Goal: Task Accomplishment & Management: Manage account settings

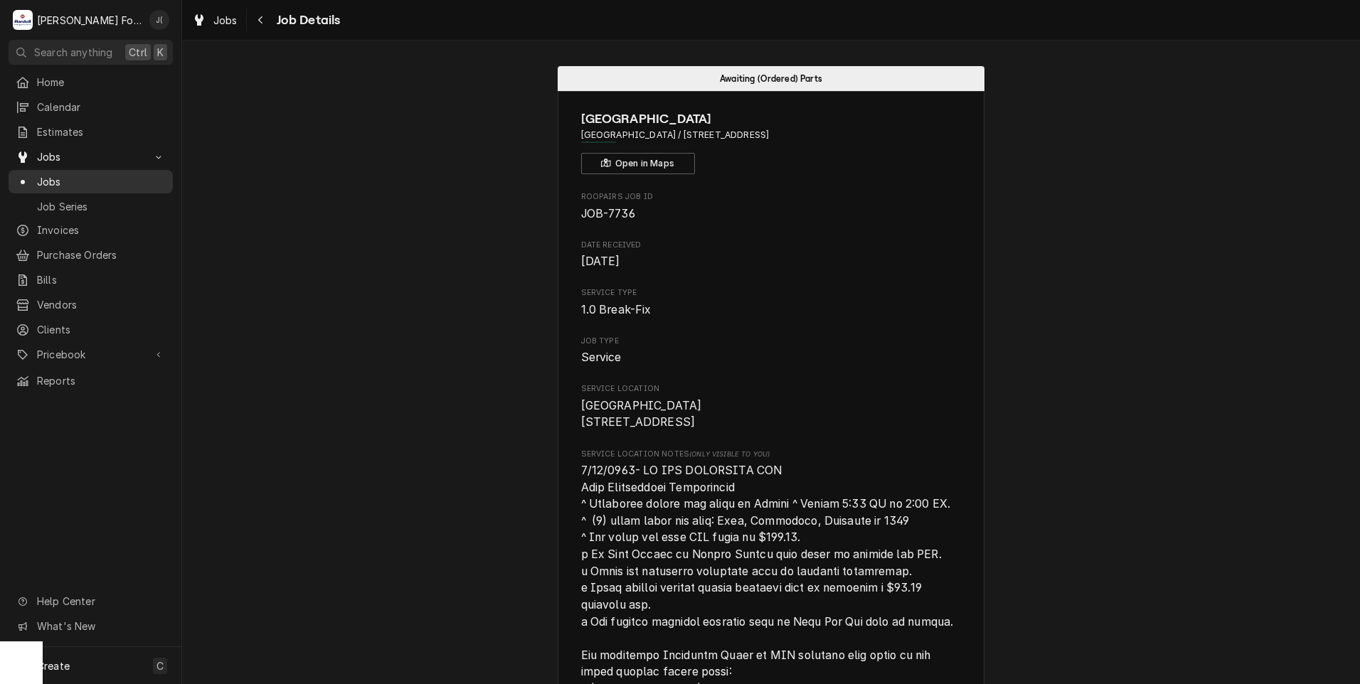
click at [52, 177] on span "Jobs" at bounding box center [101, 181] width 129 height 15
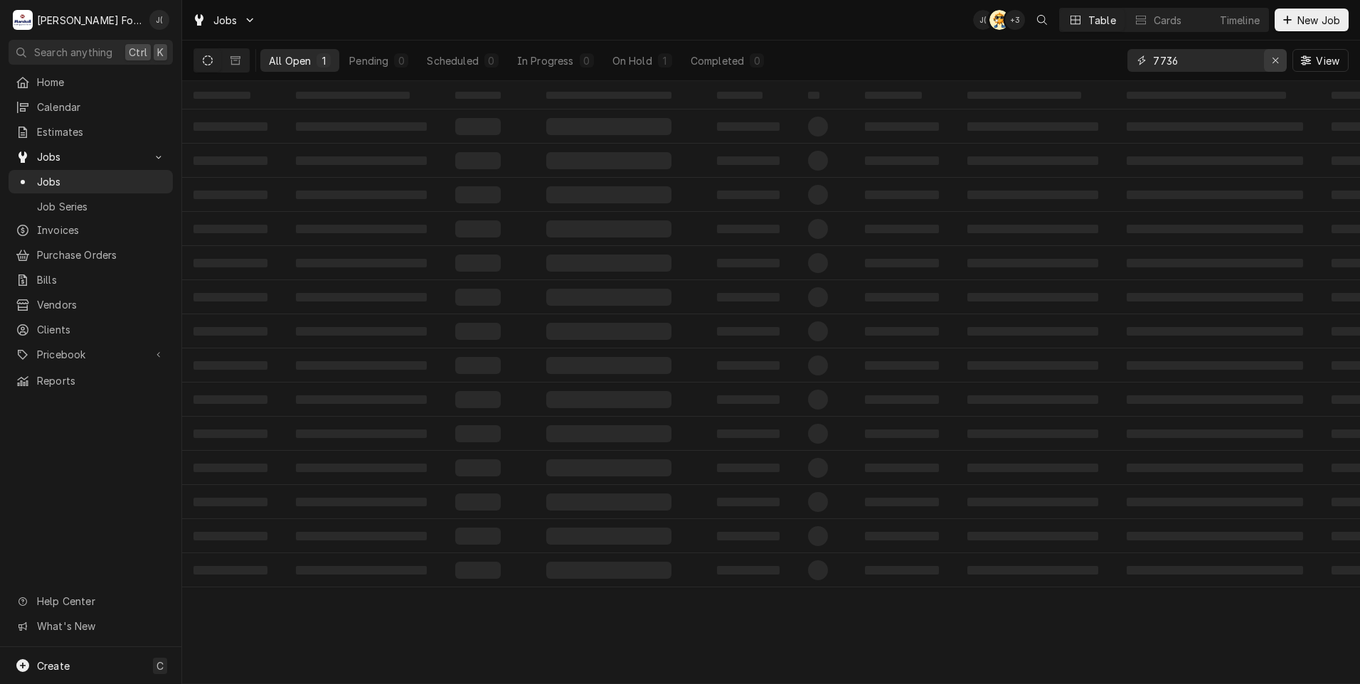
click at [1282, 63] on div "Erase input" at bounding box center [1275, 60] width 14 height 14
click at [1238, 63] on input "Dynamic Content Wrapper" at bounding box center [1220, 60] width 134 height 23
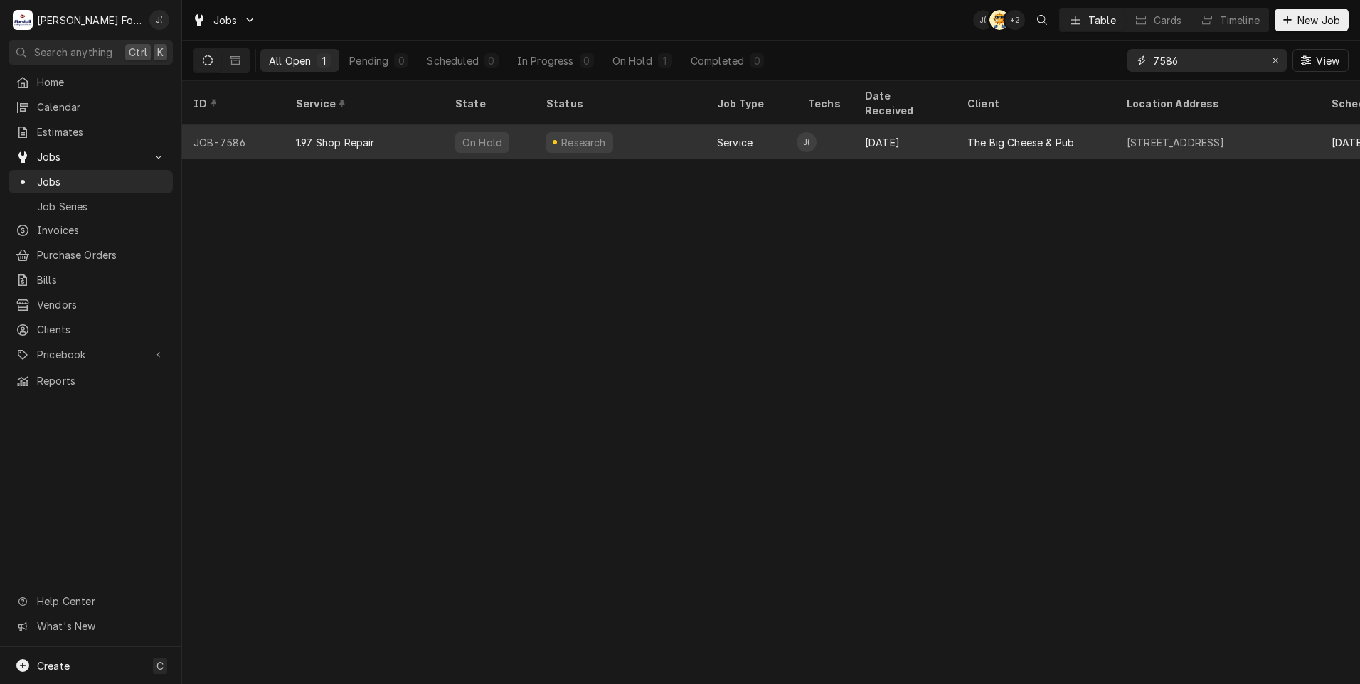
type input "7586"
click at [420, 136] on div "1.97 Shop Repair" at bounding box center [363, 142] width 159 height 34
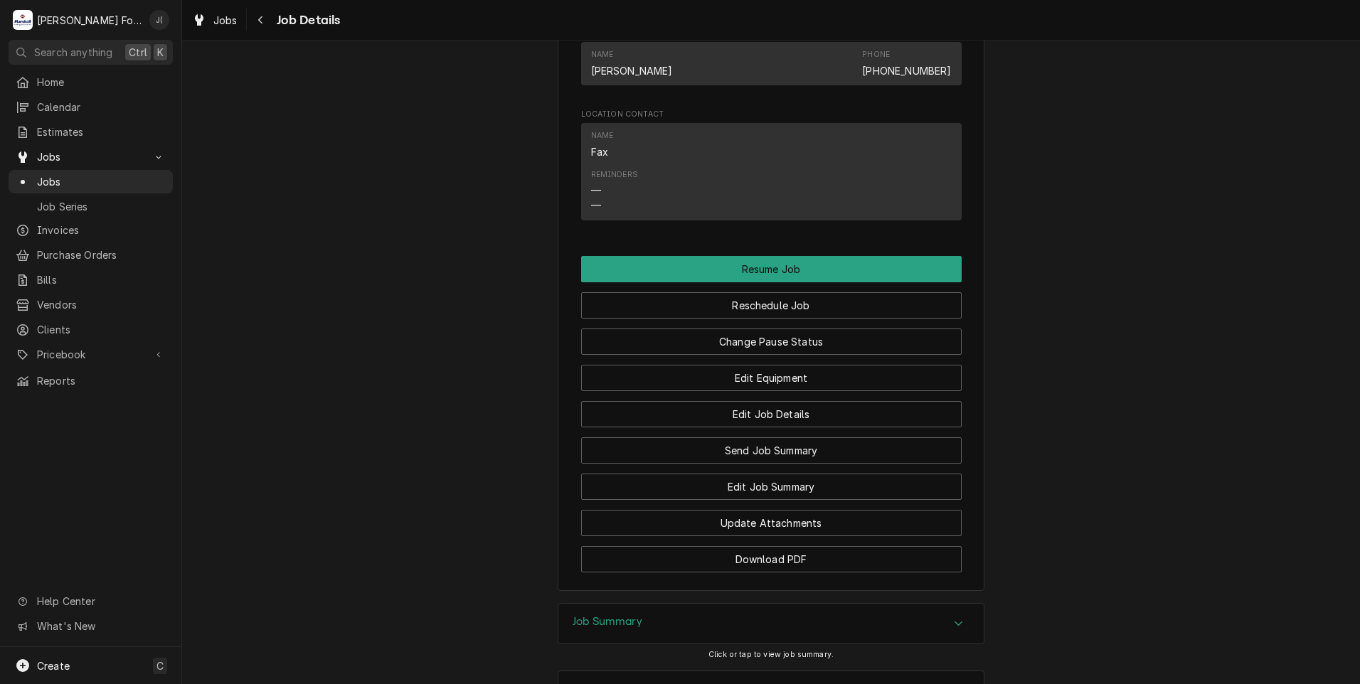
scroll to position [1472, 0]
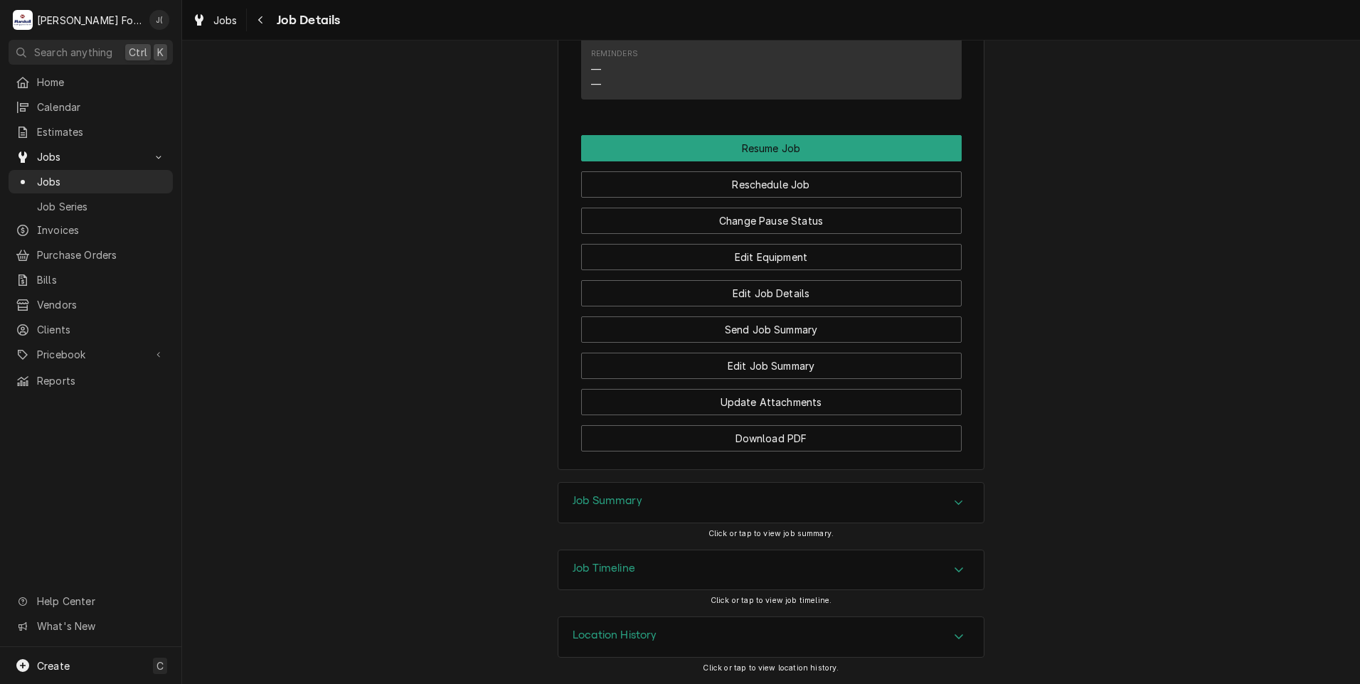
click at [682, 501] on div "Job Summary" at bounding box center [770, 503] width 425 height 40
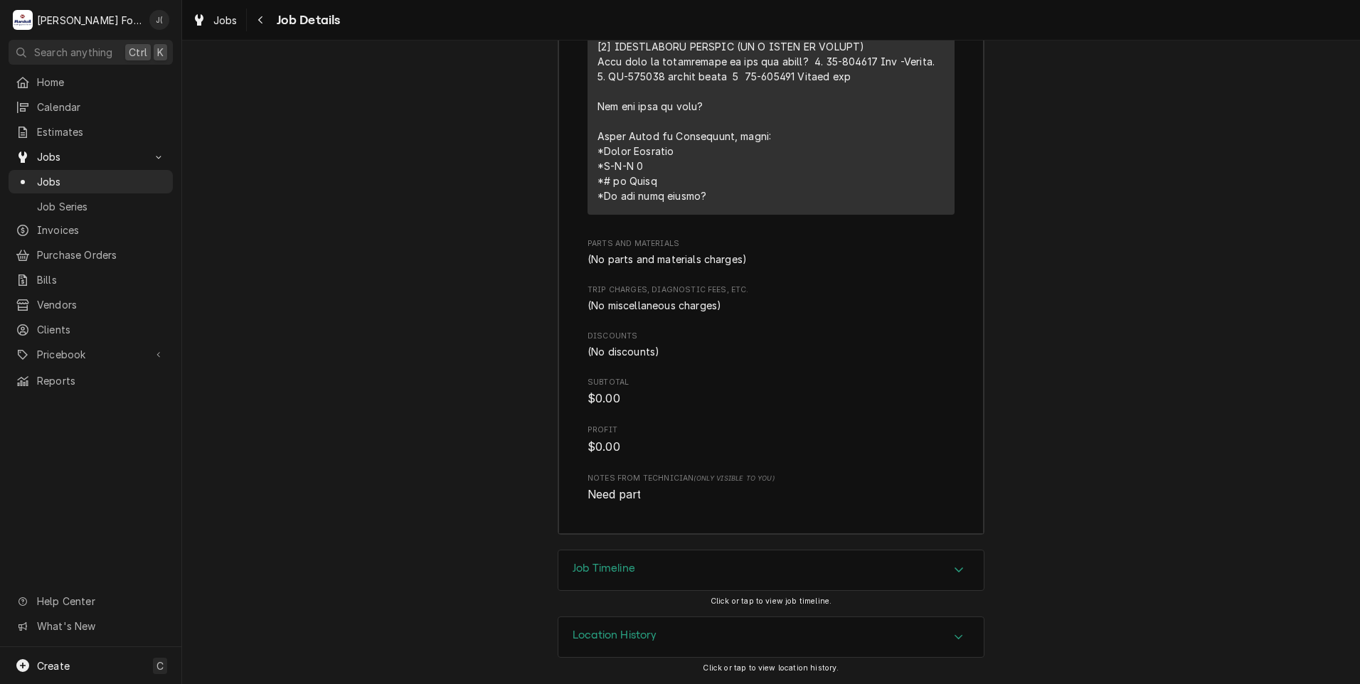
scroll to position [2512, 0]
click at [568, 560] on div "Job Timeline" at bounding box center [770, 570] width 425 height 40
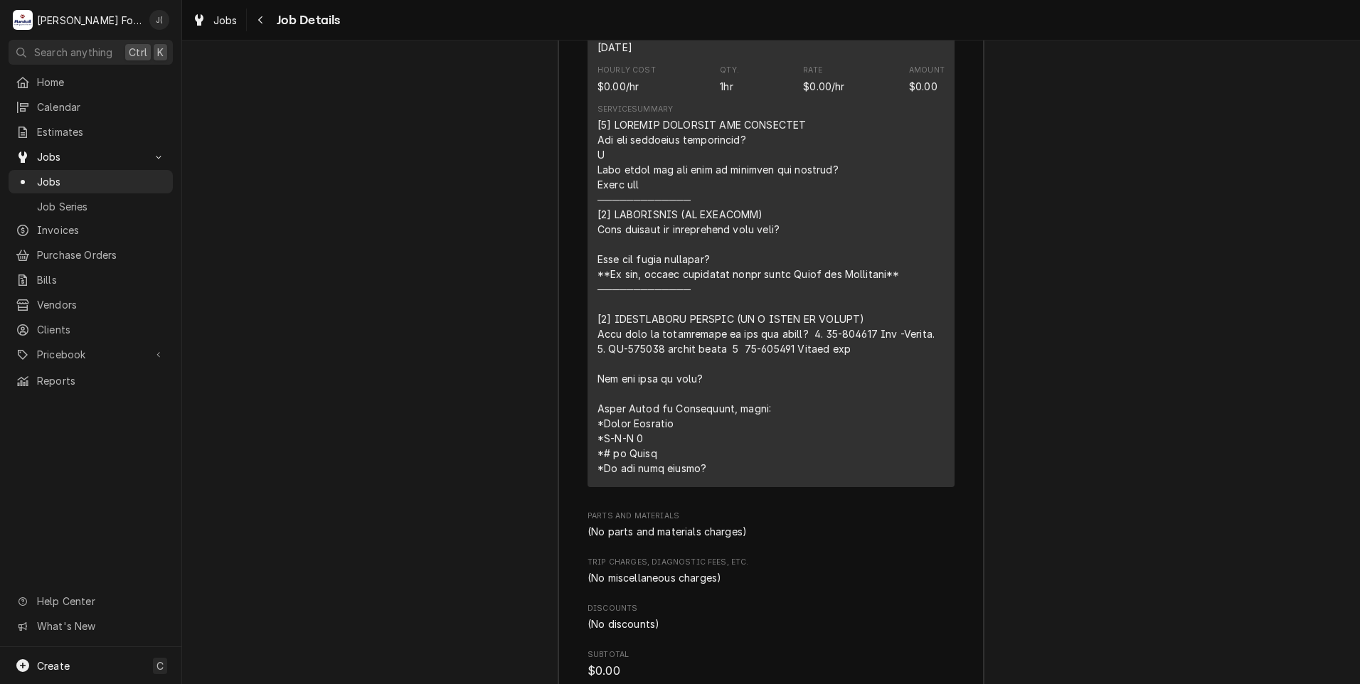
scroll to position [2205, 0]
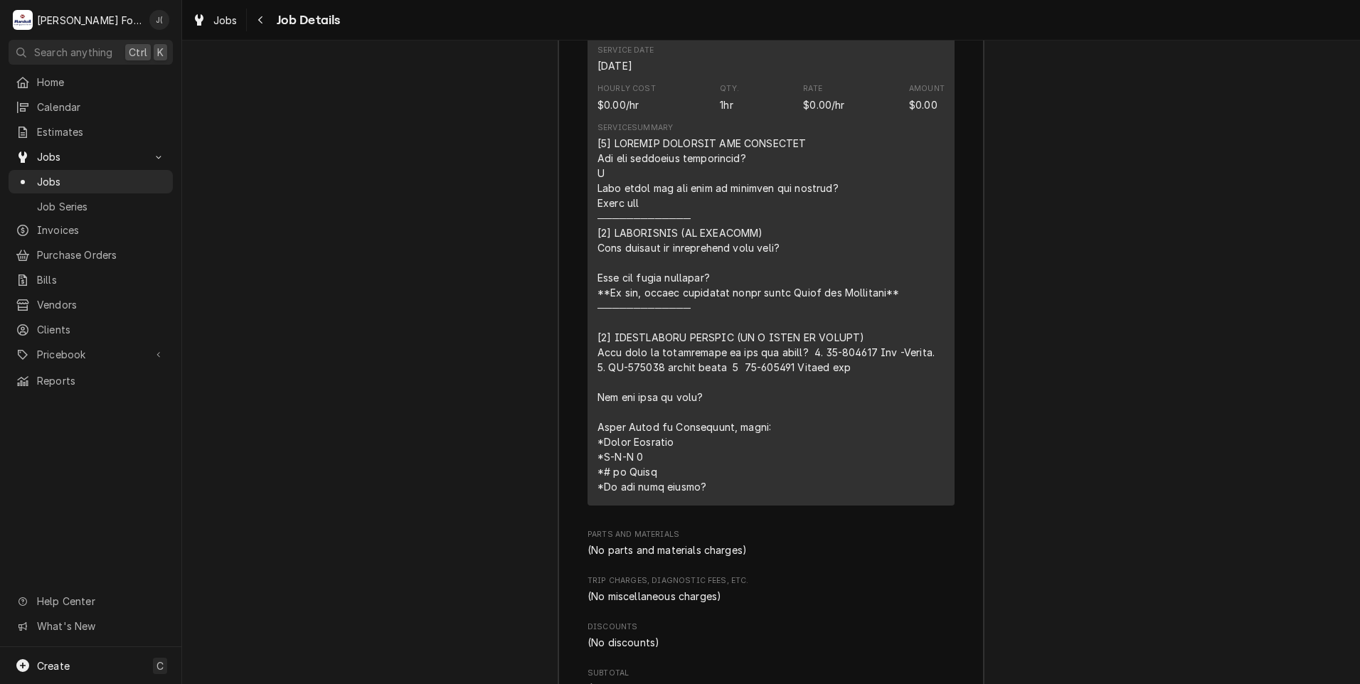
drag, startPoint x: 864, startPoint y: 366, endPoint x: 818, endPoint y: 375, distance: 47.0
click at [818, 375] on div "Line Item" at bounding box center [770, 315] width 347 height 358
drag, startPoint x: 818, startPoint y: 375, endPoint x: 825, endPoint y: 373, distance: 7.4
drag, startPoint x: 857, startPoint y: 373, endPoint x: 304, endPoint y: 341, distance: 554.2
click at [304, 341] on div "Job Summary Roopairs Job ID JOB-7586 Service Type 1.97 Shop Repair Job Type Ser…" at bounding box center [771, 287] width 1178 height 1108
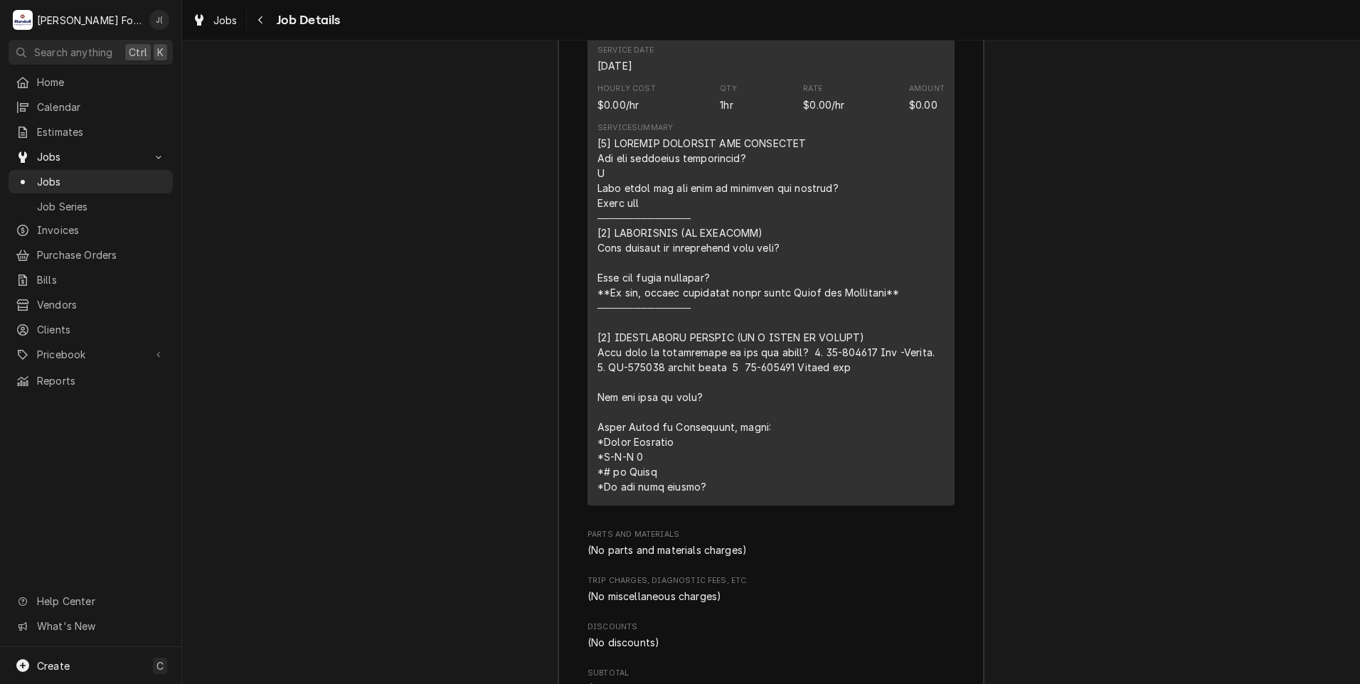
drag, startPoint x: 644, startPoint y: 384, endPoint x: 607, endPoint y: 384, distance: 37.0
click at [607, 384] on div "Line Item" at bounding box center [770, 315] width 347 height 358
drag, startPoint x: 607, startPoint y: 384, endPoint x: 616, endPoint y: 385, distance: 8.7
copy div "[𝟭] 𝗜𝗡𝗜𝗧𝗜𝗔𝗟 𝗙𝗜𝗡𝗗𝗜𝗡𝗚𝗦 𝗔𝗡𝗗 𝗗𝗜𝗔𝗚𝗡𝗢𝗦𝗜𝗦 𝗪𝗮𝘀 𝘁𝗵𝗲 𝗲𝗾𝘂𝗶𝗽𝗺𝗲𝗻𝘁 𝗼𝗽𝗲𝗿𝗮𝘁𝗶𝗼𝗻𝗮𝗹? Y 𝗪𝗵𝗮𝘁 𝘀𝘁𝗲𝗽𝘀 …"
drag, startPoint x: 765, startPoint y: 385, endPoint x: 720, endPoint y: 383, distance: 44.8
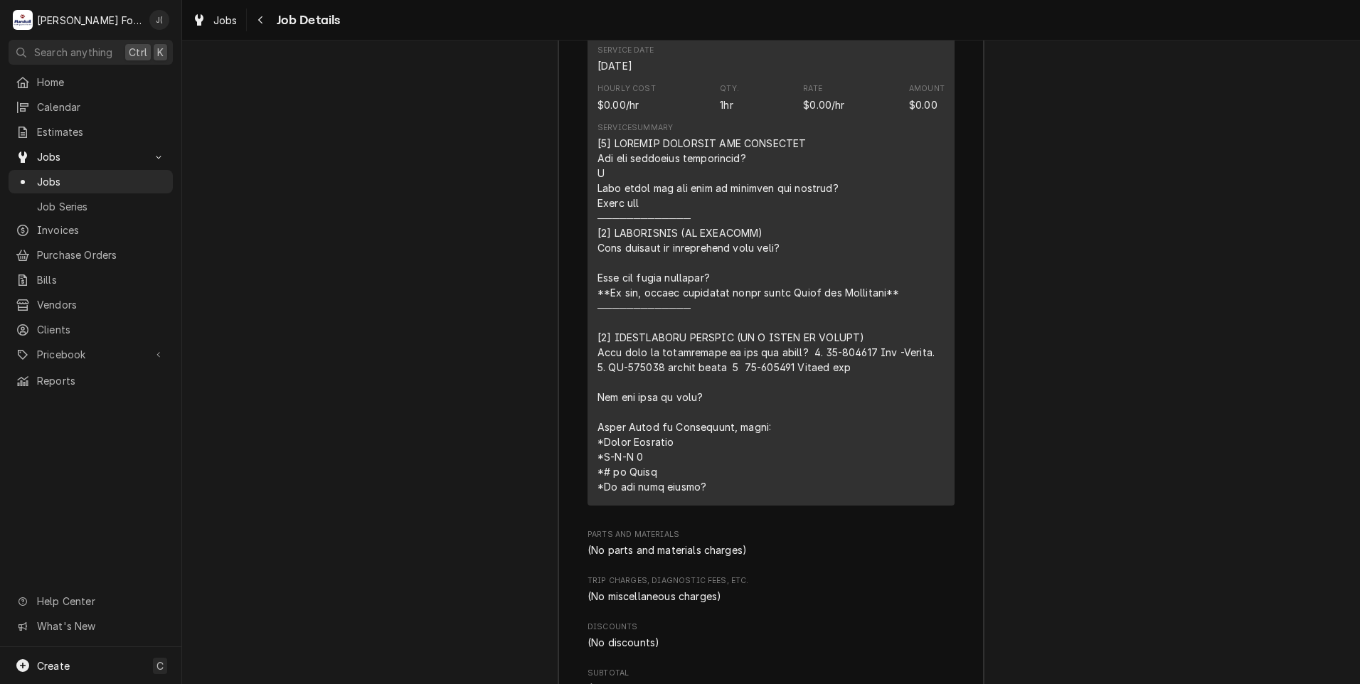
click at [720, 383] on div "Line Item" at bounding box center [770, 315] width 347 height 358
drag, startPoint x: 720, startPoint y: 383, endPoint x: 728, endPoint y: 385, distance: 7.4
copy div "[𝟭] 𝗜𝗡𝗜𝗧𝗜𝗔𝗟 𝗙𝗜𝗡𝗗𝗜𝗡𝗚𝗦 𝗔𝗡𝗗 𝗗𝗜𝗔𝗚𝗡𝗢𝗦𝗜𝗦 𝗪𝗮𝘀 𝘁𝗵𝗲 𝗲𝗾𝘂𝗶𝗽𝗺𝗲𝗻𝘁 𝗼𝗽𝗲𝗿𝗮𝘁𝗶𝗼𝗻𝗮𝗹? Y 𝗪𝗵𝗮𝘁 𝘀𝘁𝗲𝗽𝘀 …"
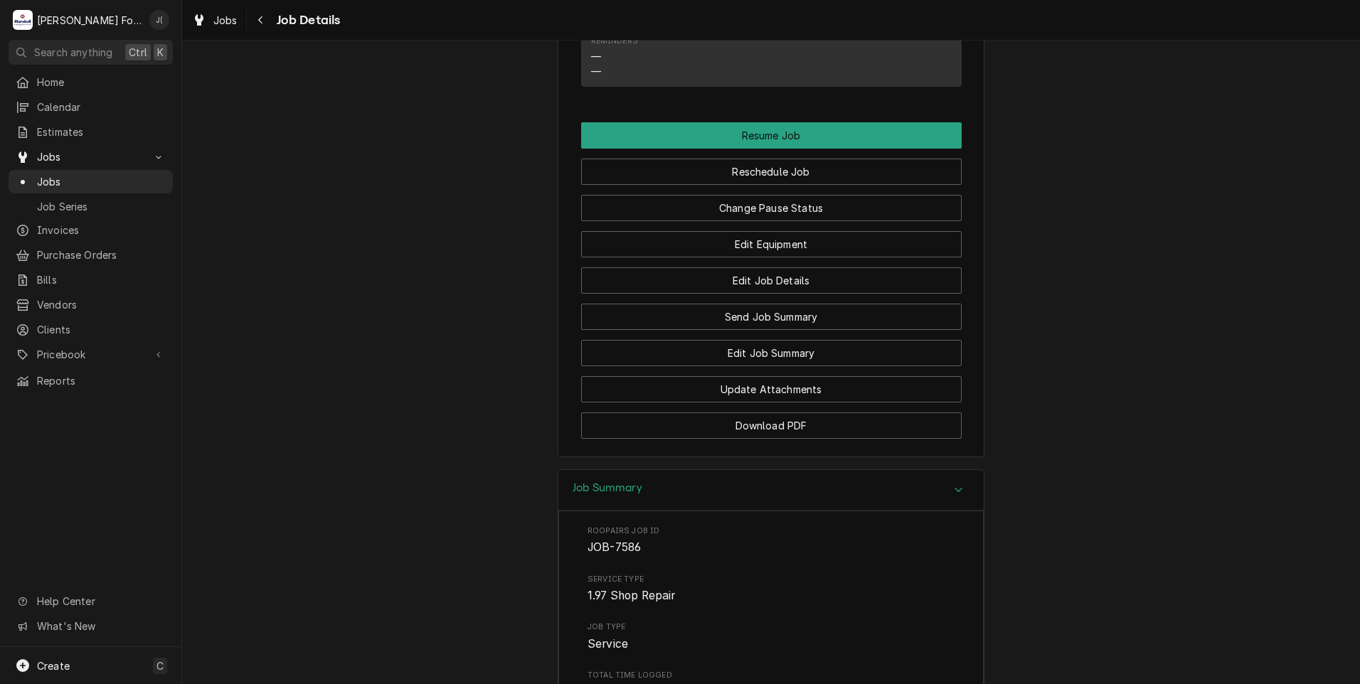
scroll to position [1464, 0]
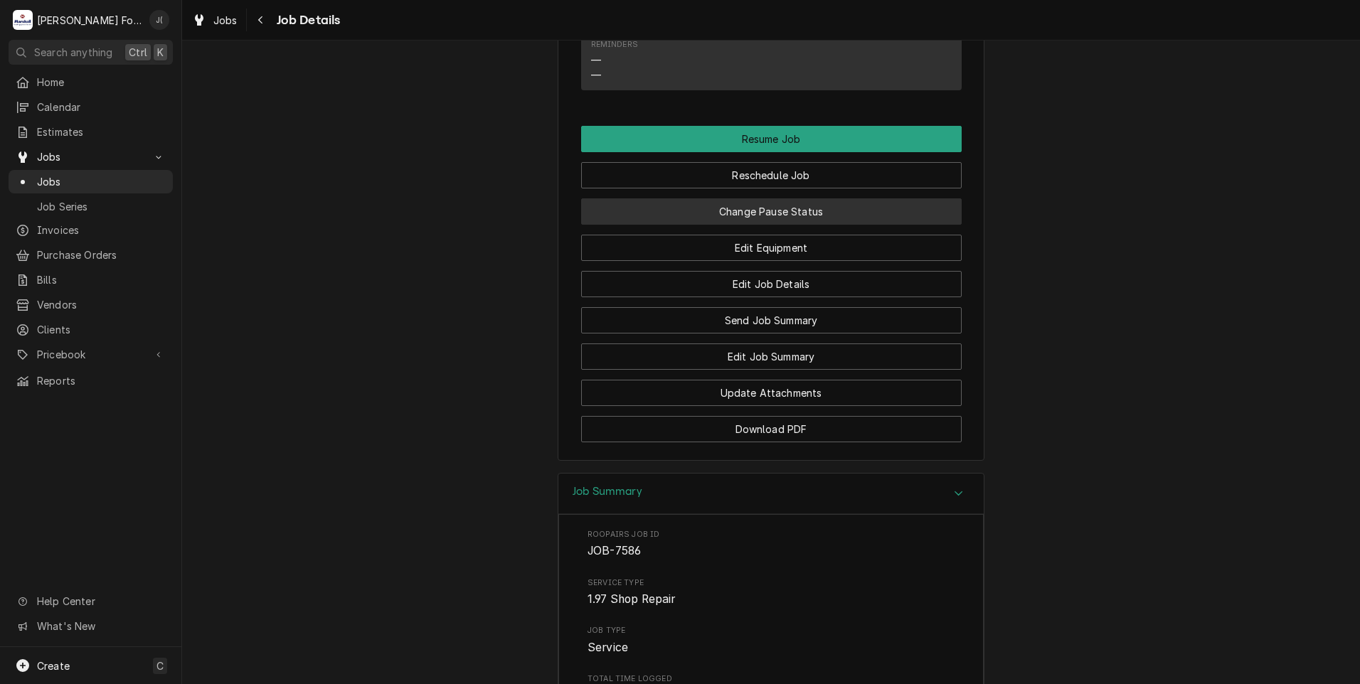
click at [715, 225] on button "Change Pause Status" at bounding box center [771, 211] width 381 height 26
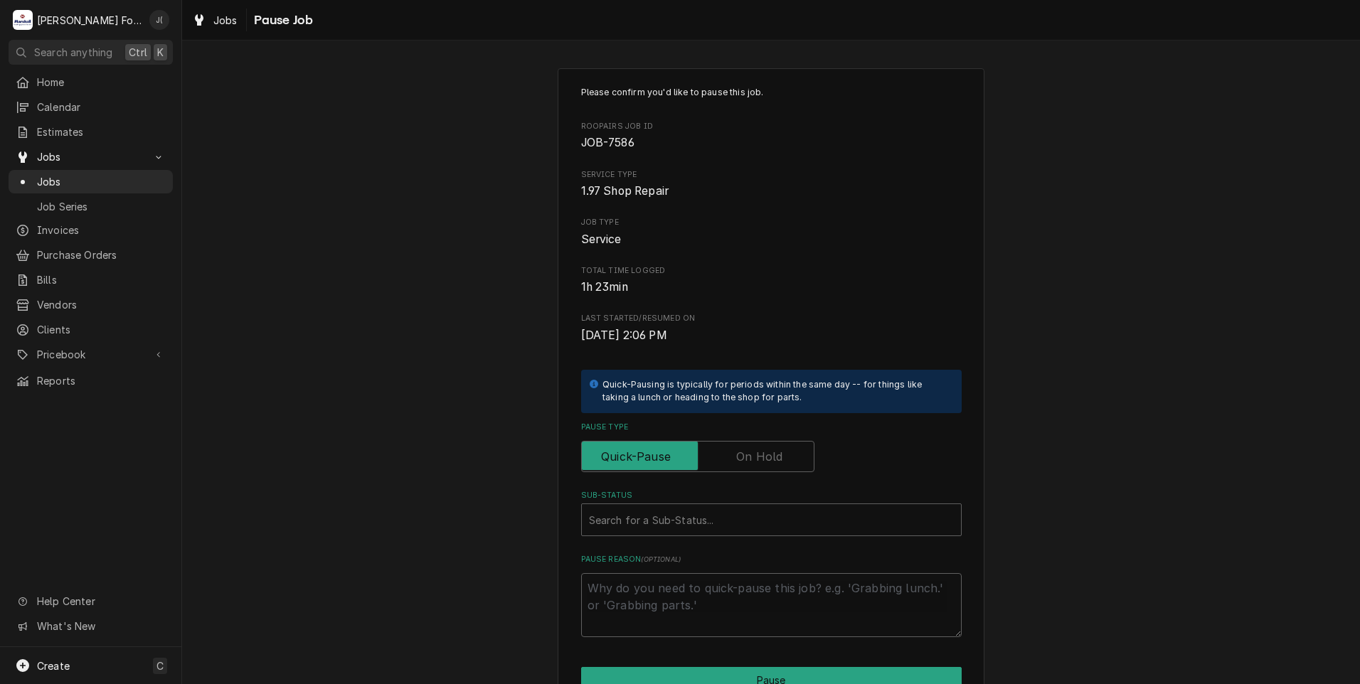
click at [745, 457] on label "Pause Type" at bounding box center [697, 456] width 233 height 31
click at [745, 457] on input "Pause Type" at bounding box center [697, 456] width 220 height 31
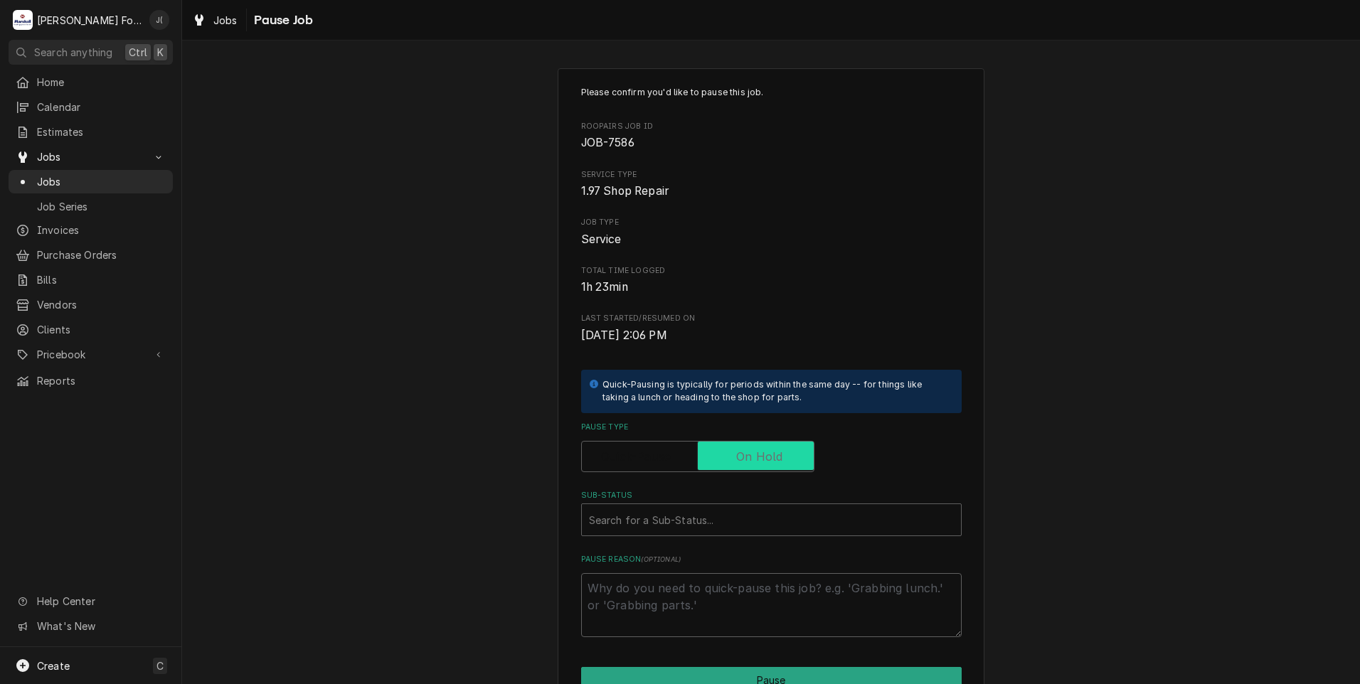
checkbox input "true"
type textarea "x"
click at [647, 449] on label "Pause Type" at bounding box center [697, 456] width 233 height 31
click at [647, 449] on input "Pause Type" at bounding box center [697, 456] width 220 height 31
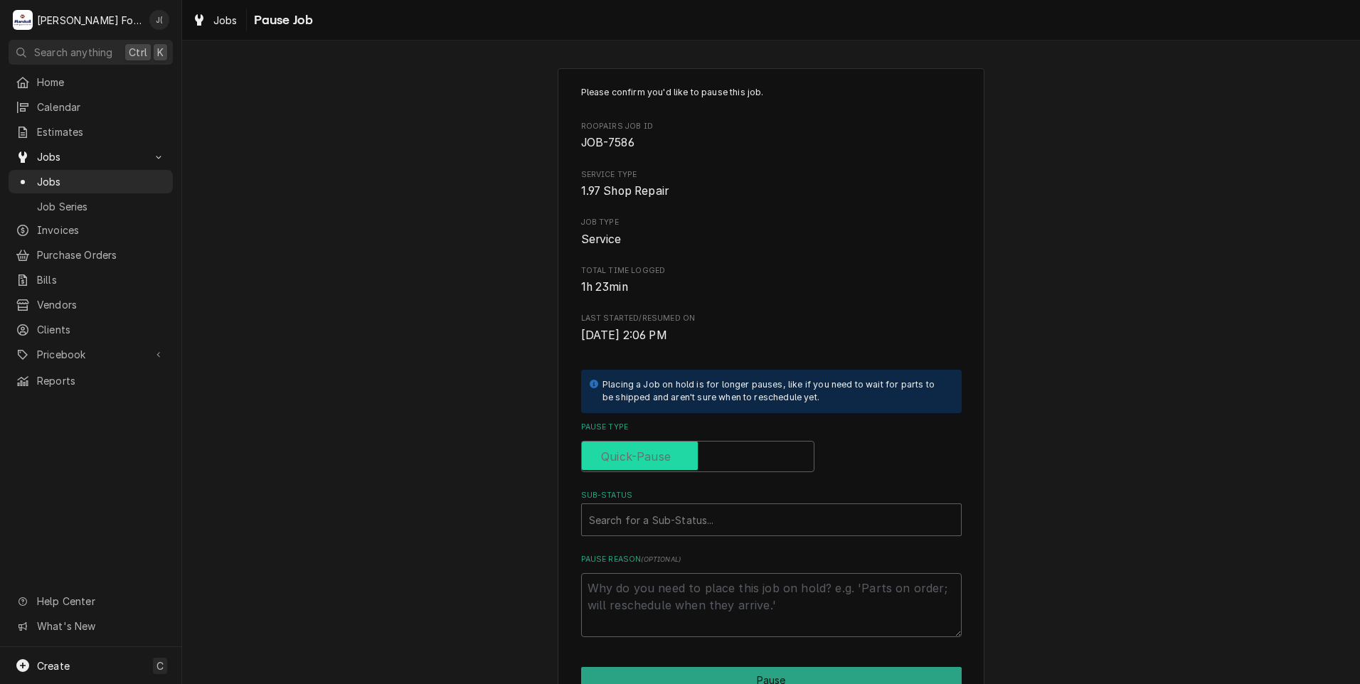
checkbox input "false"
type textarea "x"
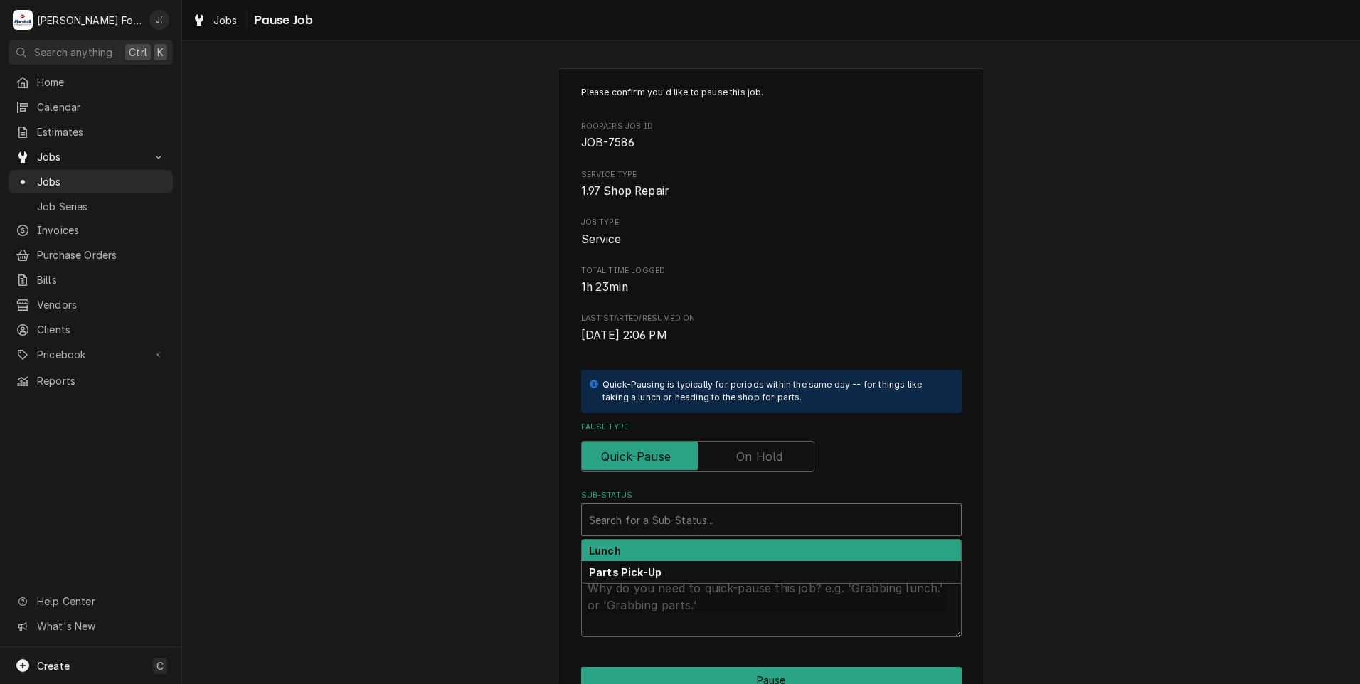
click at [644, 526] on div "Sub-Status" at bounding box center [771, 520] width 365 height 26
click at [445, 514] on div "Please confirm you'd like to pause this job. Roopairs Job ID JOB-7586 Service T…" at bounding box center [771, 425] width 1178 height 741
click at [647, 522] on div "Sub-Status" at bounding box center [771, 520] width 365 height 26
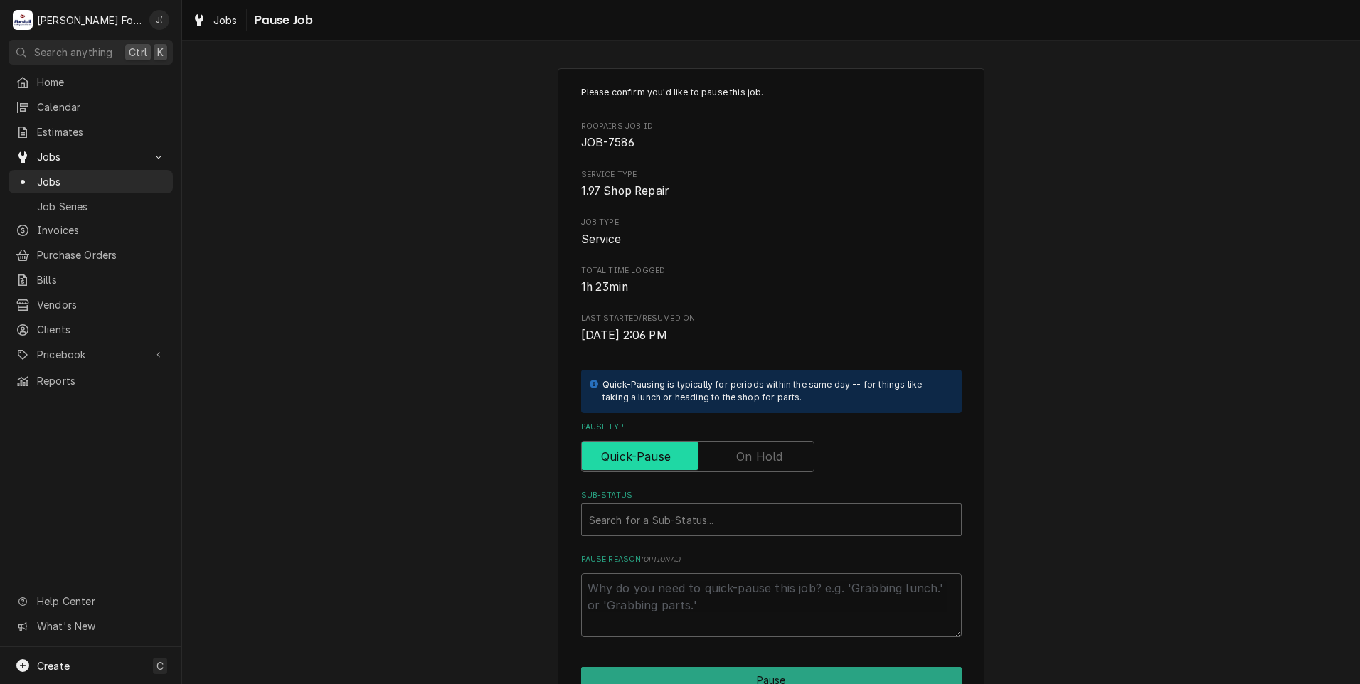
click at [719, 457] on input "Pause Type" at bounding box center [697, 456] width 220 height 31
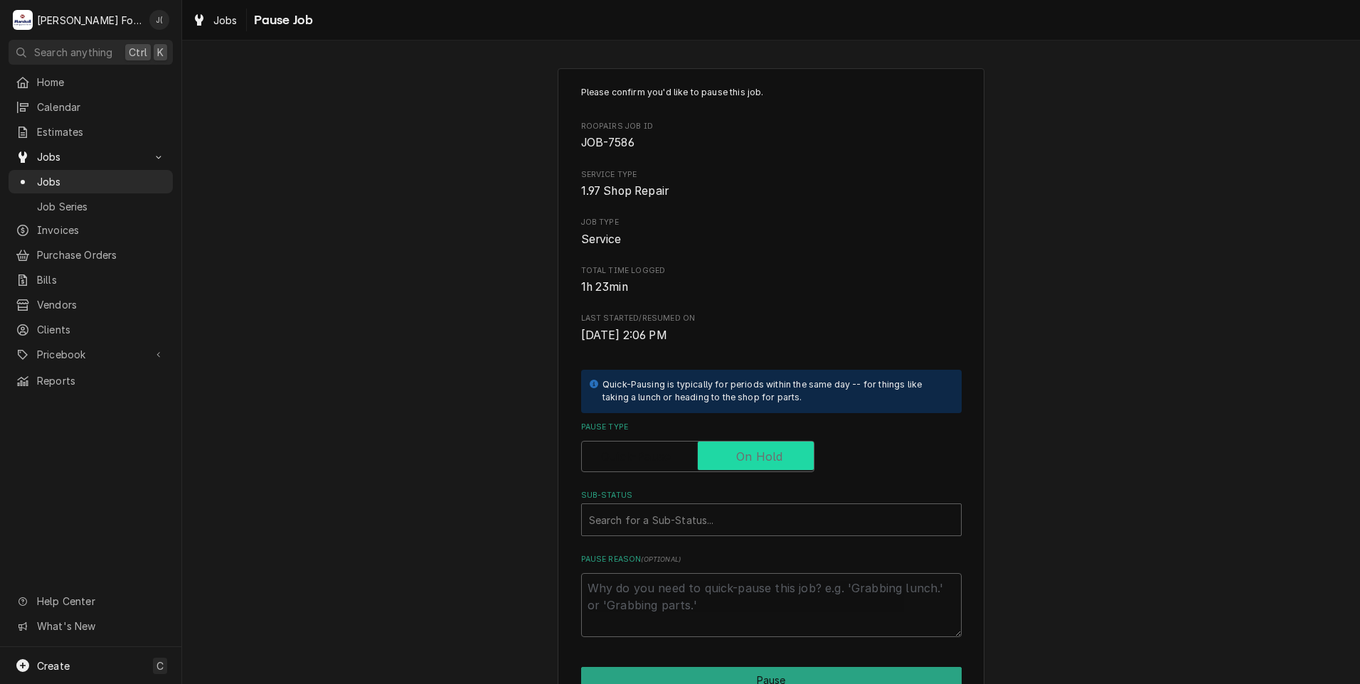
checkbox input "true"
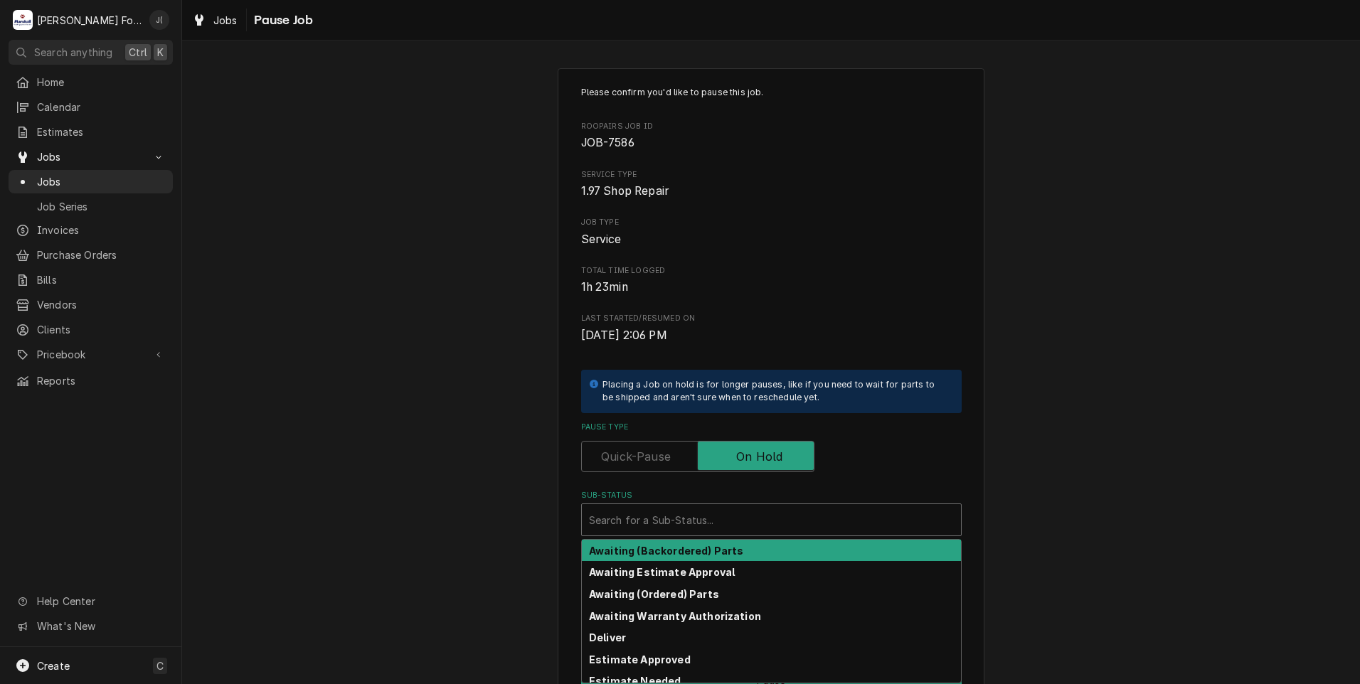
click at [638, 531] on div "Sub-Status" at bounding box center [771, 520] width 365 height 26
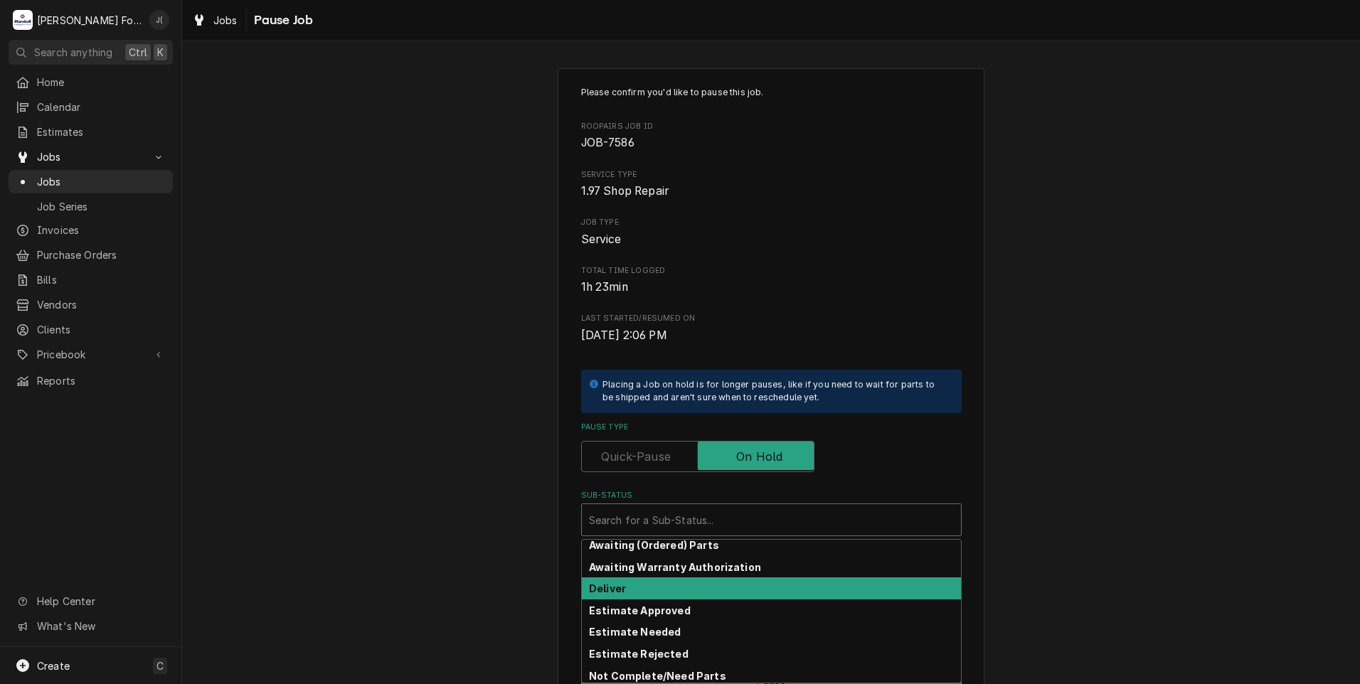
scroll to position [71, 0]
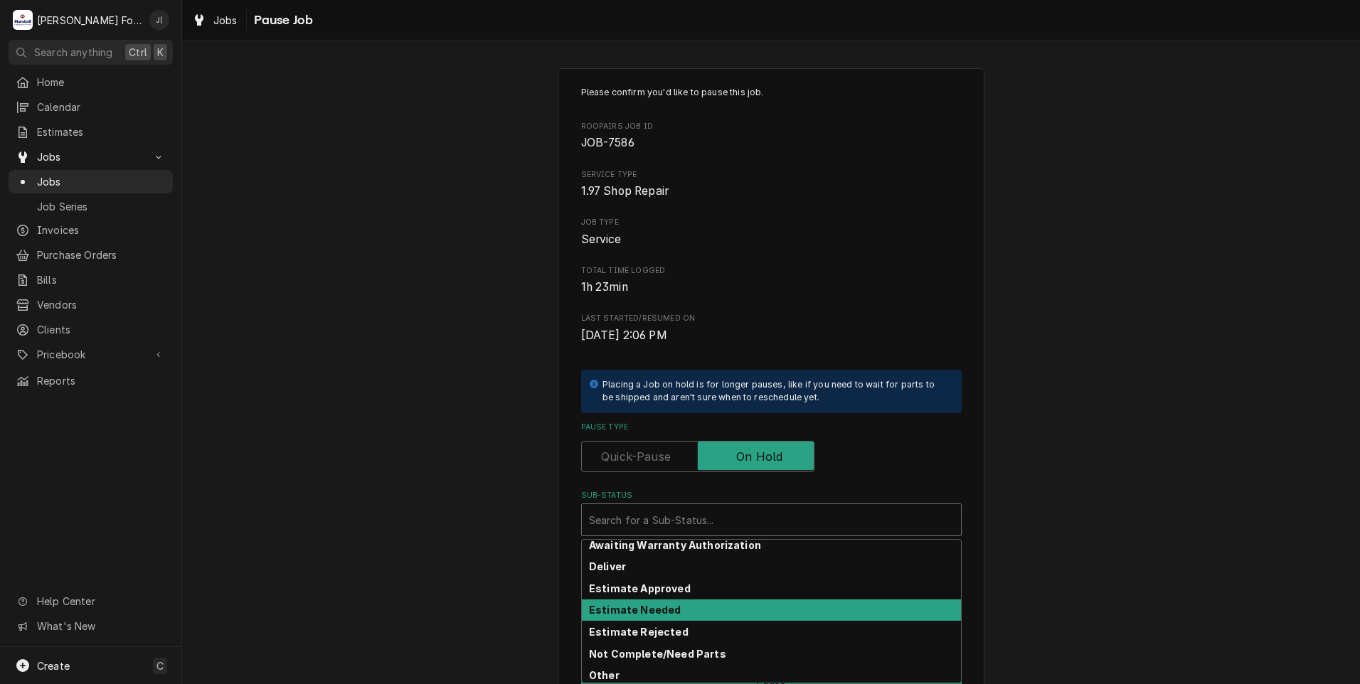
click at [624, 613] on strong "Estimate Needed" at bounding box center [635, 610] width 92 height 12
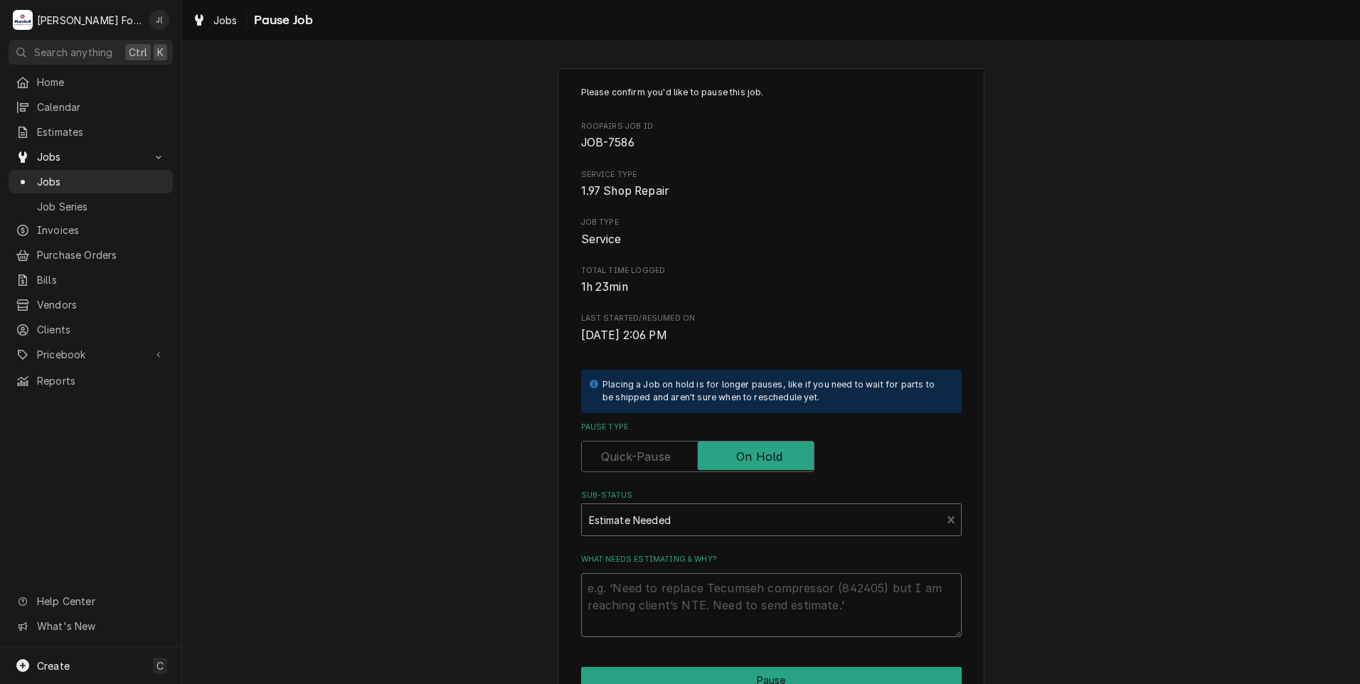
click at [636, 624] on textarea "What needs estimating & why?" at bounding box center [771, 605] width 381 height 64
type textarea "x"
type textarea "P"
type textarea "x"
type textarea "PR"
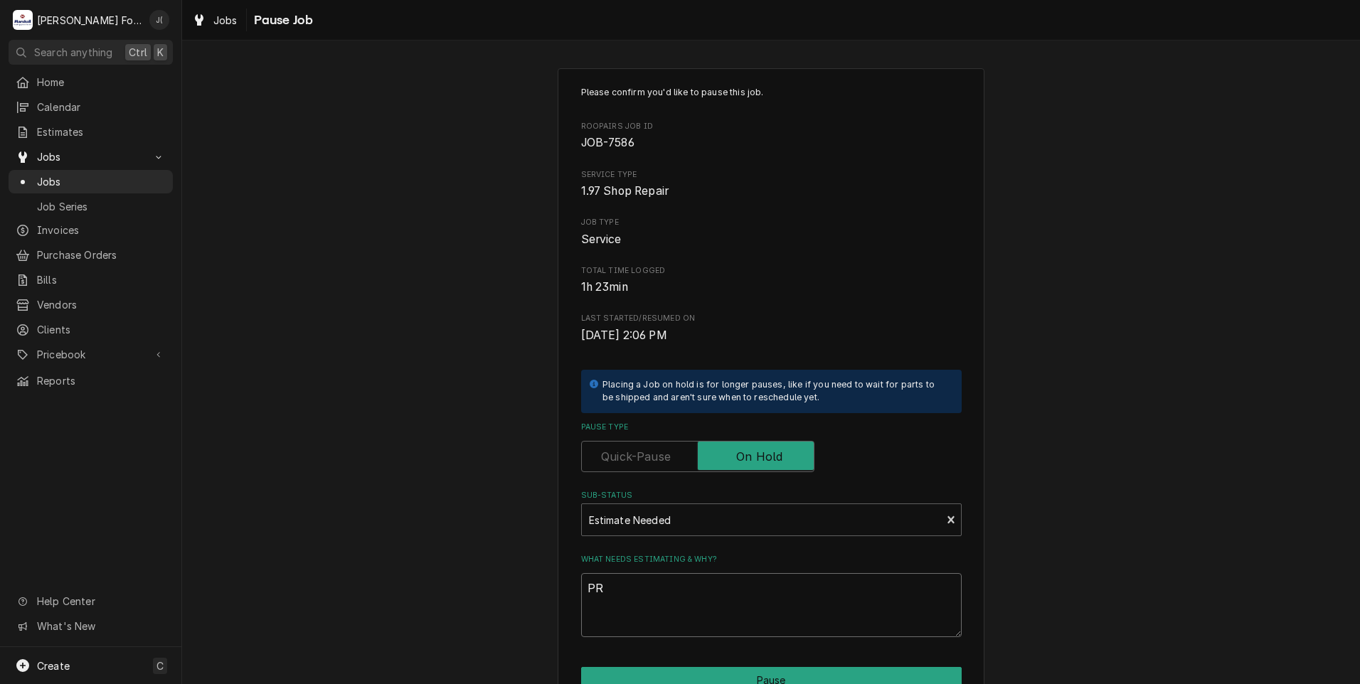
type textarea "x"
type textarea "PRI"
type textarea "x"
type textarea "PRIV"
type textarea "x"
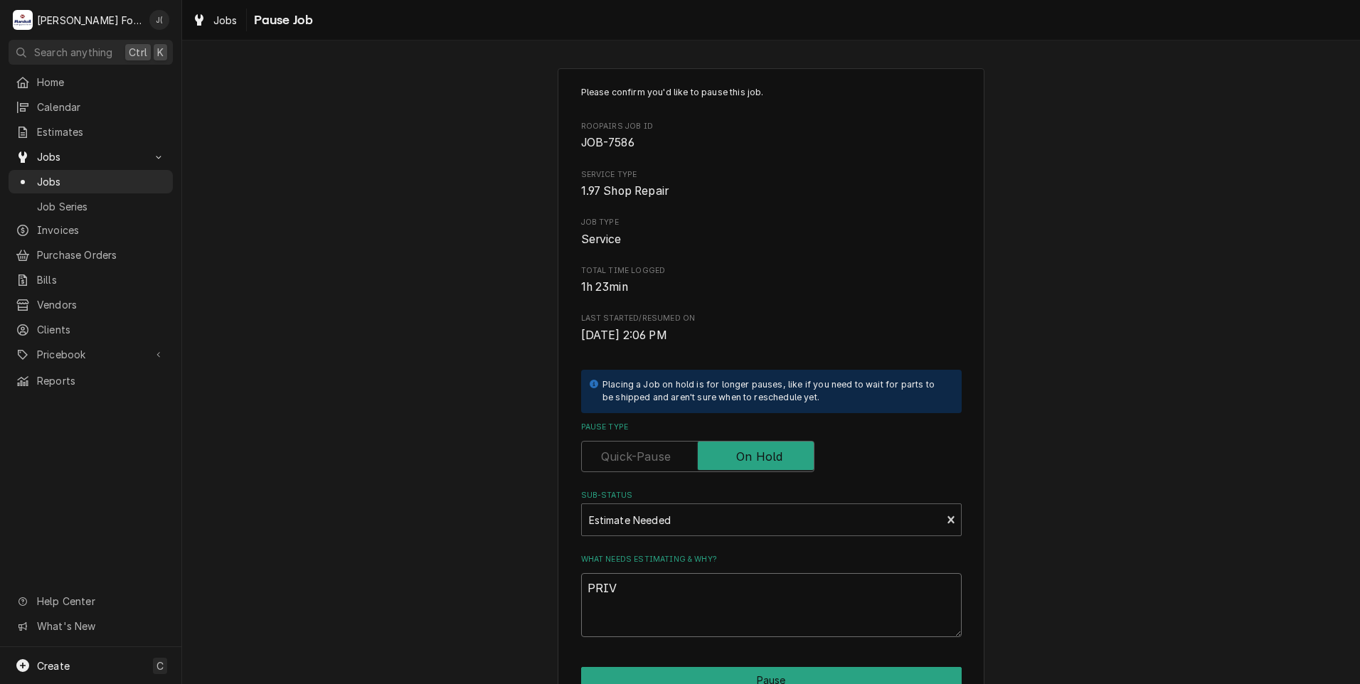
type textarea "PRI"
type textarea "x"
type textarea "PRIC"
type textarea "x"
type textarea "PRICE"
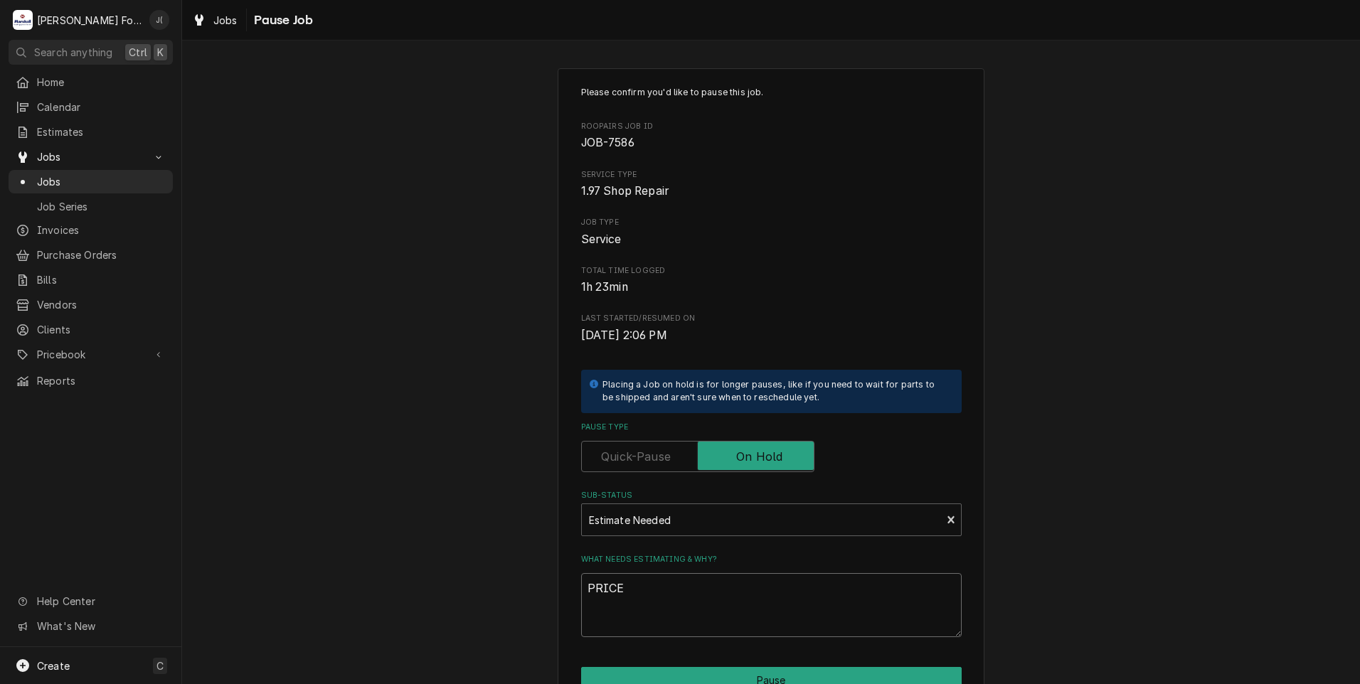
type textarea "x"
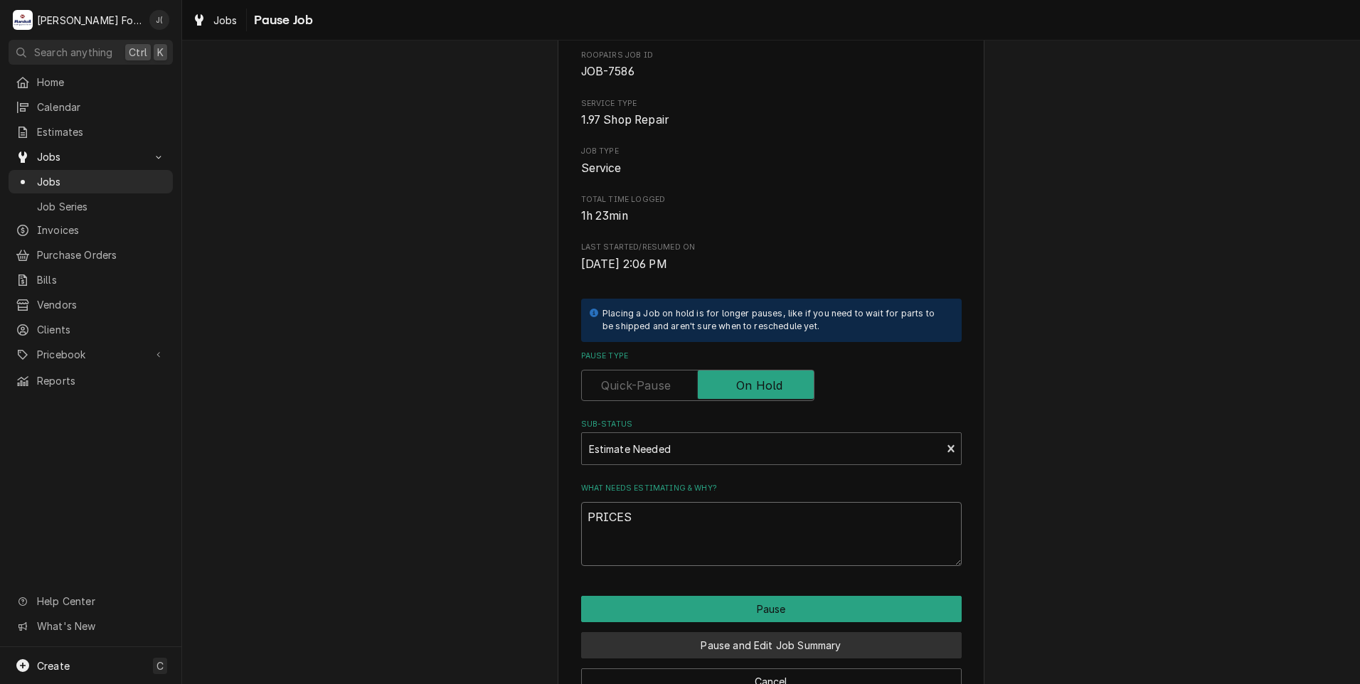
type textarea "PRICES"
click at [717, 650] on button "Pause and Edit Job Summary" at bounding box center [771, 645] width 381 height 26
type textarea "x"
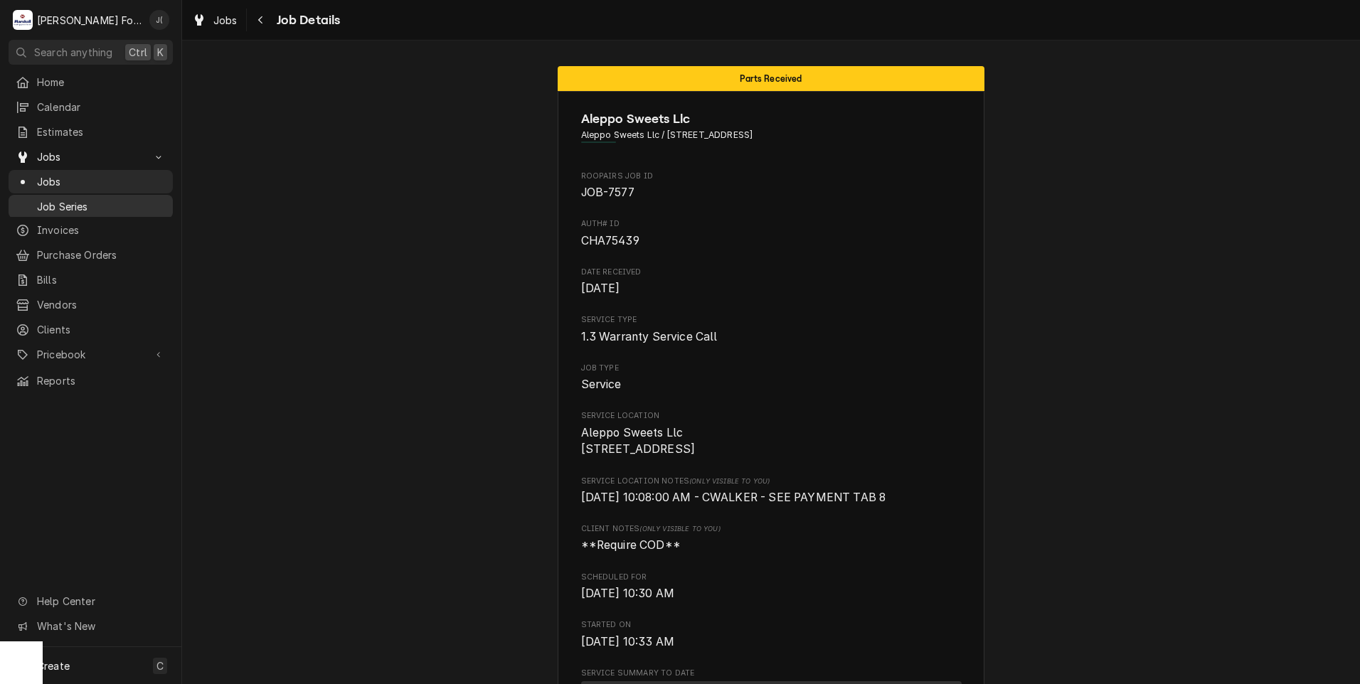
scroll to position [1928, 0]
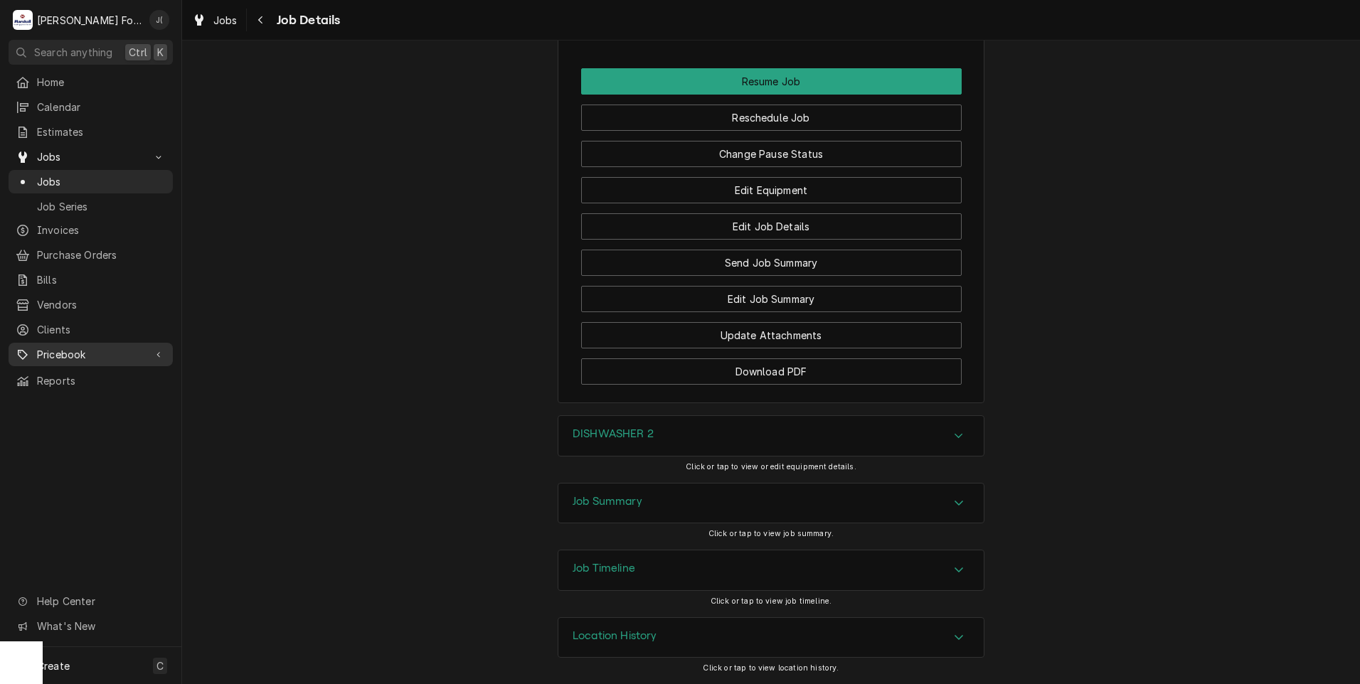
click at [64, 347] on span "Pricebook" at bounding box center [90, 354] width 107 height 15
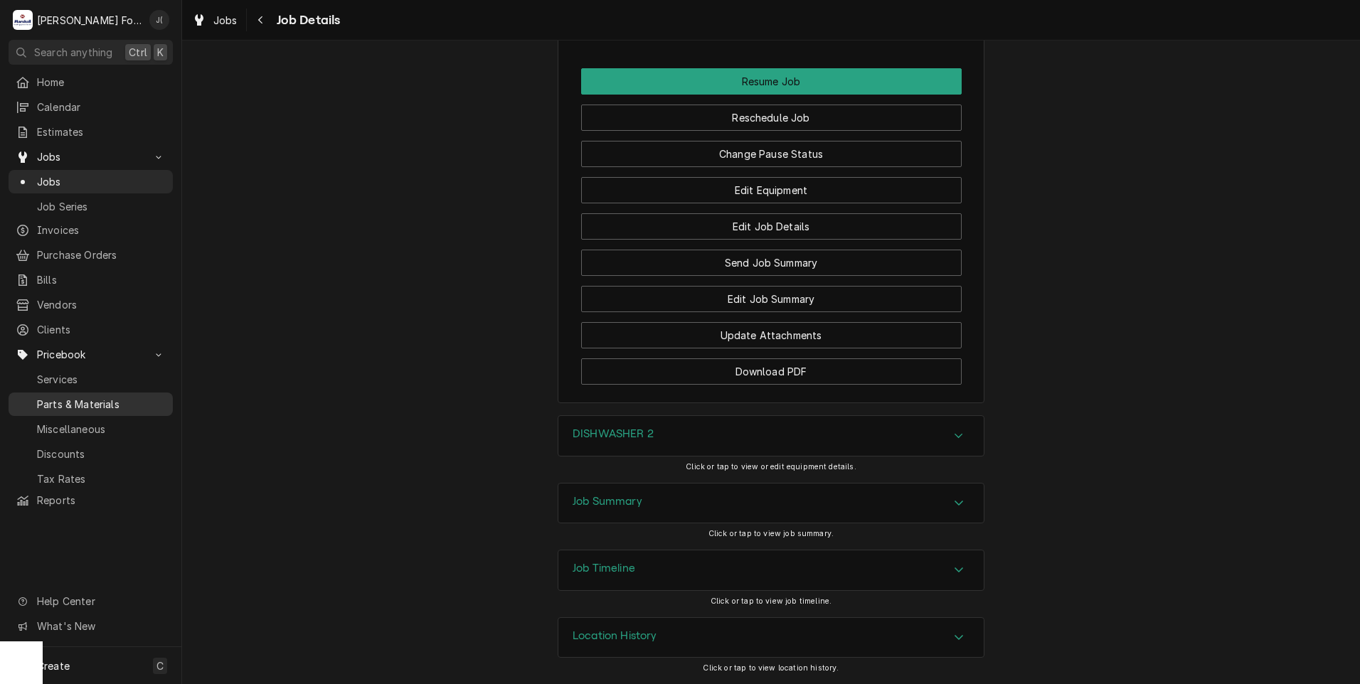
click at [85, 397] on span "Parts & Materials" at bounding box center [101, 404] width 129 height 15
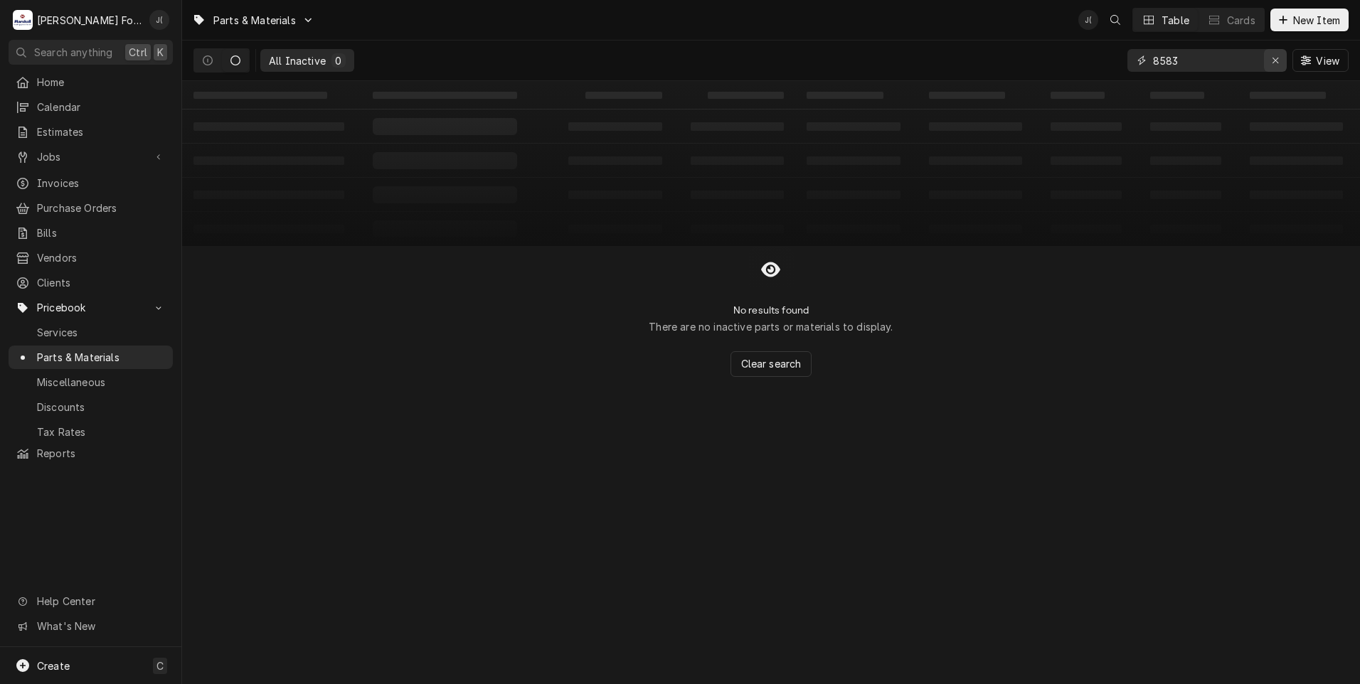
click at [1273, 60] on icon "Erase input" at bounding box center [1276, 60] width 8 height 10
click at [1251, 63] on input "Dynamic Content Wrapper" at bounding box center [1220, 60] width 134 height 23
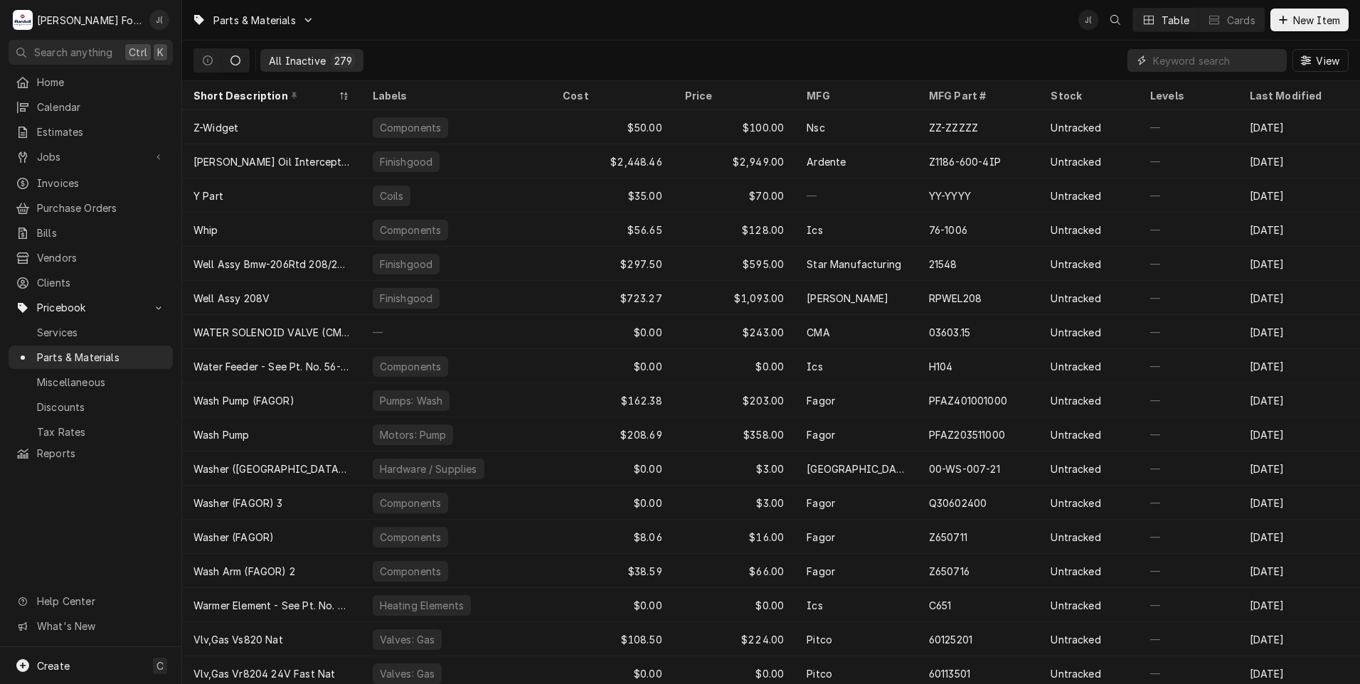
click at [1197, 60] on input "Dynamic Content Wrapper" at bounding box center [1216, 60] width 127 height 23
paste input "00-875367"
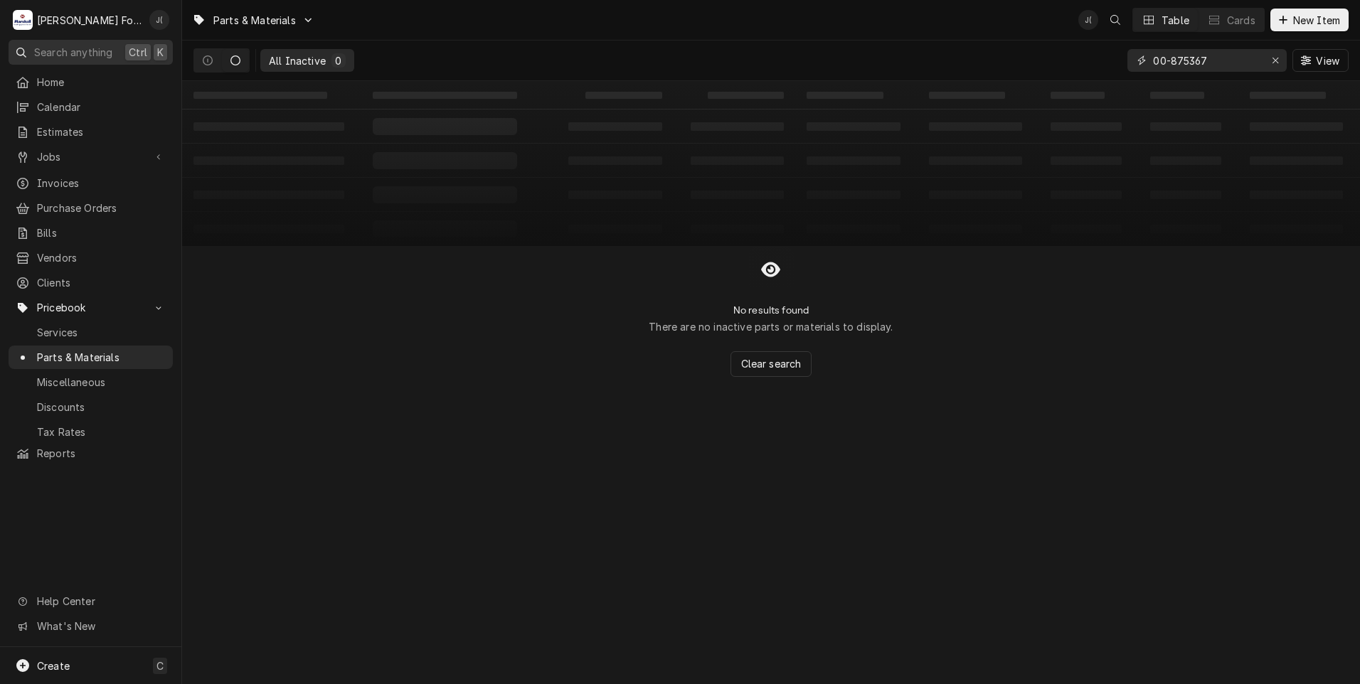
type input "00-875367"
drag, startPoint x: 1280, startPoint y: 62, endPoint x: 1232, endPoint y: 55, distance: 48.1
click at [1277, 62] on icon "Erase input" at bounding box center [1276, 60] width 8 height 10
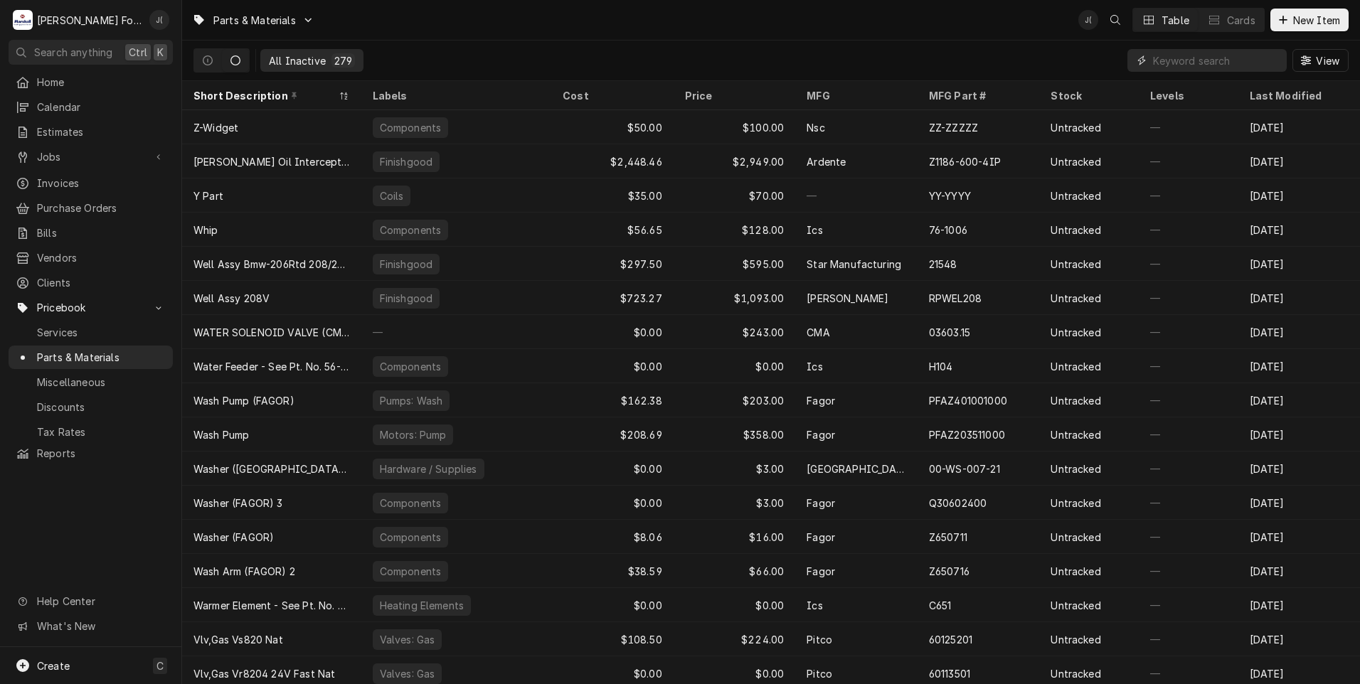
paste input "00-875367"
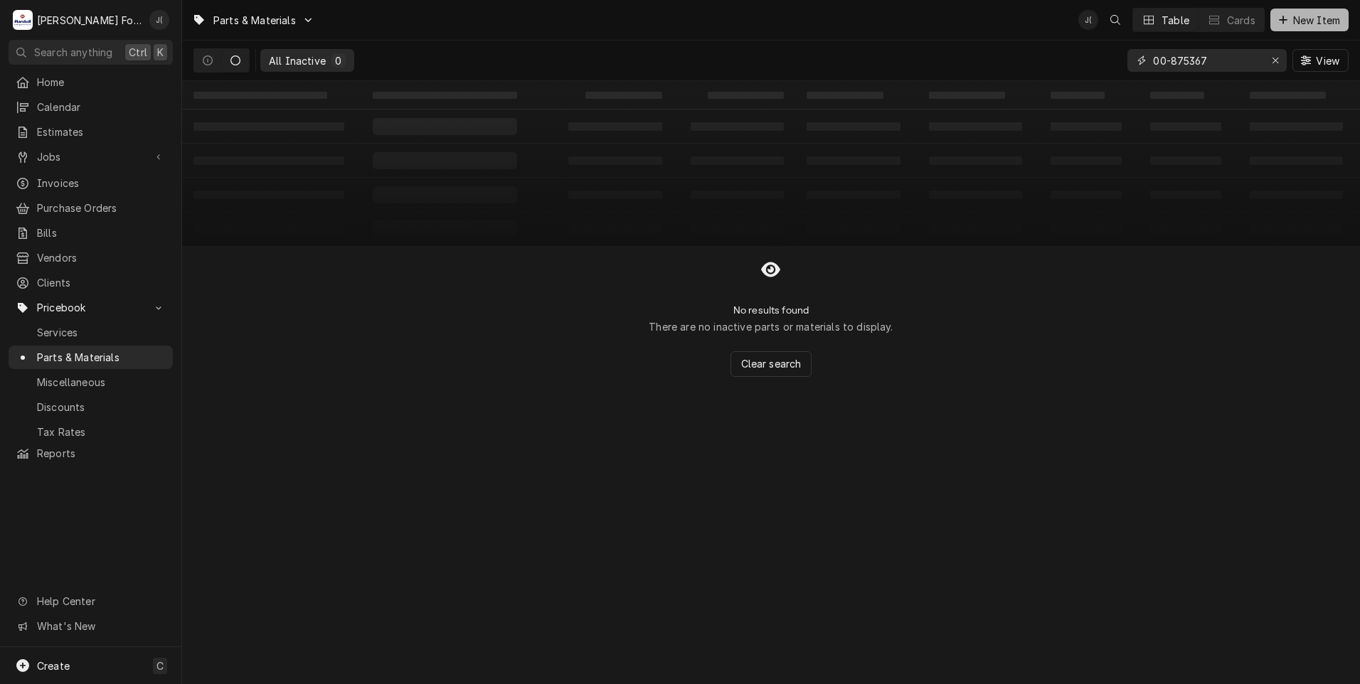
type input "00-875367"
click at [1310, 27] on button "New Item" at bounding box center [1309, 20] width 78 height 23
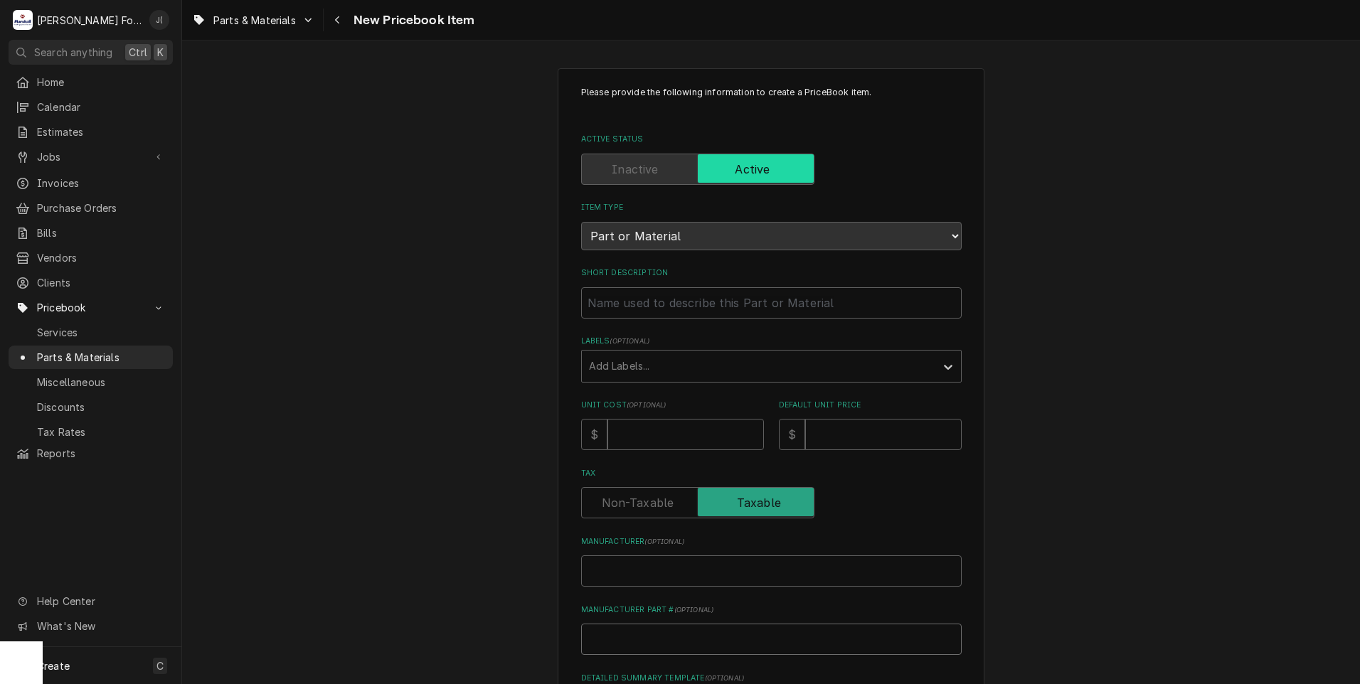
click at [634, 642] on input "Manufacturer Part # ( optional )" at bounding box center [771, 639] width 381 height 31
type textarea "x"
type input "0"
type textarea "x"
type input "00"
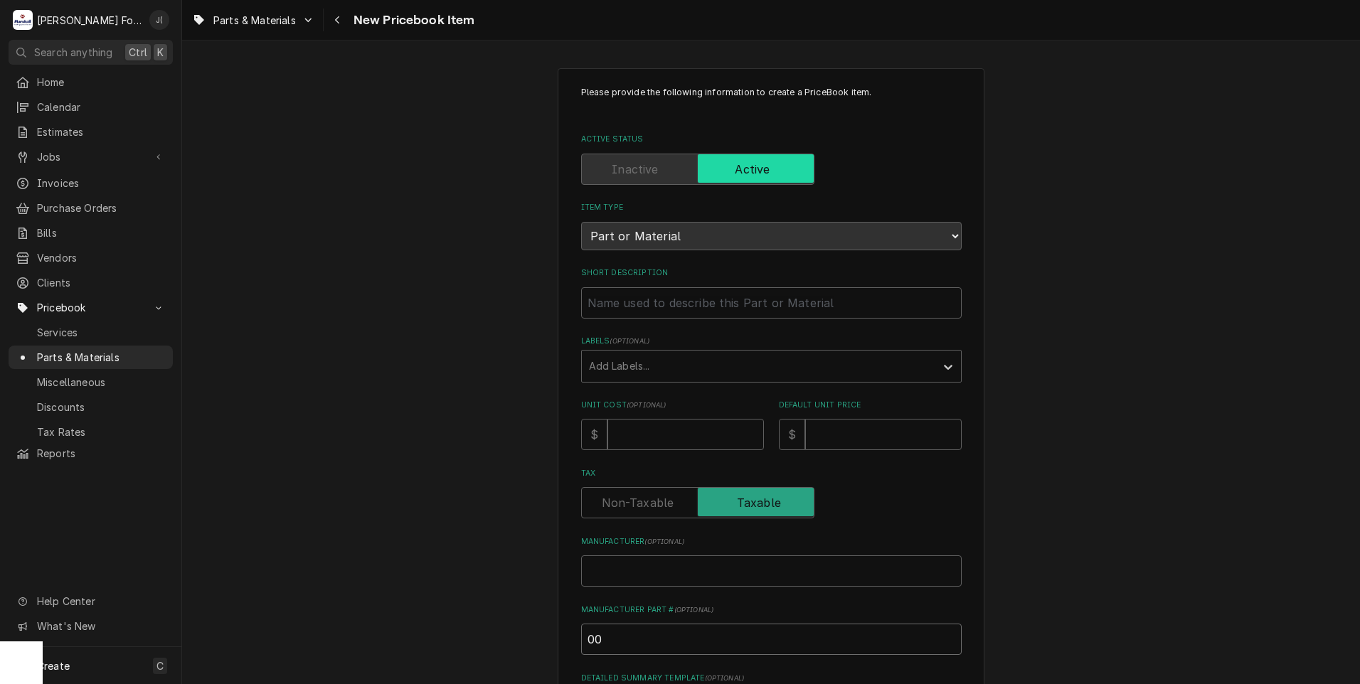
type textarea "x"
type input "00-"
type textarea "x"
type input "00-8"
type textarea "x"
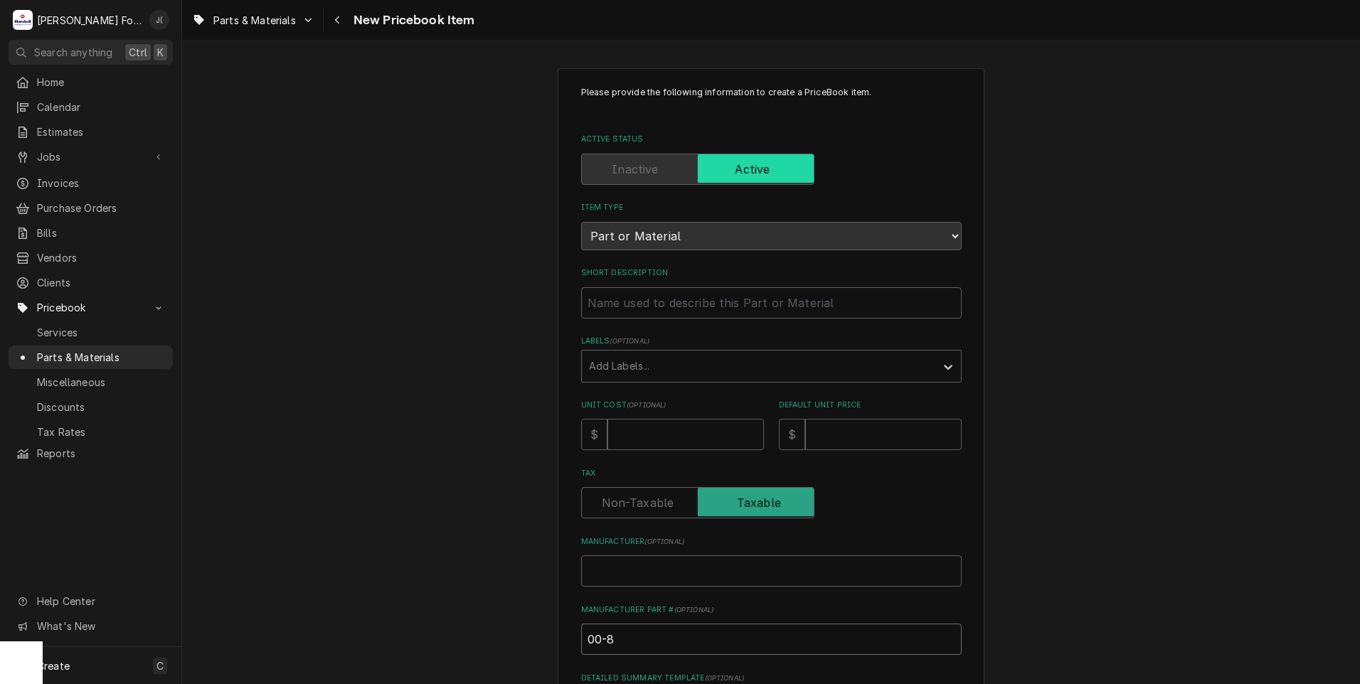
type input "00-87"
type textarea "x"
type input "00-875"
type textarea "x"
type input "00-8753"
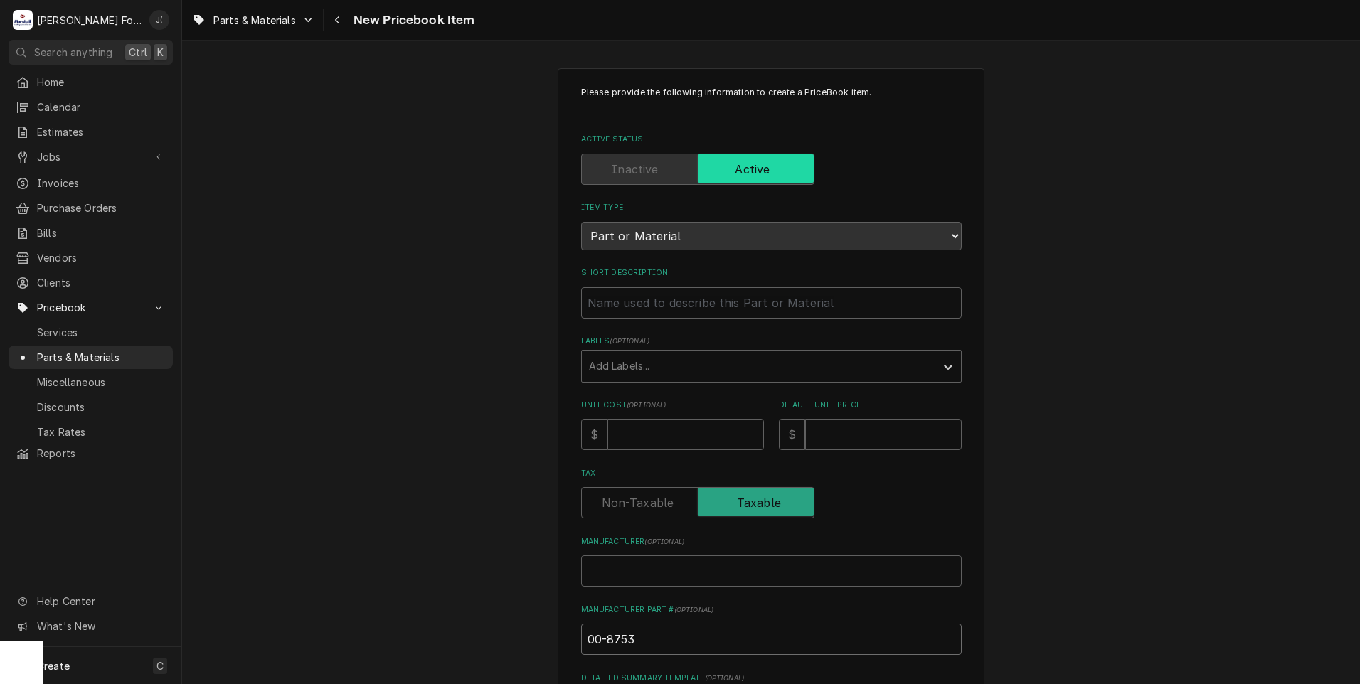
type textarea "x"
type input "00-87536"
type textarea "x"
type input "00-875367"
click at [650, 557] on input "Manufacturer ( optional )" at bounding box center [771, 570] width 381 height 31
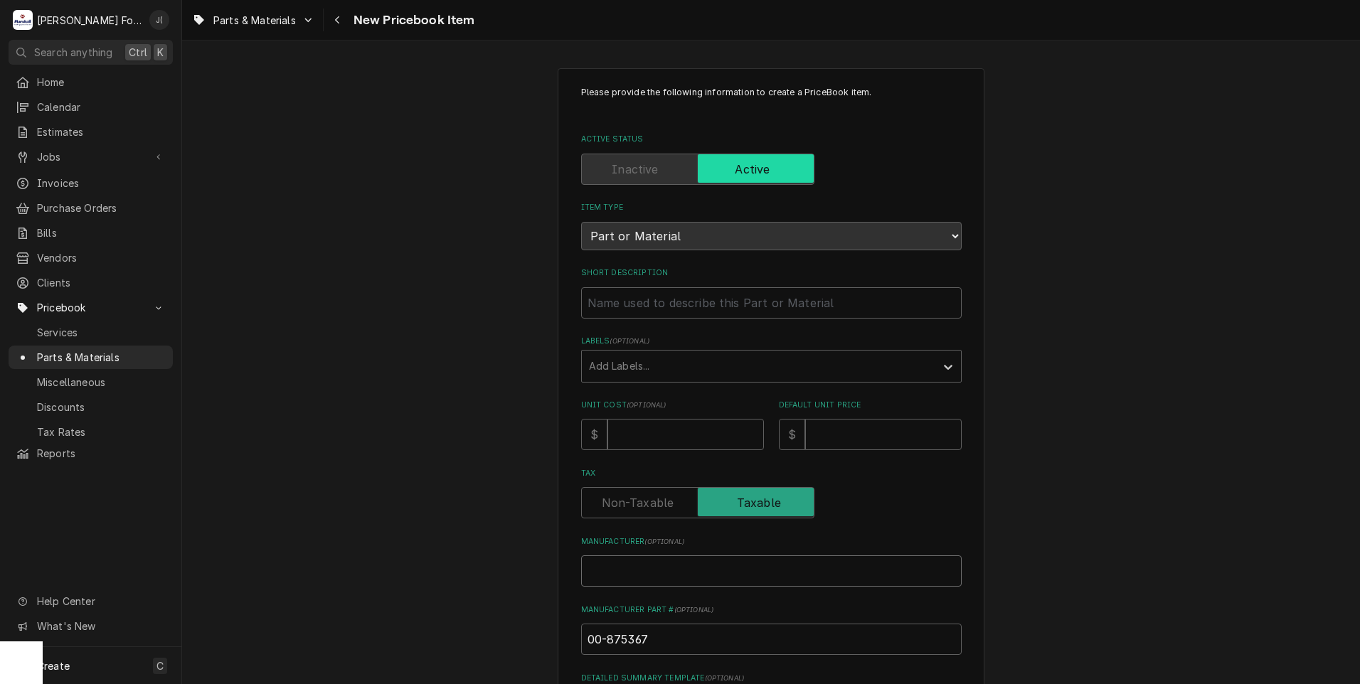
type textarea "x"
type input "h"
type textarea "x"
type input "ho"
type textarea "x"
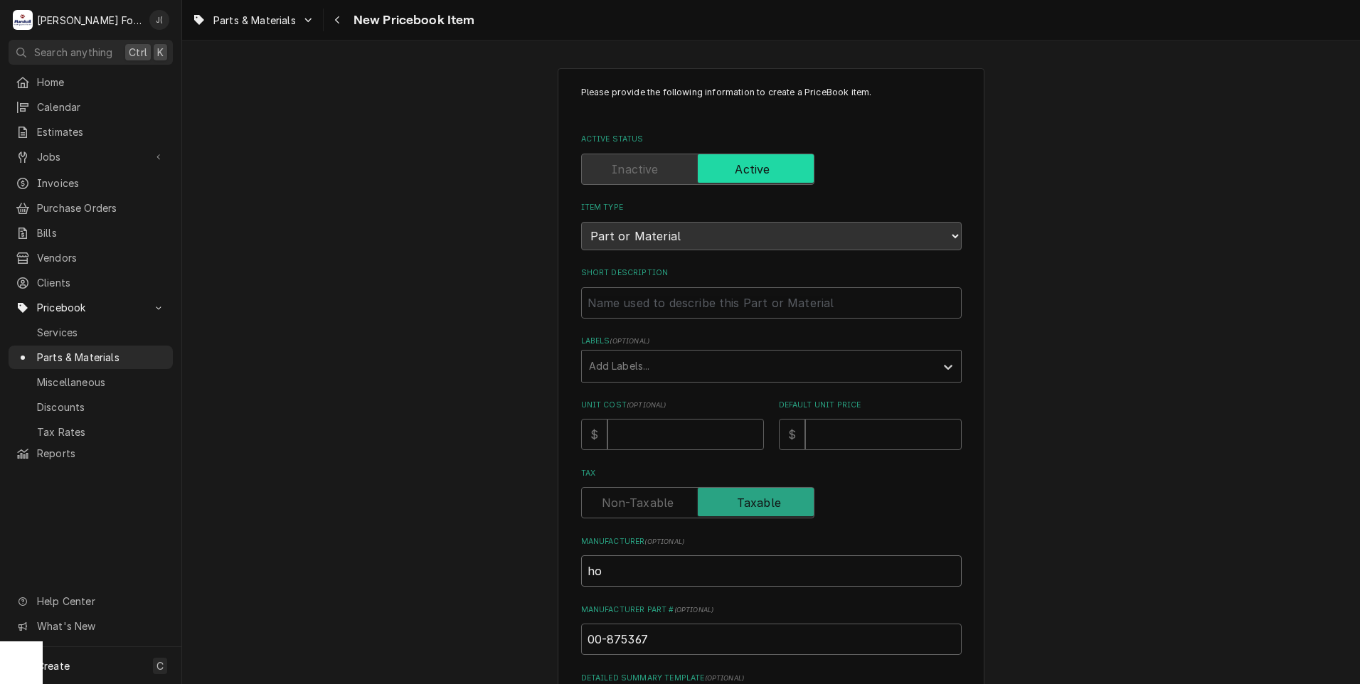
type input "hob"
type textarea "x"
type input "hoba"
type textarea "x"
type input "hobar"
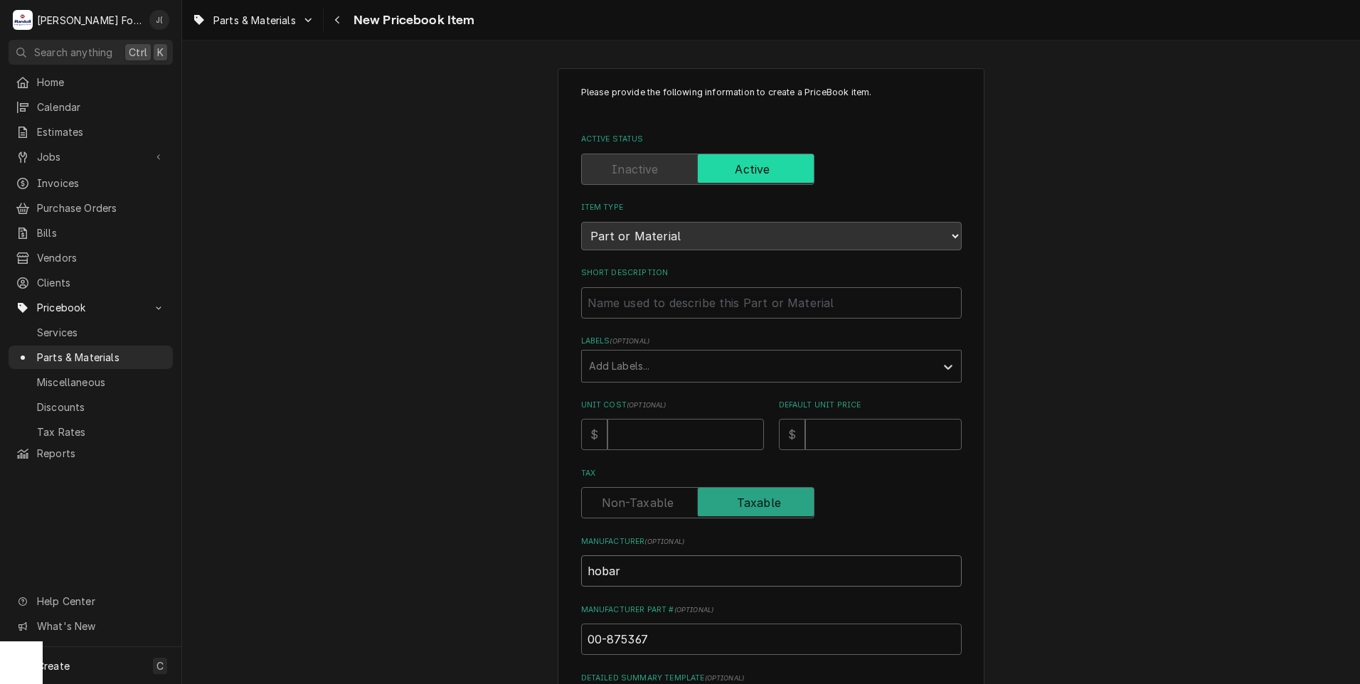
type textarea "x"
type input "hobart"
type textarea "x"
type input "hobar"
type textarea "x"
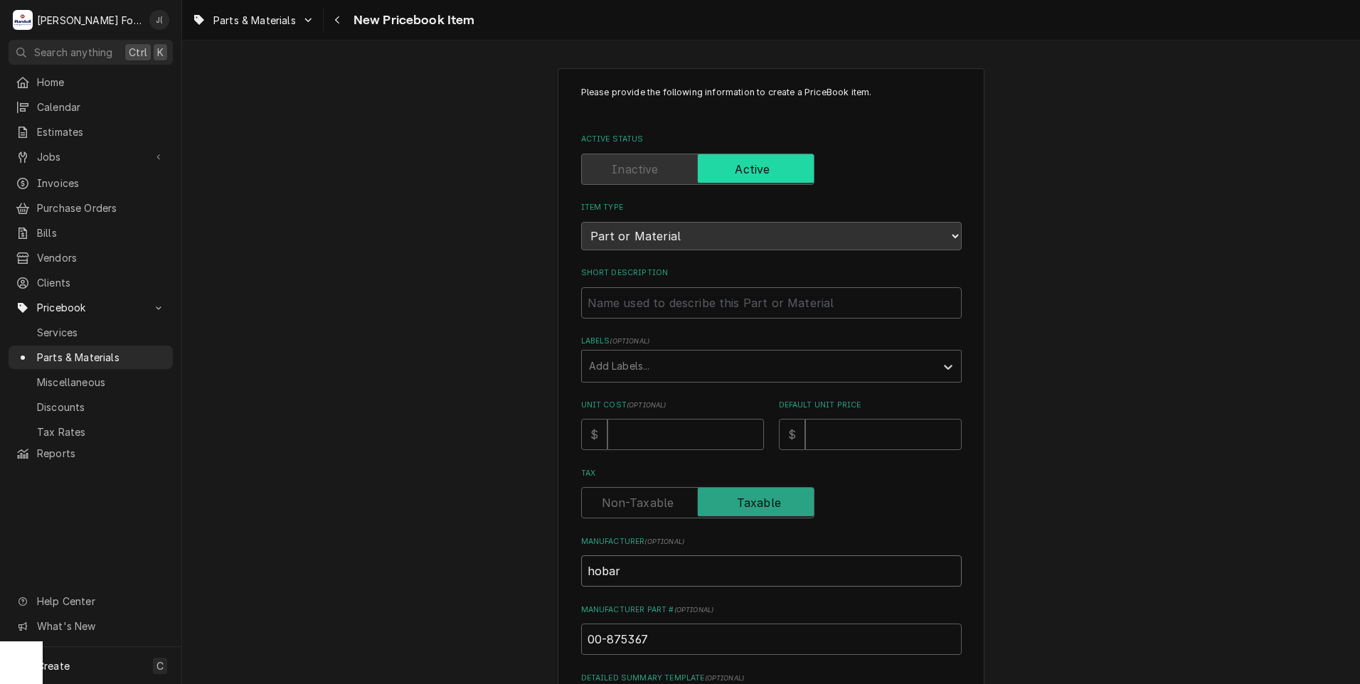
type input "hoba"
type textarea "x"
type input "hob"
type textarea "x"
type input "ho"
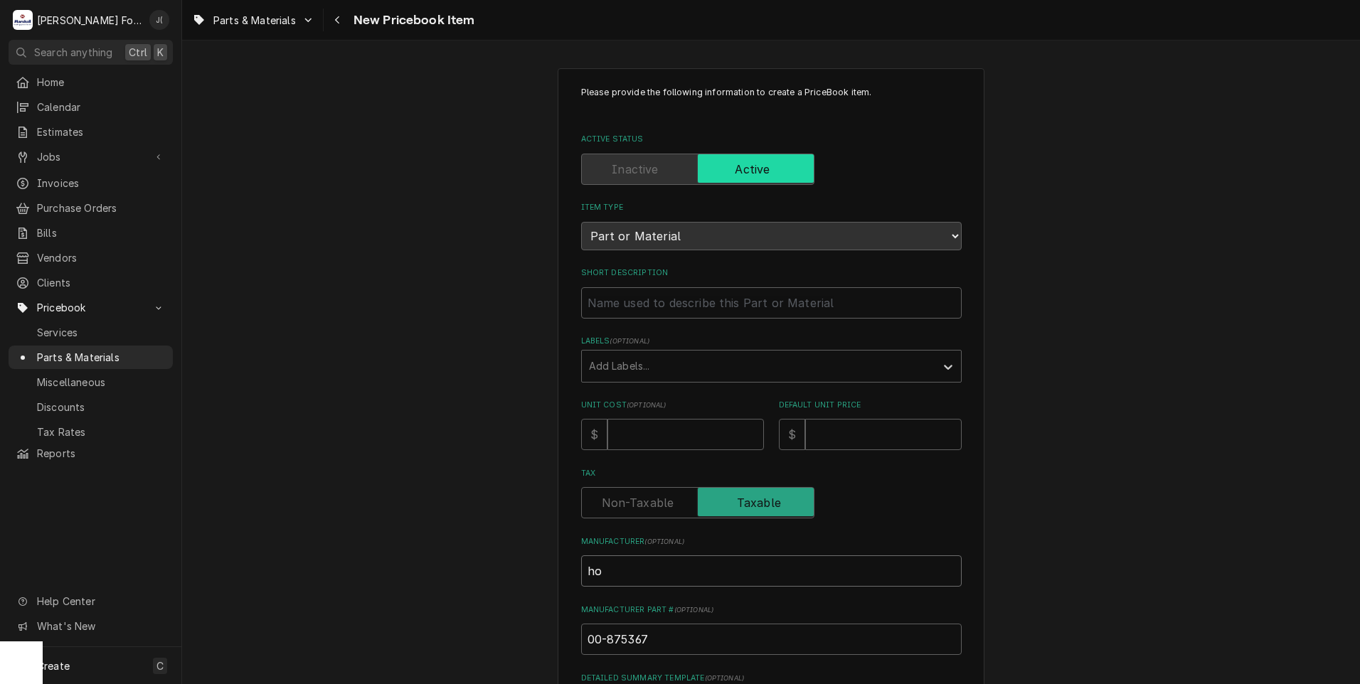
type textarea "x"
type input "h"
type textarea "x"
type input "H"
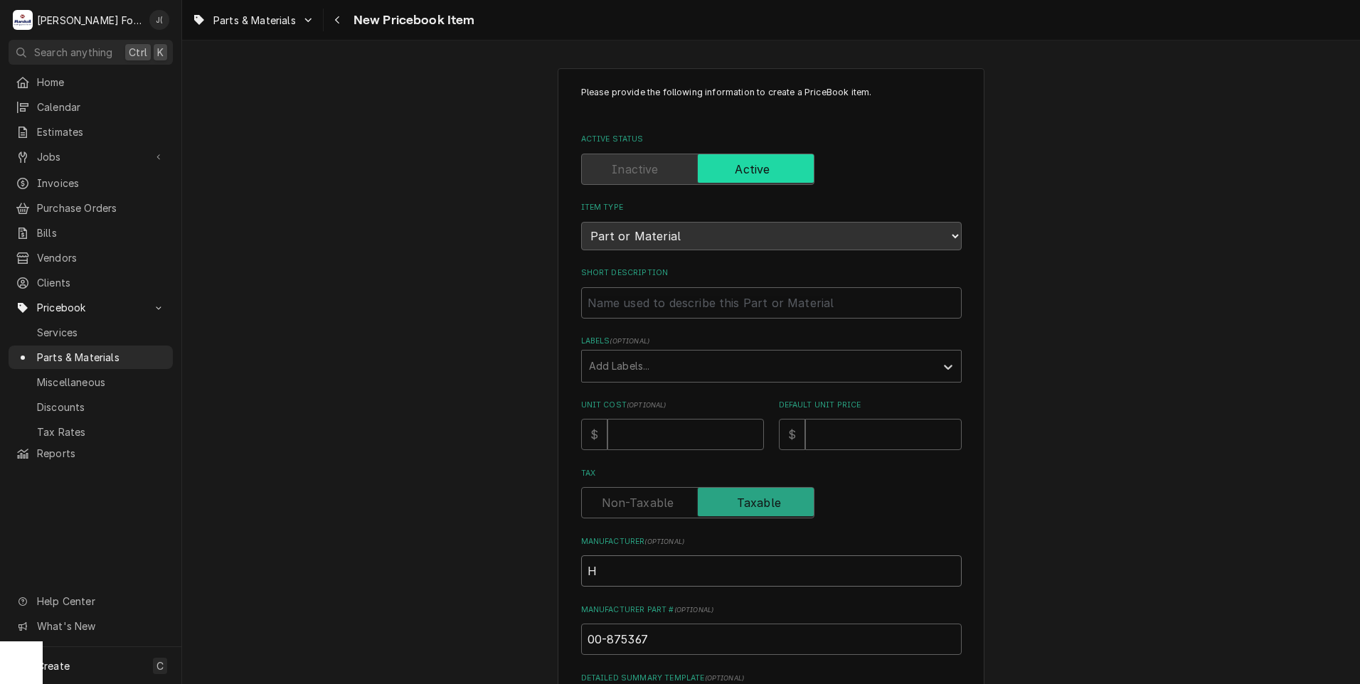
type textarea "x"
type input "HO"
type textarea "x"
type input "HOB"
type textarea "x"
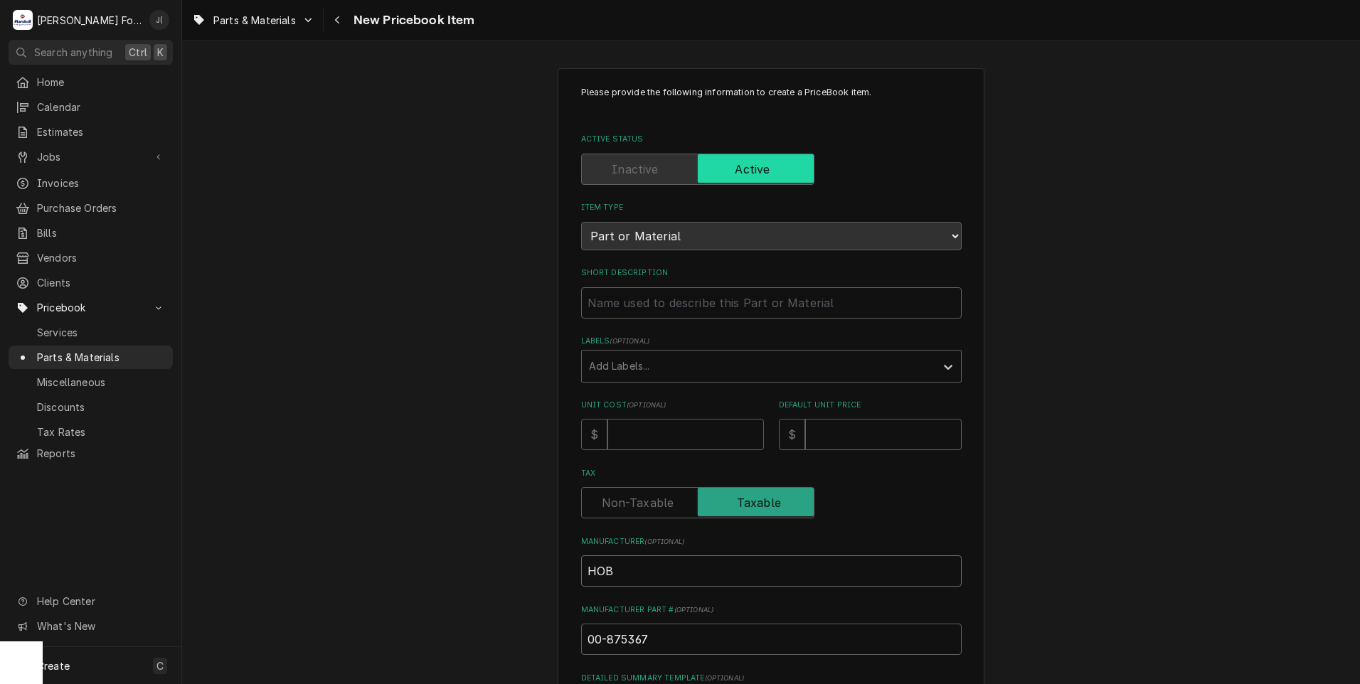
type input "HOBA"
type textarea "x"
type input "HOBAR"
type textarea "x"
type input "[GEOGRAPHIC_DATA]"
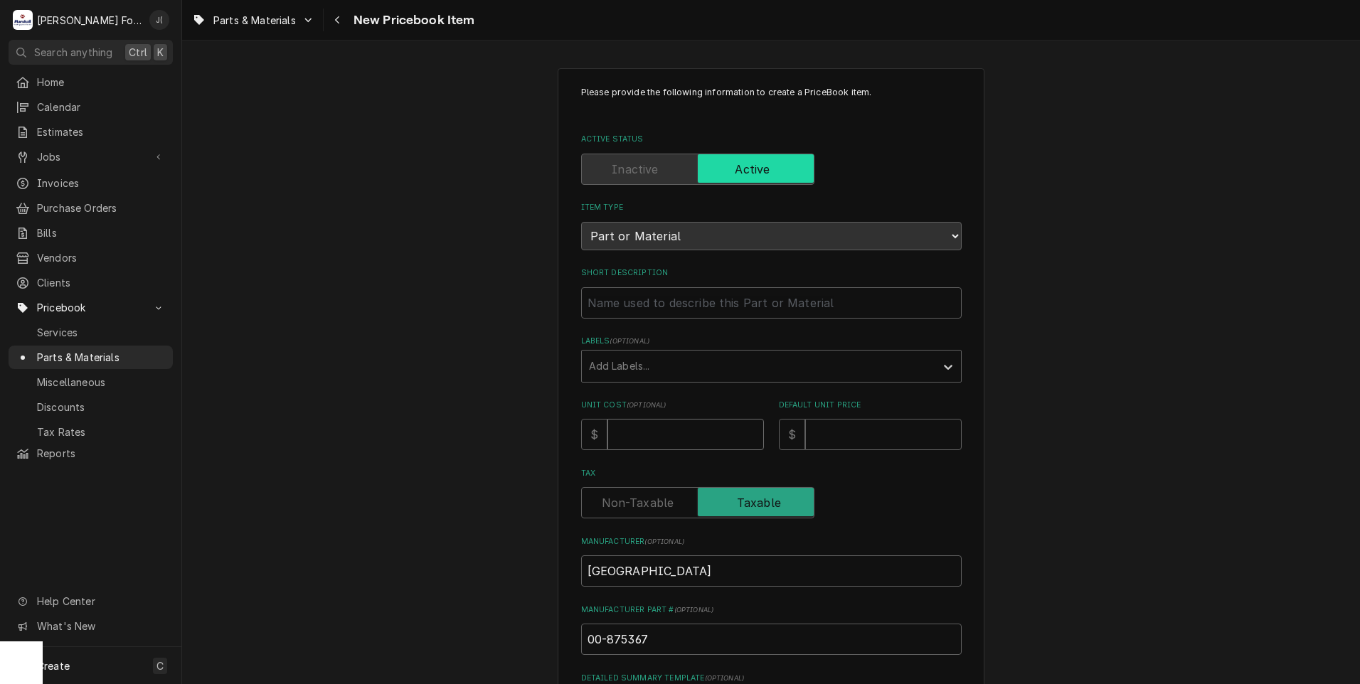
click at [674, 435] on input "Unit Cost ( optional )" at bounding box center [685, 434] width 156 height 31
type textarea "x"
type input "1"
type textarea "x"
type input "14"
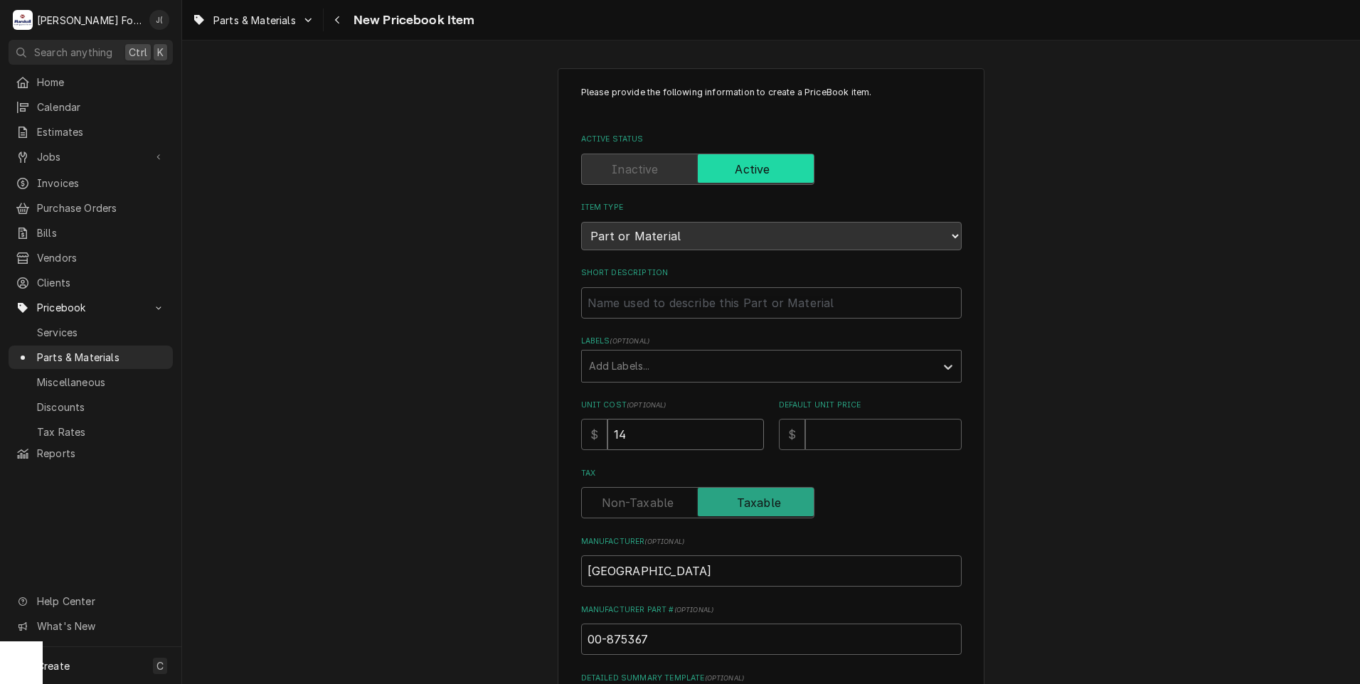
type textarea "x"
type input "14.0"
type textarea "x"
type input "14.04"
type textarea "x"
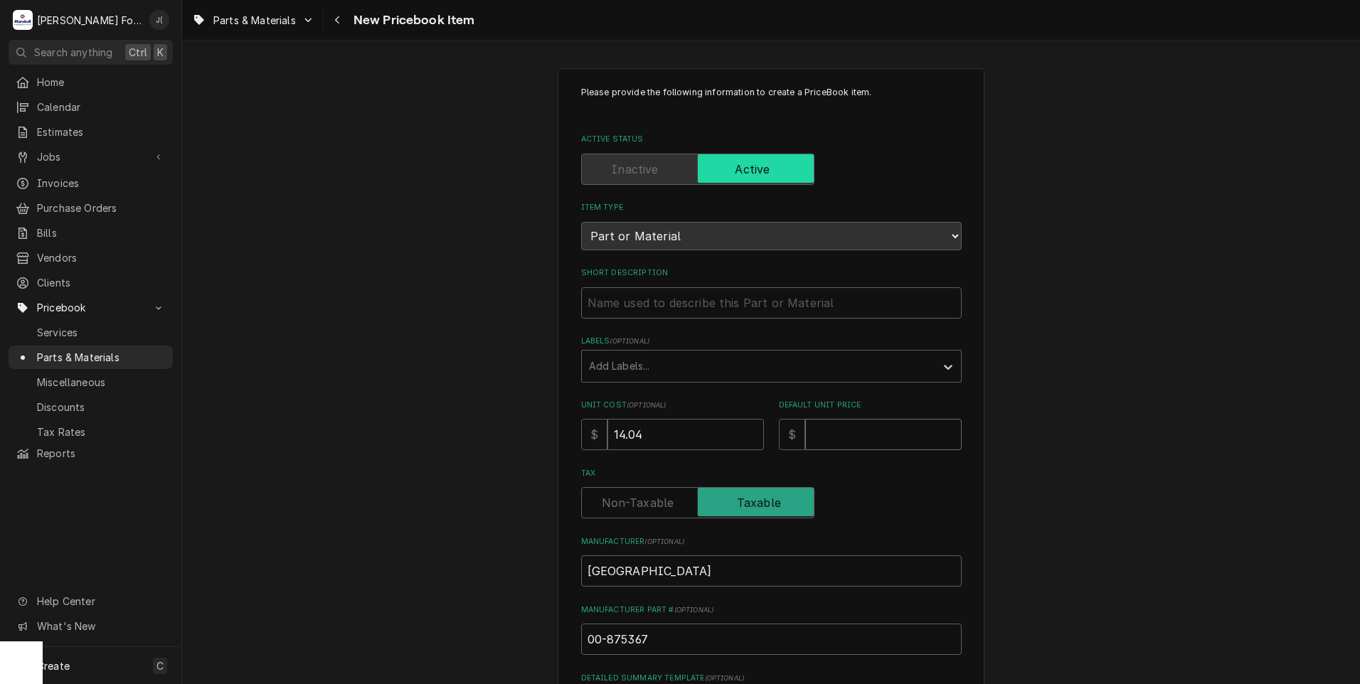
type input "1"
type textarea "x"
type input "19"
type textarea "x"
type input "19.0"
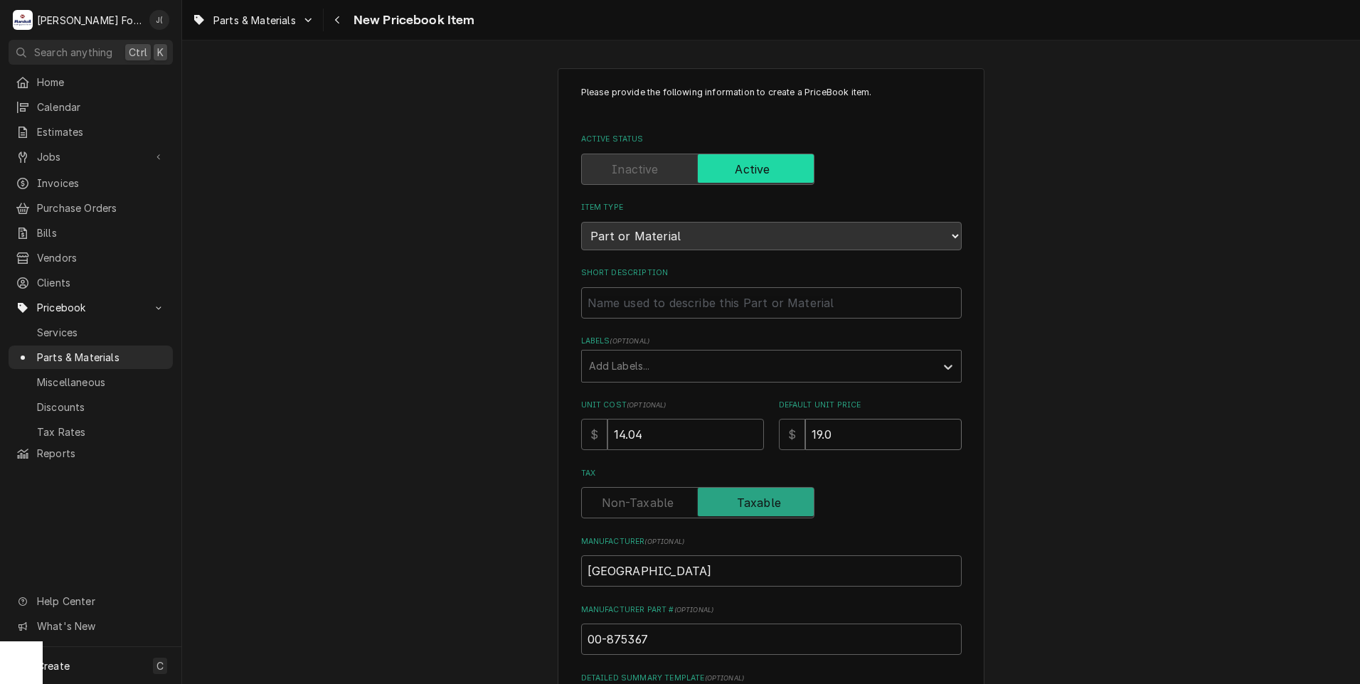
type textarea "x"
type input "19.00"
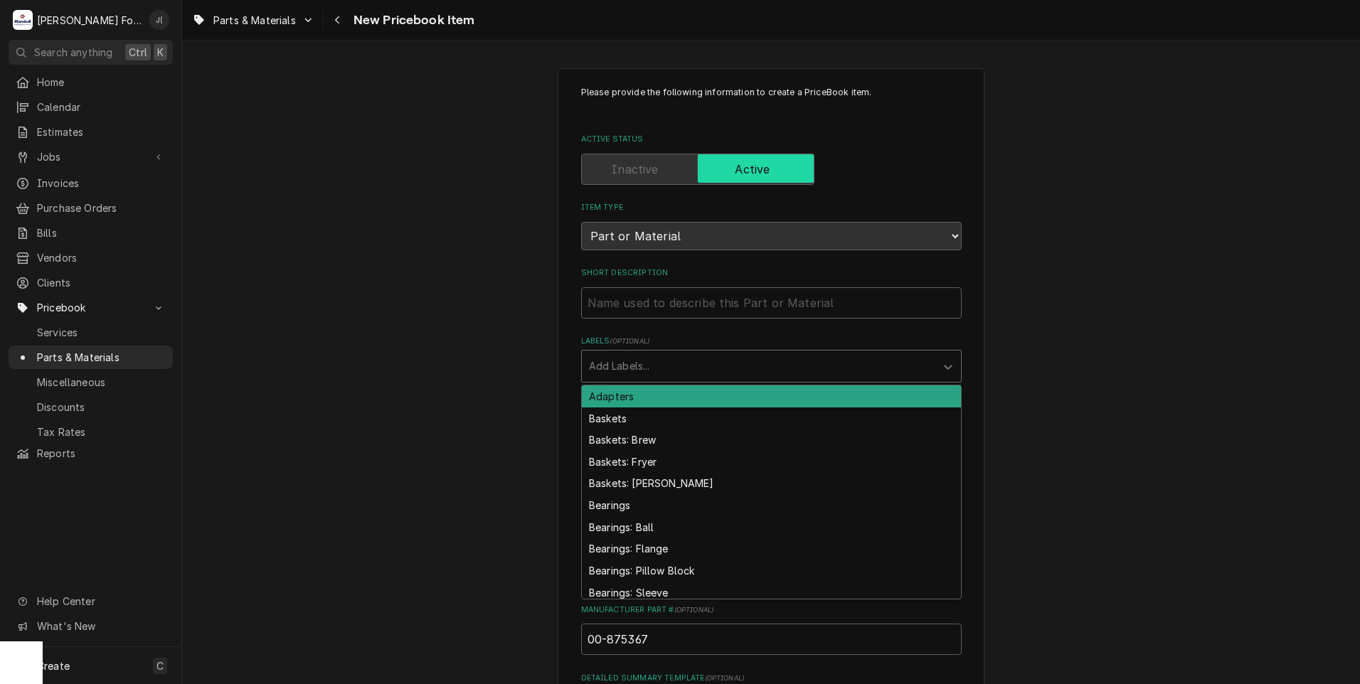
click at [656, 353] on div "Labels" at bounding box center [758, 366] width 339 height 26
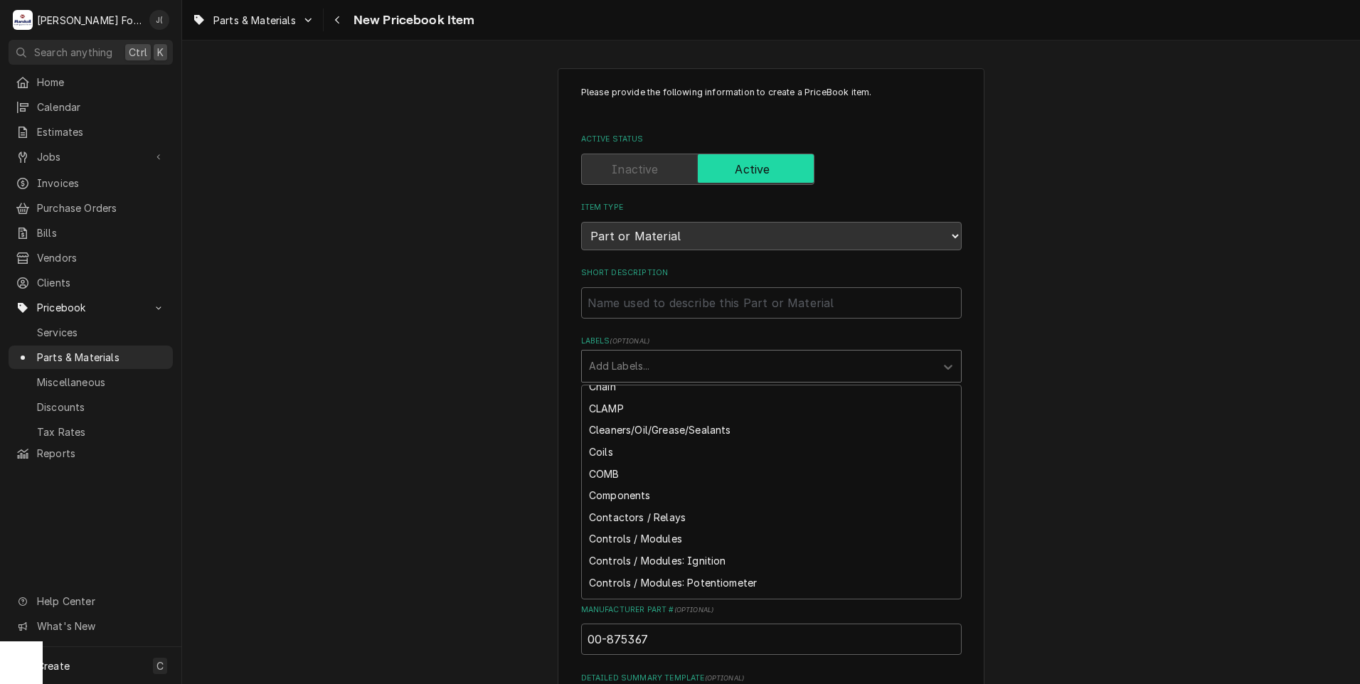
scroll to position [996, 0]
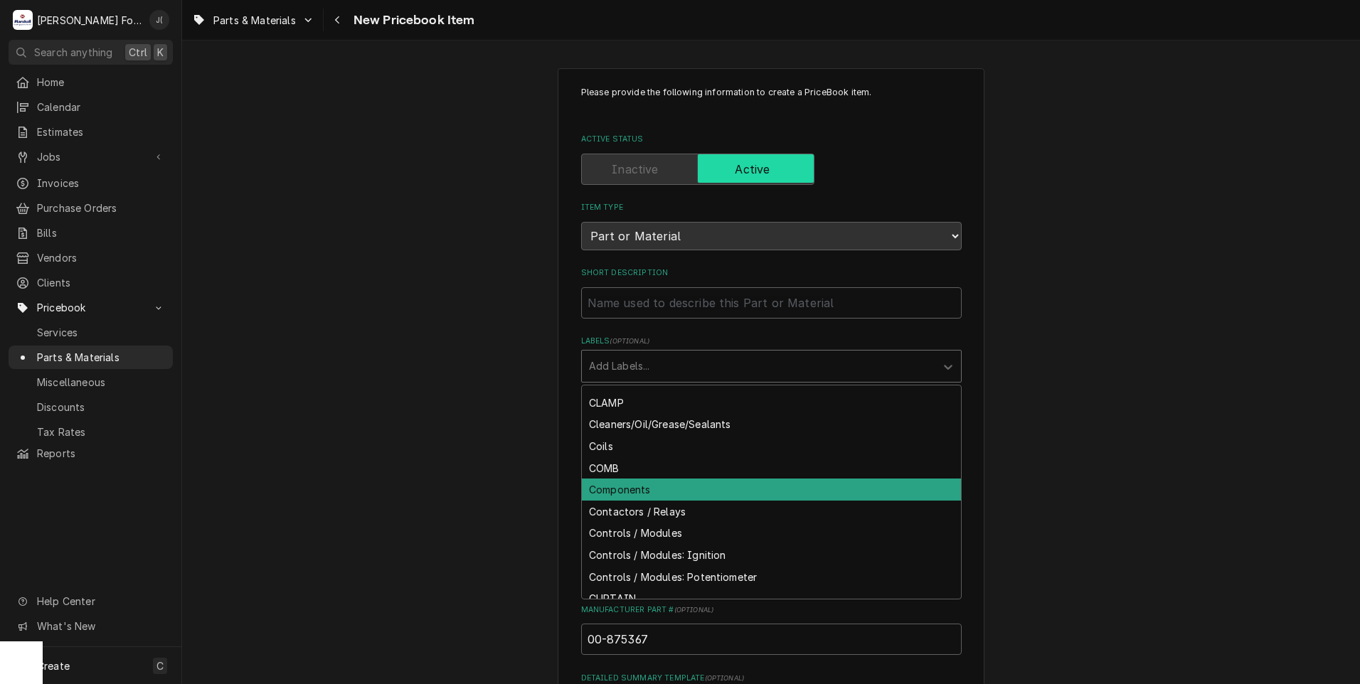
click at [634, 489] on div "Components" at bounding box center [771, 490] width 379 height 22
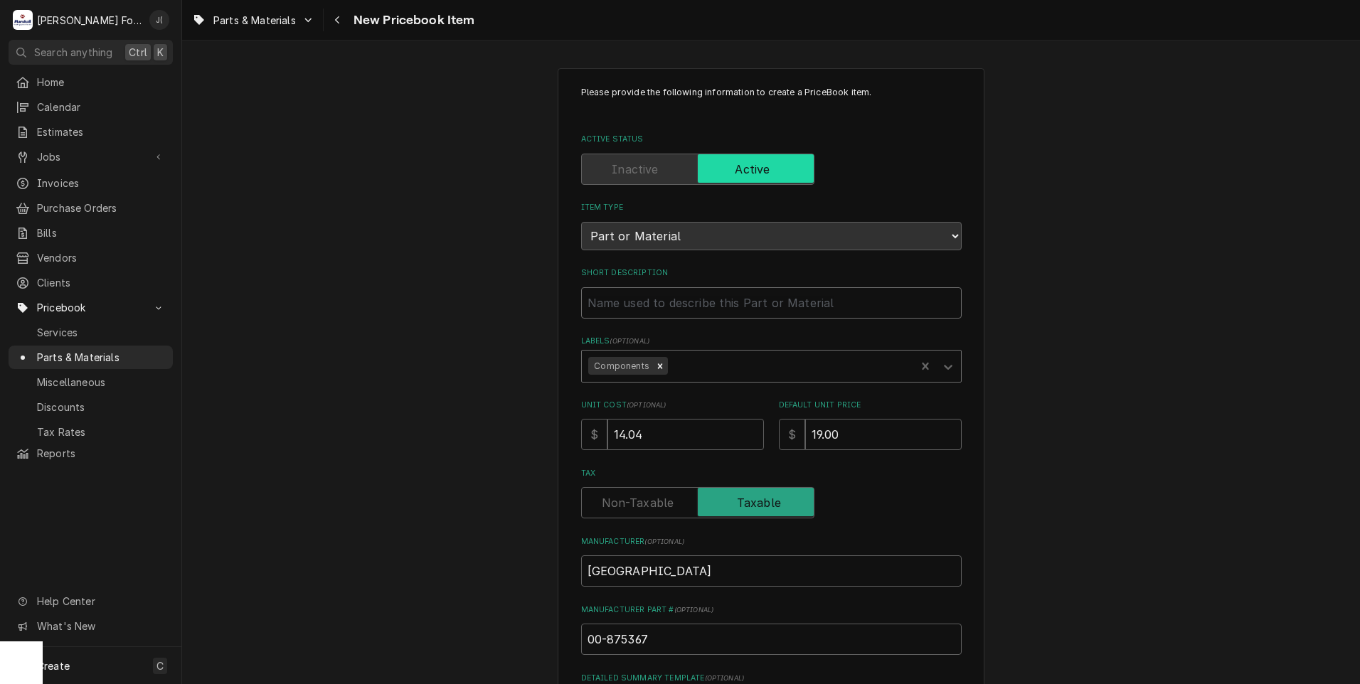
click at [635, 307] on input "Short Description" at bounding box center [771, 302] width 381 height 31
type textarea "x"
type input "A"
type textarea "x"
type input "AR"
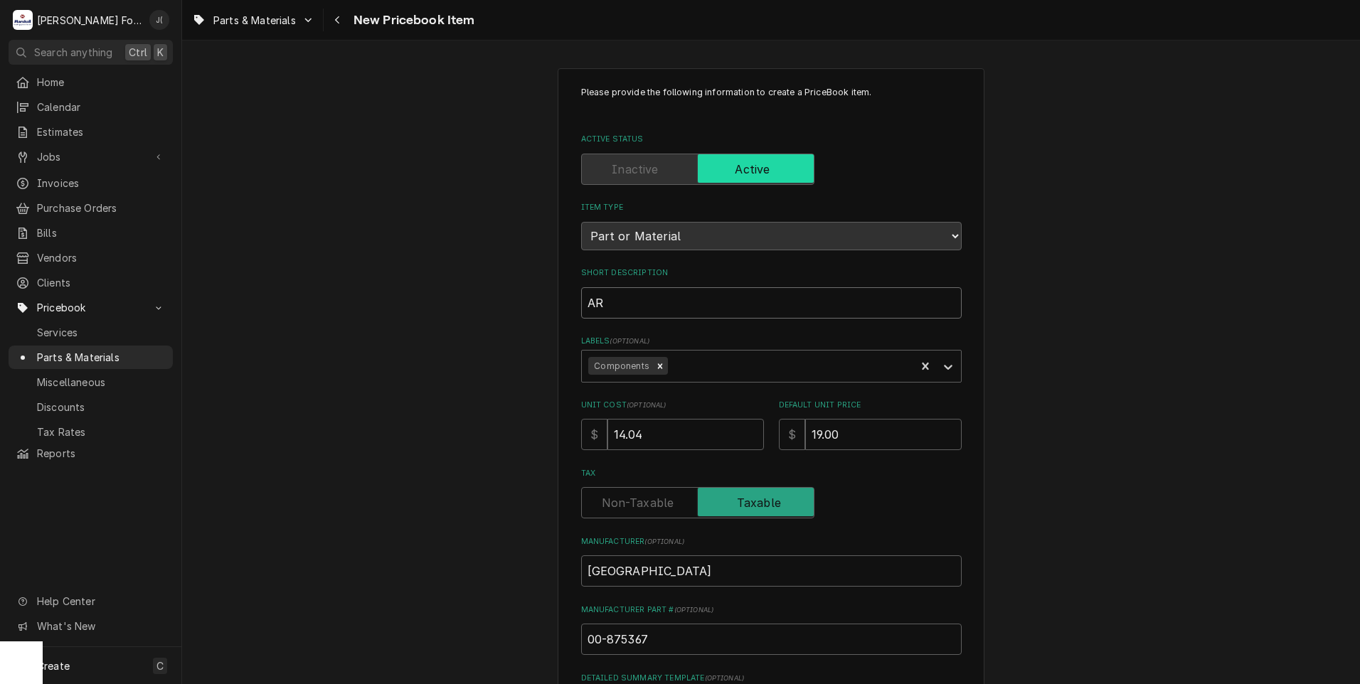
type textarea "x"
type input "ARM"
type textarea "x"
type input "ARM,"
type textarea "x"
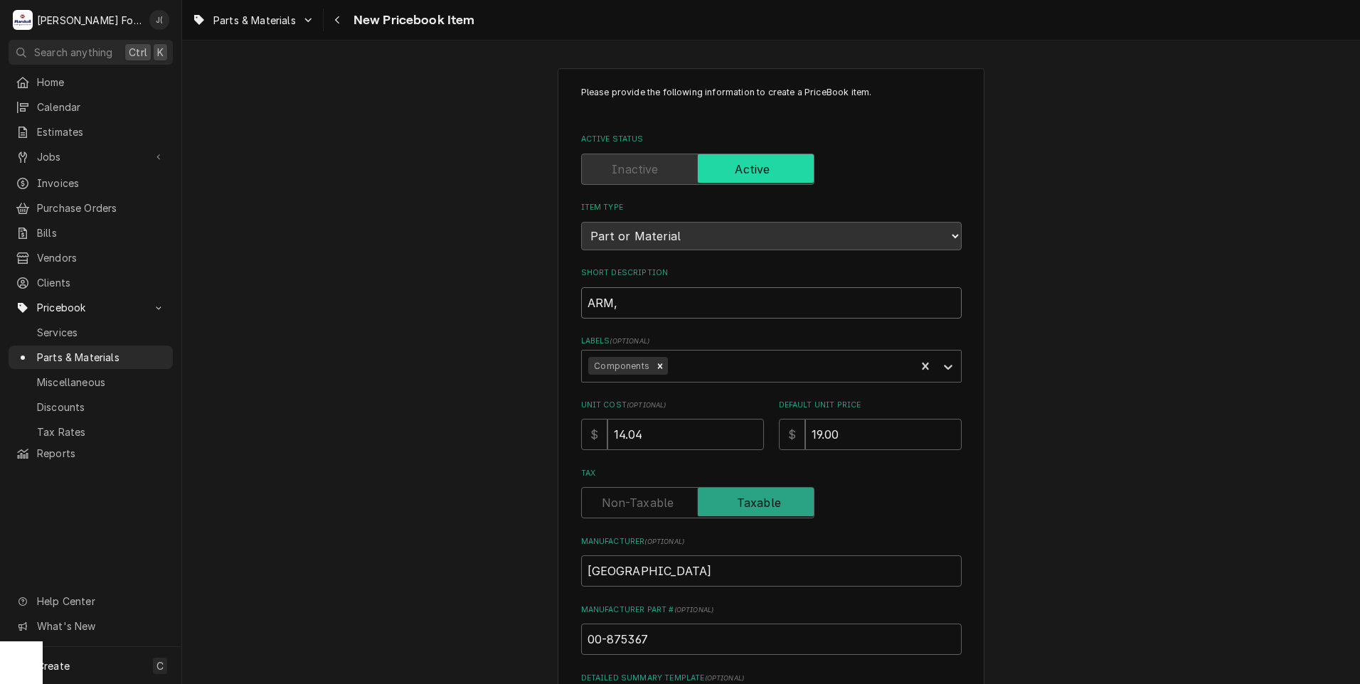
type input "ARM,"
type textarea "x"
type input "ARM, T"
type textarea "x"
type input "ARM, TR"
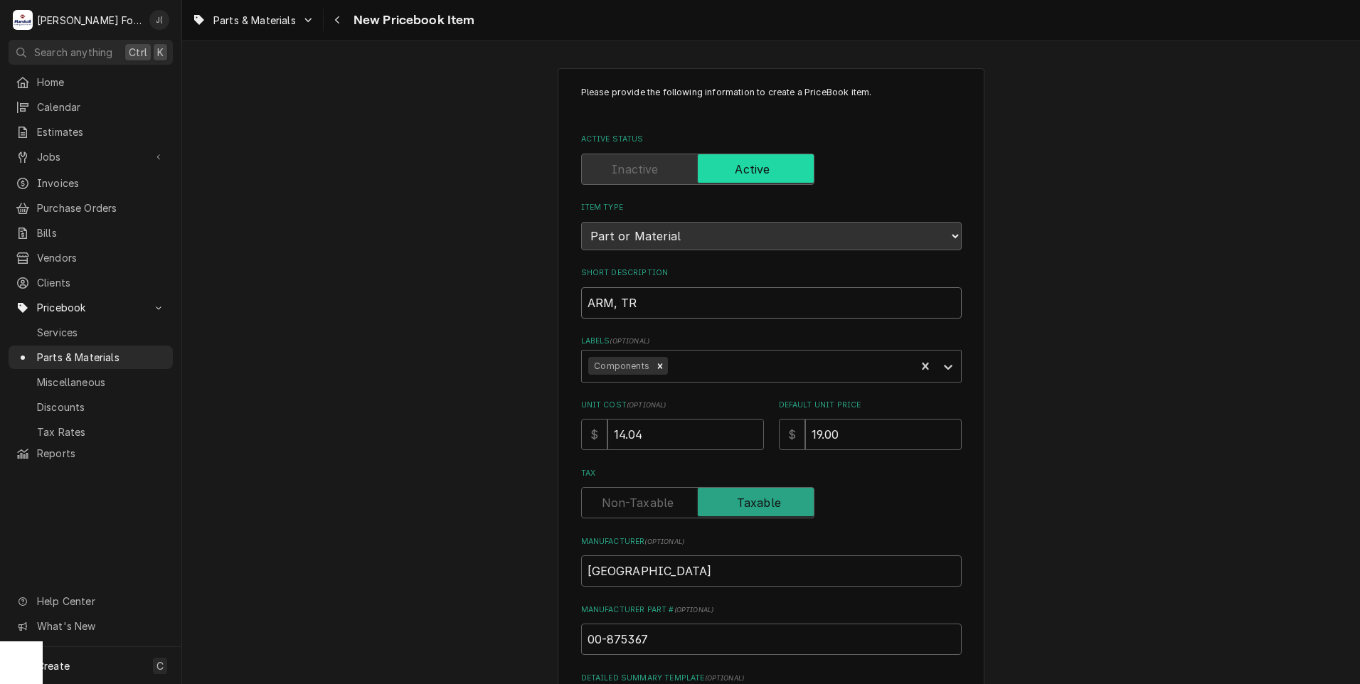
type textarea "x"
type input "ARM, TRU"
type textarea "x"
type input "ARM, TRUN"
type textarea "x"
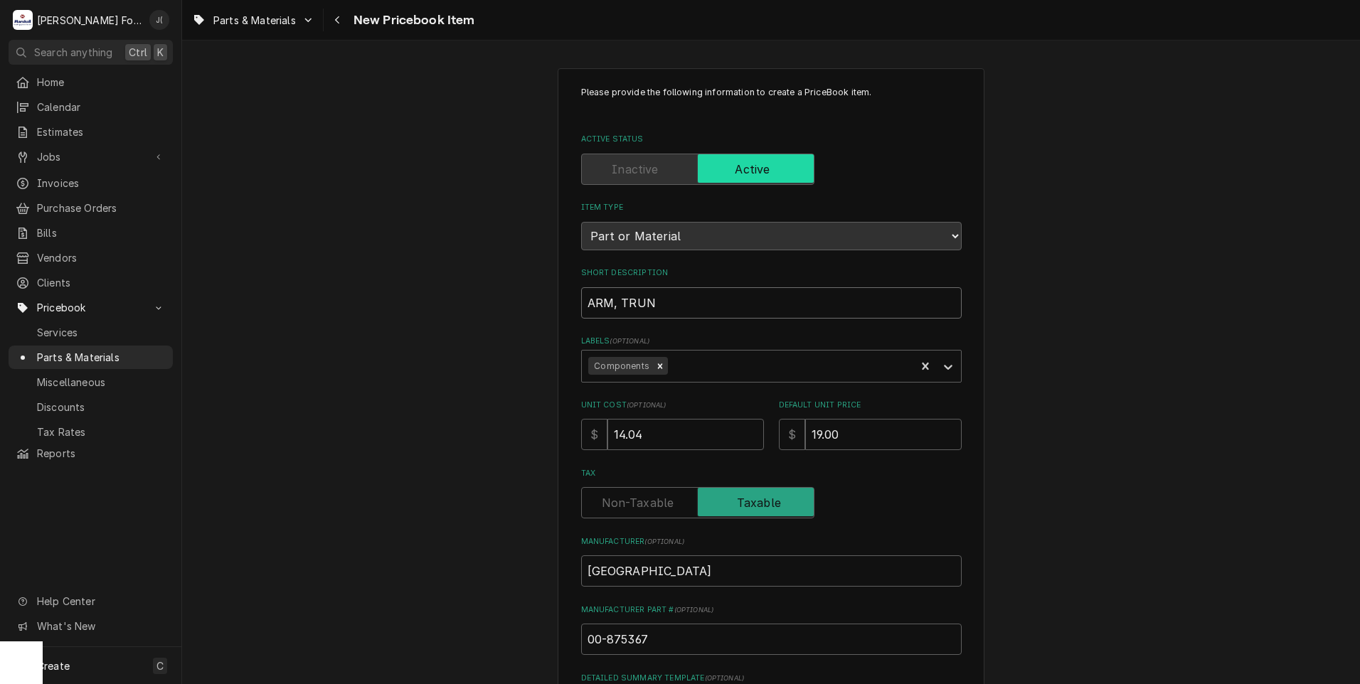
type input "ARM, TRUNI"
type textarea "x"
type input "ARM, TRUNIN"
type textarea "x"
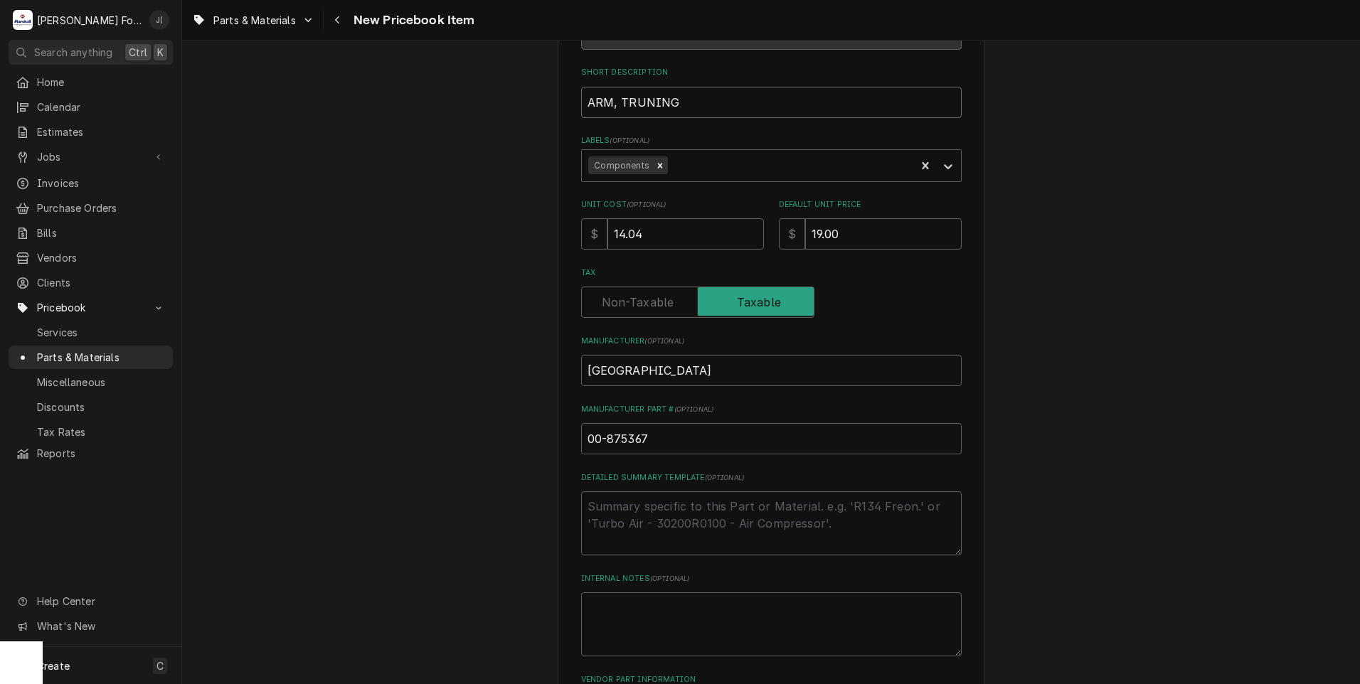
scroll to position [322, 0]
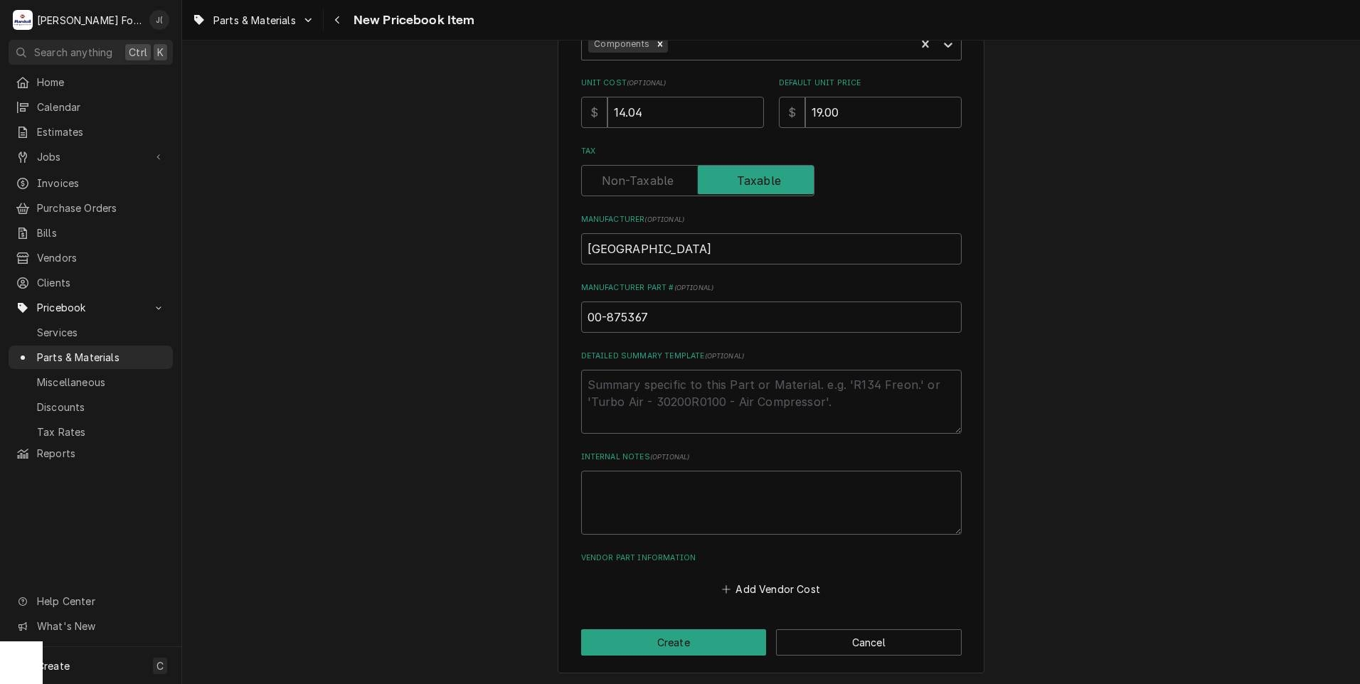
type input "ARM, TRUNING"
click at [644, 644] on button "Create" at bounding box center [674, 642] width 186 height 26
type textarea "x"
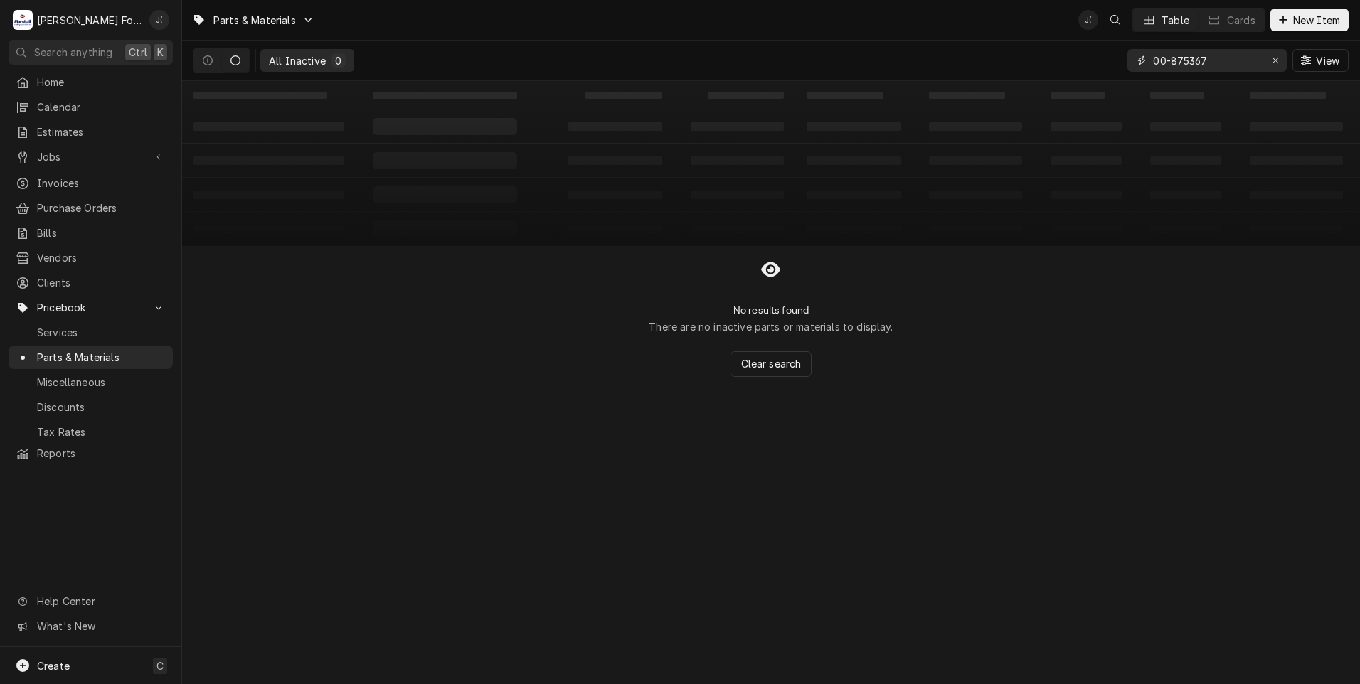
click at [1274, 62] on icon "Erase input" at bounding box center [1276, 60] width 8 height 10
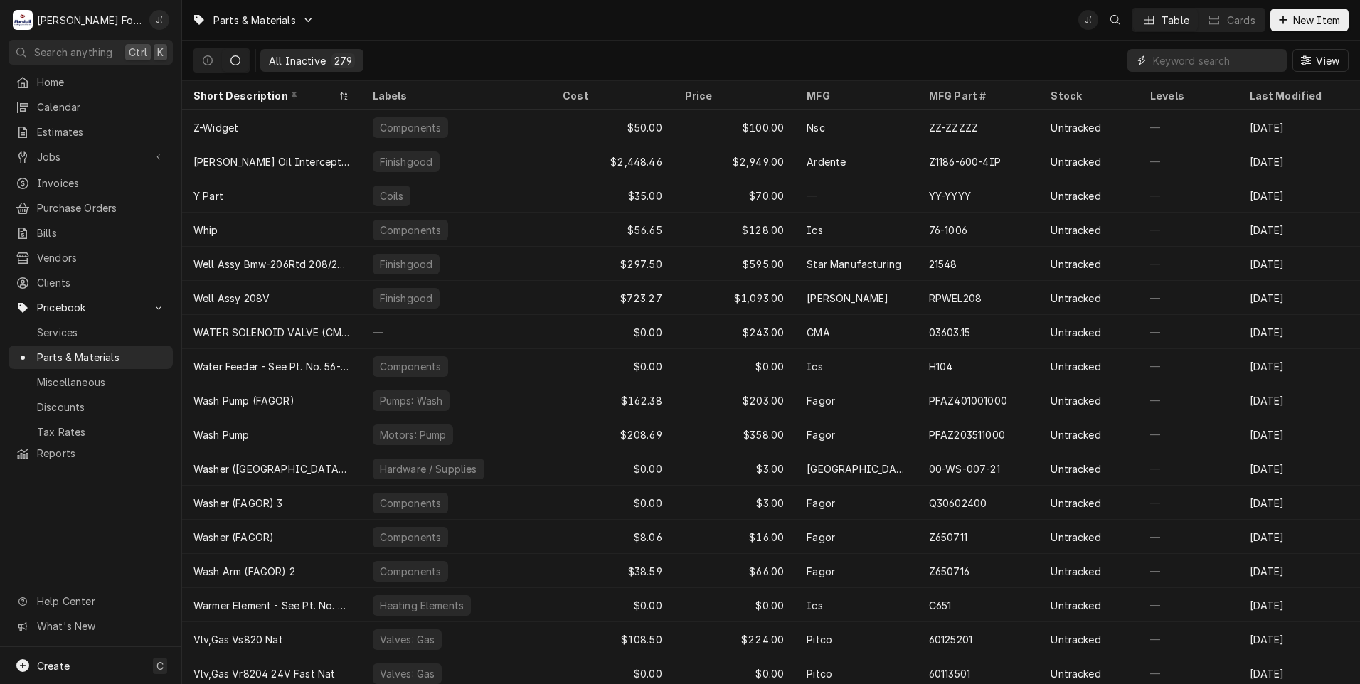
paste input "00-435324"
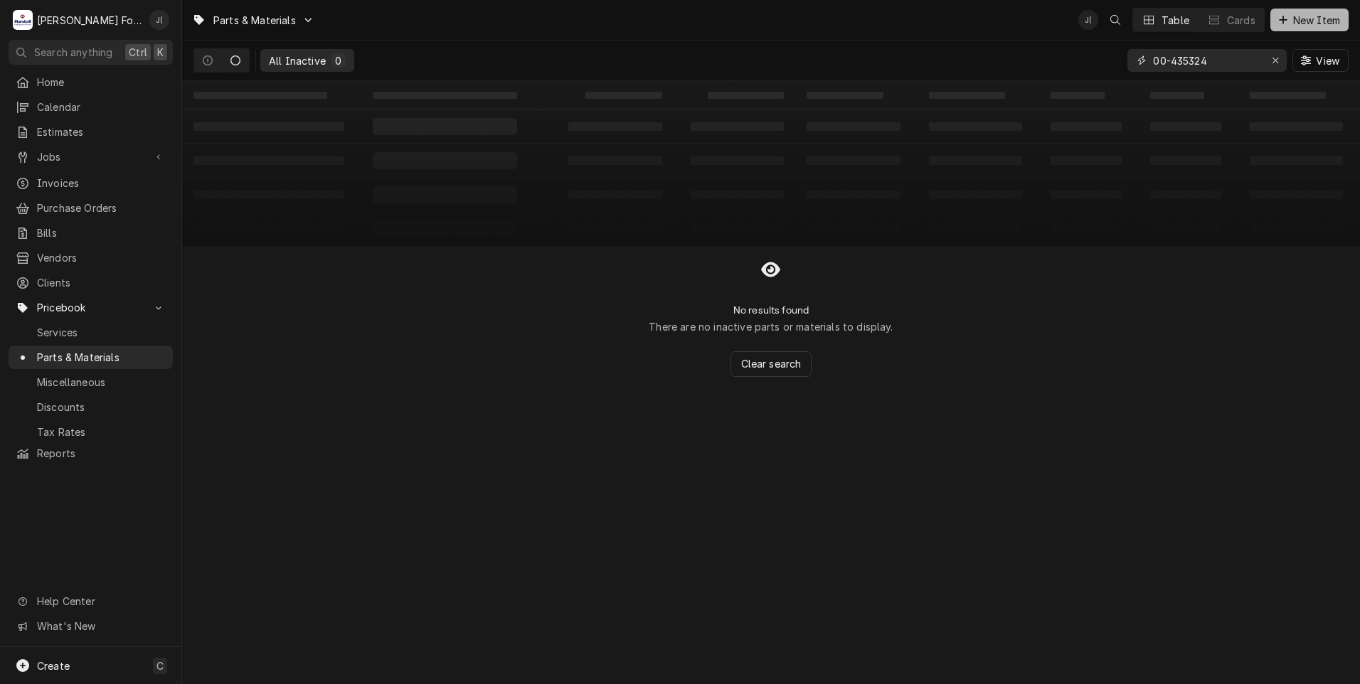
type input "00-435324"
click at [1293, 23] on span "New Item" at bounding box center [1316, 20] width 53 height 15
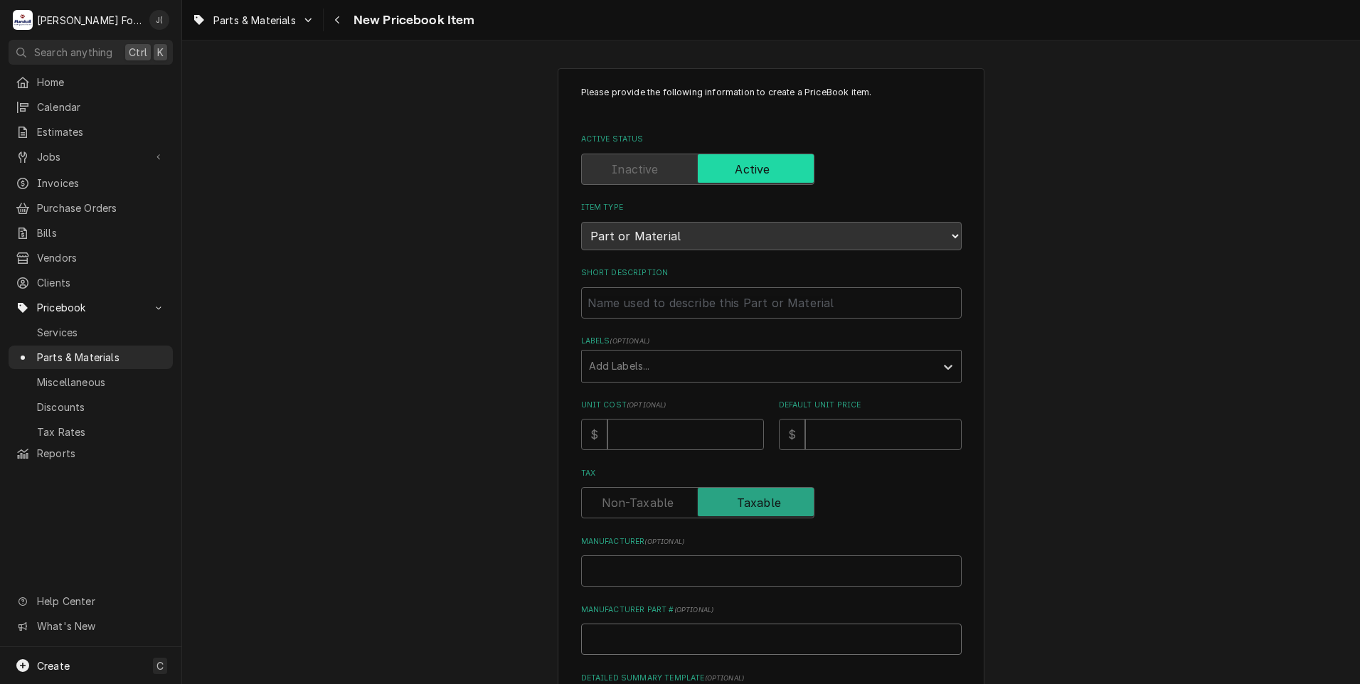
click at [624, 631] on input "Manufacturer Part # ( optional )" at bounding box center [771, 639] width 381 height 31
type textarea "x"
type input "0"
type textarea "x"
type input "00"
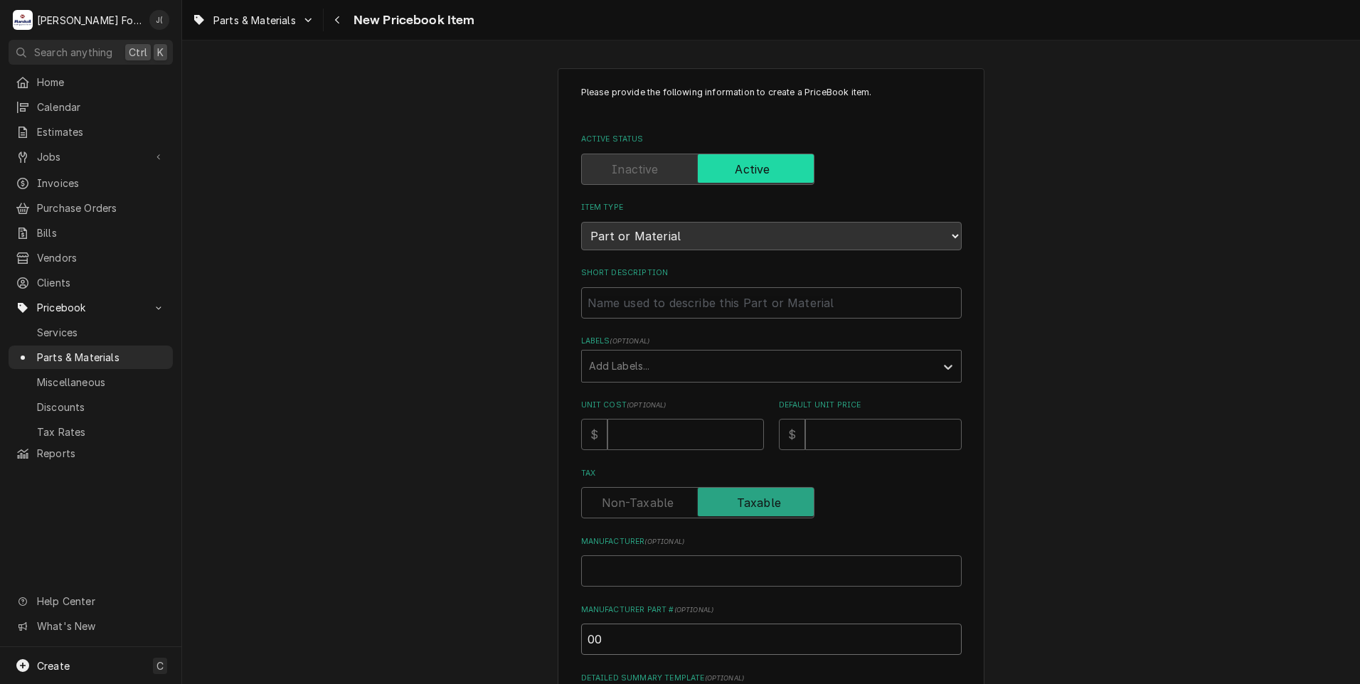
type textarea "x"
type input "00-"
type textarea "x"
type input "00-4"
type textarea "x"
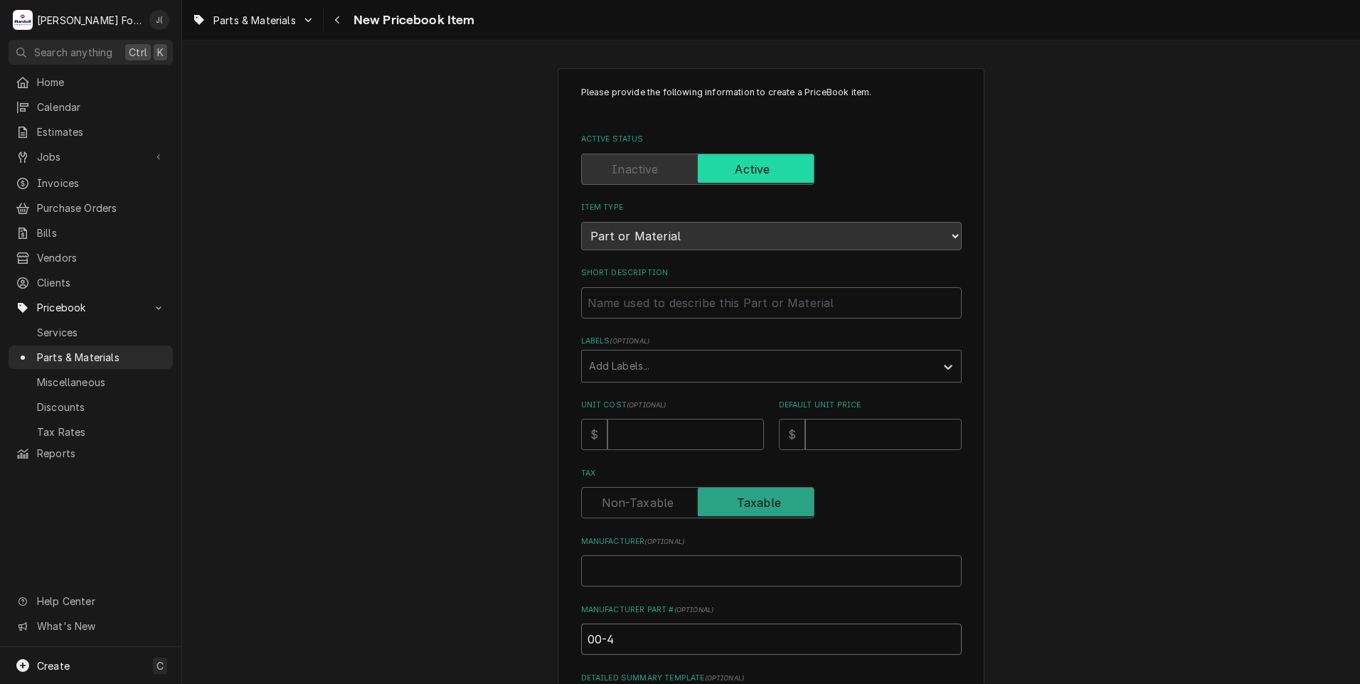
type input "00-43"
type textarea "x"
type input "00-435"
type textarea "x"
type input "00-4353"
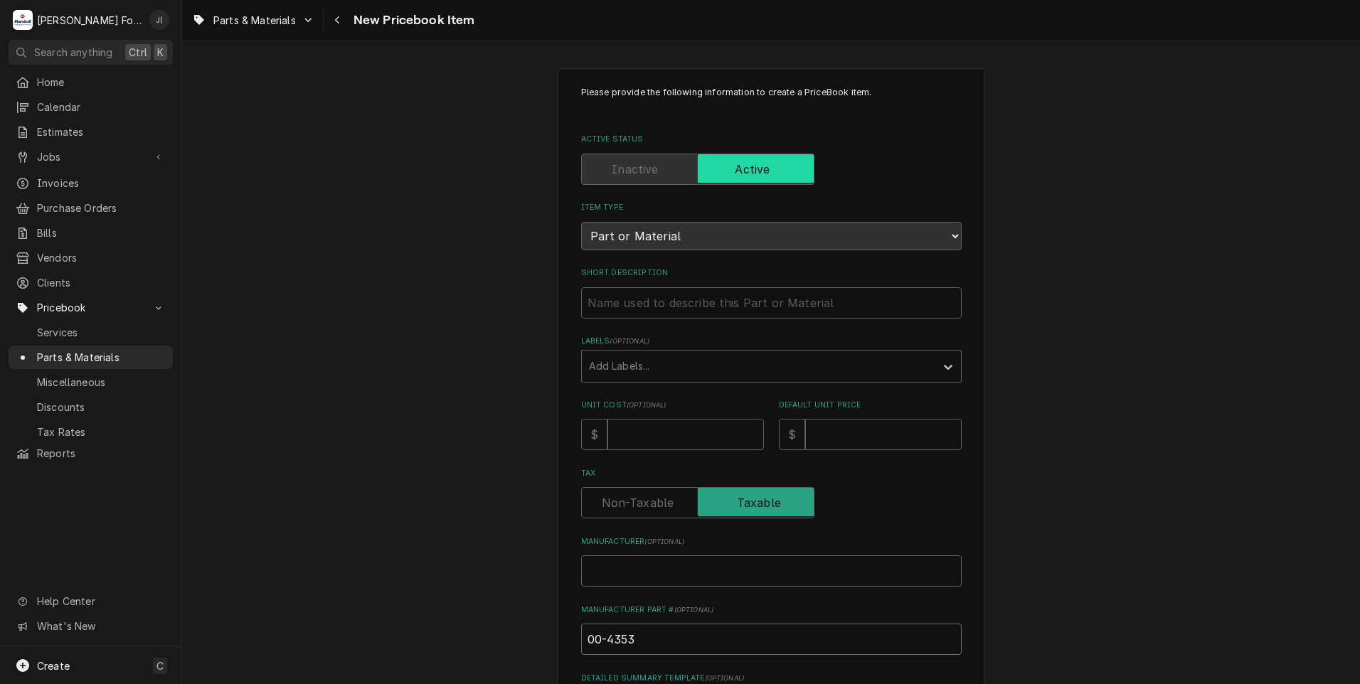
type textarea "x"
type input "00-43532"
type textarea "x"
type input "00-435324"
click at [624, 568] on input "Manufacturer ( optional )" at bounding box center [771, 570] width 381 height 31
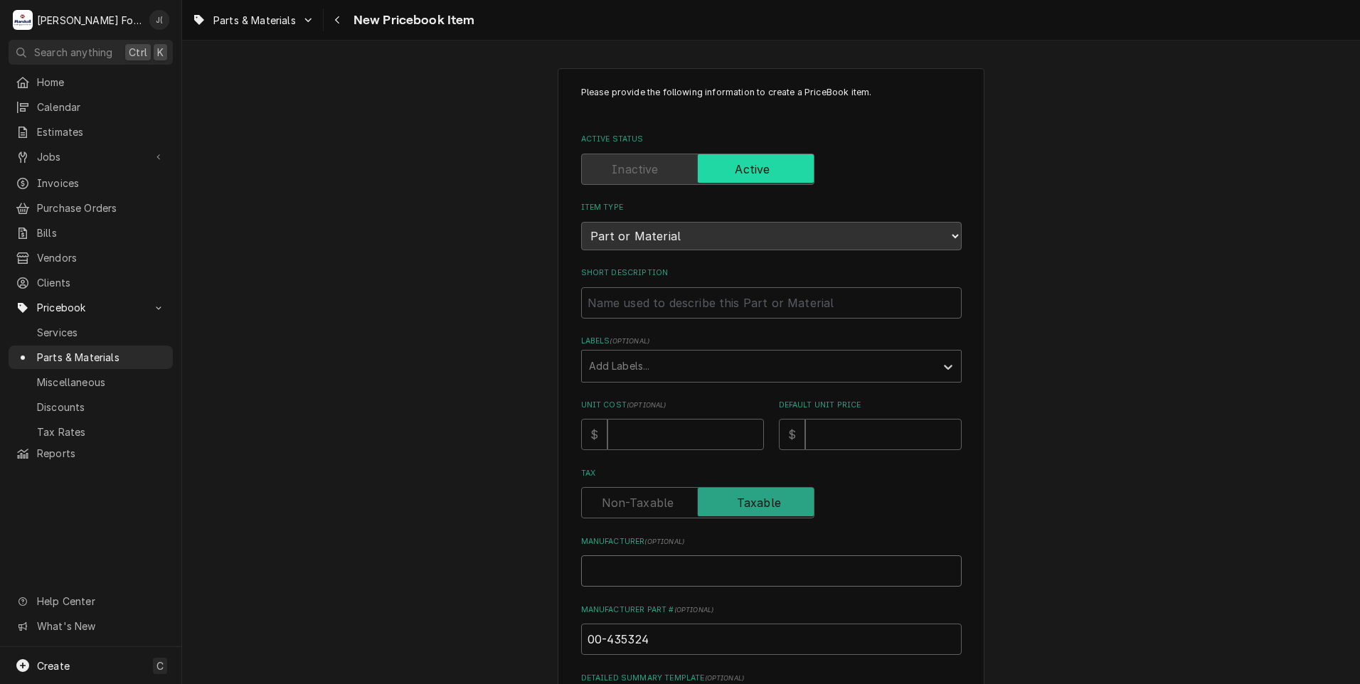
type textarea "x"
type input "H"
type textarea "x"
type input "HO"
type textarea "x"
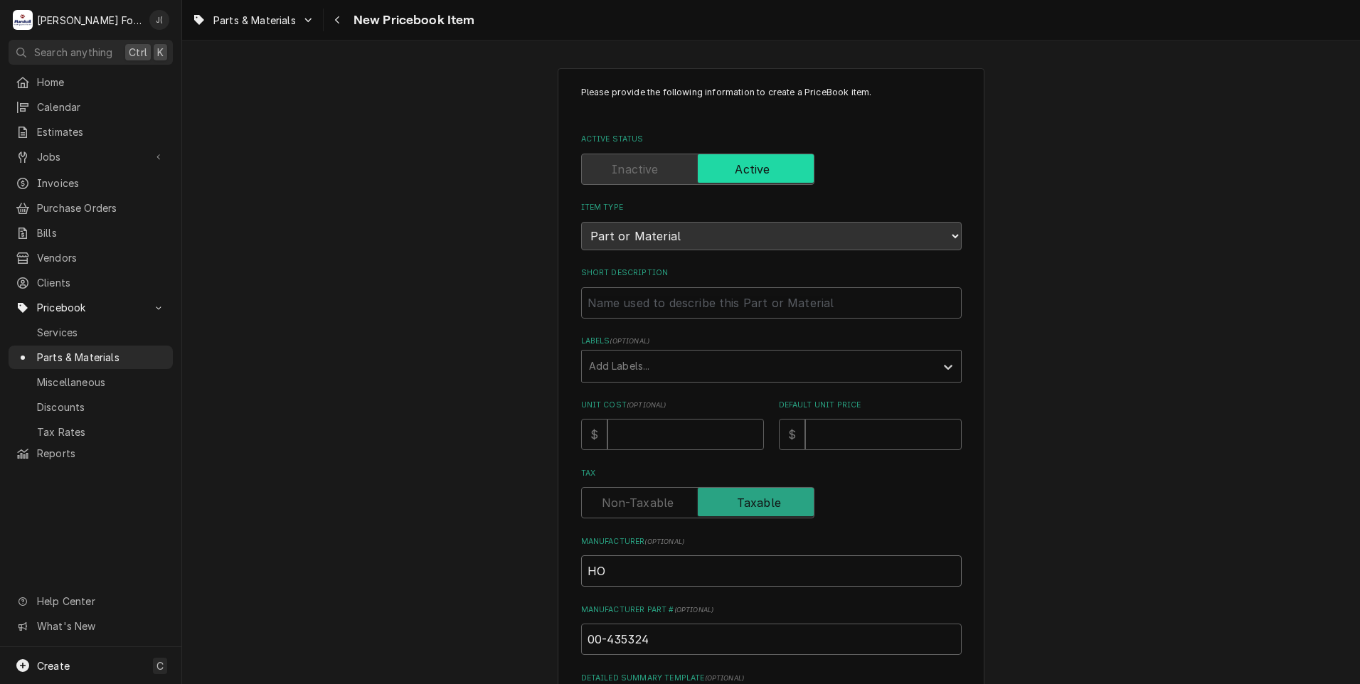
type input "HOB"
type textarea "x"
type input "HOBA"
type textarea "x"
type input "HOBAR"
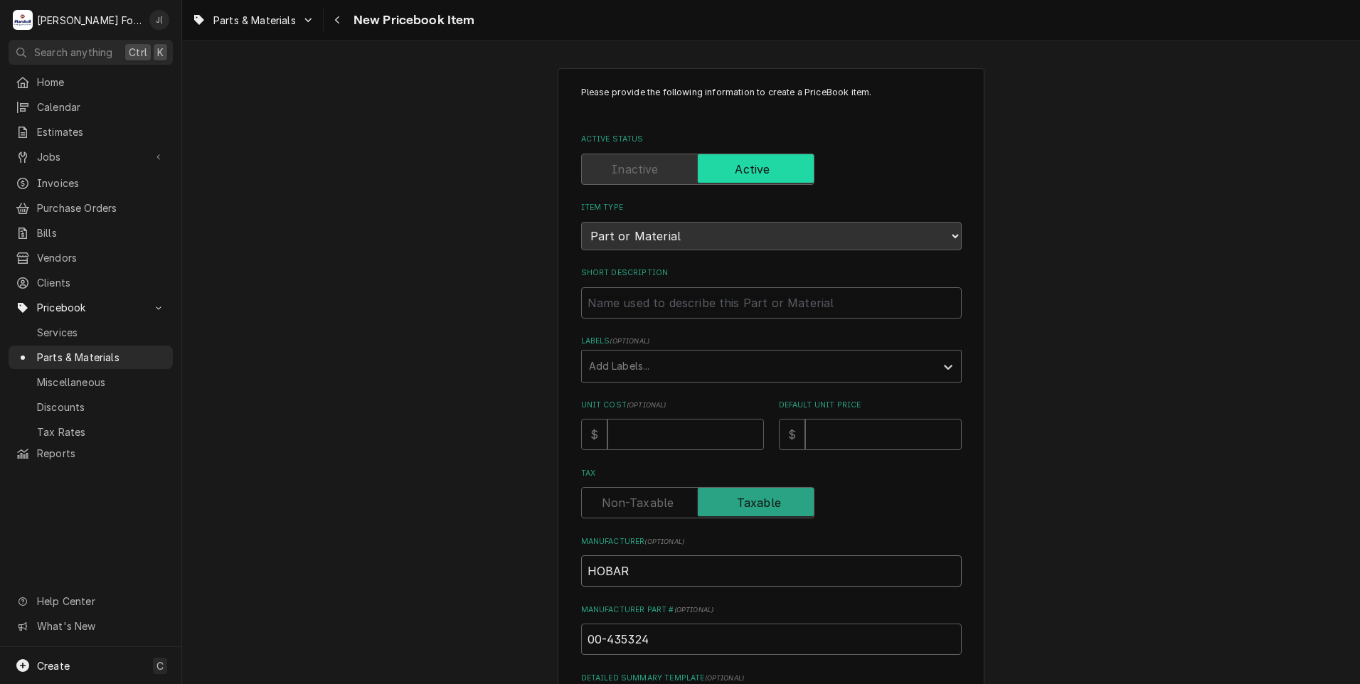
type textarea "x"
type input "HOBART"
click at [703, 435] on input "Unit Cost ( optional )" at bounding box center [685, 434] width 156 height 31
type textarea "x"
type input "3"
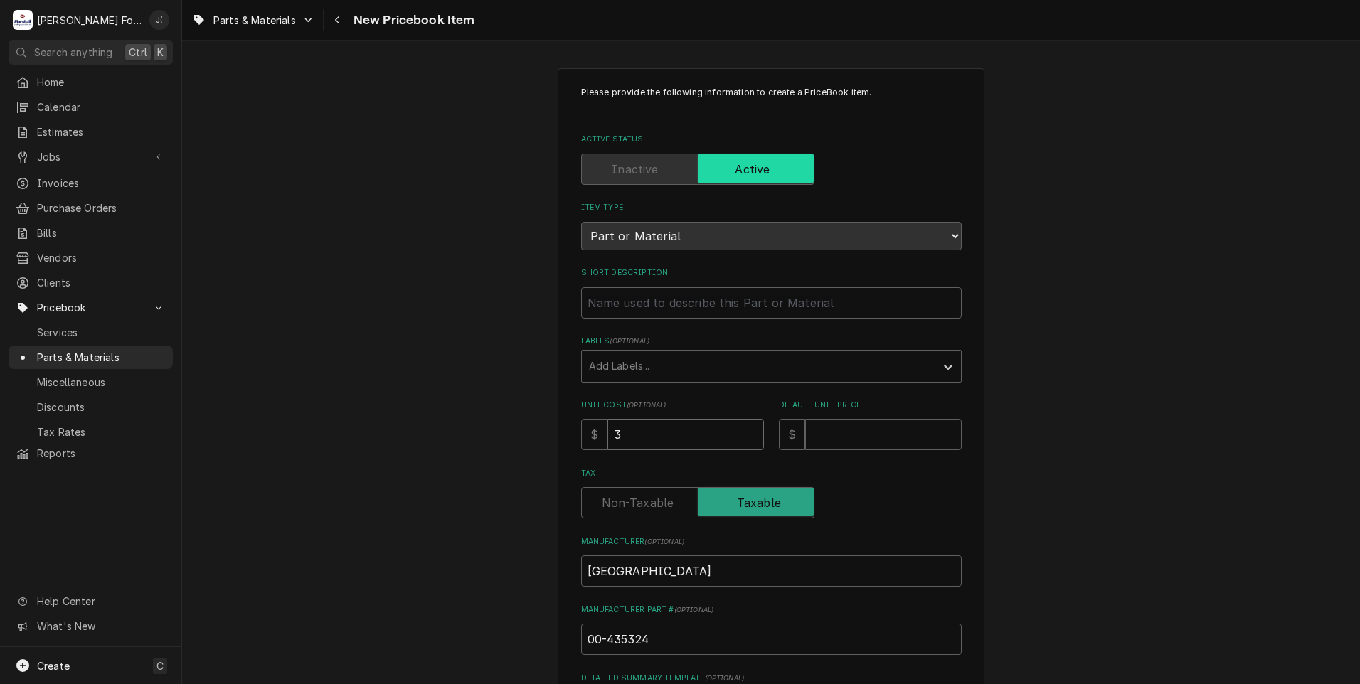
type textarea "x"
type input "3.6"
type textarea "x"
type input "3.64"
click at [814, 434] on input "Default Unit Price" at bounding box center [883, 434] width 156 height 31
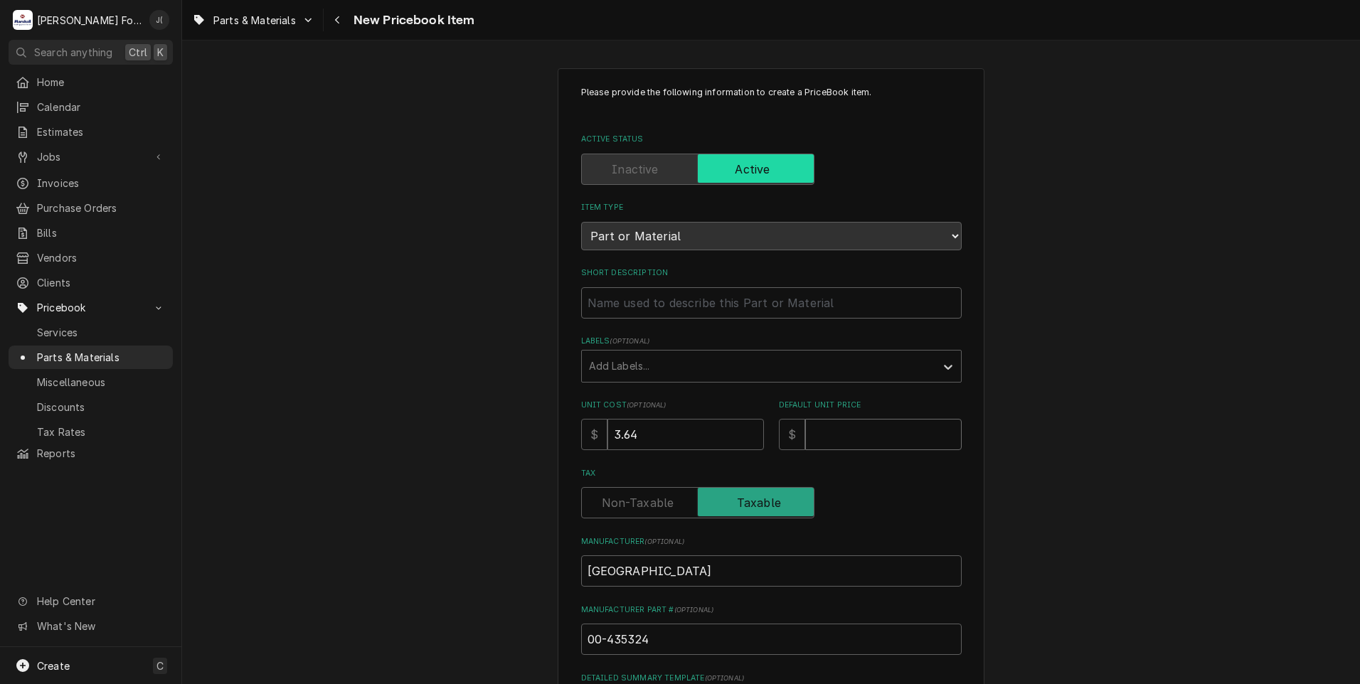
type textarea "x"
type input "9"
type textarea "x"
type input "9.0"
type textarea "x"
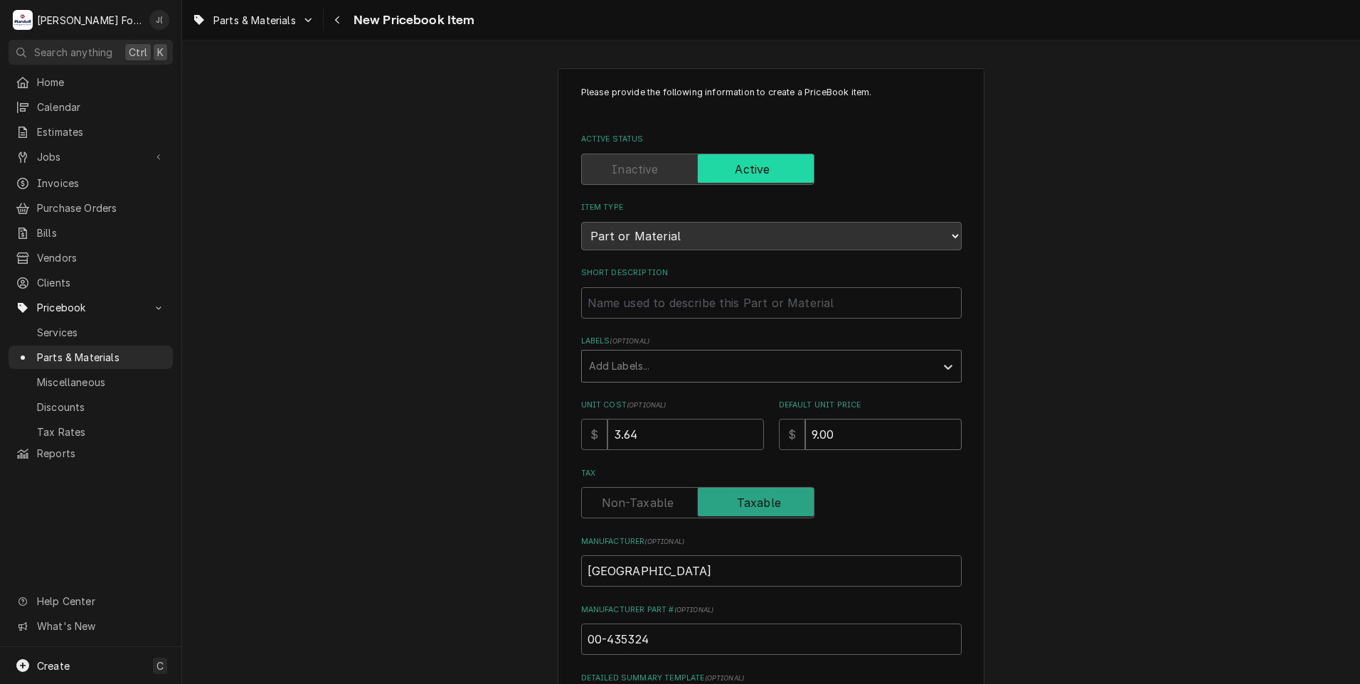
type input "9.00"
click at [589, 356] on div "Labels" at bounding box center [758, 366] width 339 height 26
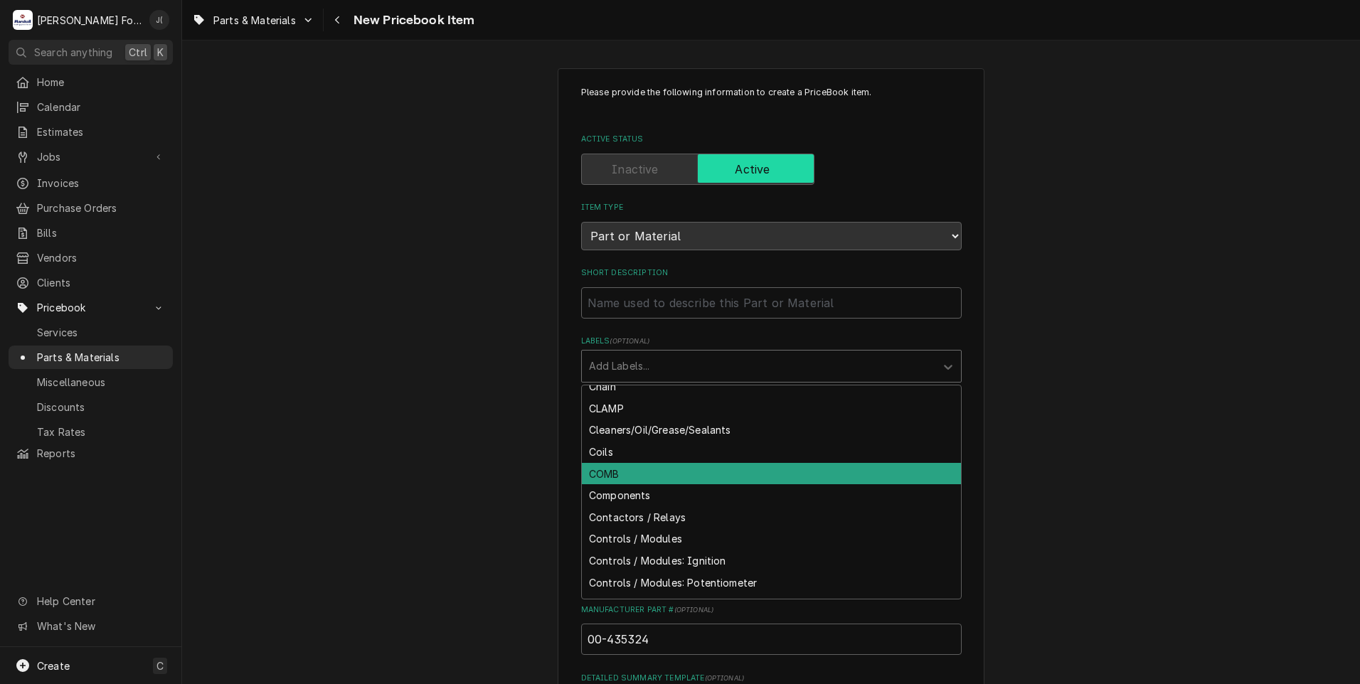
scroll to position [996, 0]
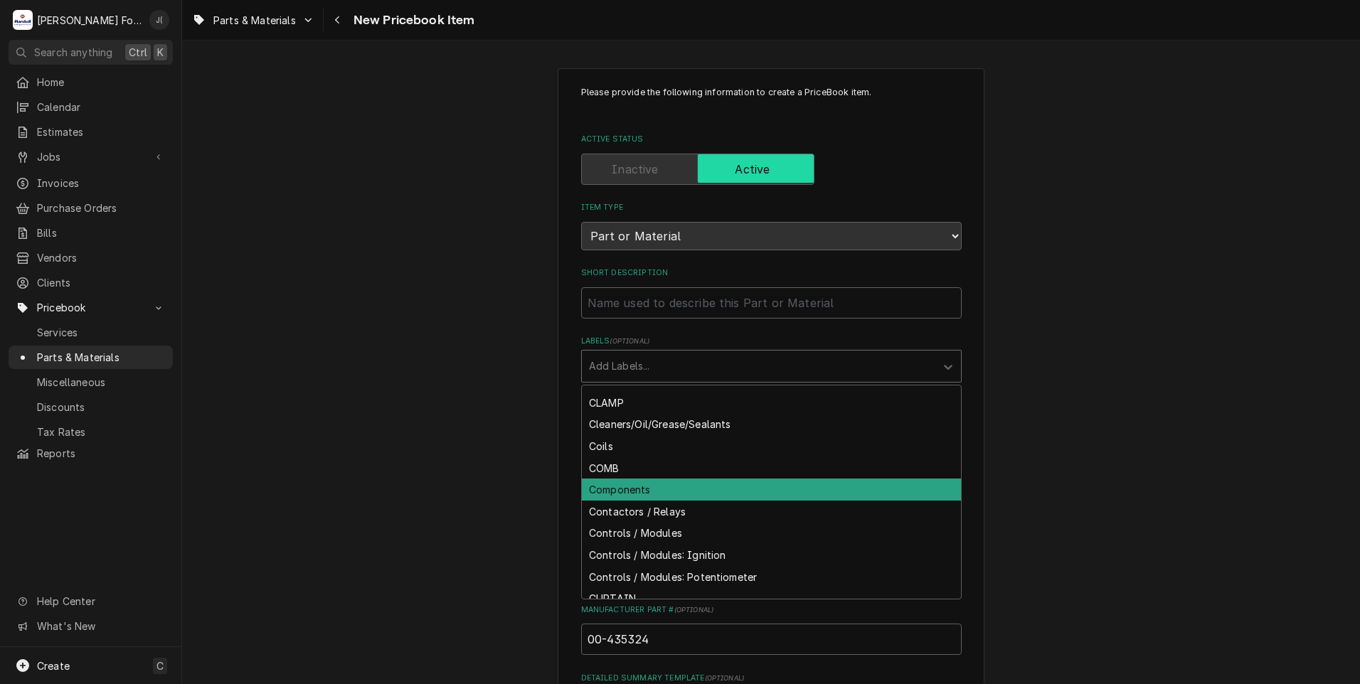
click at [617, 491] on div "Components" at bounding box center [771, 490] width 379 height 22
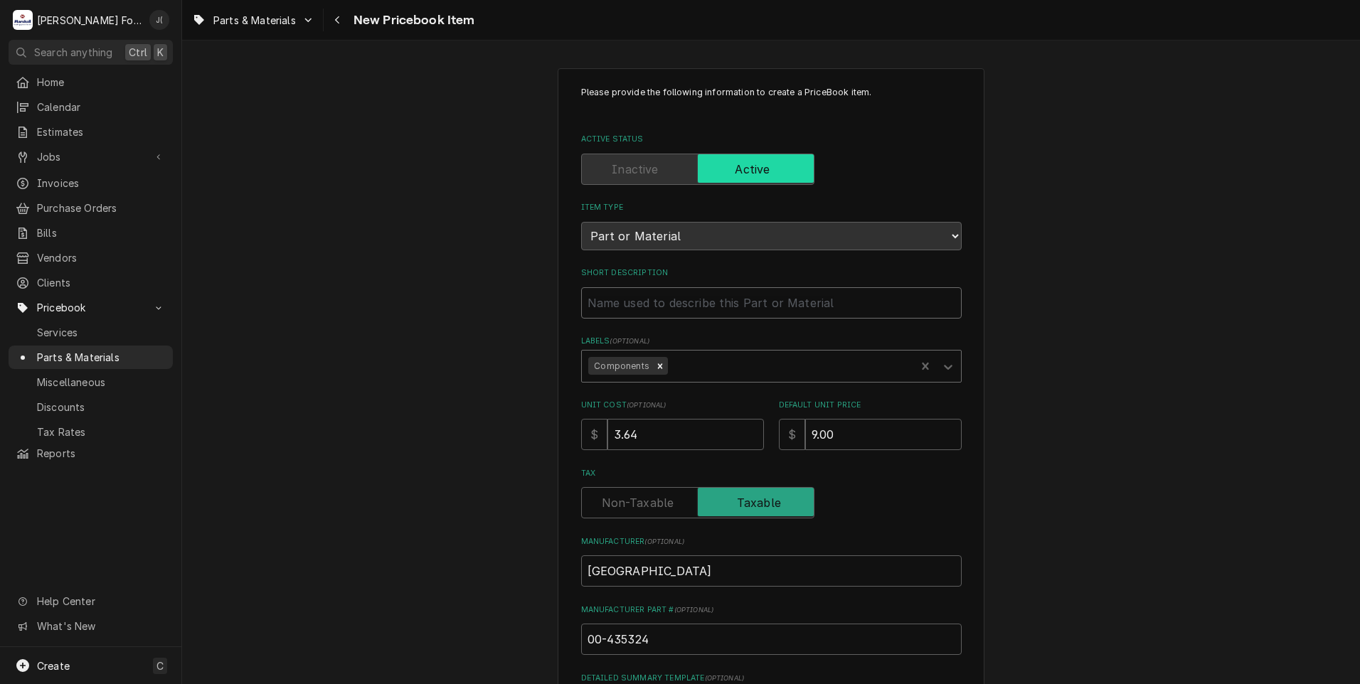
click at [614, 307] on input "Short Description" at bounding box center [771, 302] width 381 height 31
type textarea "x"
type input "S"
type textarea "x"
type input "SP"
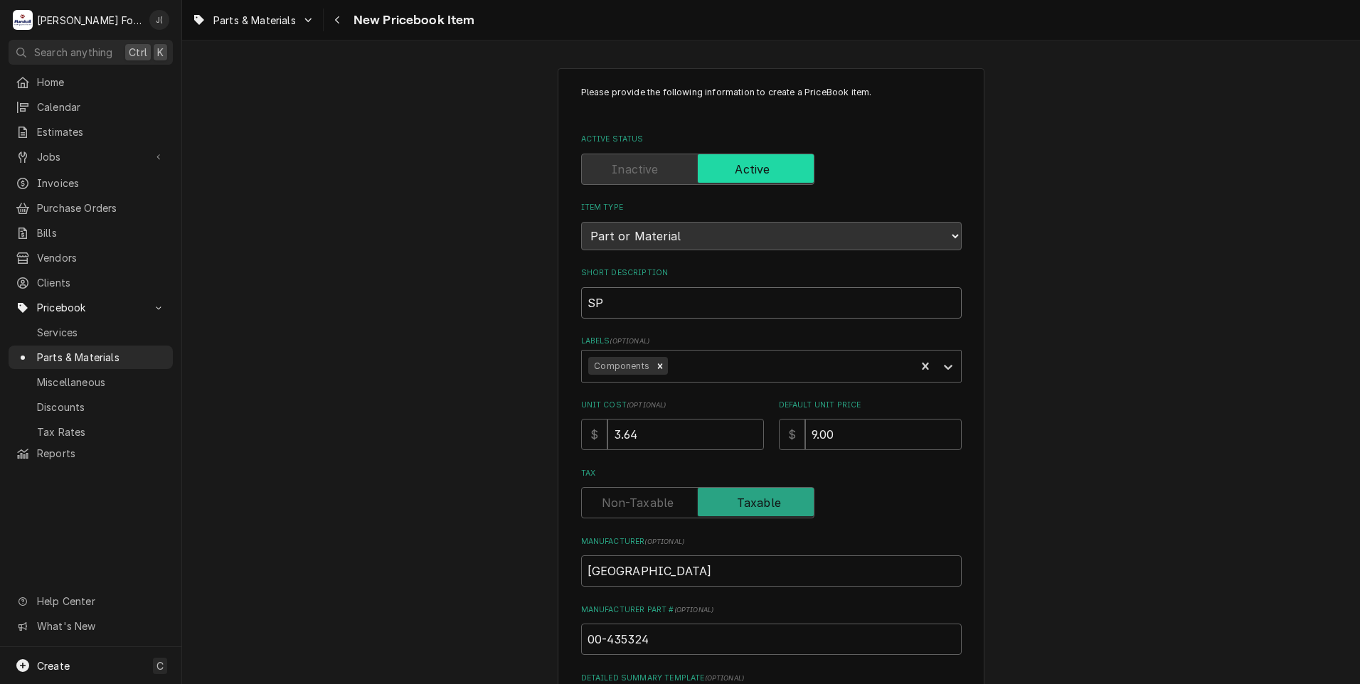
type textarea "x"
type input "SPR"
type textarea "x"
type input "SPRI"
type textarea "x"
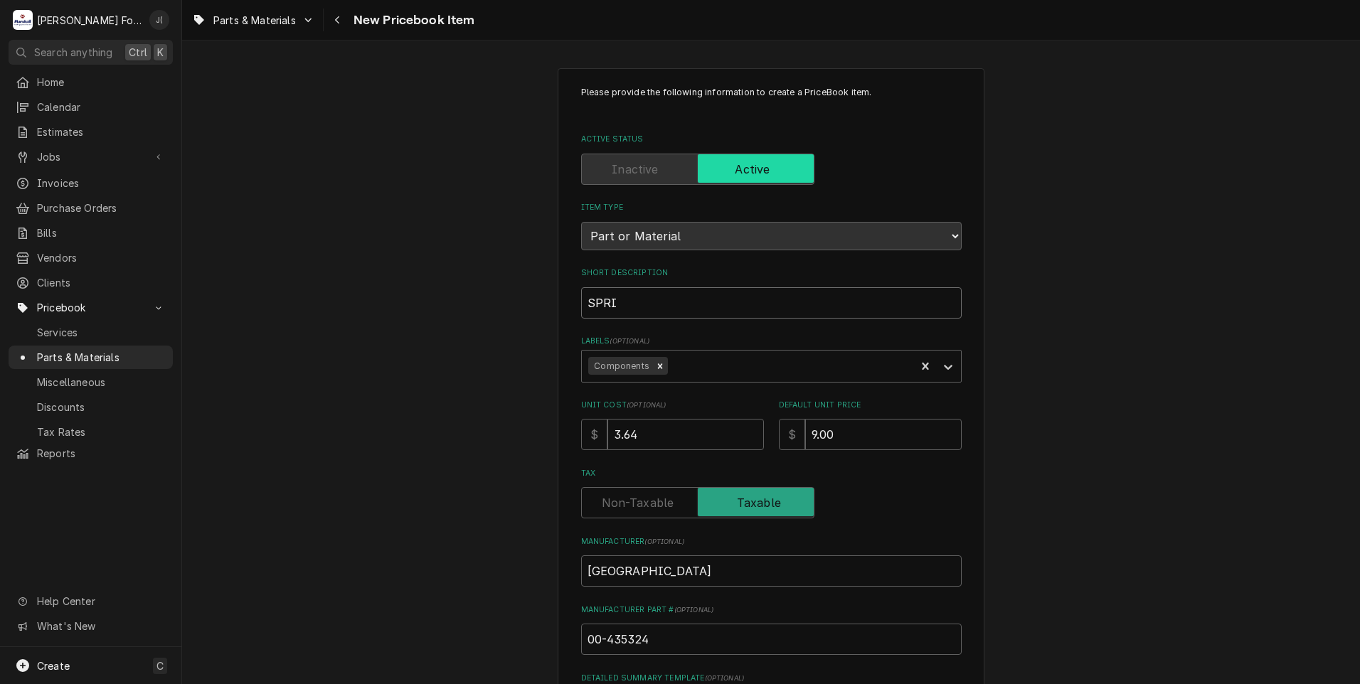
type input "SPRIN"
type textarea "x"
type input "SPRING"
type textarea "x"
type input "SPRING,"
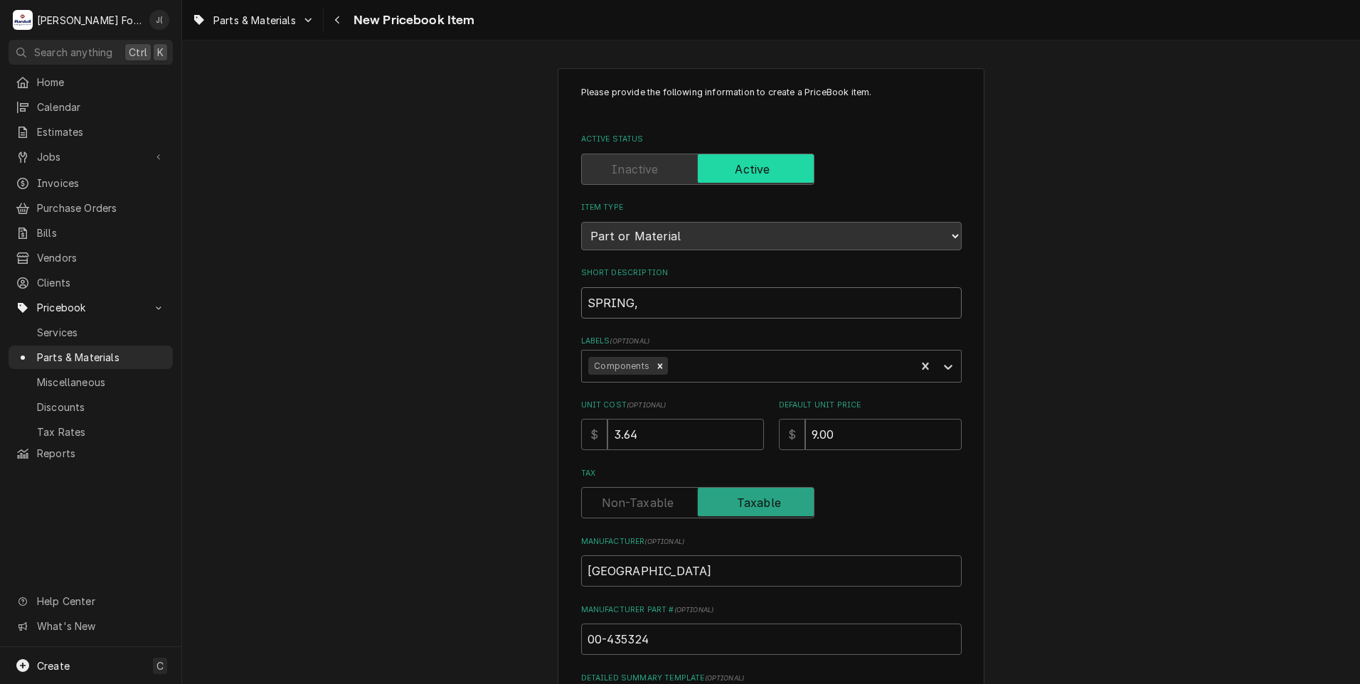
type textarea "x"
type input "SPRING,"
type textarea "x"
type input "SPRING, T"
type textarea "x"
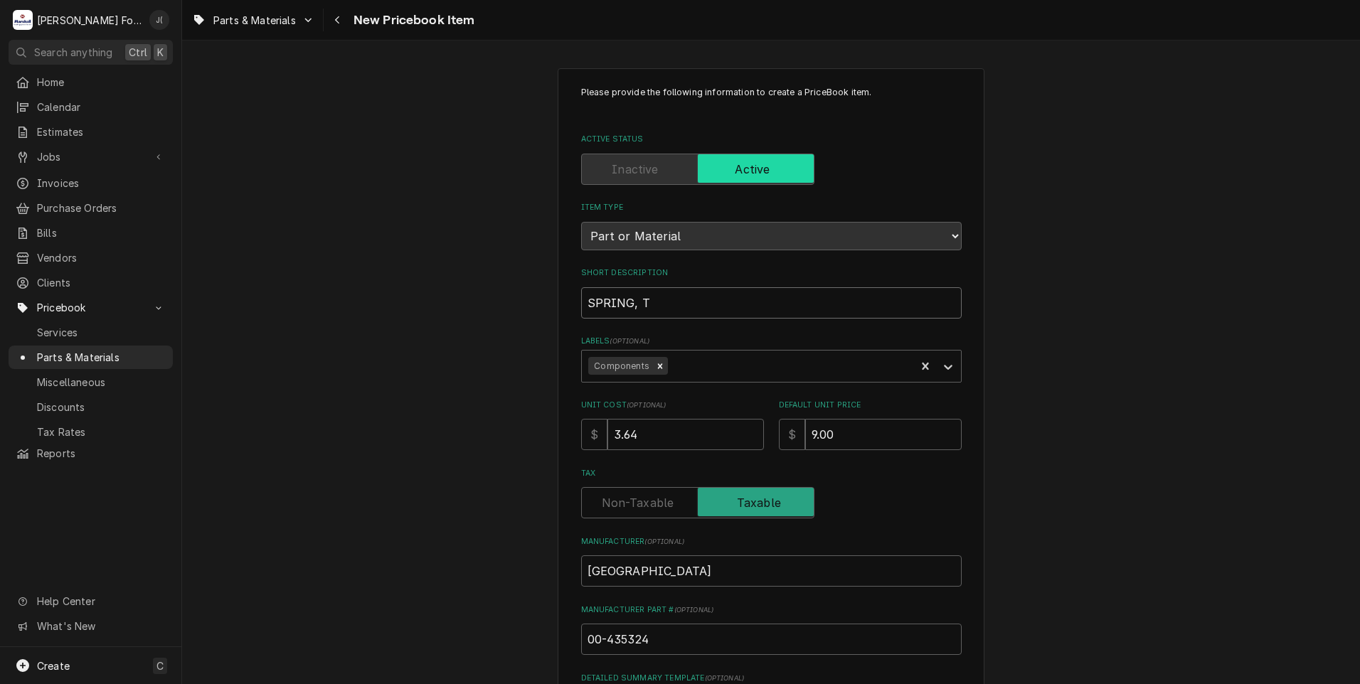
type input "SPRING, TR"
type textarea "x"
type input "SPRING, TRU"
type textarea "x"
type input "SPRING, TRUI"
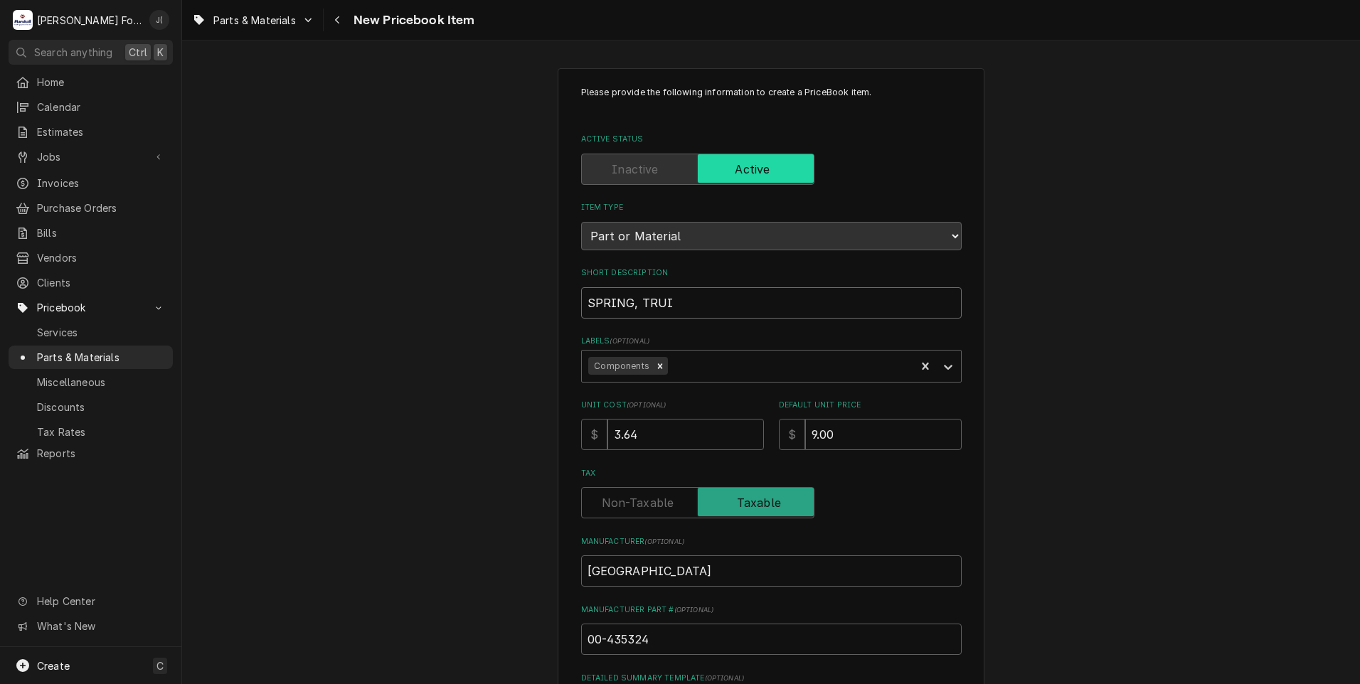
type textarea "x"
type input "SPRING, TRUIN"
type textarea "x"
type input "SPRING, TRUING"
type textarea "x"
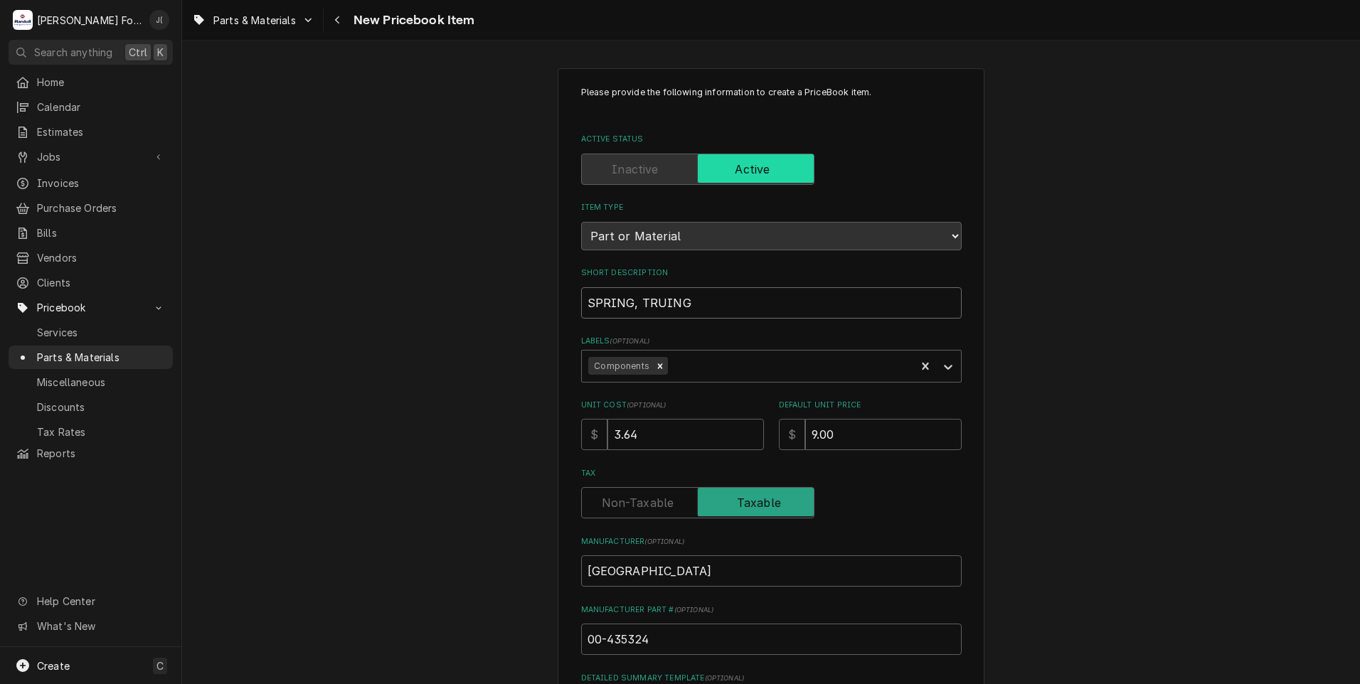
type input "SPRING, TRUINGI"
type textarea "x"
type input "SPRING, TRUINGIN"
type textarea "x"
type input "SPRING, TRUINGING"
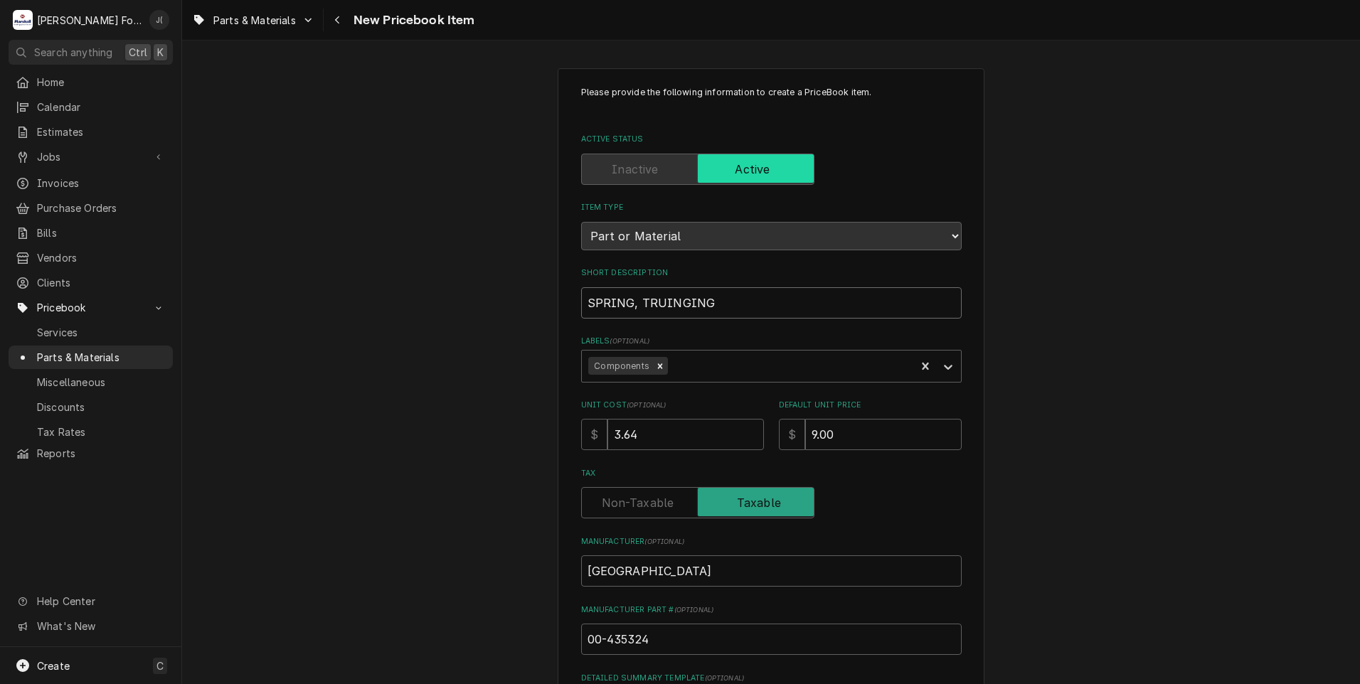
type textarea "x"
type input "SPRING, TRUINGING"
type textarea "x"
type input "SPRING, TRUINGING S"
type textarea "x"
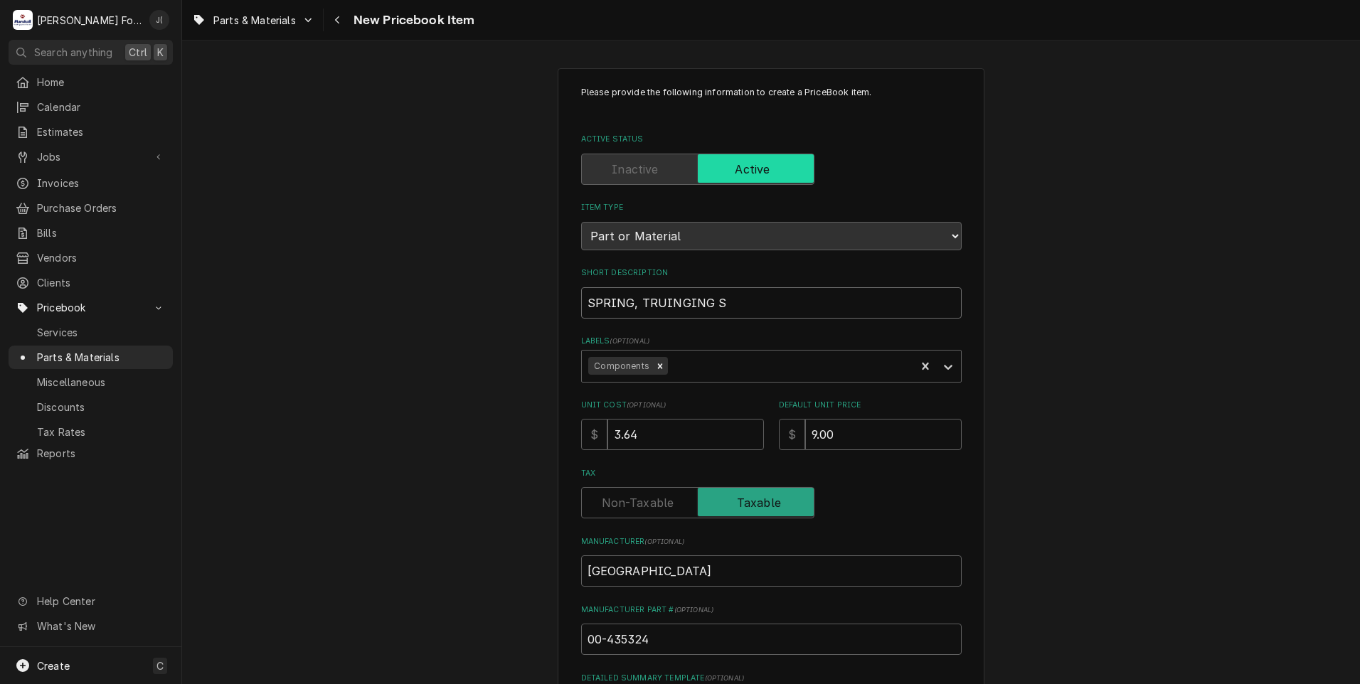
type input "SPRING, TRUINGING ST"
type textarea "x"
type input "SPRING, TRUINGING STO"
type textarea "x"
type input "SPRING, TRUINGING STON"
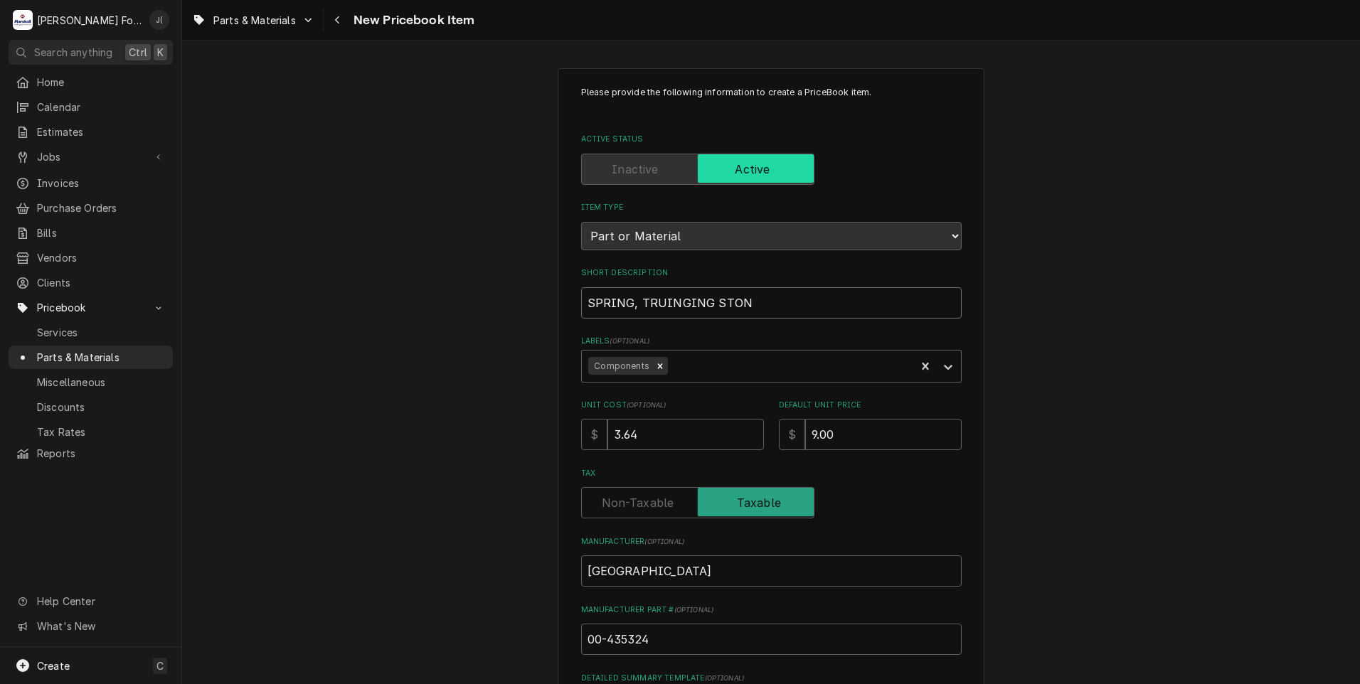
type textarea "x"
type input "SPRING, TRUINGING STONE"
drag, startPoint x: 794, startPoint y: 292, endPoint x: 272, endPoint y: 306, distance: 522.2
click at [277, 307] on div "Please provide the following information to create a PriceBook item. Active Sta…" at bounding box center [771, 531] width 1178 height 953
click at [696, 304] on input "SPRING, TRUINGING STONE" at bounding box center [771, 302] width 381 height 31
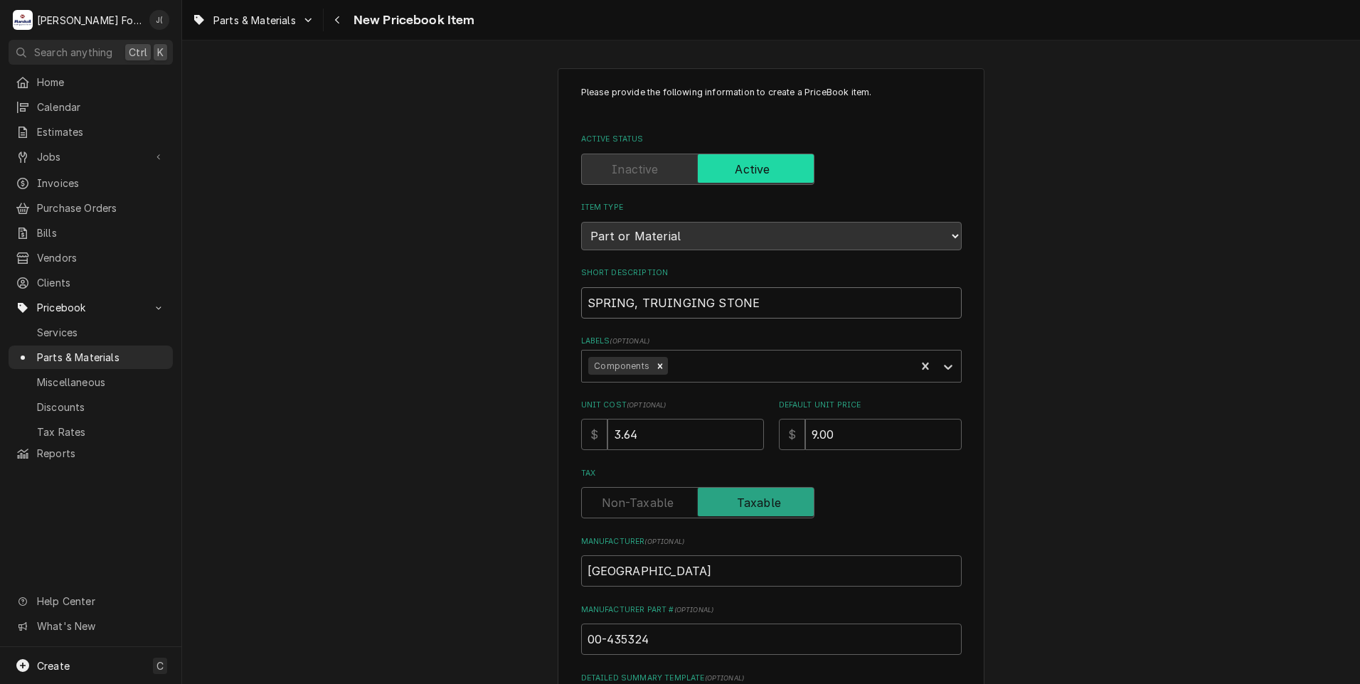
type textarea "x"
type input "SPRING, TRUINGIG STONE"
type textarea "x"
type input "SPRING, TRUINGG STONE"
type textarea "x"
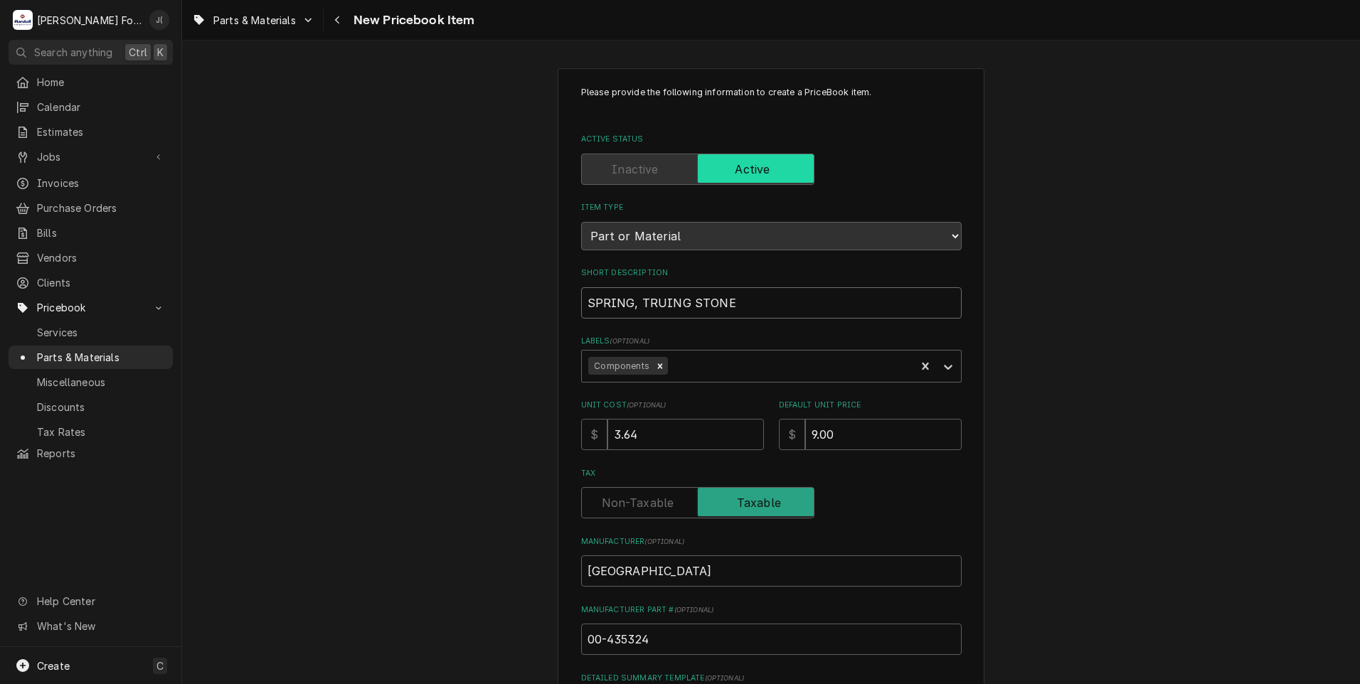
drag, startPoint x: 746, startPoint y: 310, endPoint x: 751, endPoint y: 332, distance: 22.6
click at [751, 332] on div "Please provide the following information to create a PriceBook item. Active Sta…" at bounding box center [771, 504] width 381 height 836
type input "SPRING, TRUING STONE"
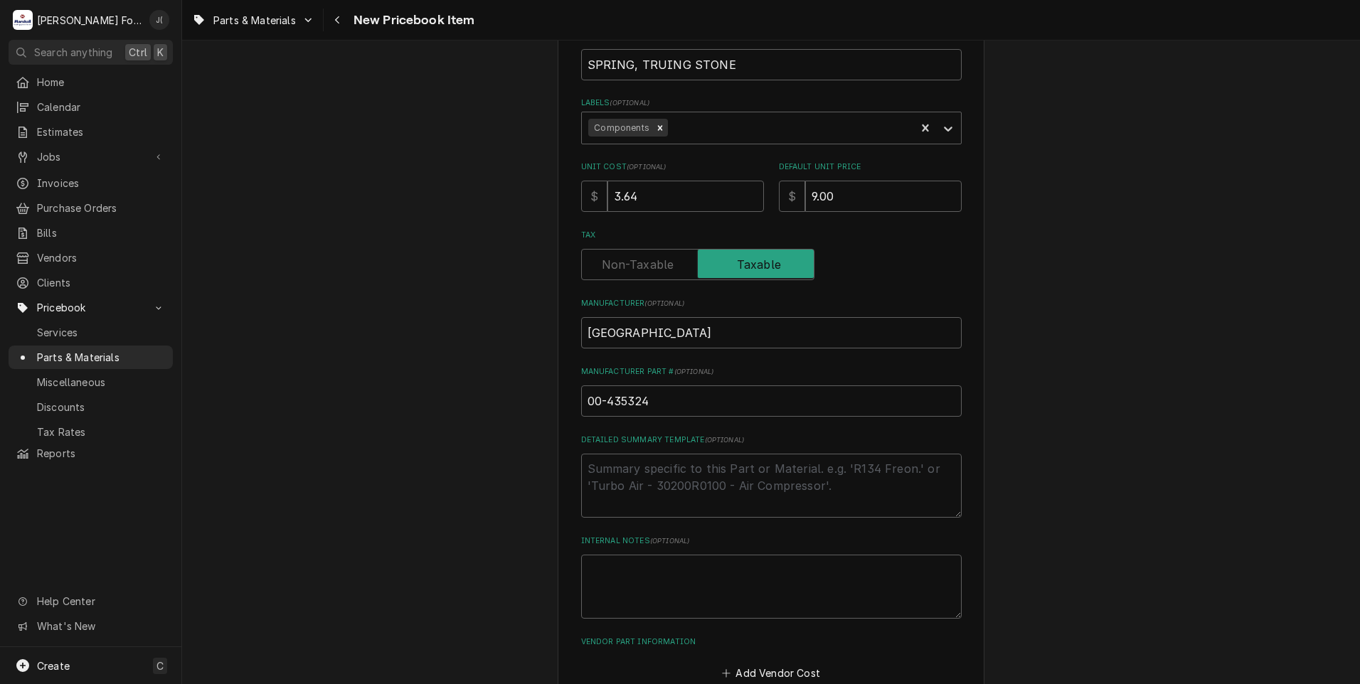
scroll to position [322, 0]
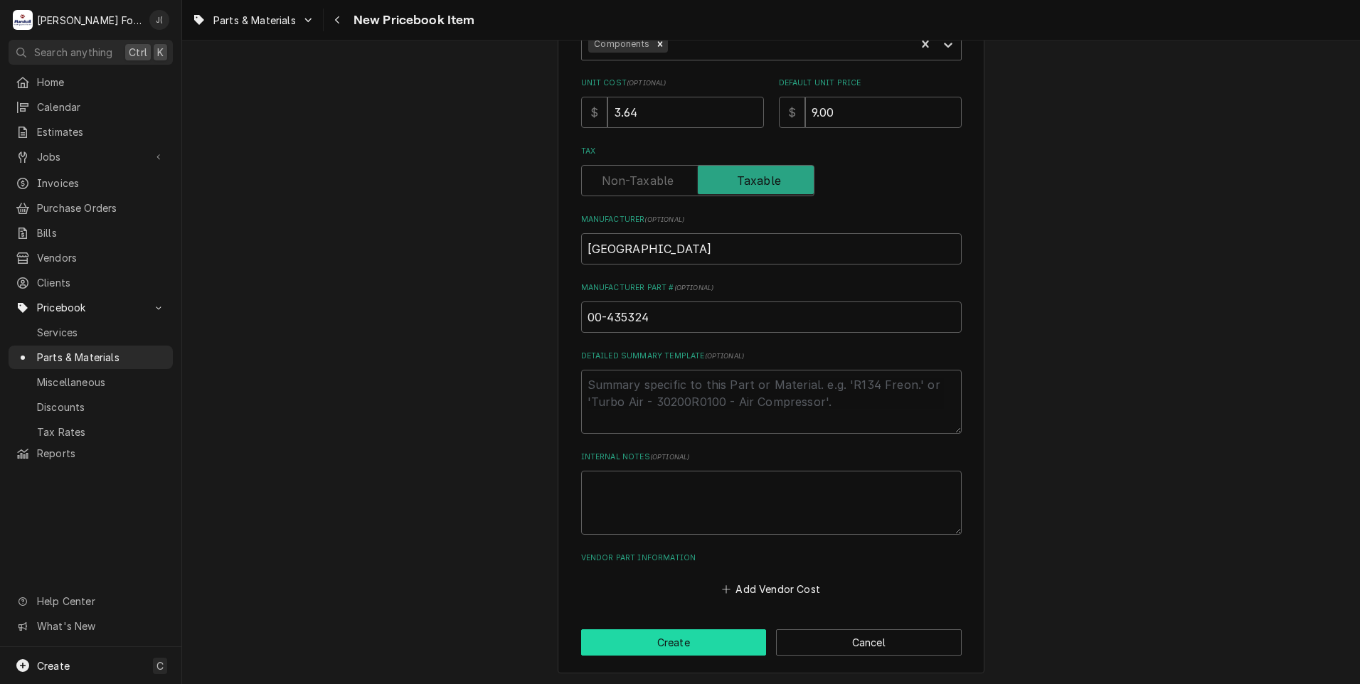
click at [650, 649] on button "Create" at bounding box center [674, 642] width 186 height 26
type textarea "x"
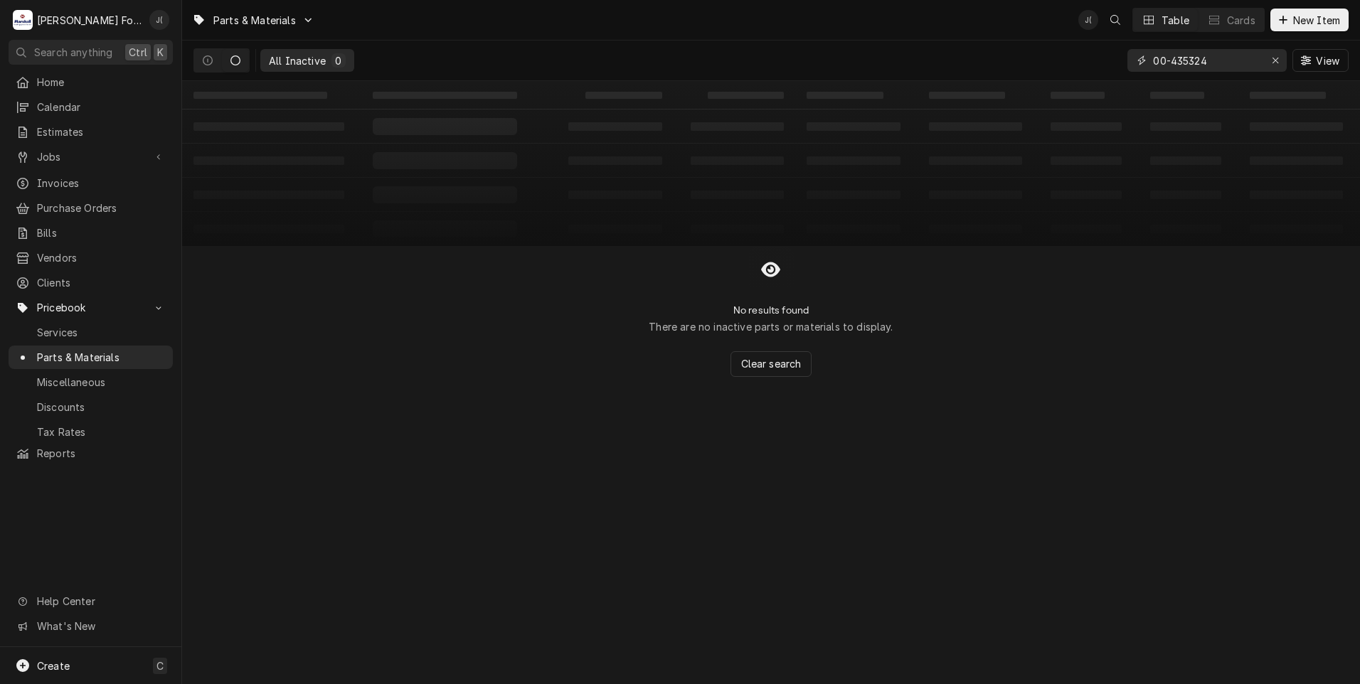
drag, startPoint x: 1275, startPoint y: 64, endPoint x: 1169, endPoint y: 76, distance: 106.7
click at [1273, 65] on icon "Erase input" at bounding box center [1276, 60] width 8 height 10
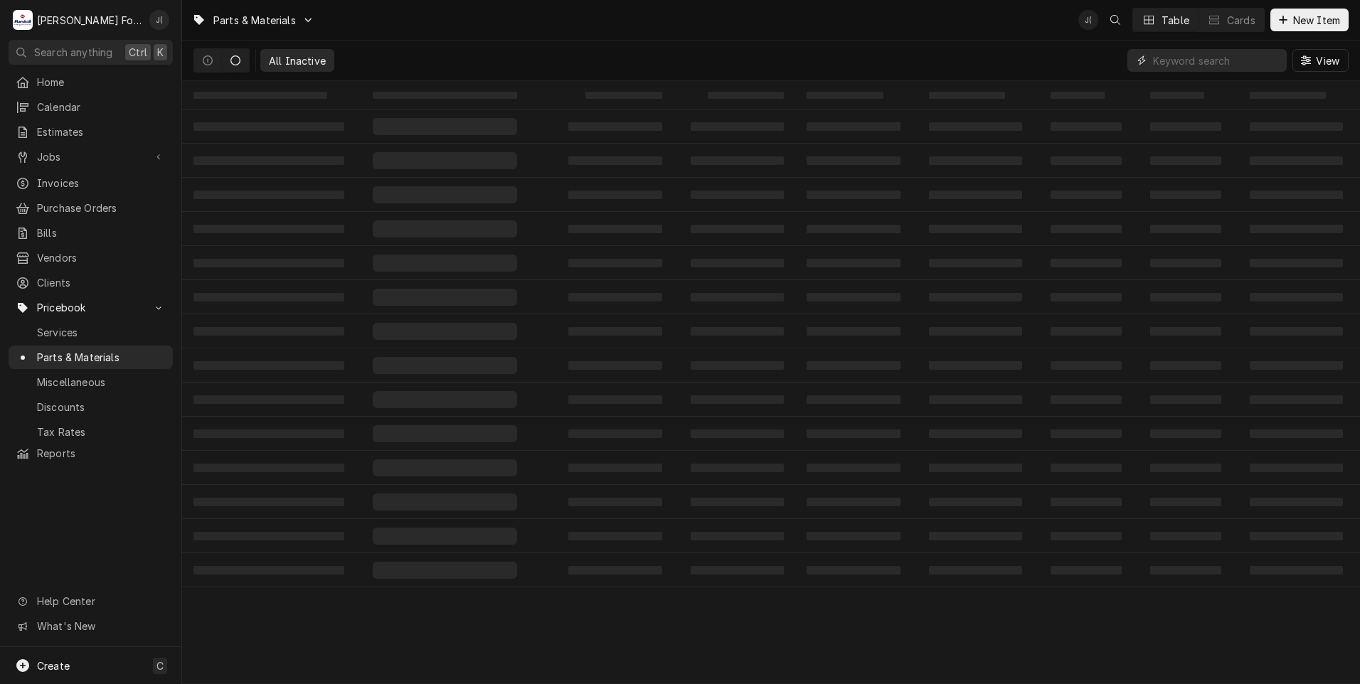
drag, startPoint x: 1169, startPoint y: 73, endPoint x: 1179, endPoint y: 63, distance: 13.6
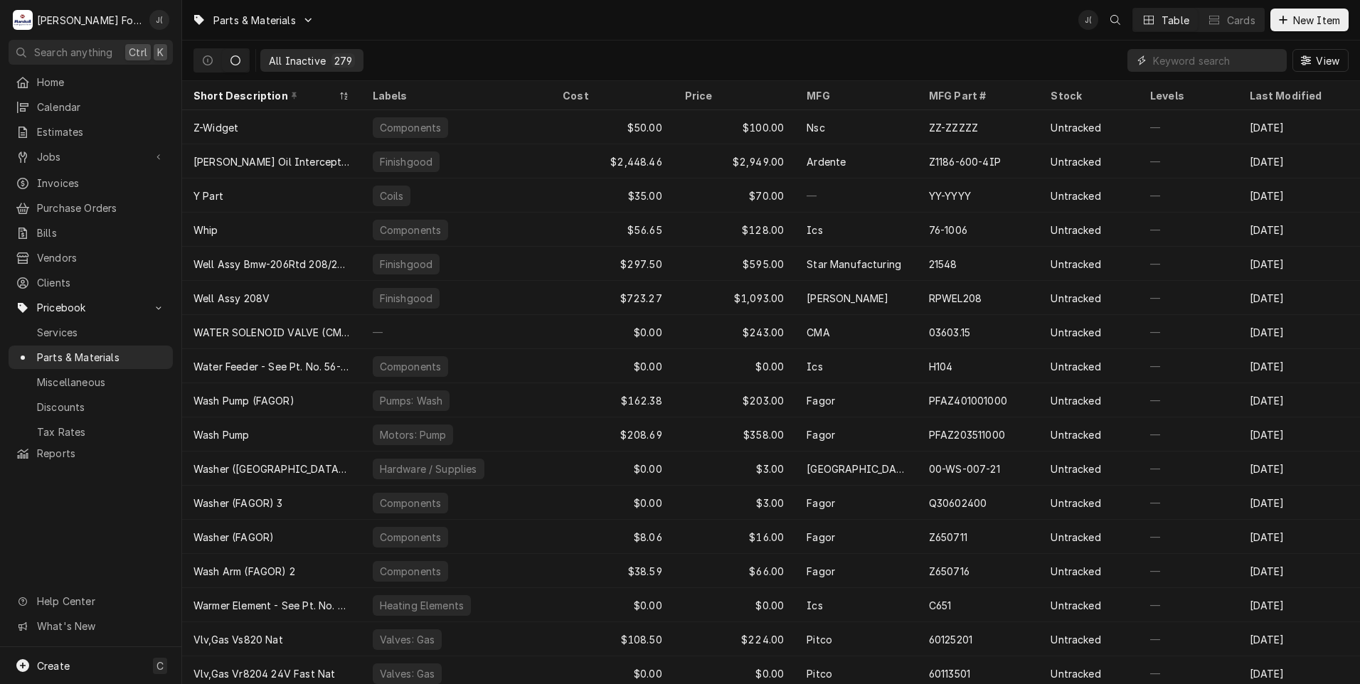
paste input "00-438426"
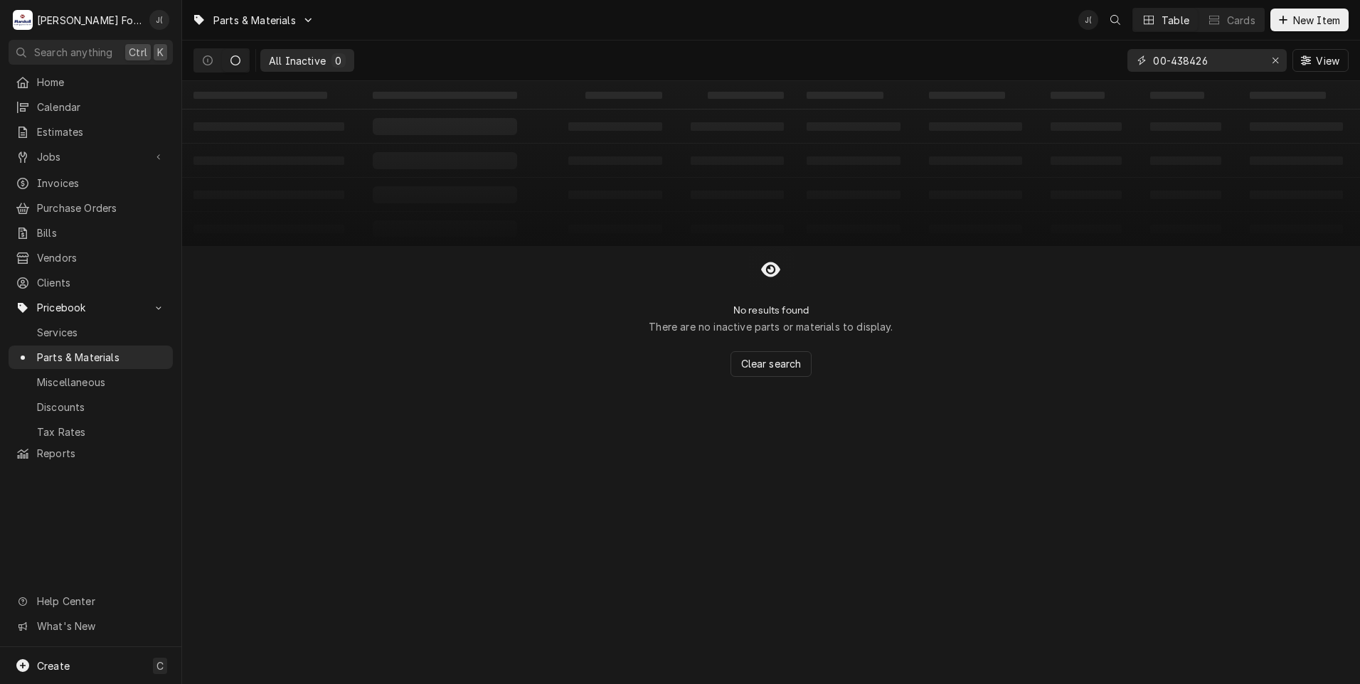
type input "00-438426"
click at [1314, 18] on span "New Item" at bounding box center [1316, 20] width 53 height 15
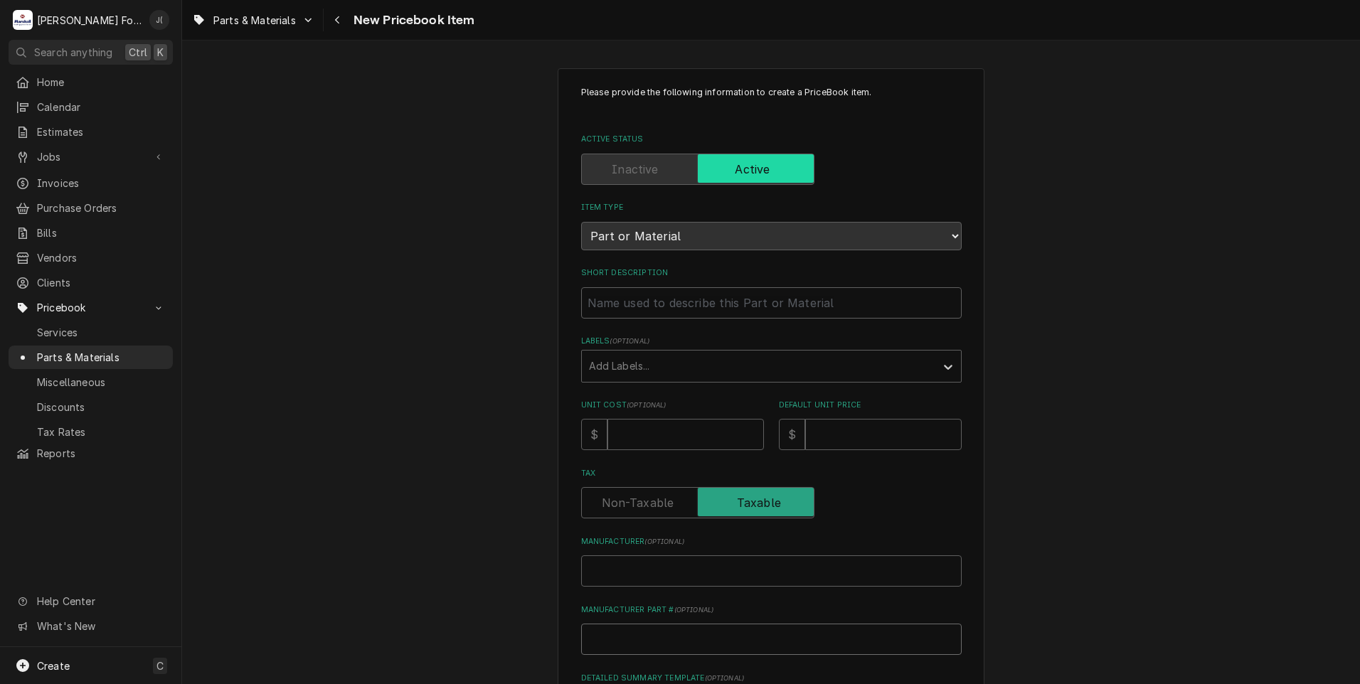
click at [632, 626] on input "Manufacturer Part # ( optional )" at bounding box center [771, 639] width 381 height 31
type textarea "x"
type input "H"
type textarea "x"
type input "HO"
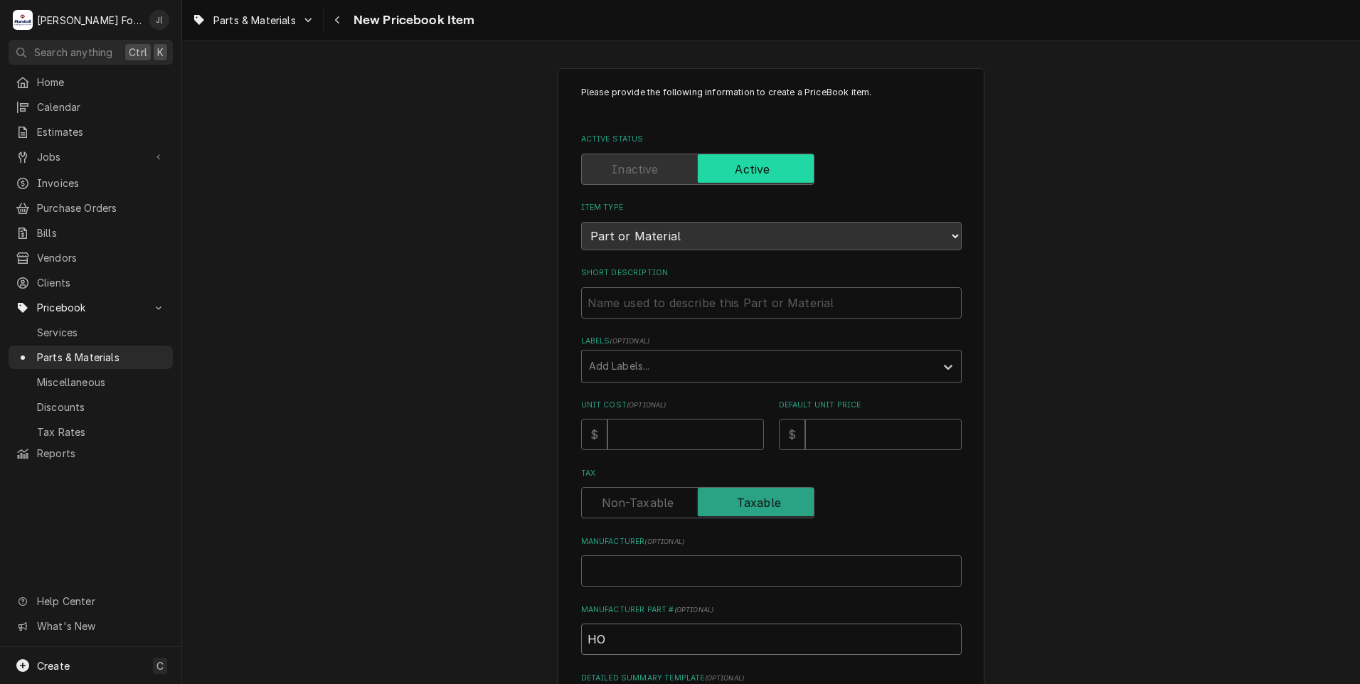
type textarea "x"
type input "HOB"
type textarea "x"
type input "HOBA"
type textarea "x"
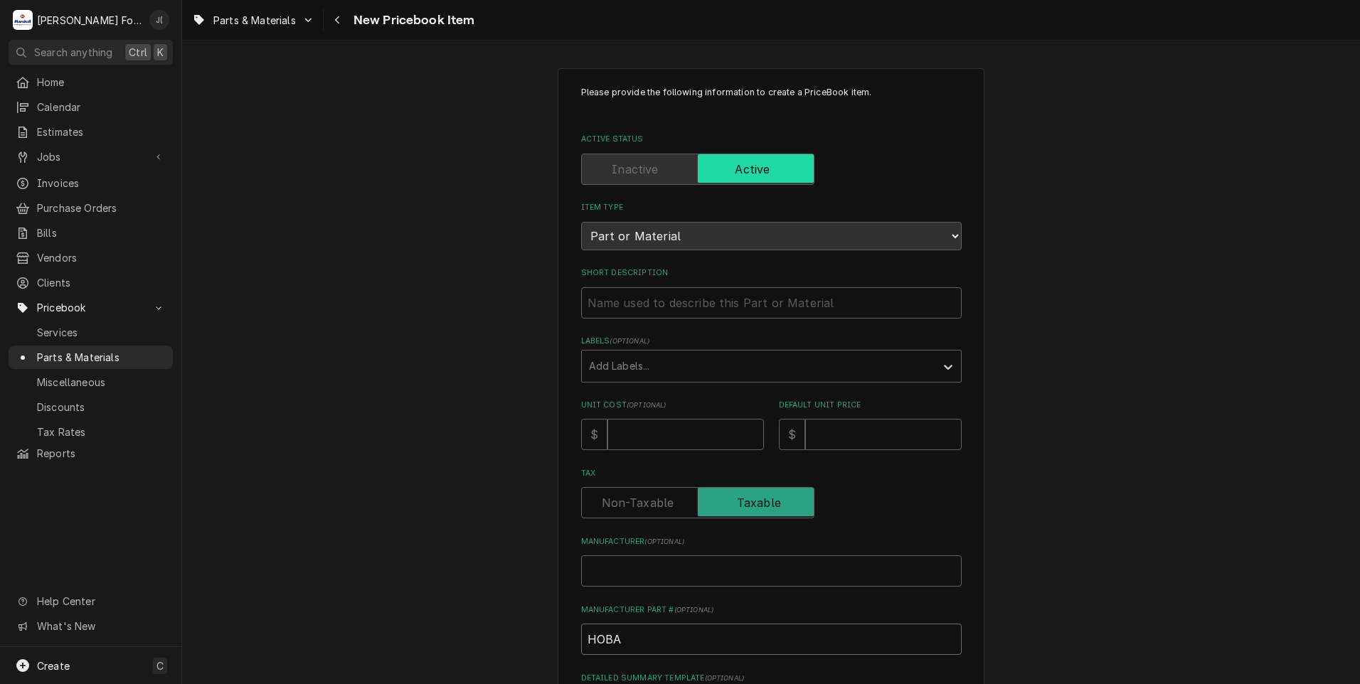
type input "HOBAR"
type textarea "x"
type input "[GEOGRAPHIC_DATA]"
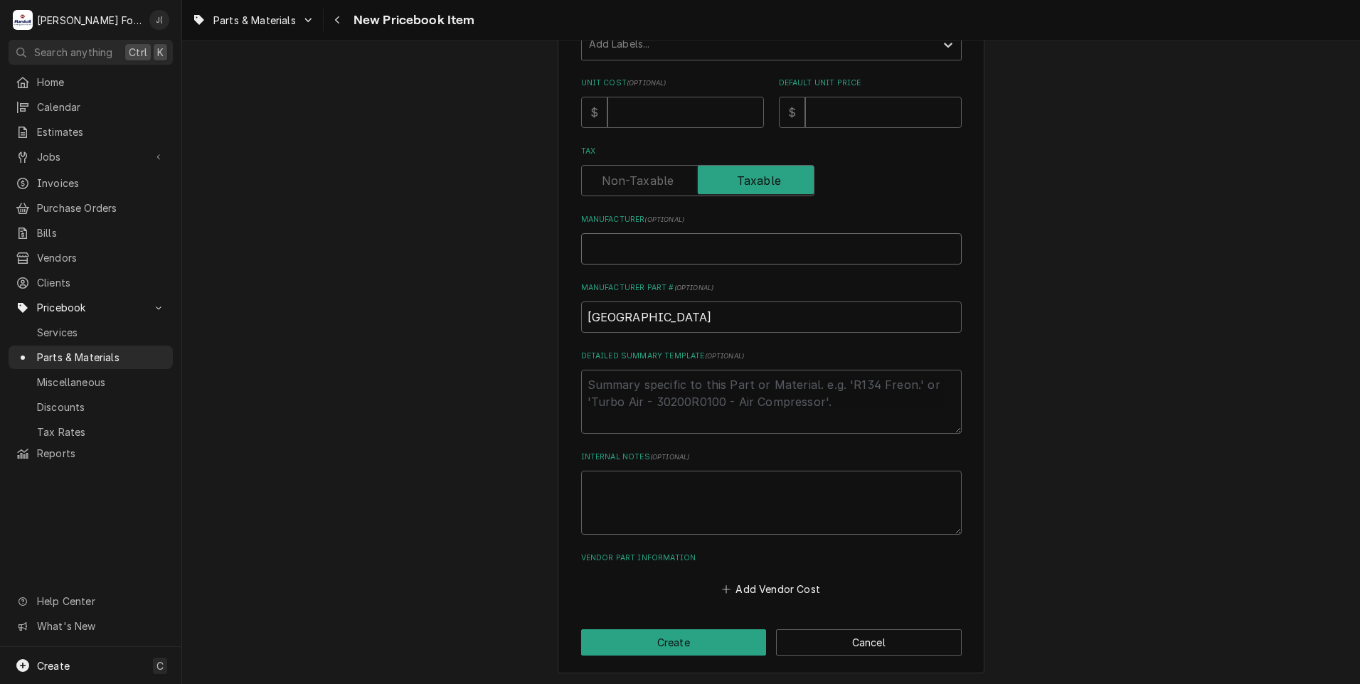
click at [679, 243] on input "Manufacturer ( optional )" at bounding box center [771, 248] width 381 height 31
type textarea "x"
type input "H"
type textarea "x"
type input "HO"
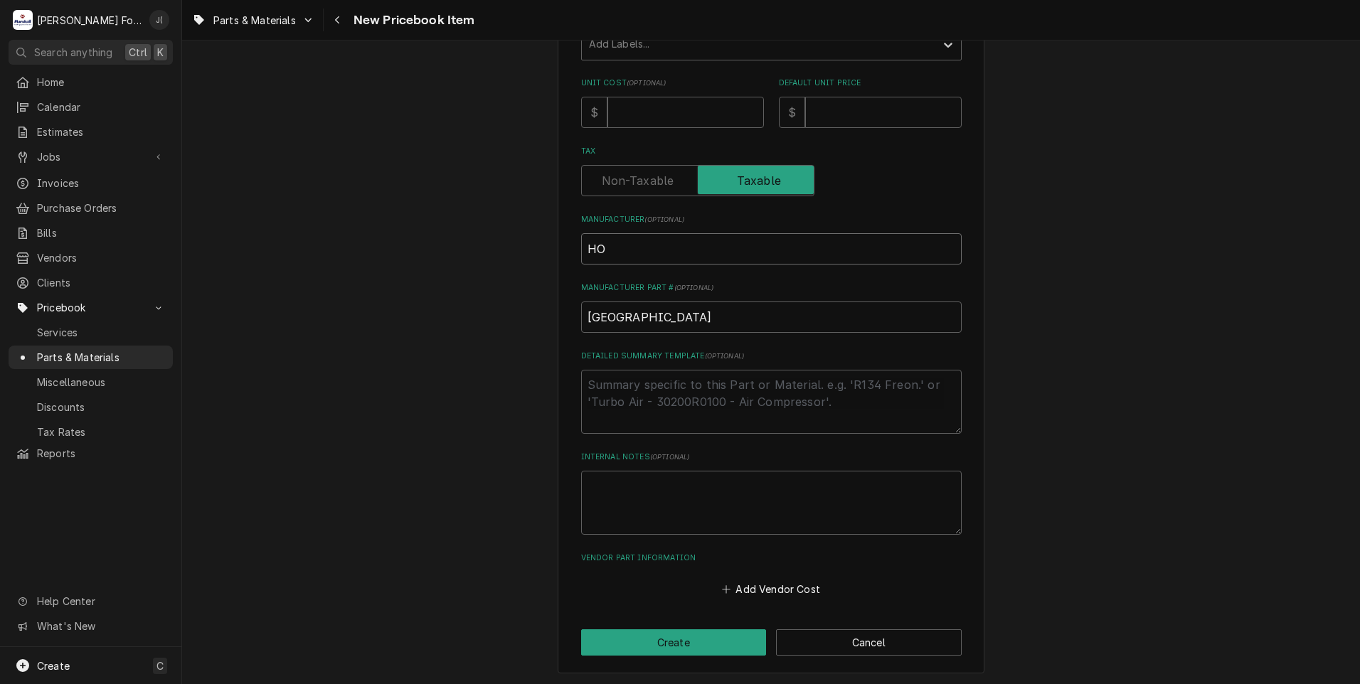
type textarea "x"
type input "HOB"
type textarea "x"
type input "HOBA"
type textarea "x"
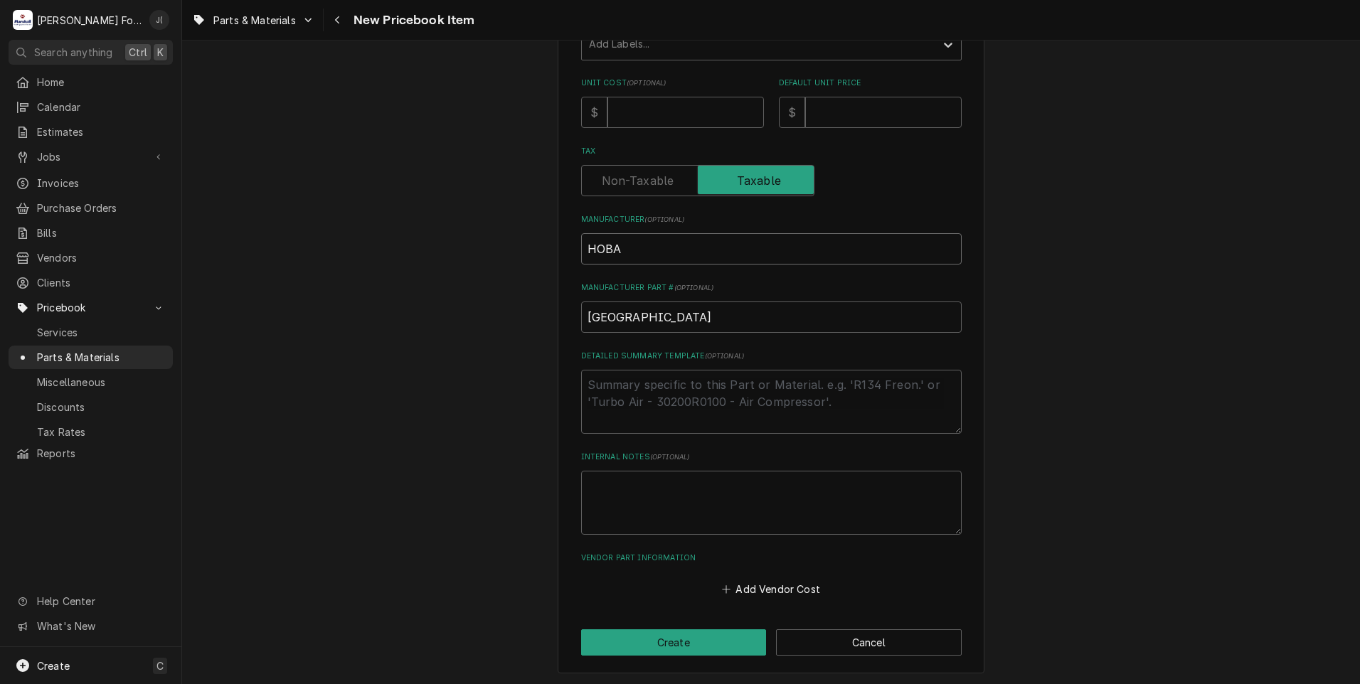
type input "HOBAR"
type textarea "x"
type input "HOBART"
type textarea "x"
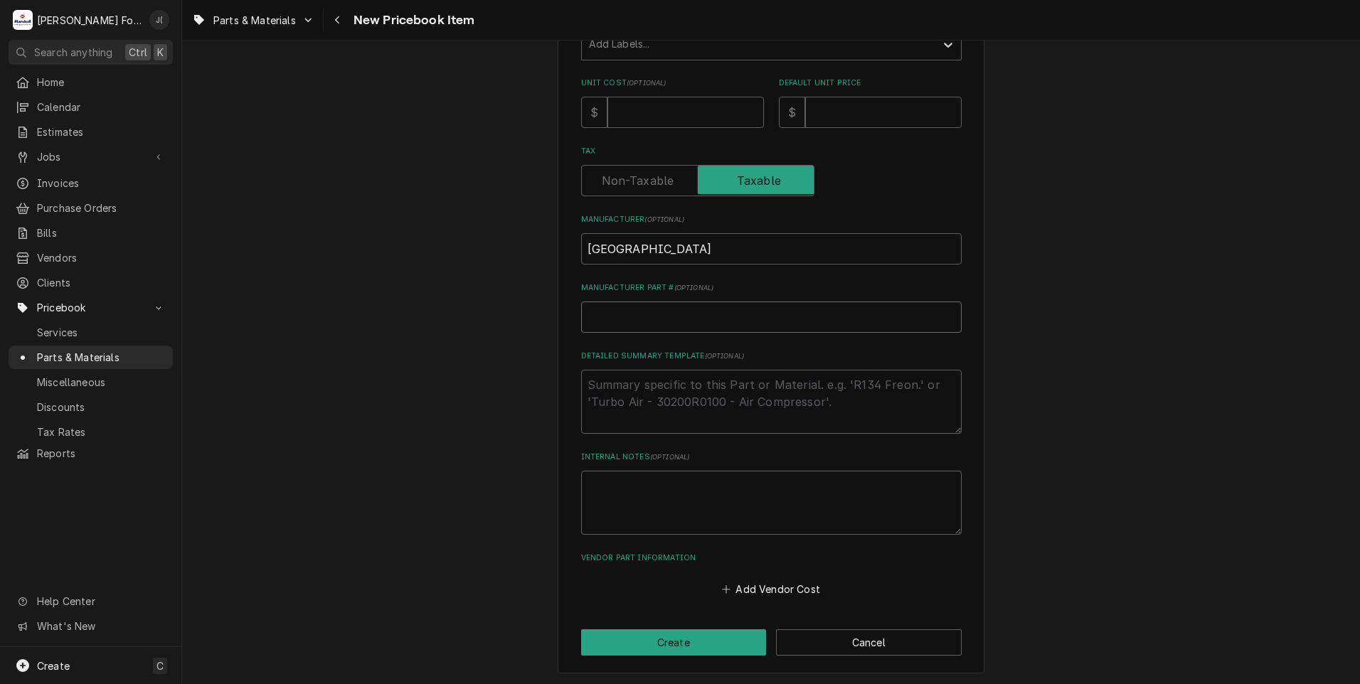
type input "0"
type textarea "x"
type input "00"
type textarea "x"
type input "00-"
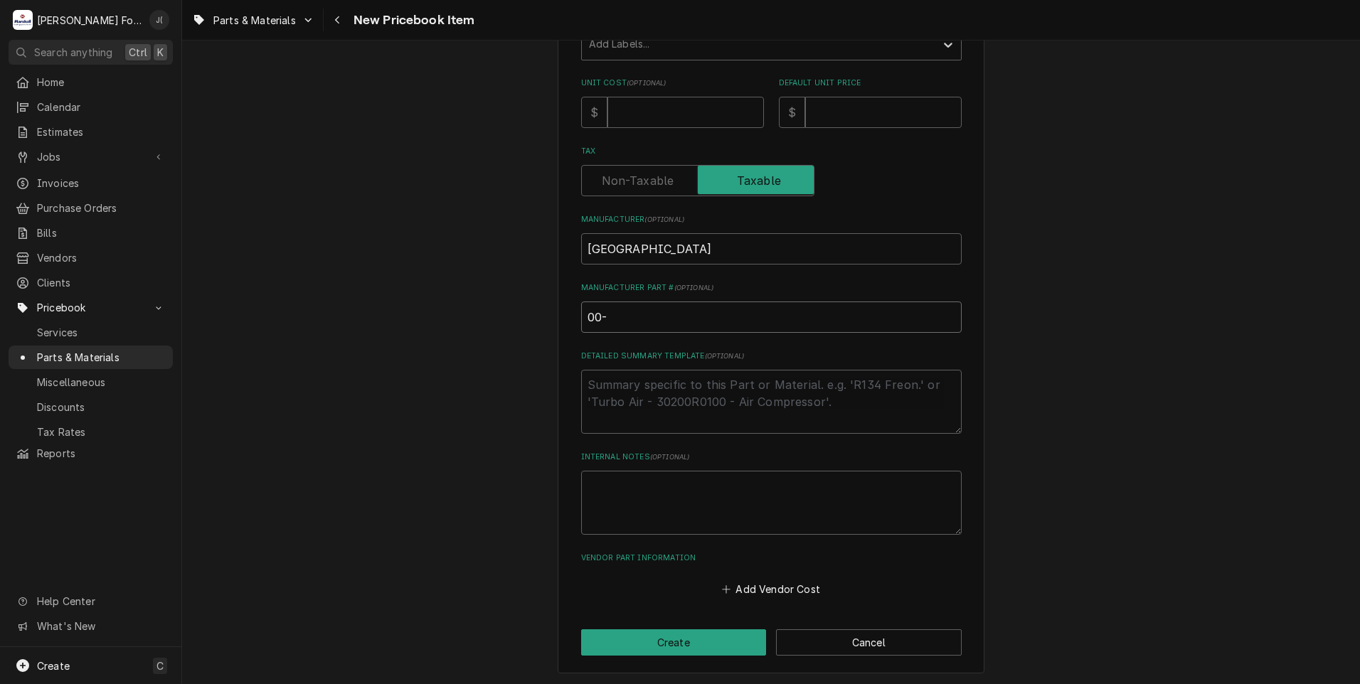
type textarea "x"
type input "00-4"
type textarea "x"
type input "00-42"
type textarea "x"
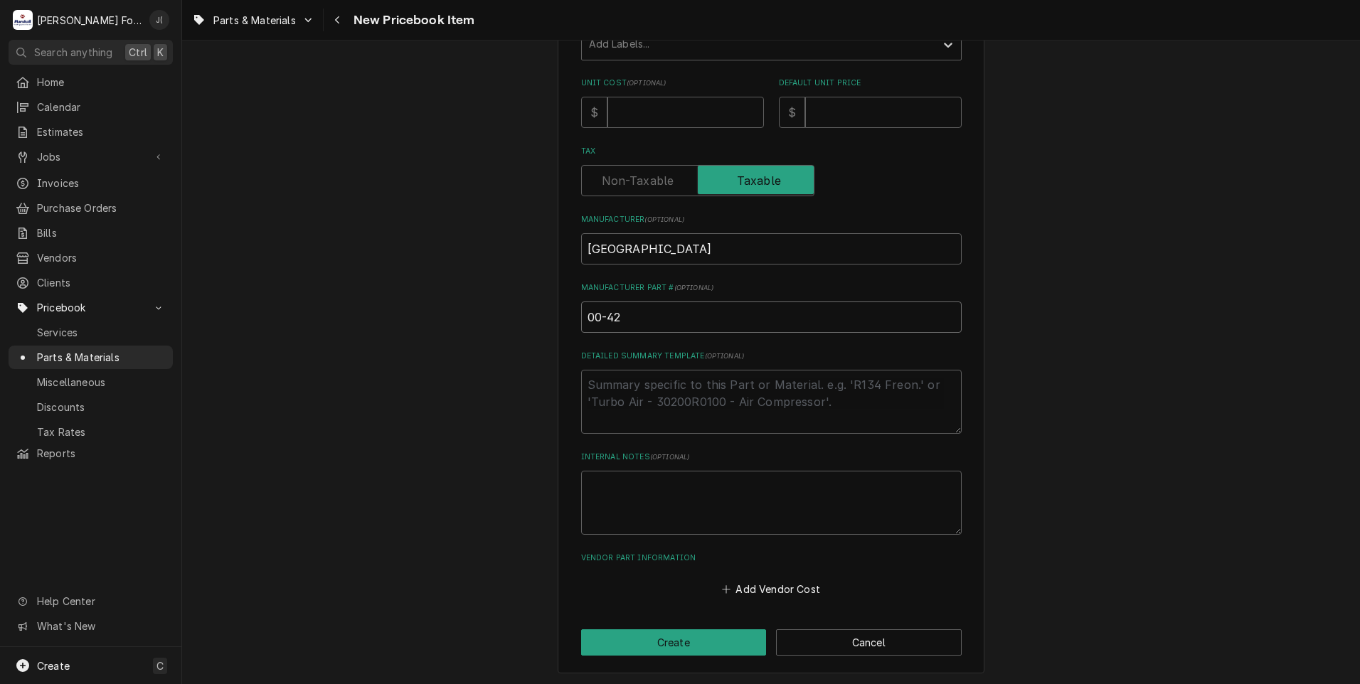
type input "00-423"
type textarea "x"
type input "00-4234"
type textarea "x"
type input "00-42342"
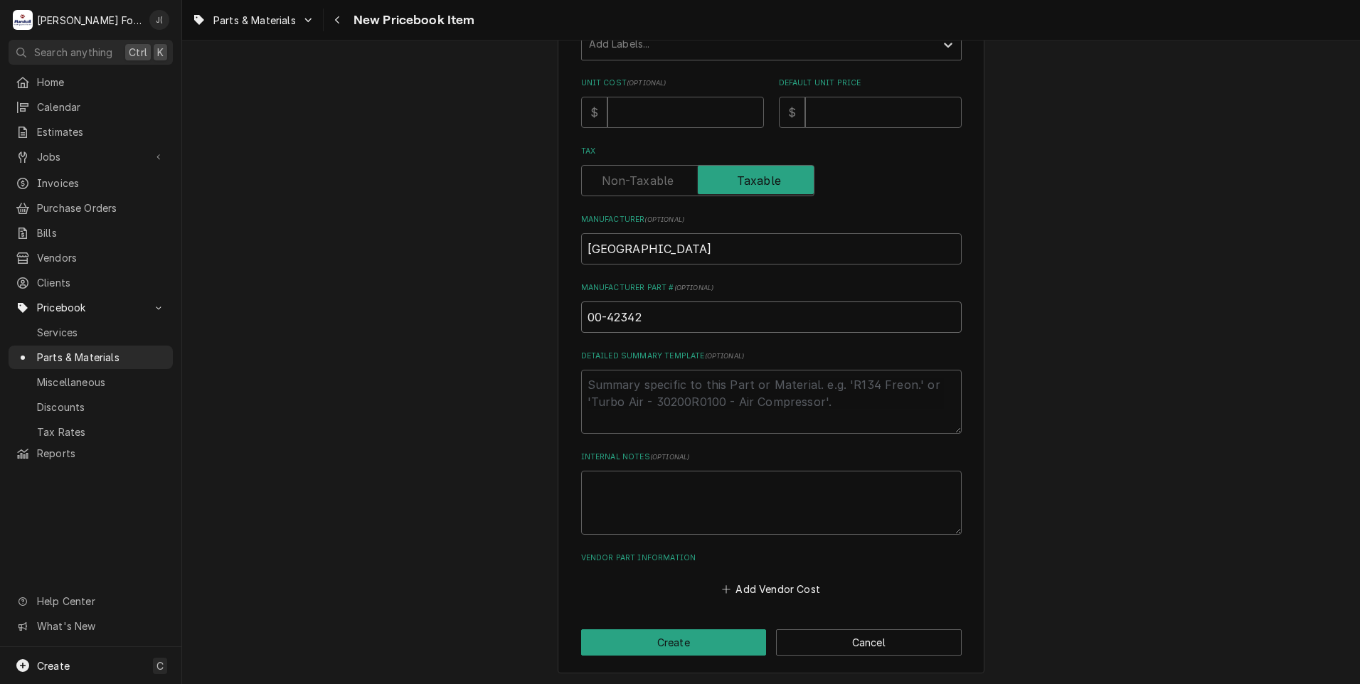
type textarea "x"
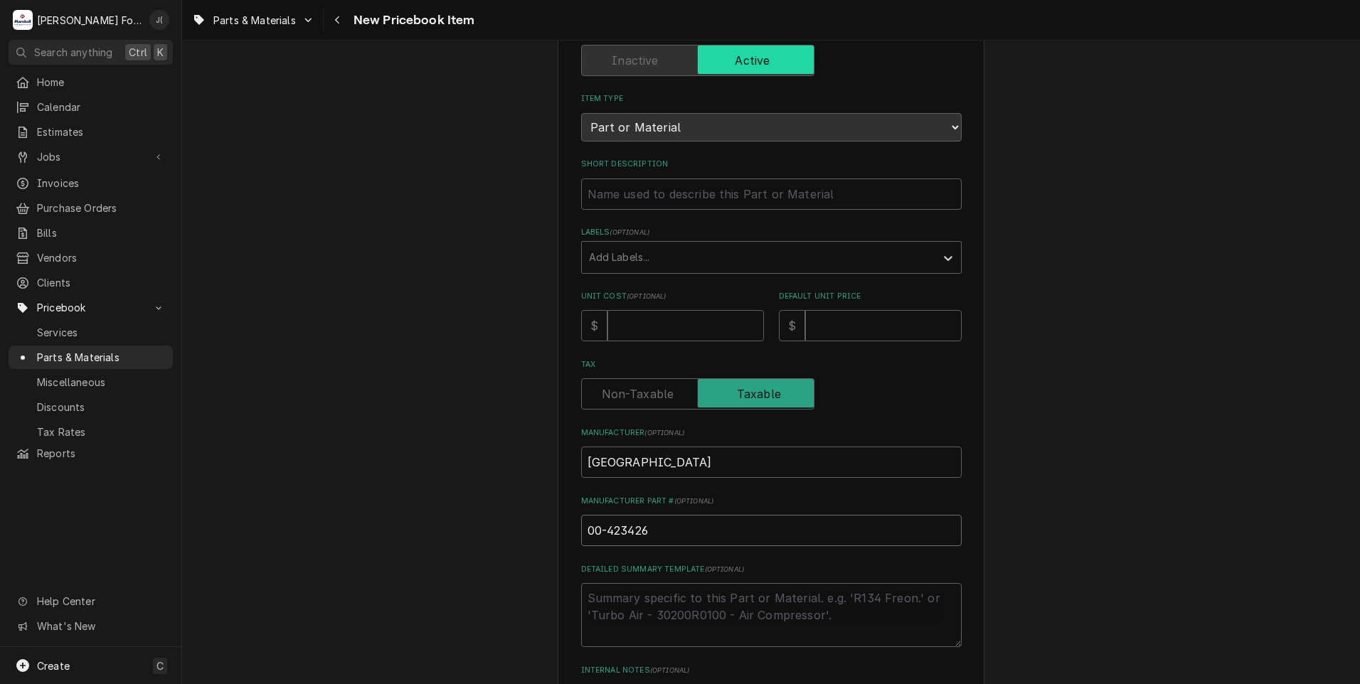
type input "00-423426"
click at [698, 324] on input "Unit Cost ( optional )" at bounding box center [685, 325] width 156 height 31
type textarea "x"
type input "2"
type textarea "x"
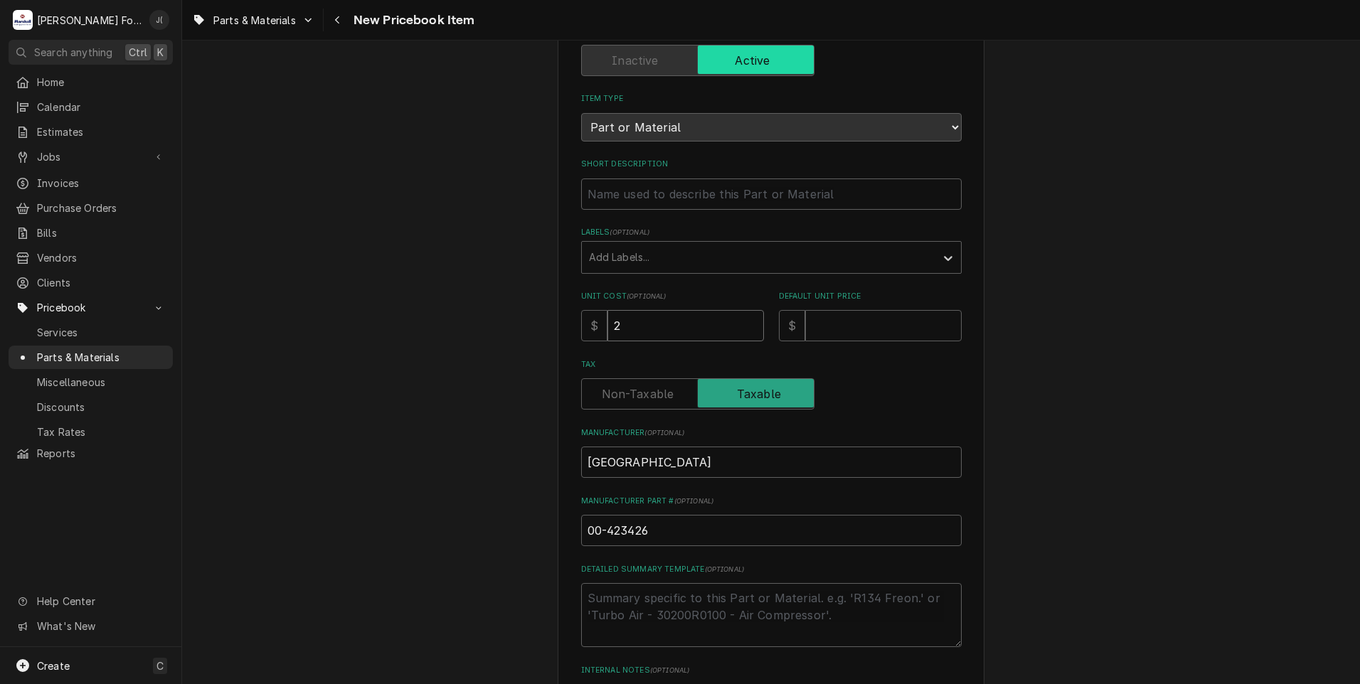
type input "2.9"
type textarea "x"
type input "2.94"
type textarea "x"
type input "8"
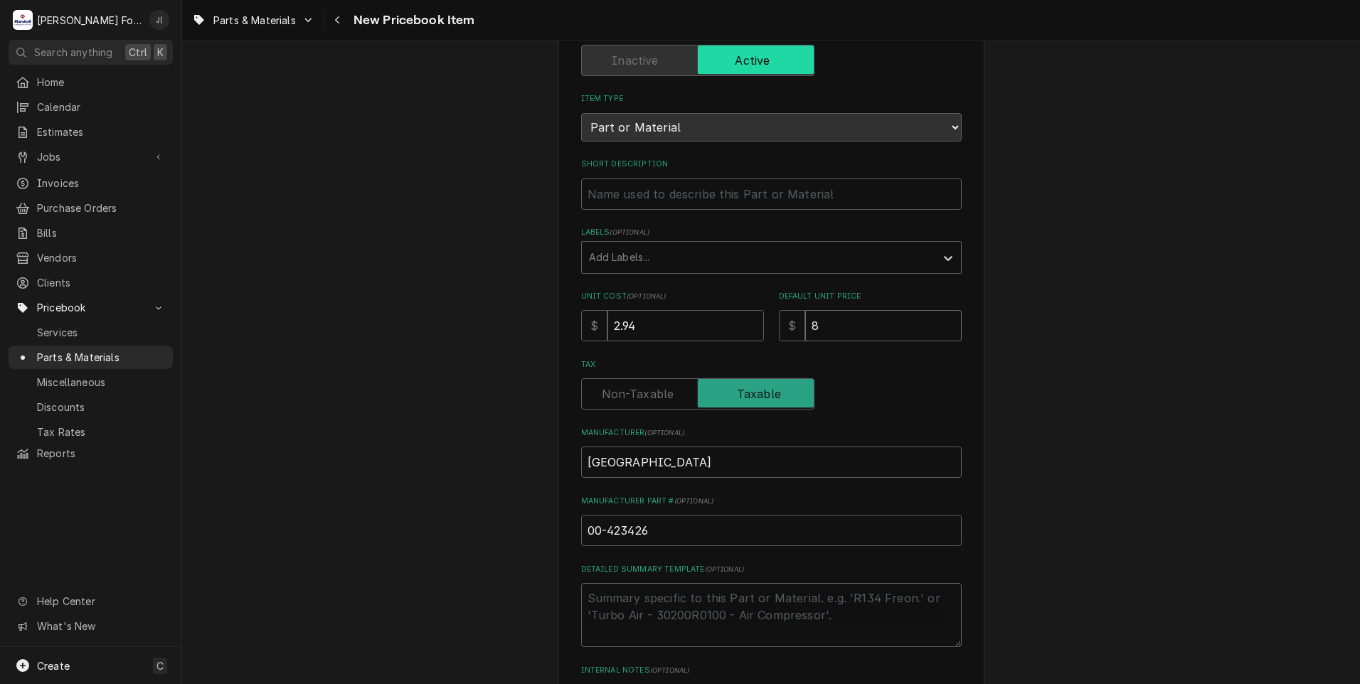
type textarea "x"
type input "8.0"
type textarea "x"
type input "8.00"
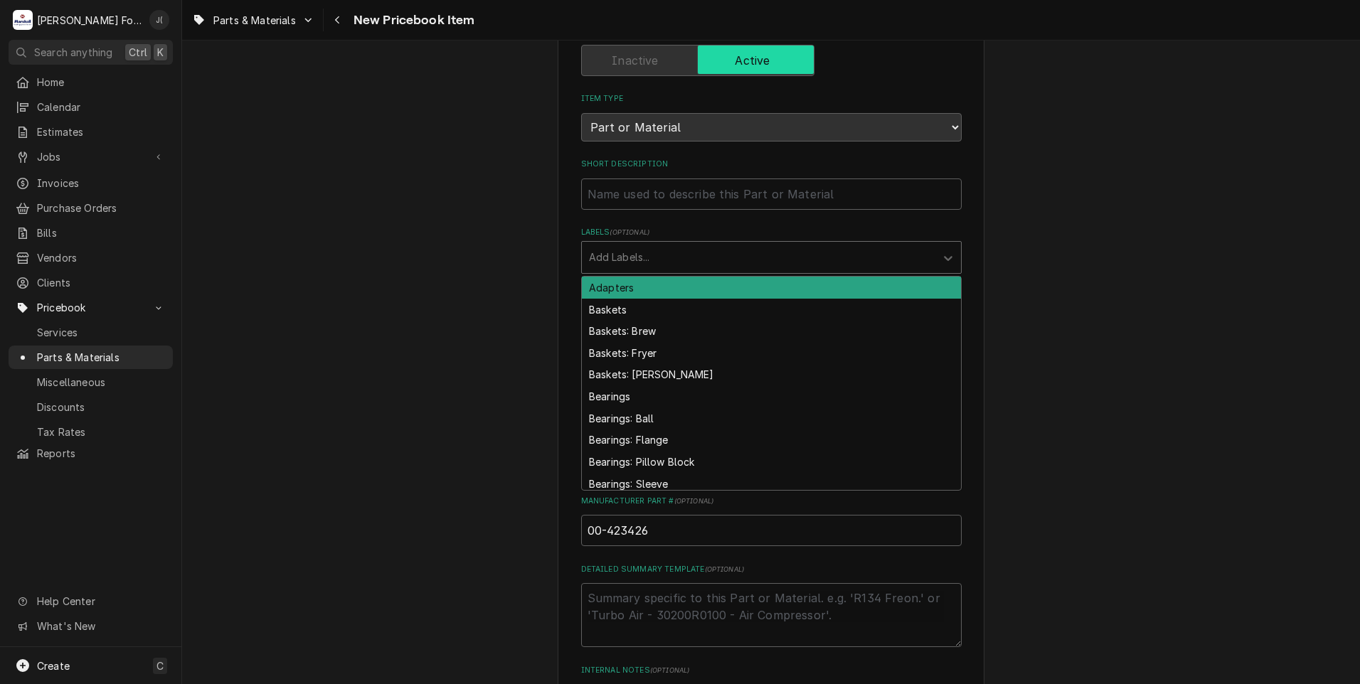
click at [690, 253] on div "Labels" at bounding box center [758, 258] width 339 height 26
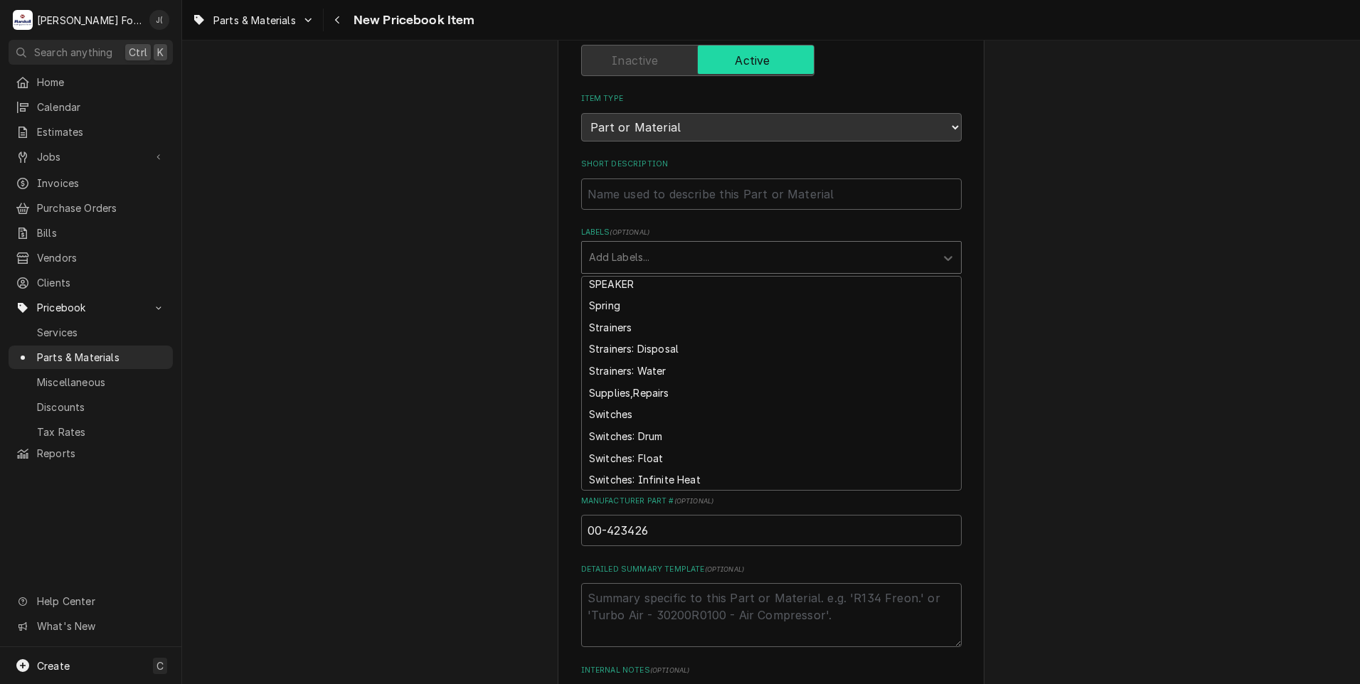
scroll to position [3841, 0]
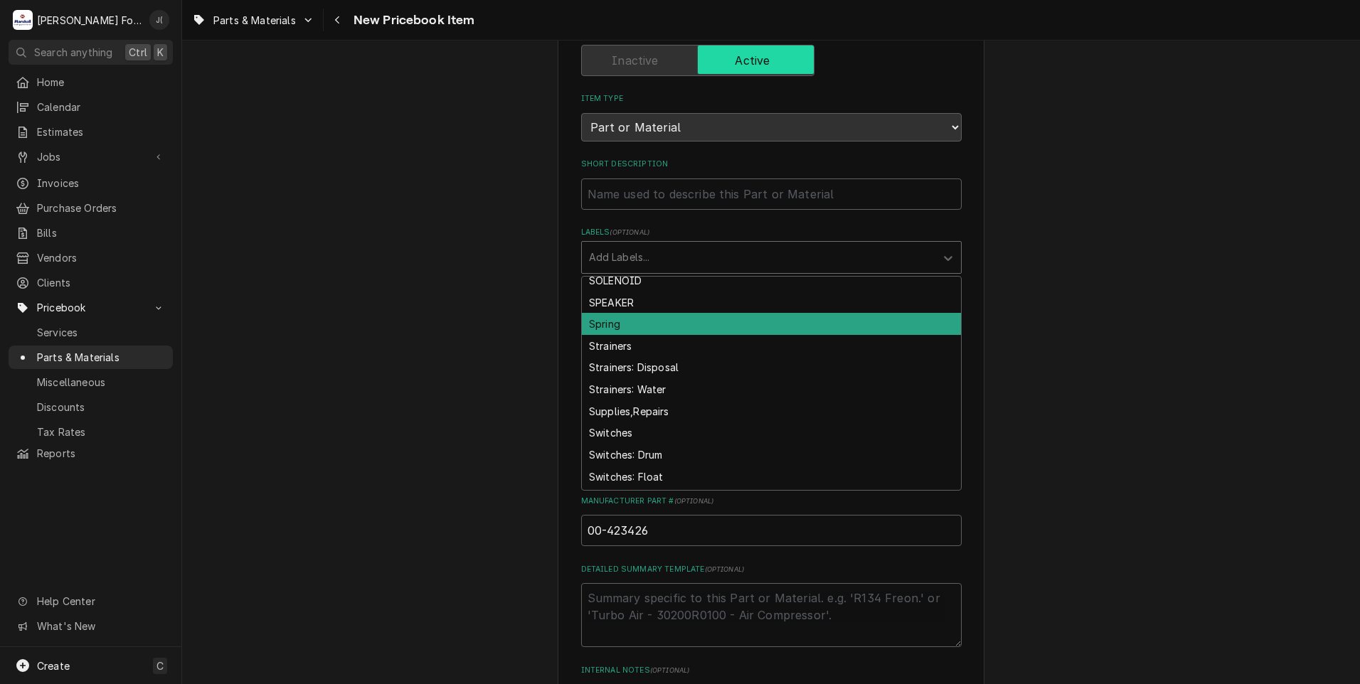
click at [630, 321] on div "Spring" at bounding box center [771, 324] width 379 height 22
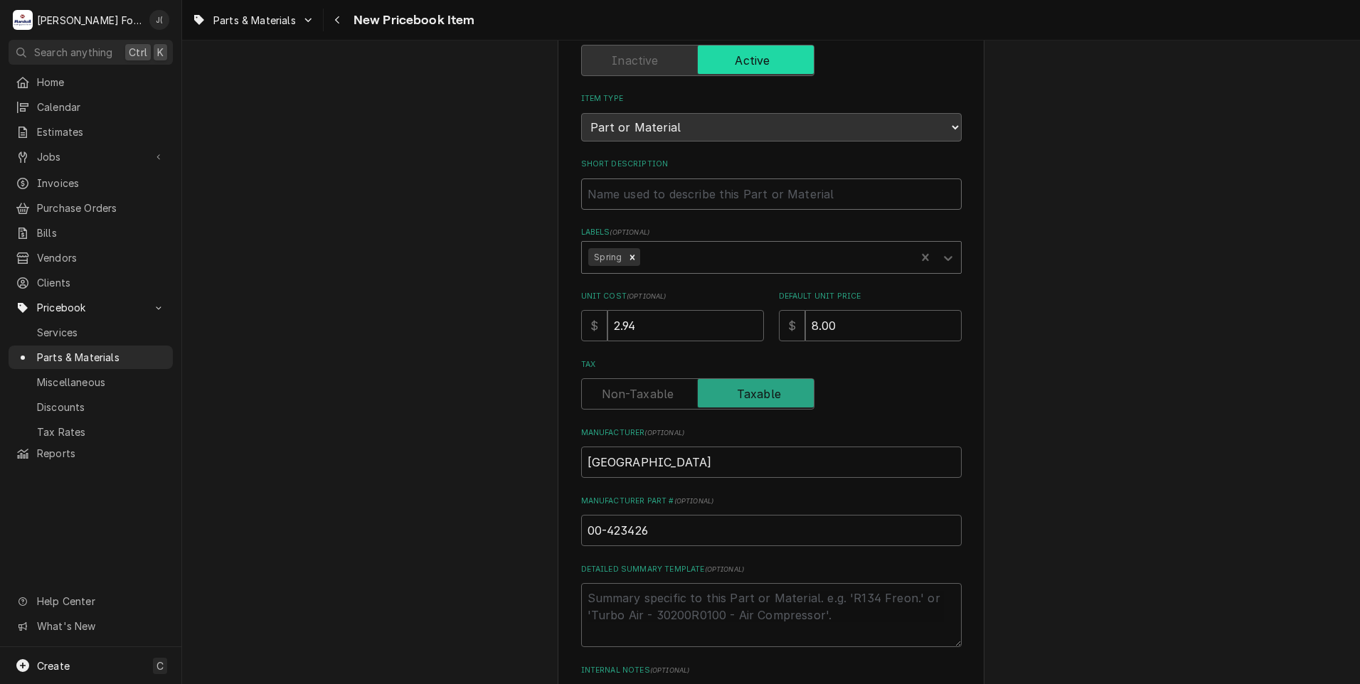
click at [640, 193] on input "Short Description" at bounding box center [771, 194] width 381 height 31
type textarea "x"
type input "S"
type textarea "x"
type input "SP"
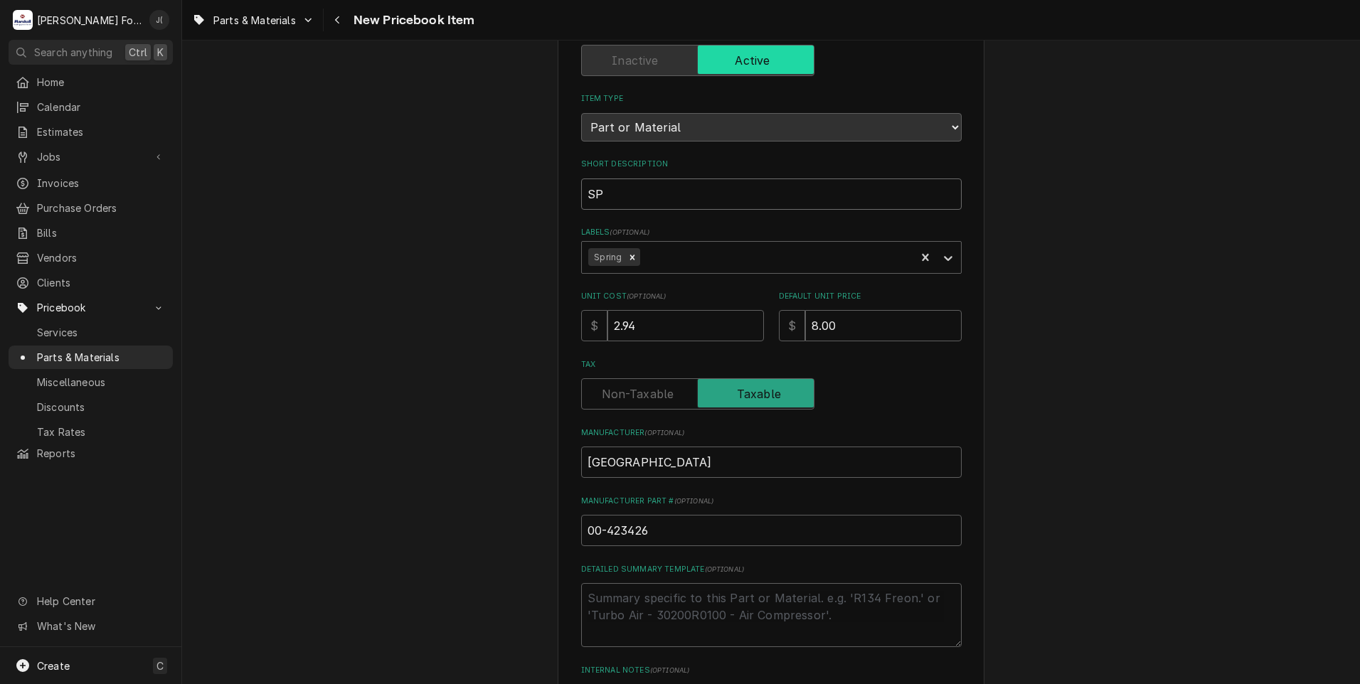
type textarea "x"
type input "SPR"
type textarea "x"
type input "SPRI"
type textarea "x"
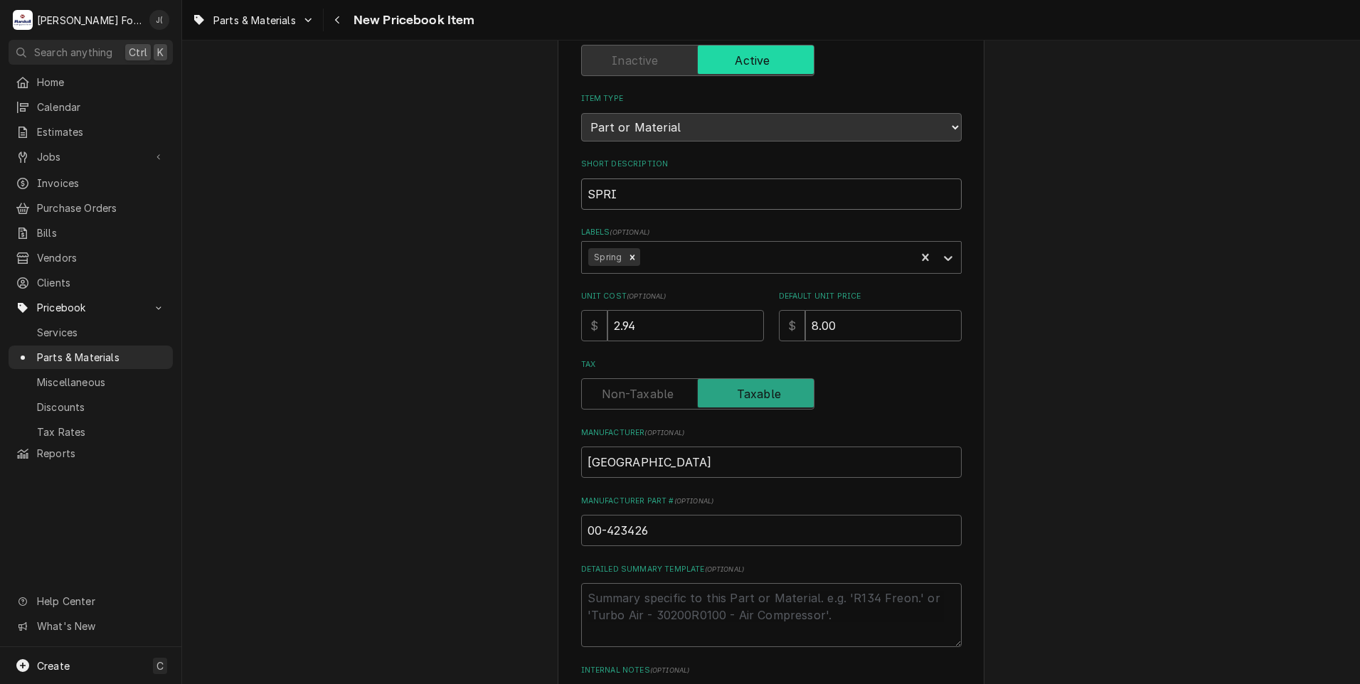
type input "SPRIN"
type textarea "x"
type input "SPRING"
type textarea "x"
type input "SPRING,"
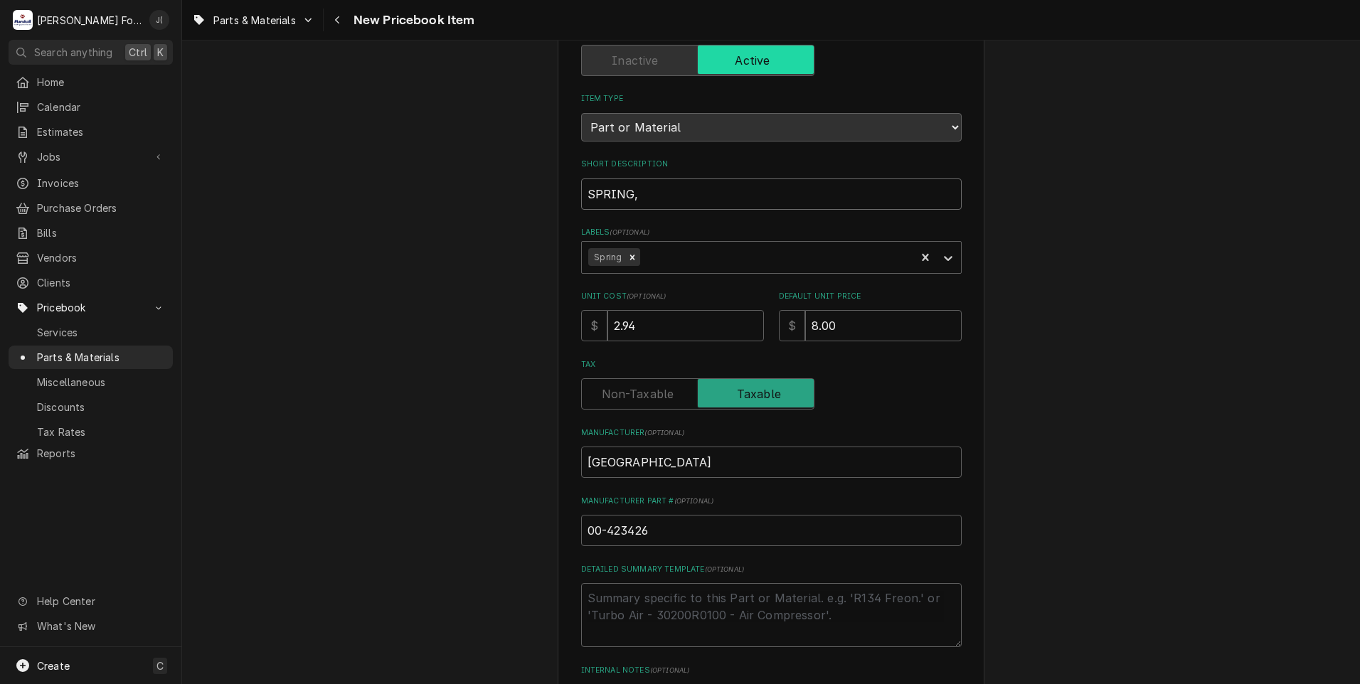
type textarea "x"
type input "SPRING,"
type textarea "x"
type input "SPRING, T"
type textarea "x"
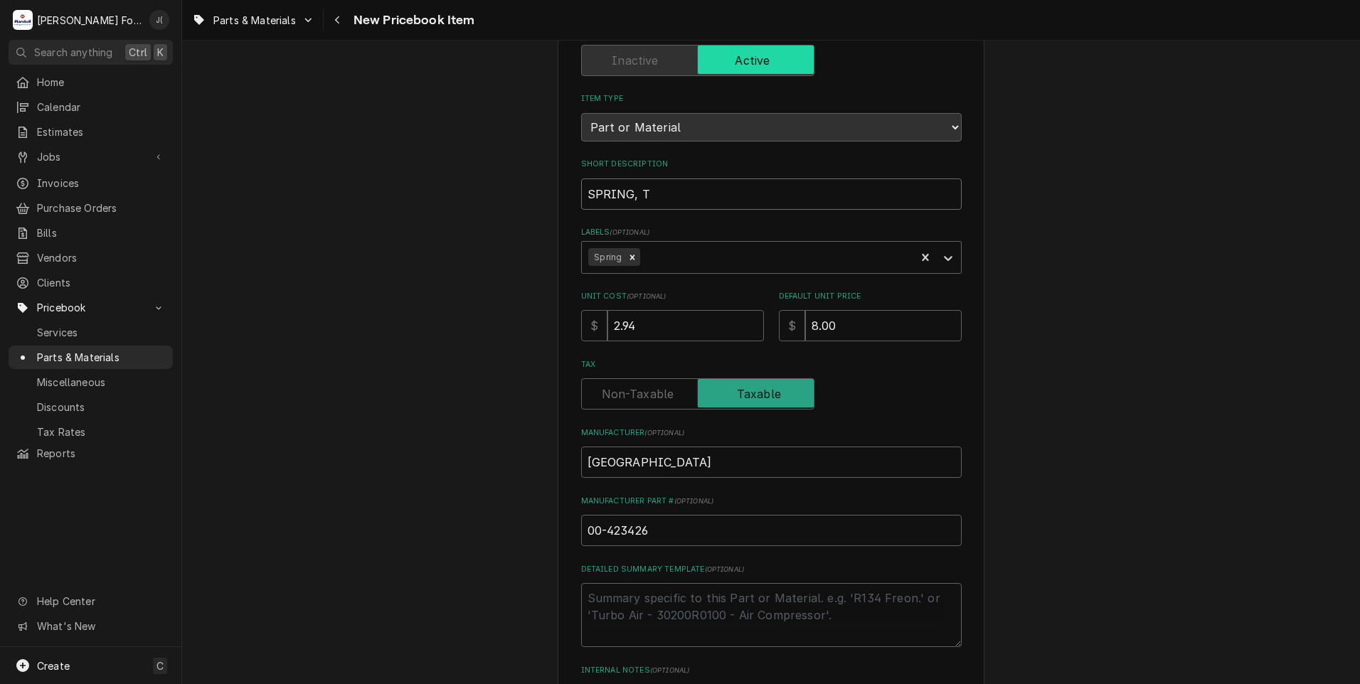
type input "SPRING, TR"
type textarea "x"
type input "SPRING, TRU"
type textarea "x"
type input "SPRING, TRUI"
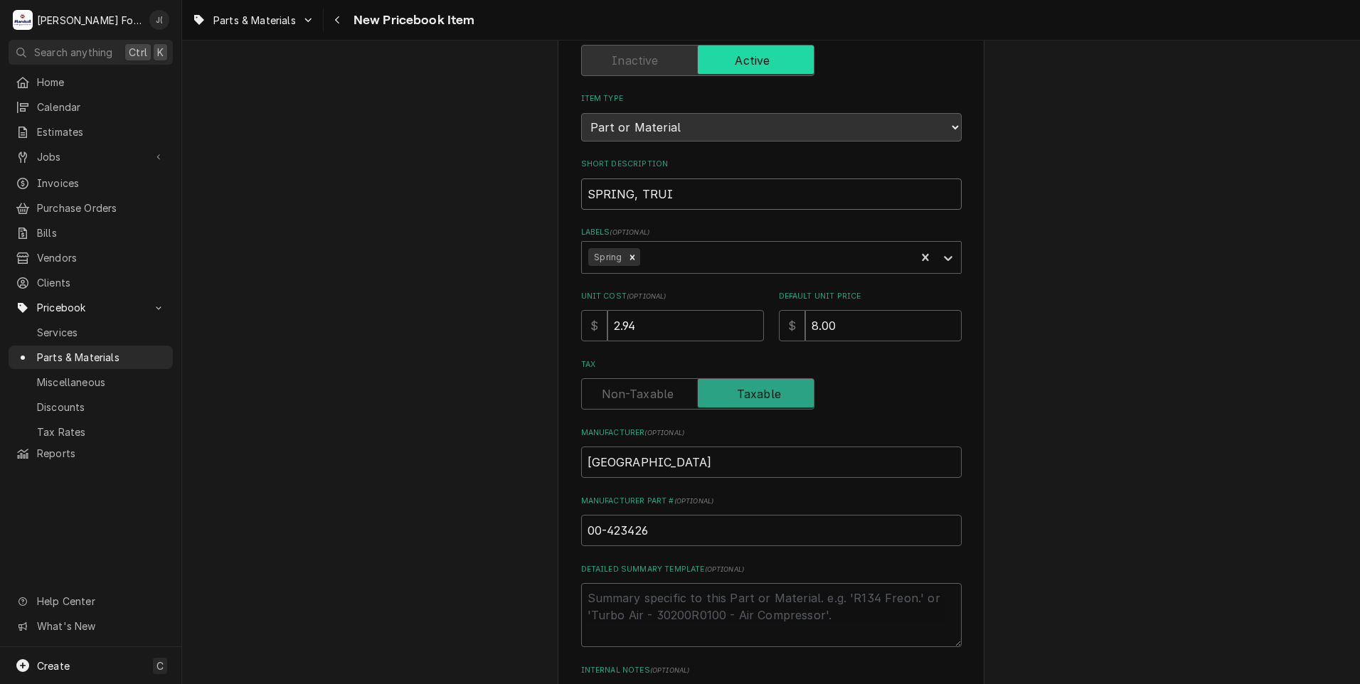
type textarea "x"
type input "SPRING, TRUIN"
type textarea "x"
type input "SPRING, TRUING"
type textarea "x"
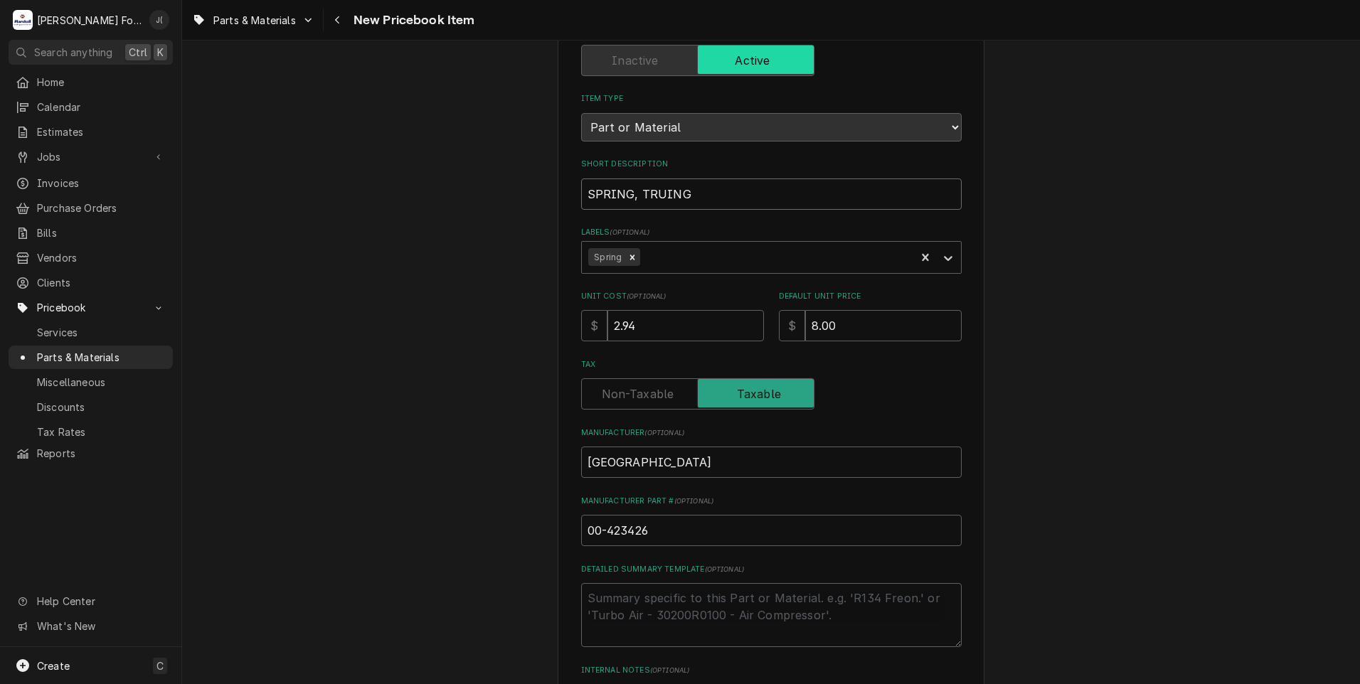
type input "SPRING, TRUING"
type textarea "x"
type input "SPRING, TRUING A"
type textarea "x"
type input "SPRING, TRUING AR"
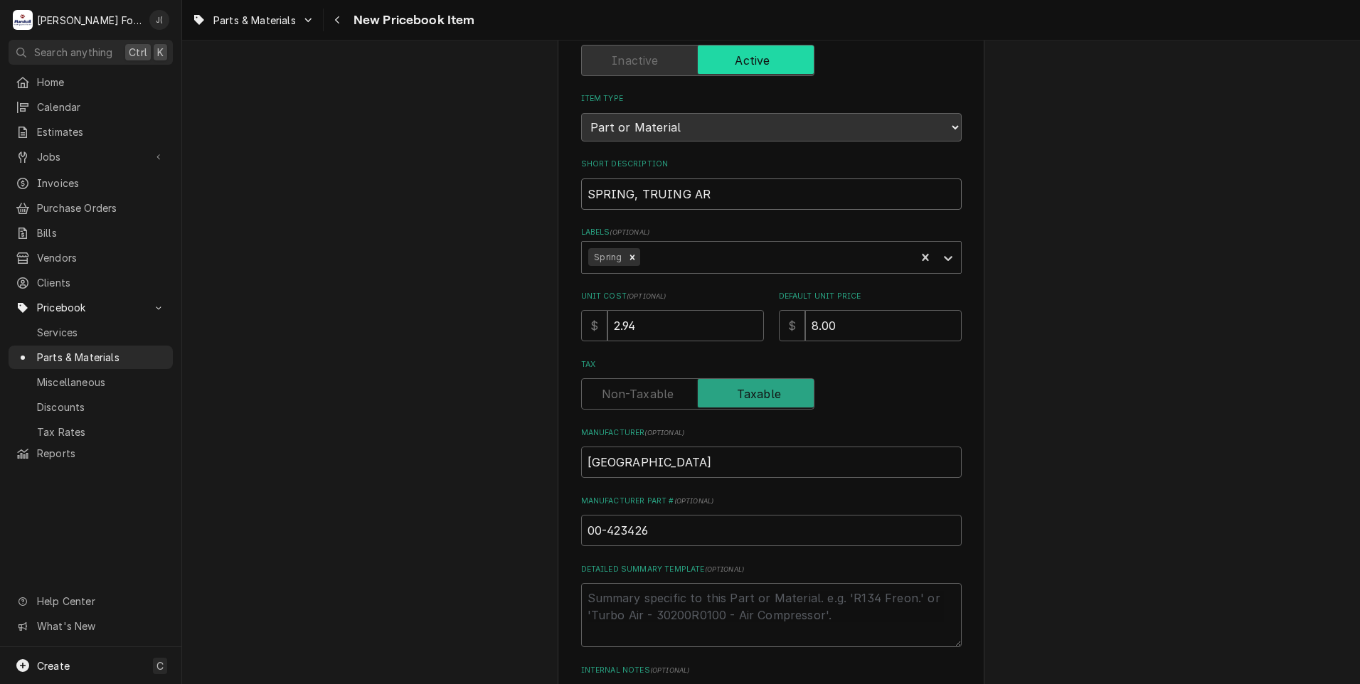
type textarea "x"
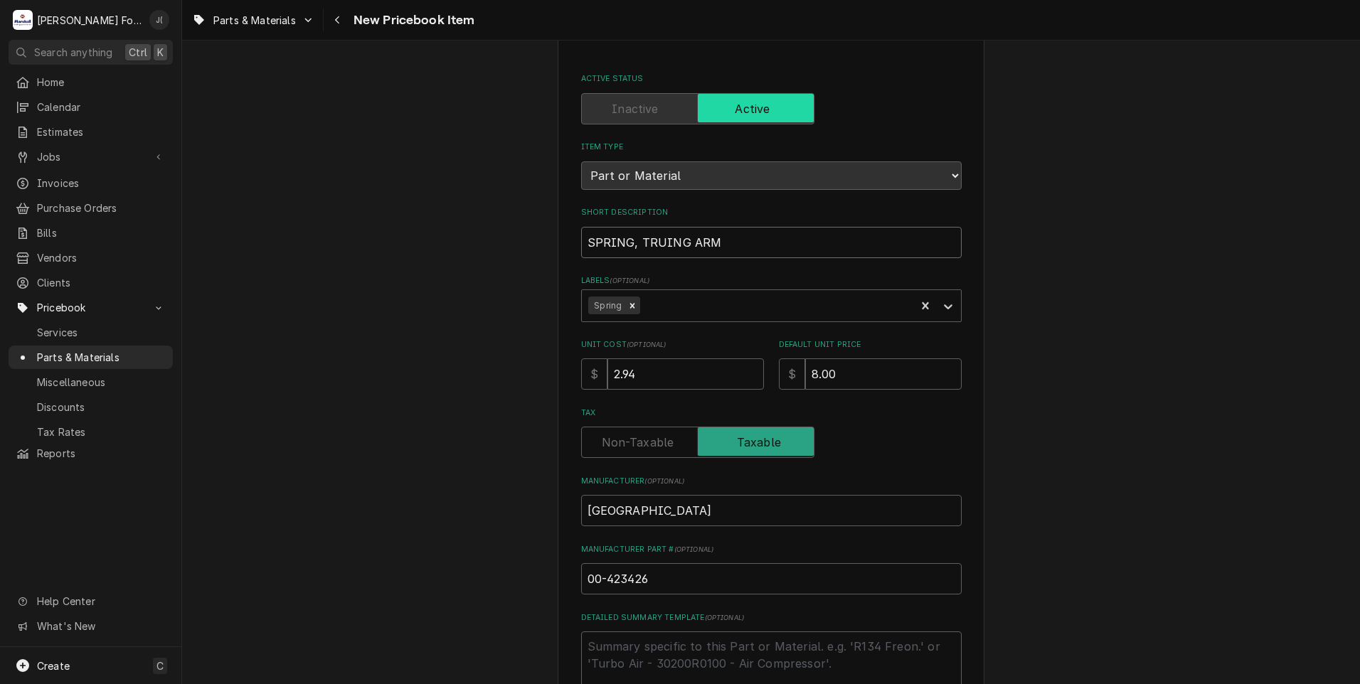
scroll to position [38, 0]
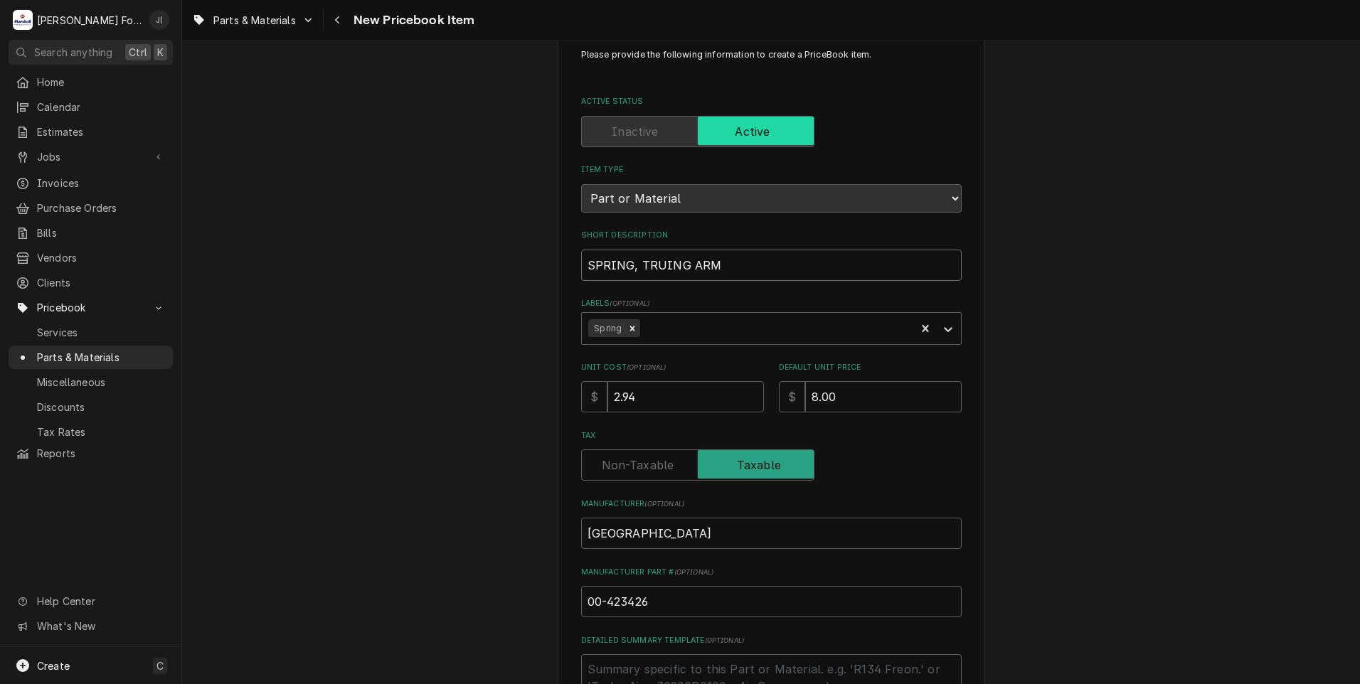
drag, startPoint x: 715, startPoint y: 260, endPoint x: 582, endPoint y: 272, distance: 132.8
click at [585, 272] on input "SPRING, TRUING ARM" at bounding box center [771, 265] width 381 height 31
type input "SPRING, TRUING ARM"
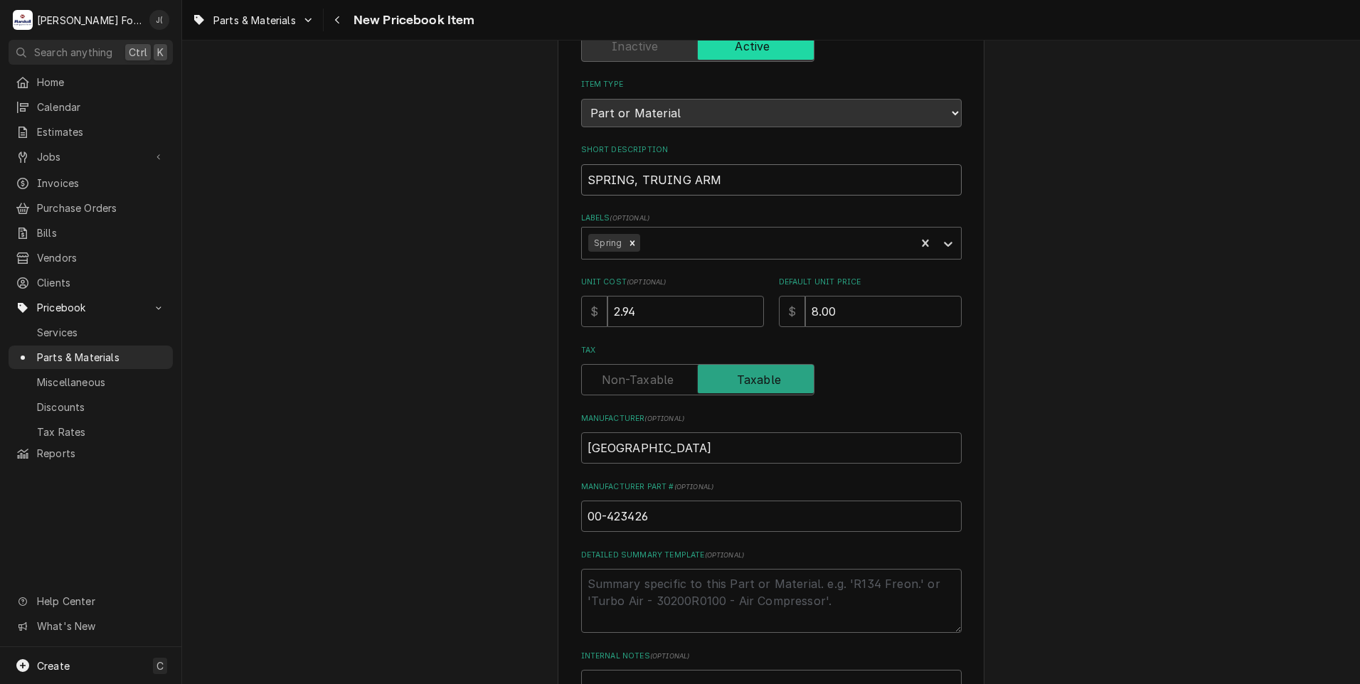
scroll to position [322, 0]
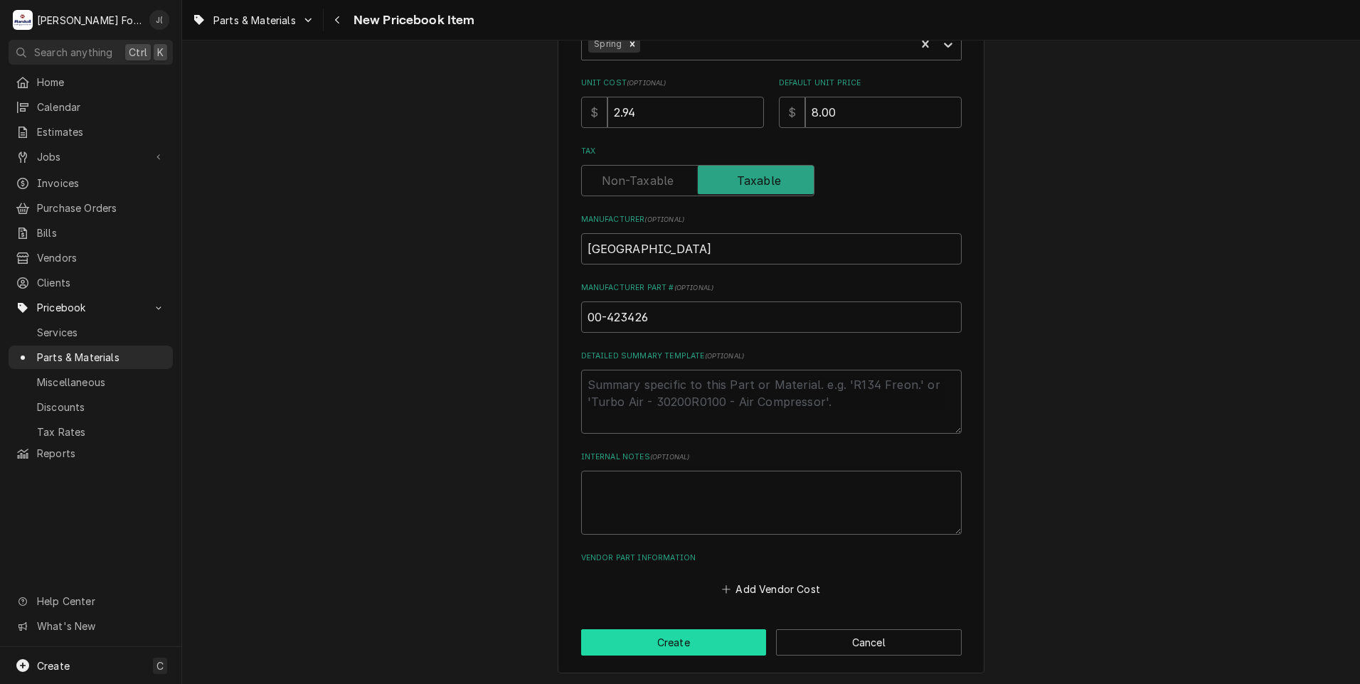
click at [724, 647] on button "Create" at bounding box center [674, 642] width 186 height 26
type textarea "x"
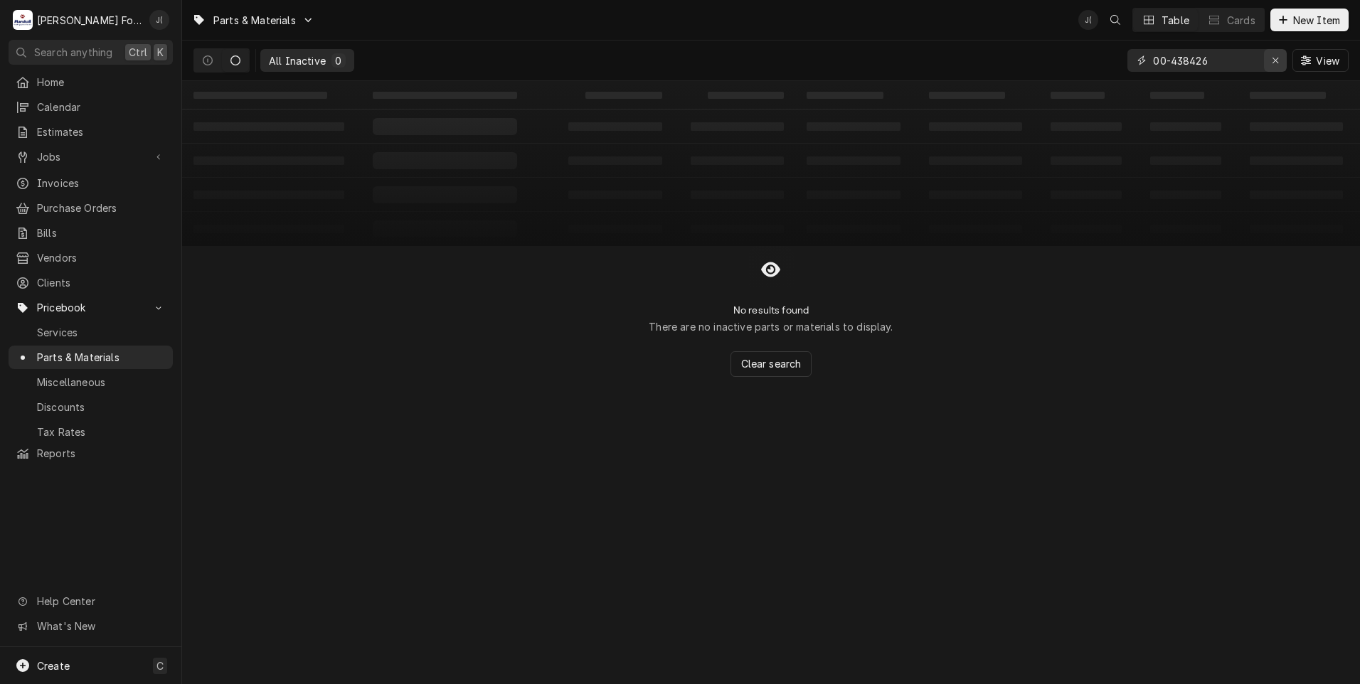
click at [1270, 65] on div "Erase input" at bounding box center [1275, 60] width 14 height 14
type input "00-43826"
click at [1284, 16] on icon "Dynamic Content Wrapper" at bounding box center [1283, 20] width 8 height 8
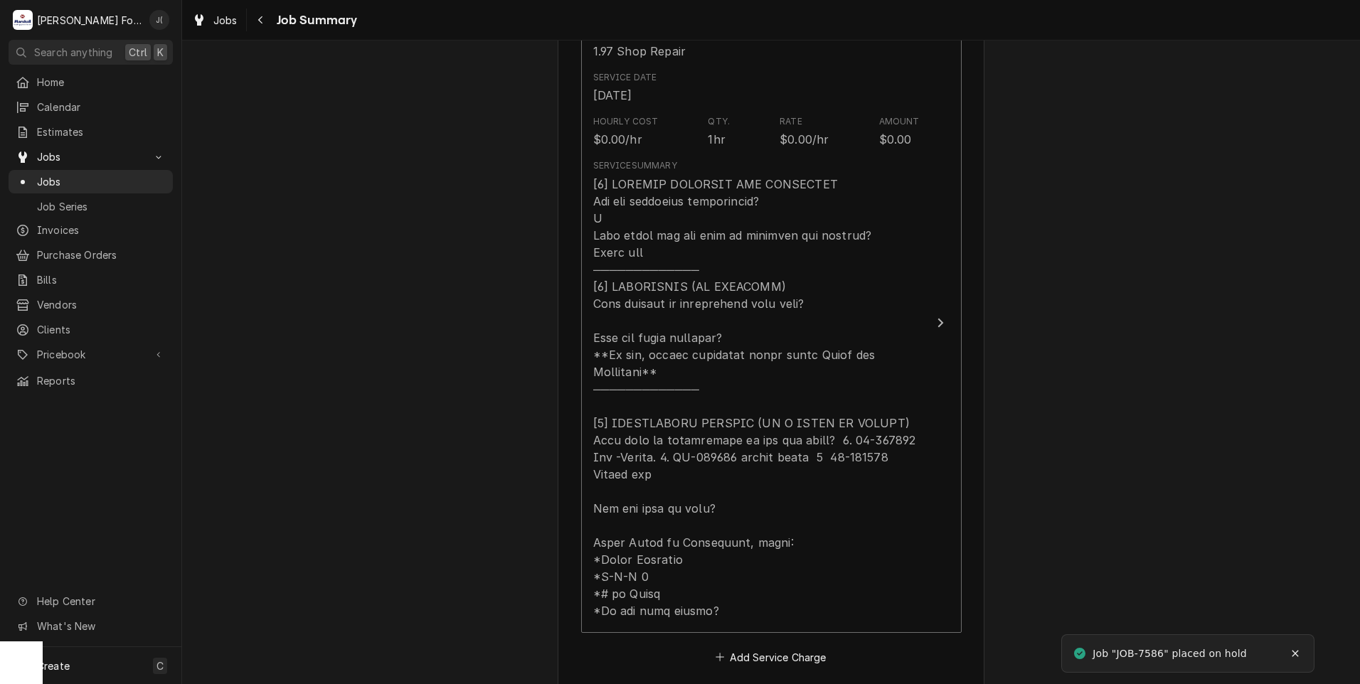
scroll to position [569, 0]
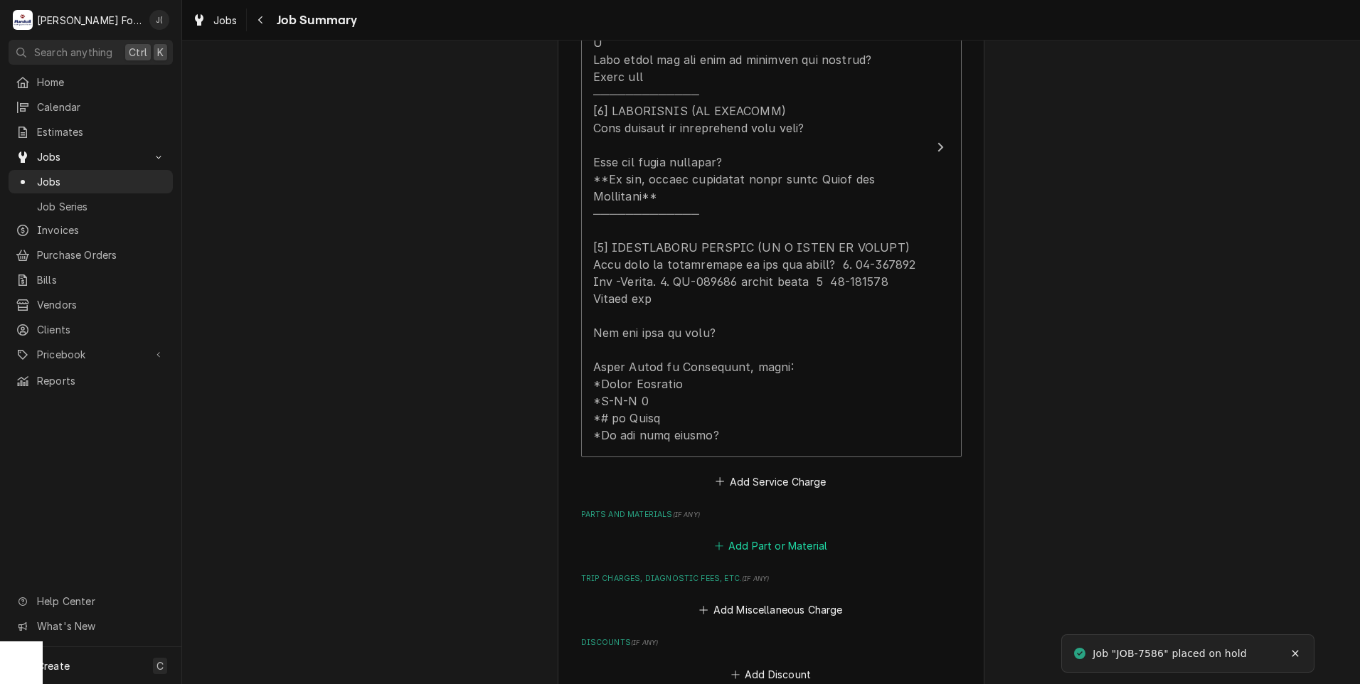
click at [772, 536] on button "Add Part or Material" at bounding box center [770, 546] width 117 height 20
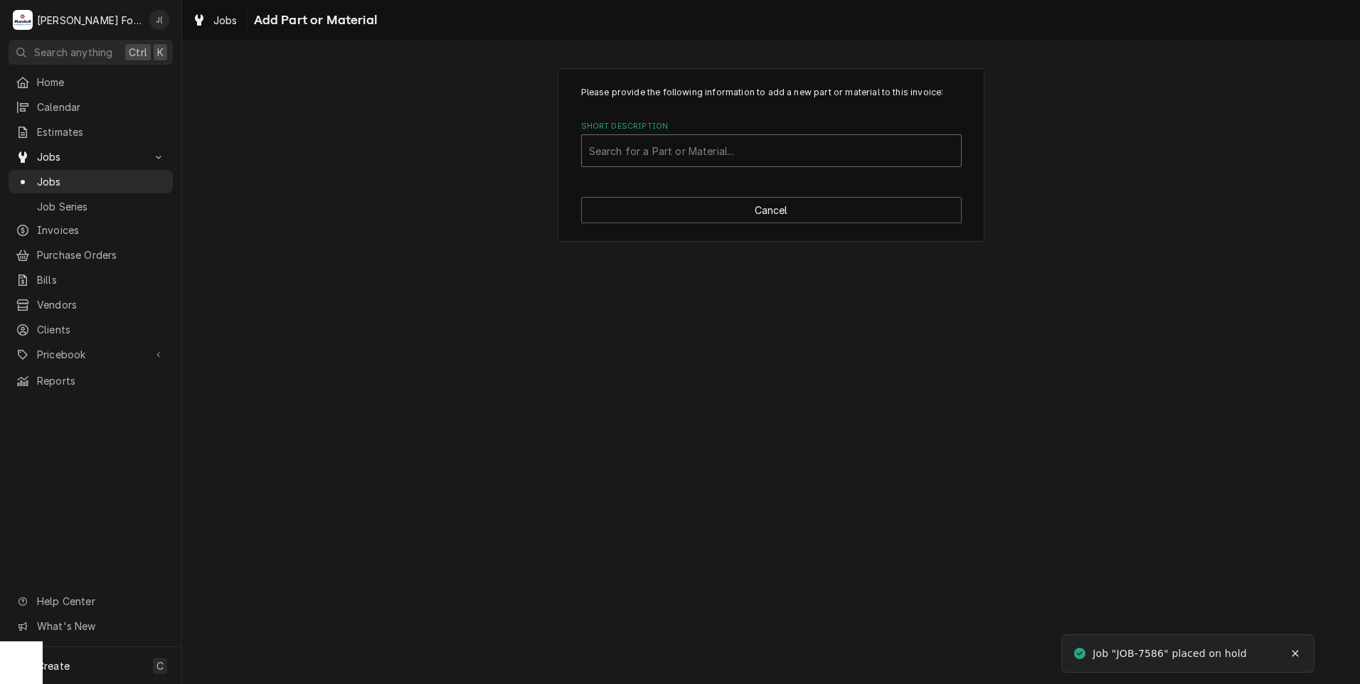
click at [695, 151] on div "Short Description" at bounding box center [771, 151] width 365 height 26
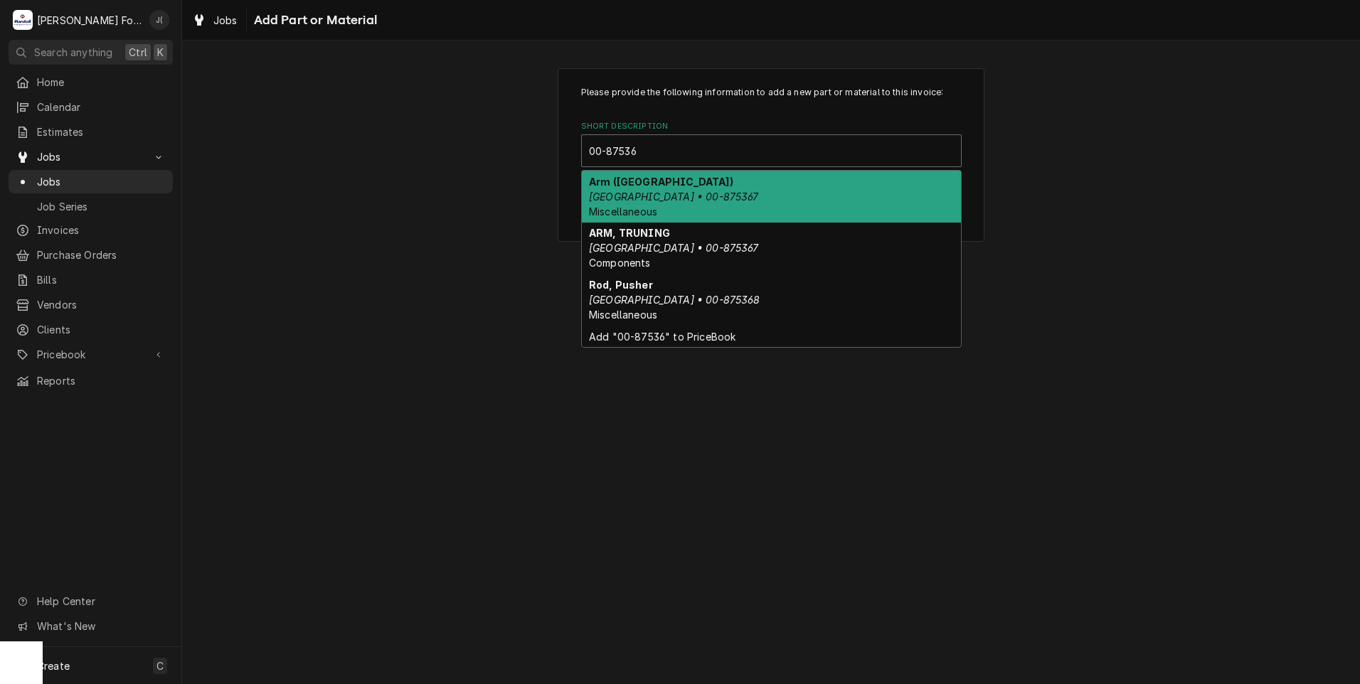
type input "00-875367"
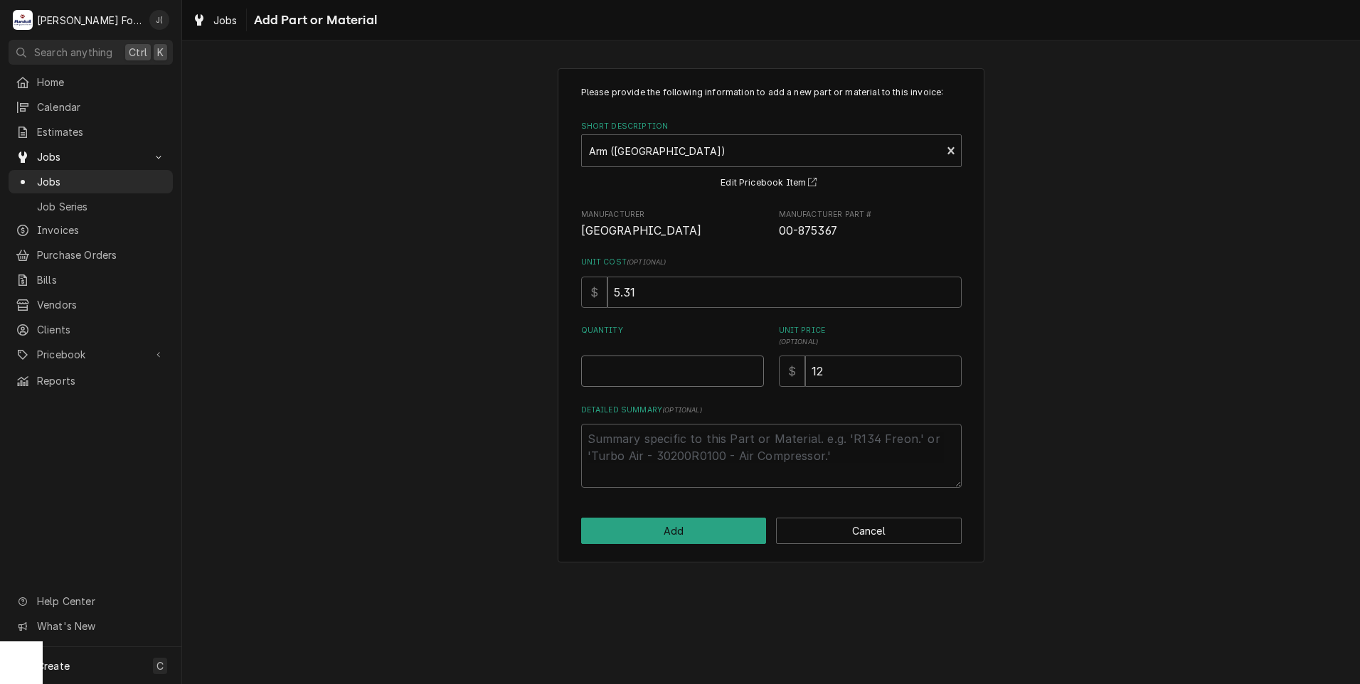
click at [627, 363] on input "Quantity" at bounding box center [672, 371] width 183 height 31
type textarea "x"
type input "1"
click at [718, 547] on div "Please provide the following information to add a new part or material to this …" at bounding box center [771, 315] width 427 height 494
click at [647, 540] on button "Add" at bounding box center [674, 531] width 186 height 26
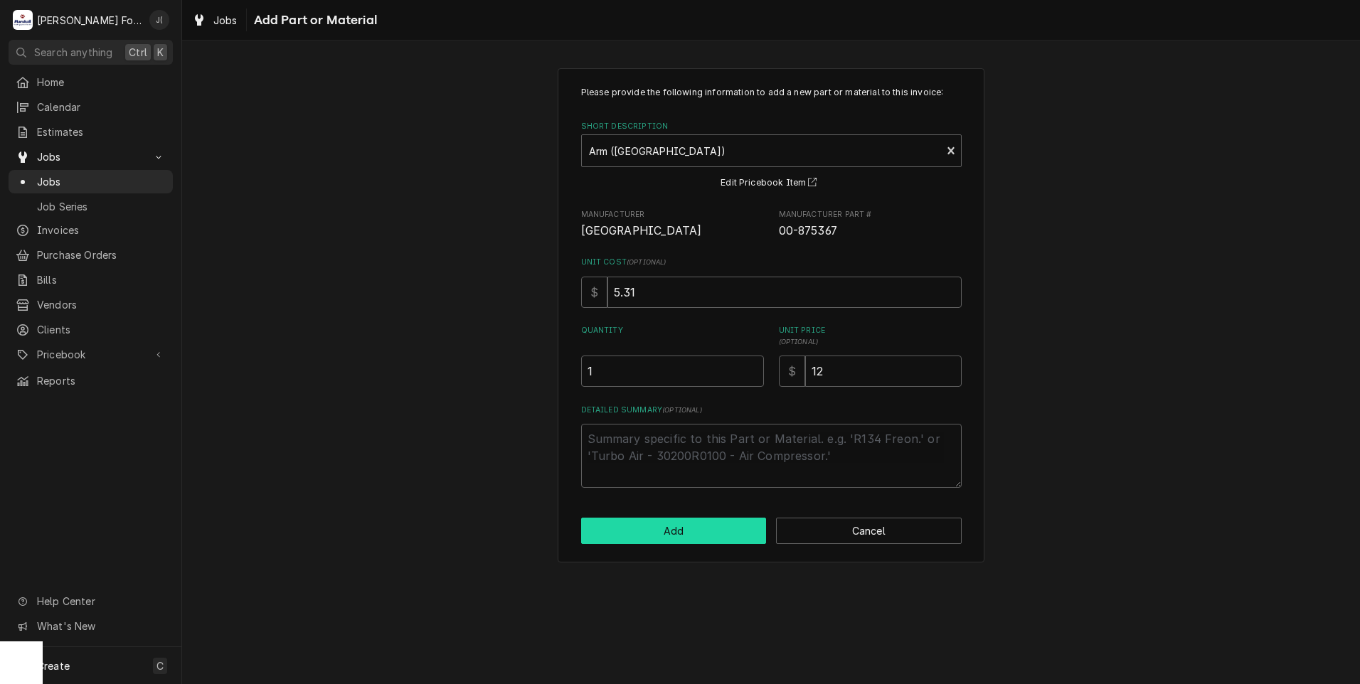
type textarea "x"
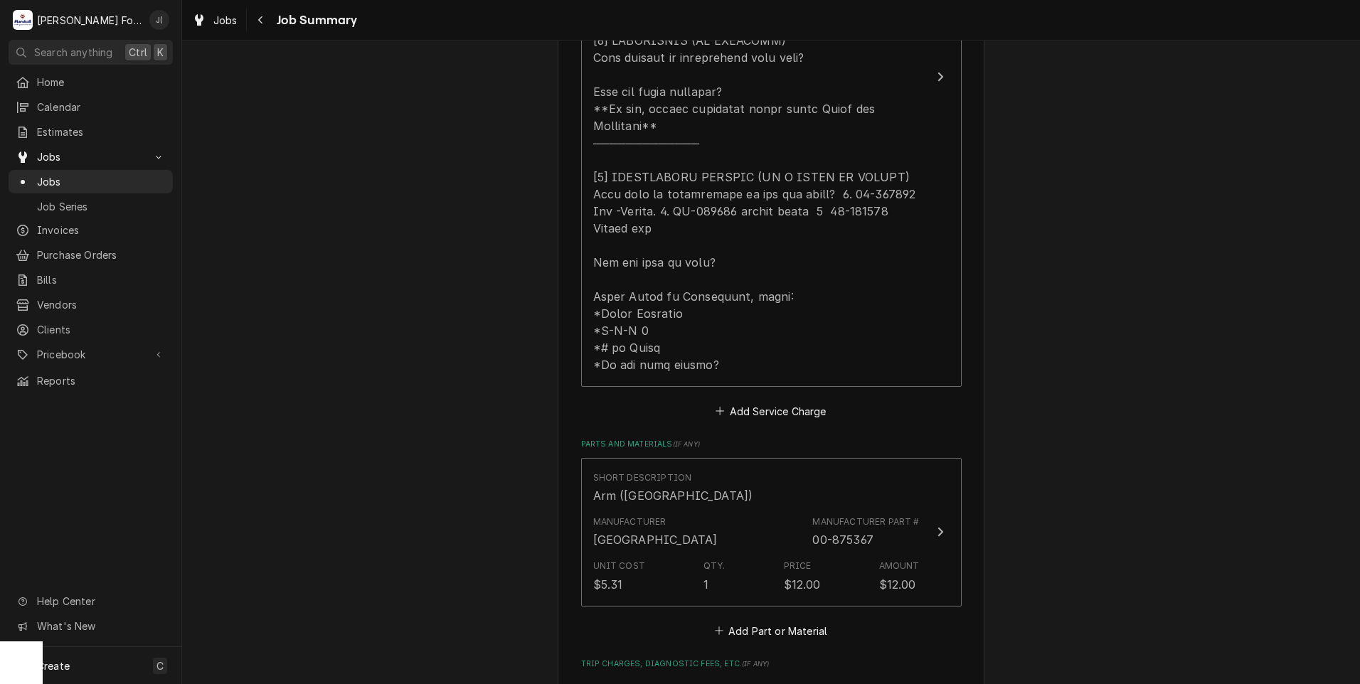
scroll to position [782, 0]
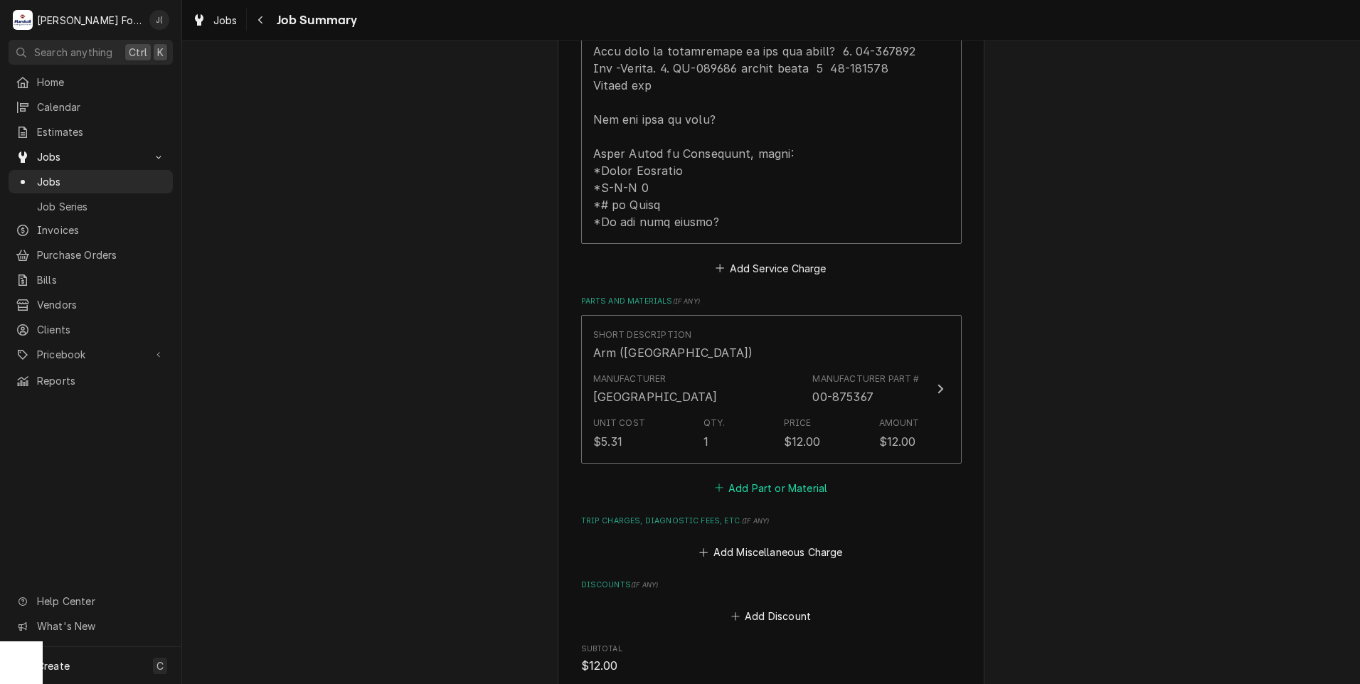
click at [760, 478] on button "Add Part or Material" at bounding box center [770, 488] width 117 height 20
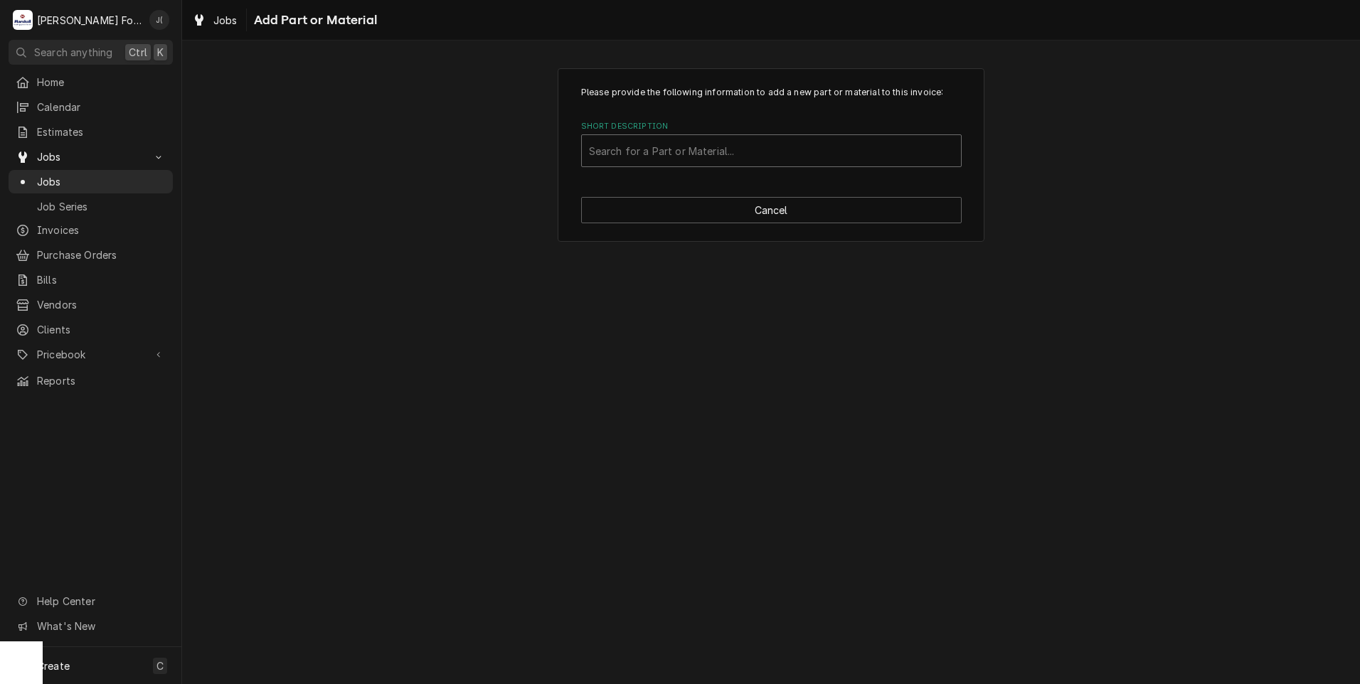
click at [703, 161] on div "Short Description" at bounding box center [771, 151] width 365 height 26
type input "00-435324"
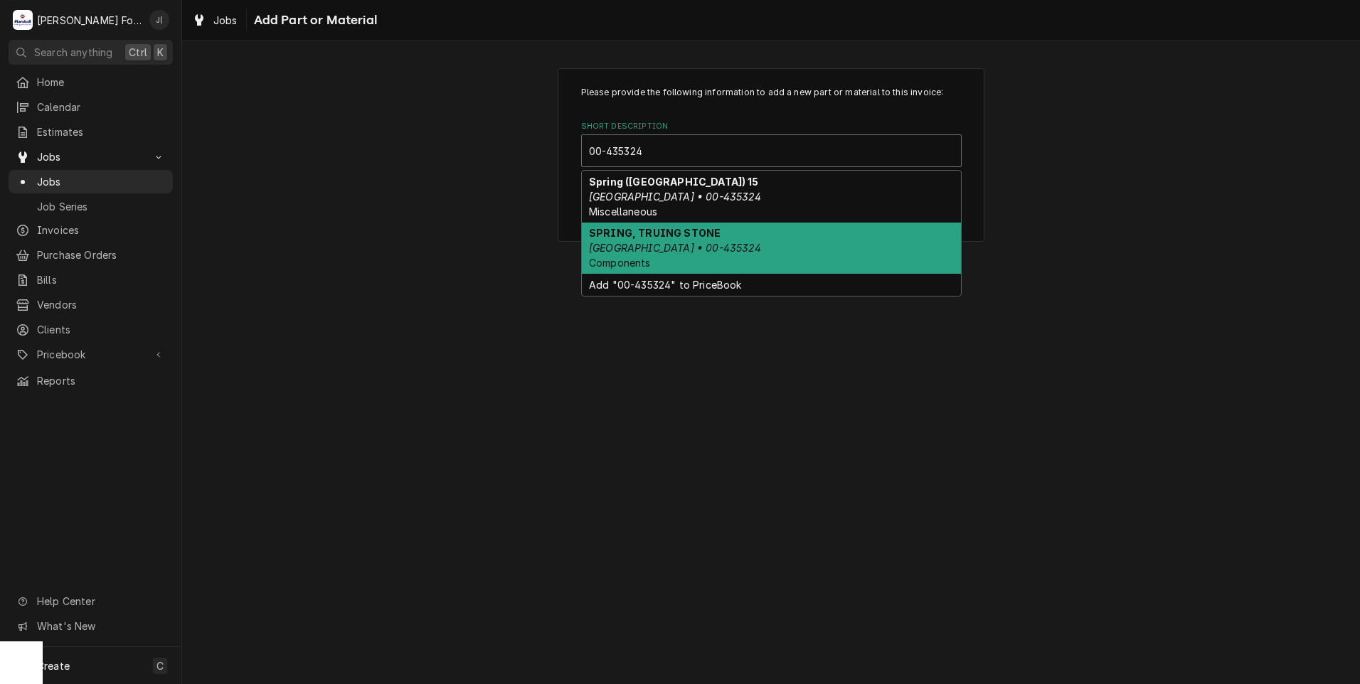
click at [756, 231] on div "SPRING, TRUING STONE HOBART • 00-435324 Components" at bounding box center [771, 249] width 379 height 52
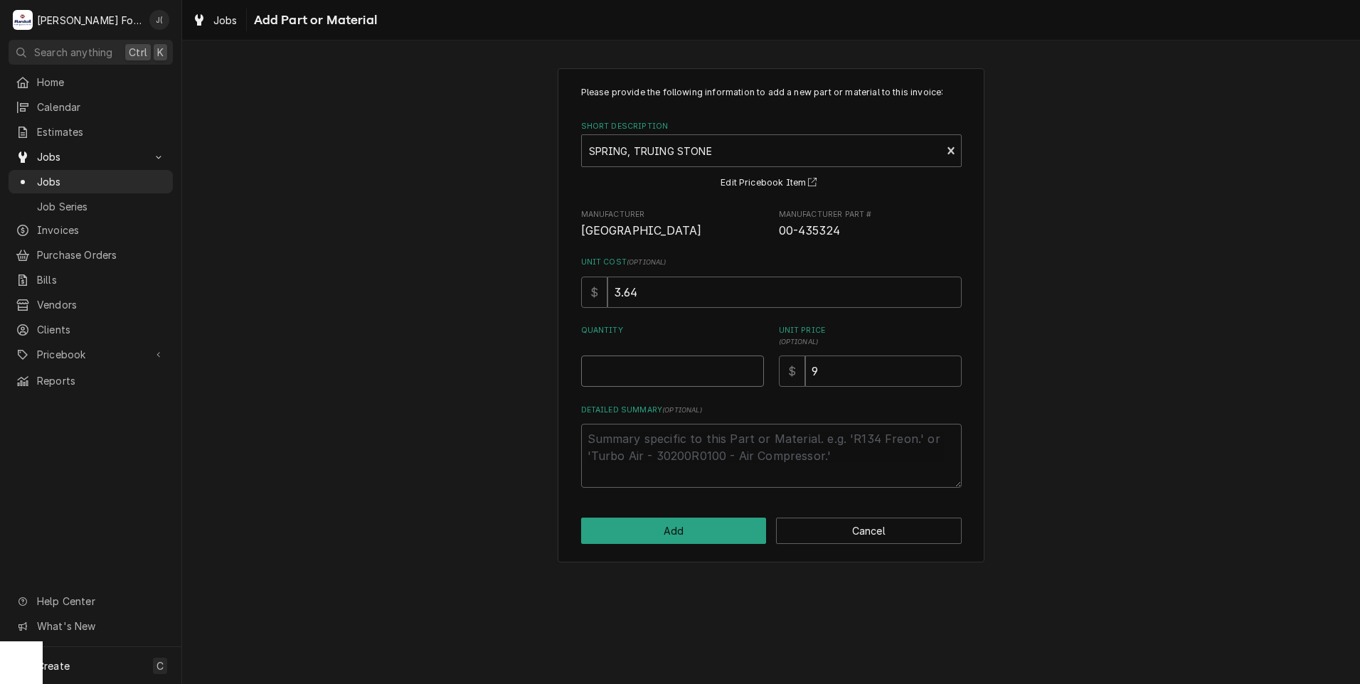
click at [688, 375] on input "Quantity" at bounding box center [672, 371] width 183 height 31
type textarea "x"
type input "2"
type textarea "x"
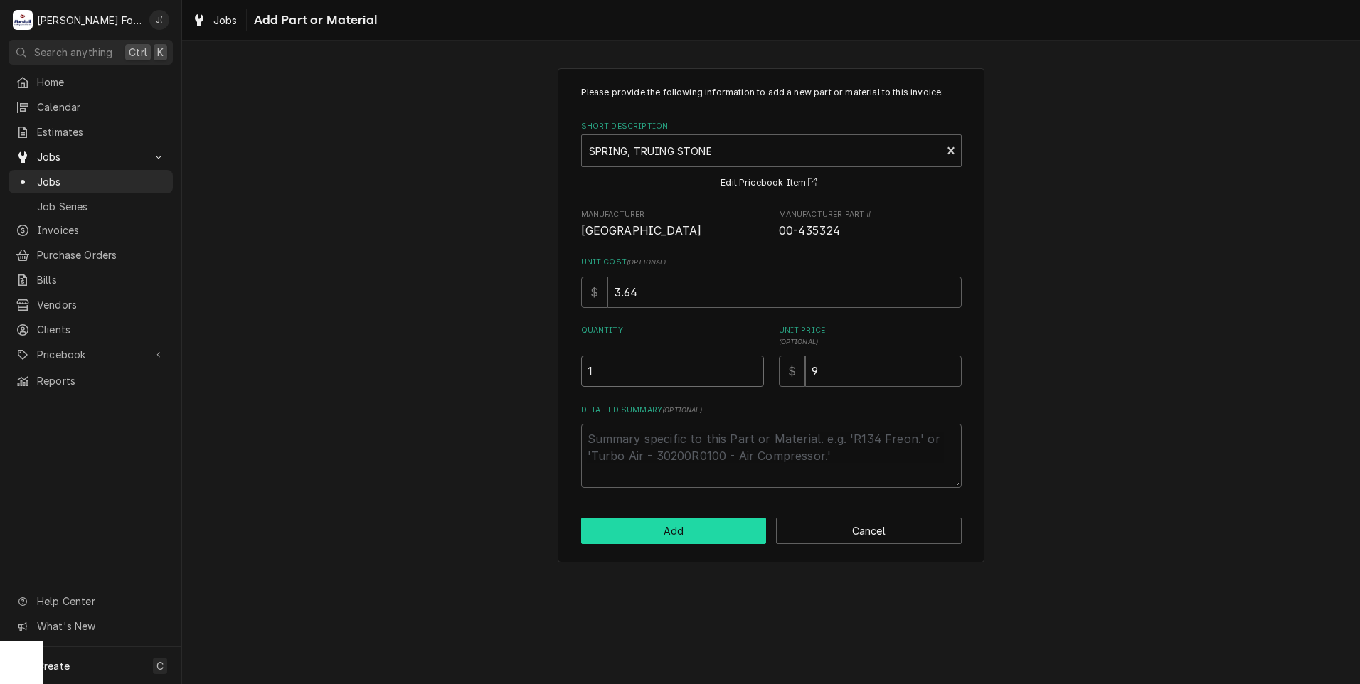
type input "1"
click at [693, 536] on button "Add" at bounding box center [674, 531] width 186 height 26
type textarea "x"
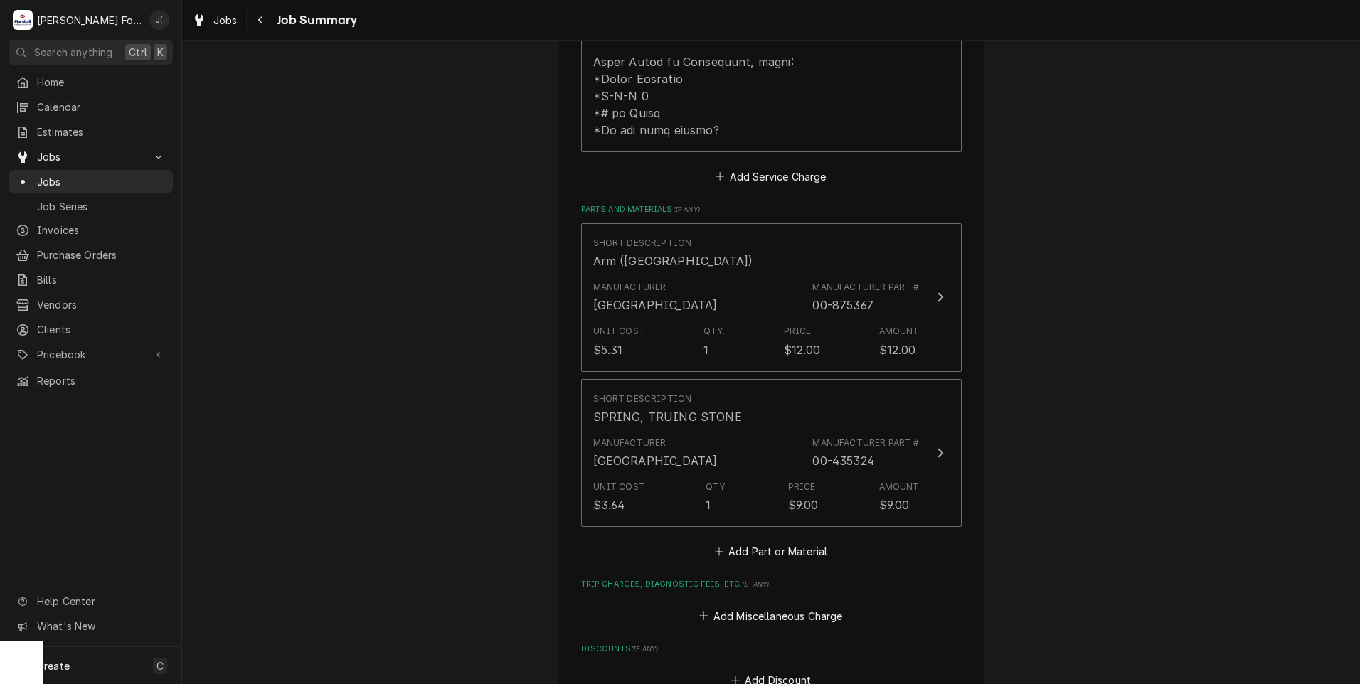
scroll to position [996, 0]
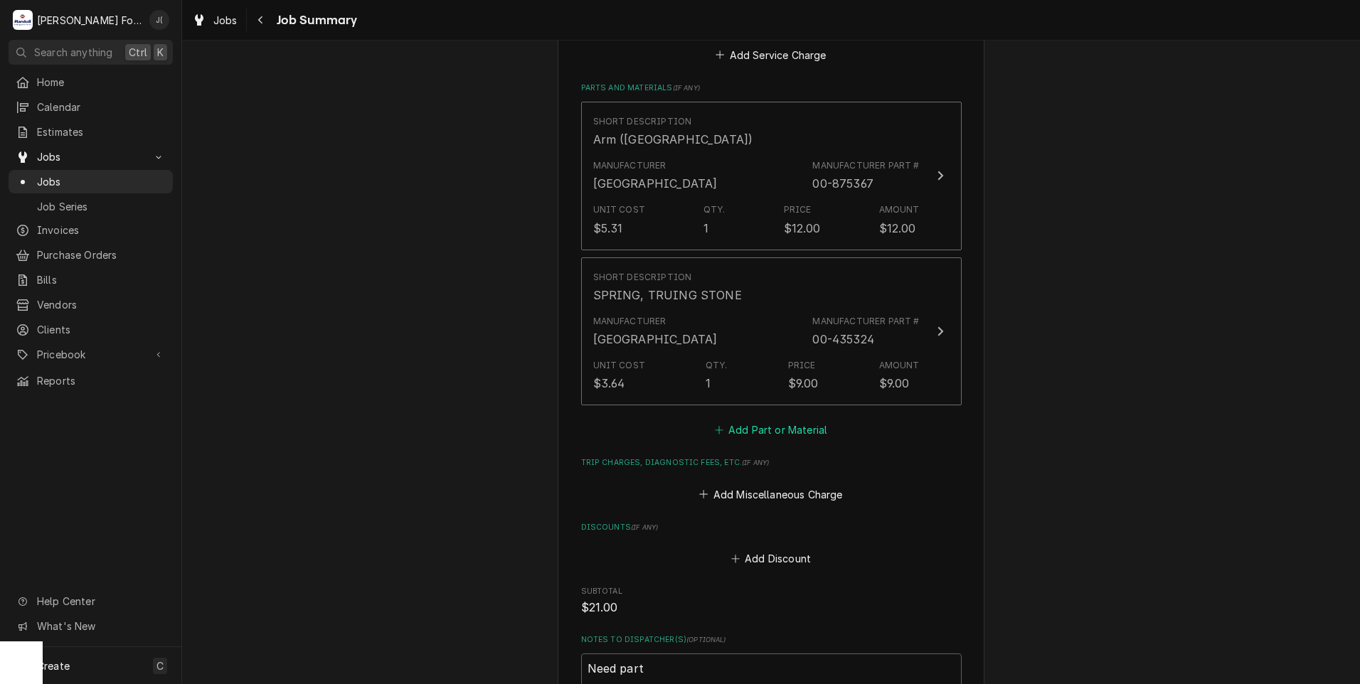
click at [791, 420] on button "Add Part or Material" at bounding box center [770, 430] width 117 height 20
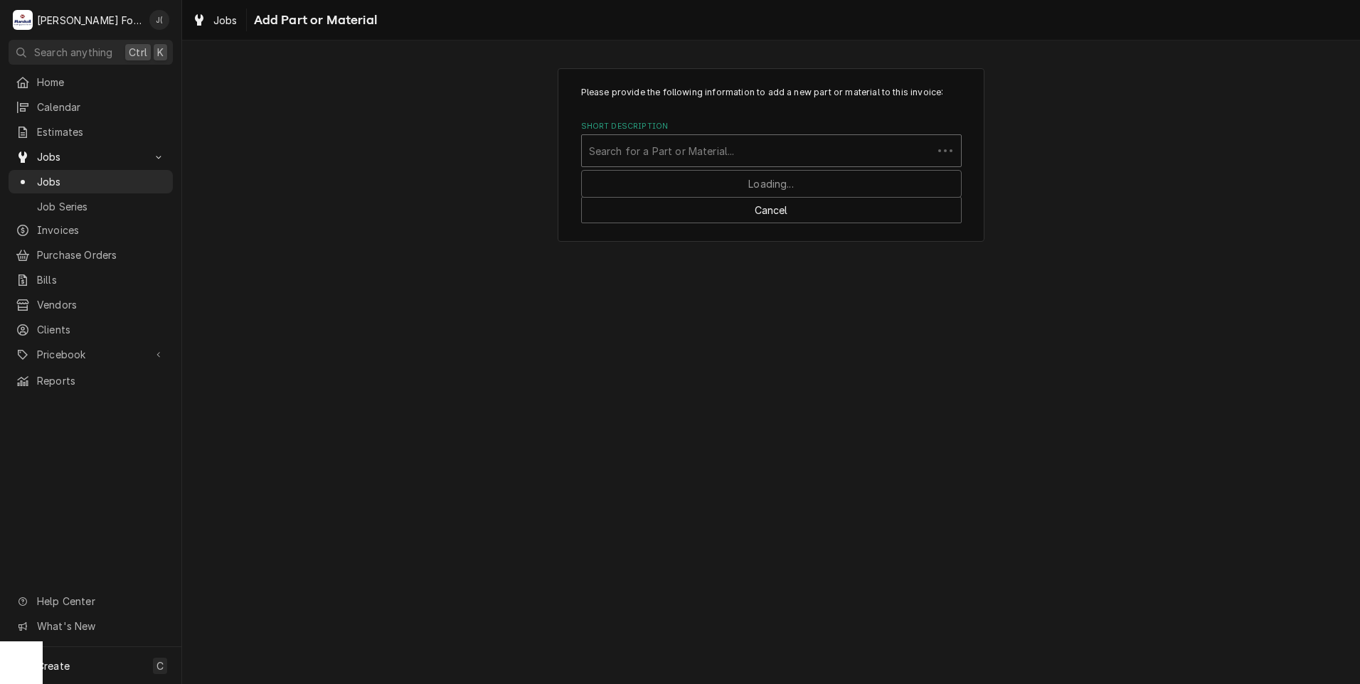
click at [707, 164] on div "Short Description" at bounding box center [757, 151] width 336 height 26
type input "00-438426"
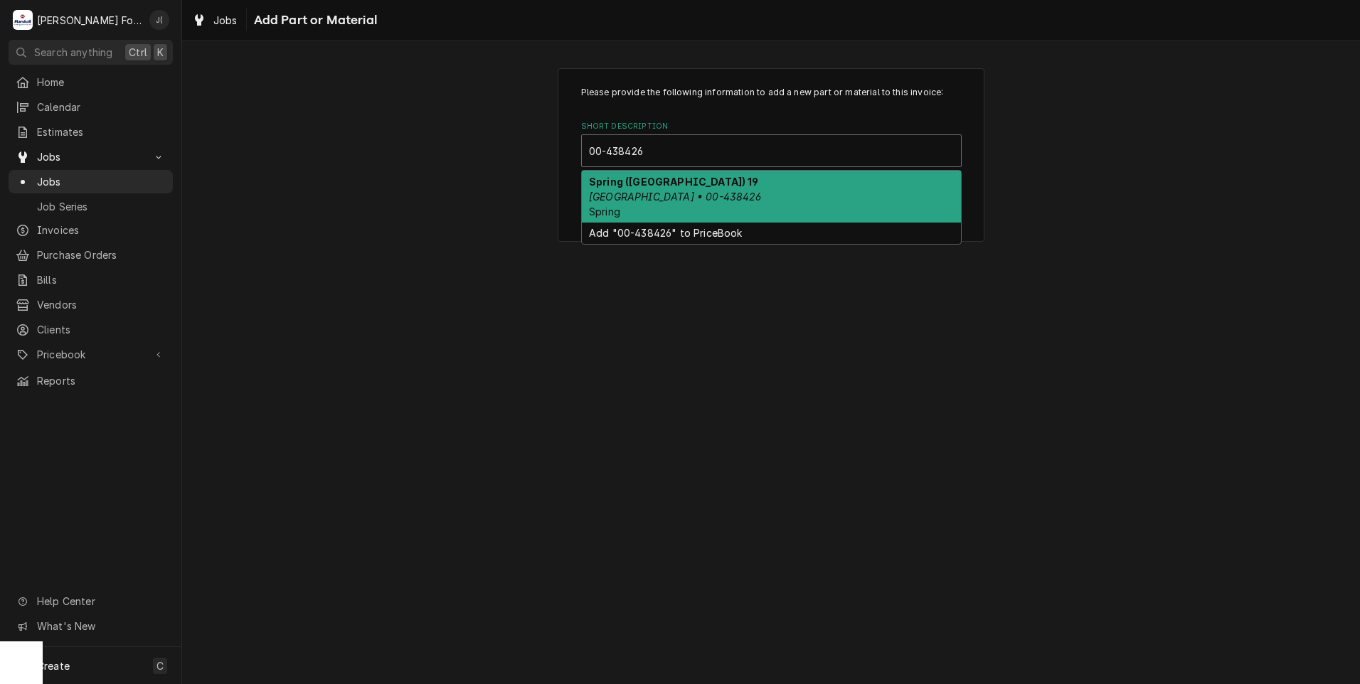
click at [780, 206] on div "Spring (HOBART) 19 Hobart • 00-438426 Spring" at bounding box center [771, 197] width 379 height 52
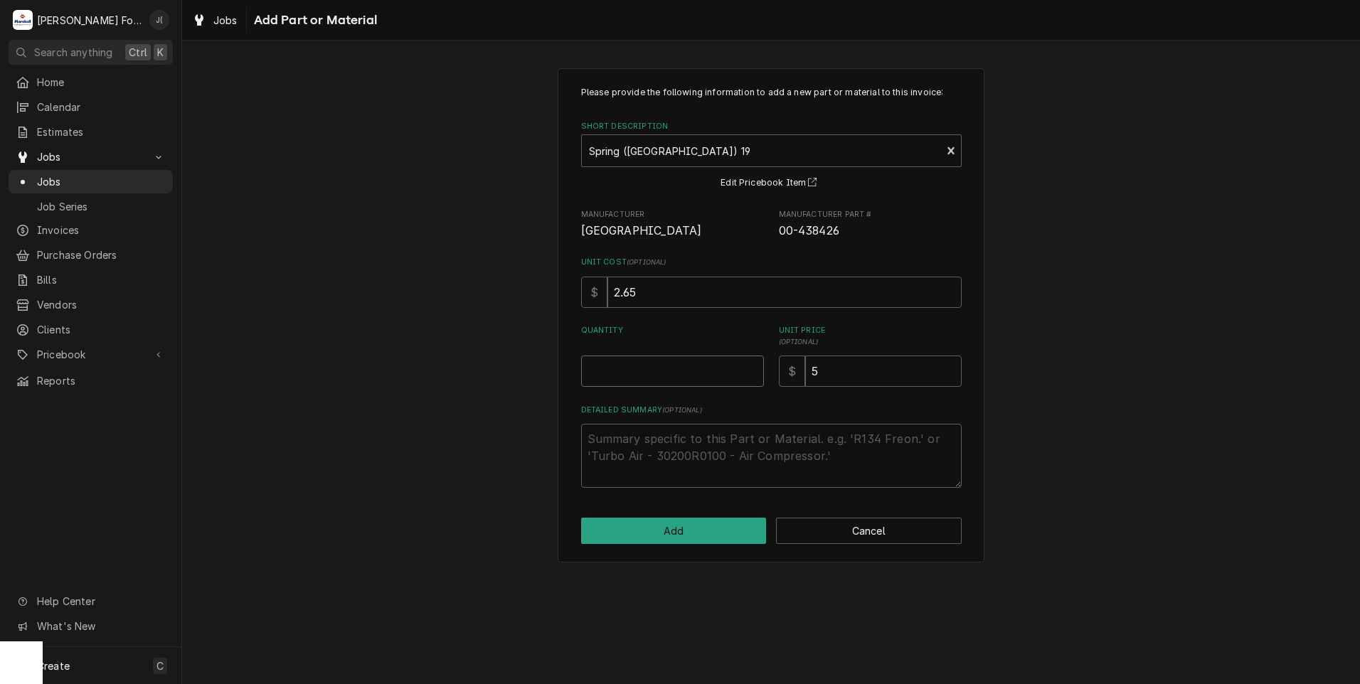
click at [711, 374] on input "Quantity" at bounding box center [672, 371] width 183 height 31
click at [895, 535] on button "Cancel" at bounding box center [869, 531] width 186 height 26
type textarea "x"
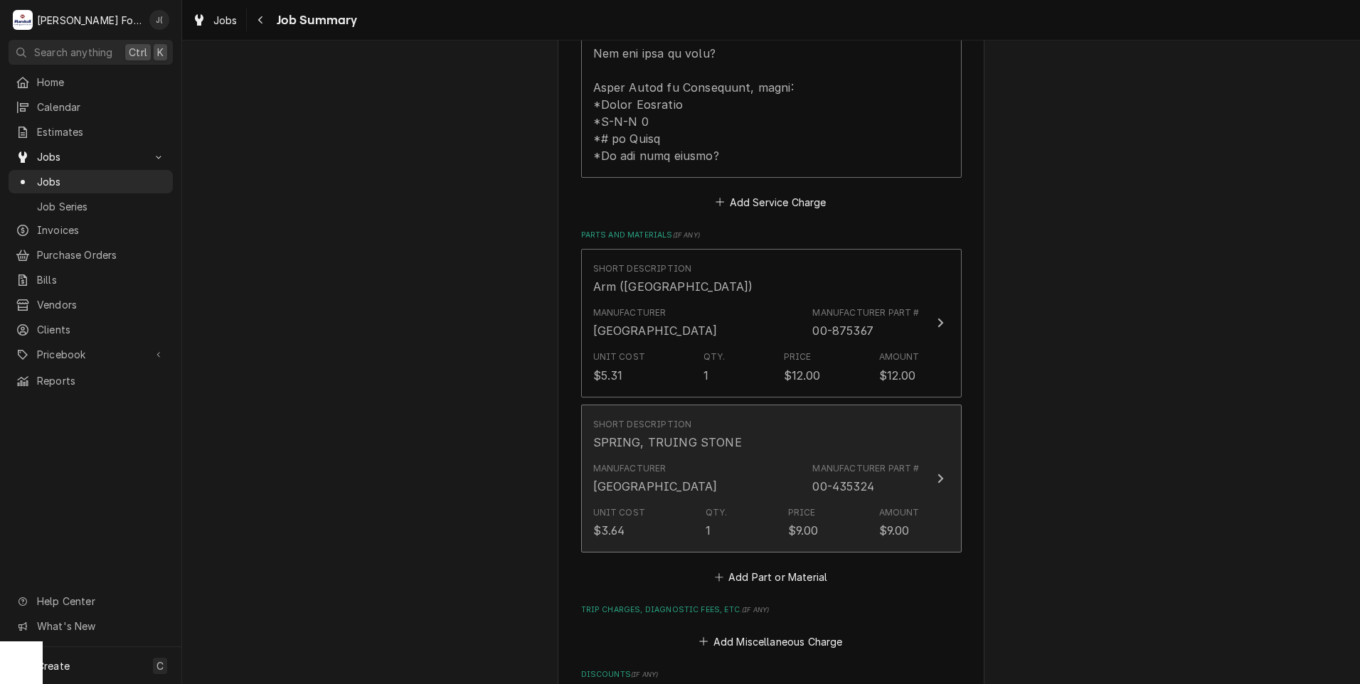
scroll to position [871, 0]
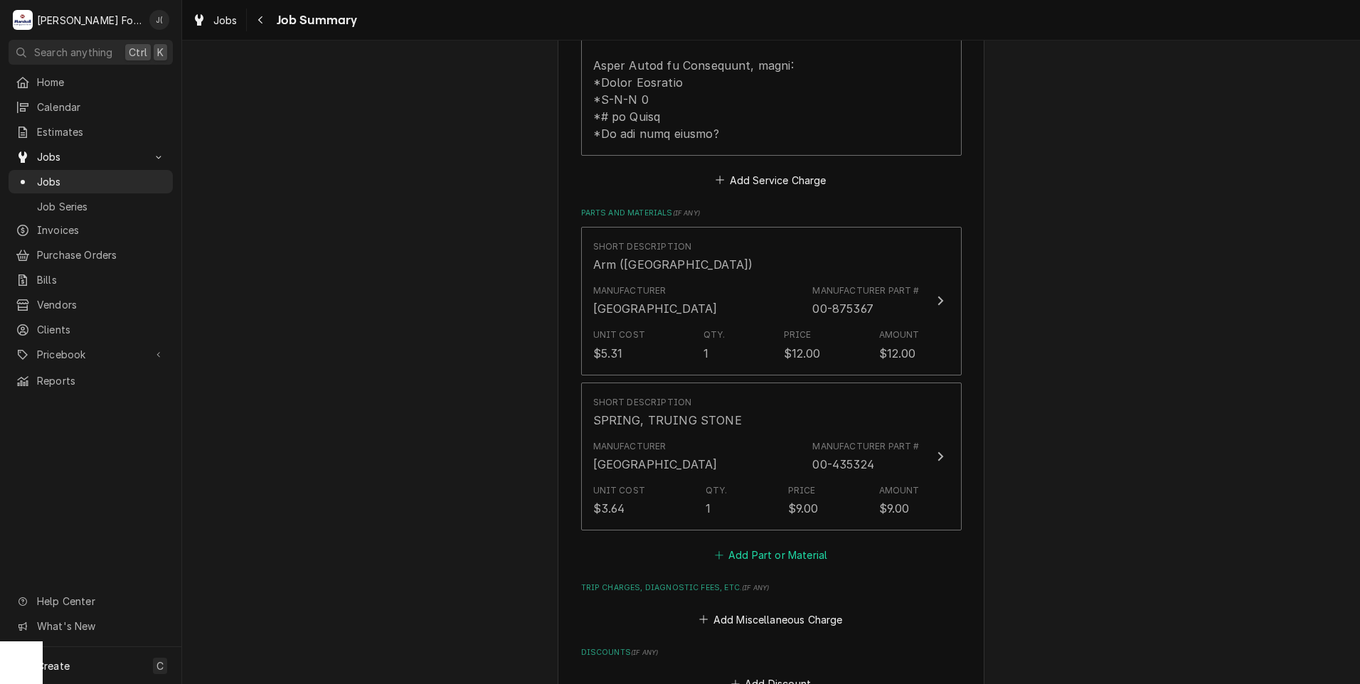
click at [782, 546] on button "Add Part or Material" at bounding box center [770, 556] width 117 height 20
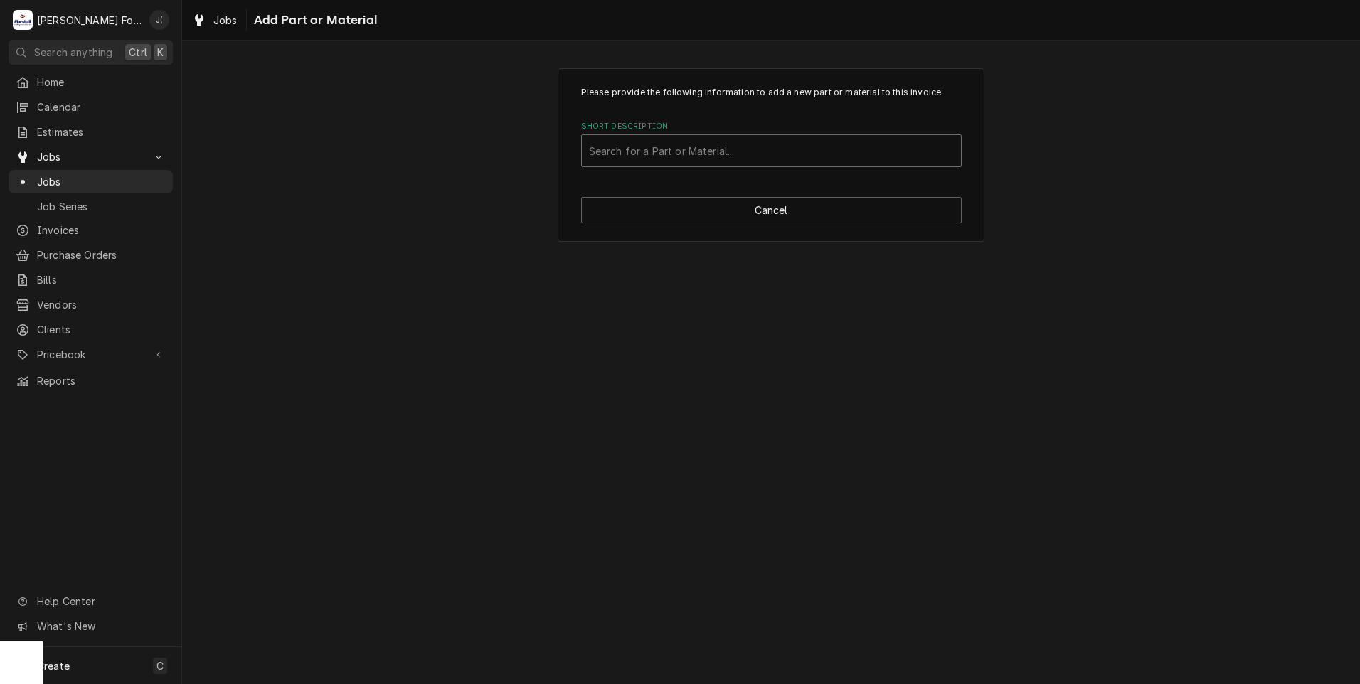
click at [696, 151] on div "Short Description" at bounding box center [771, 151] width 365 height 26
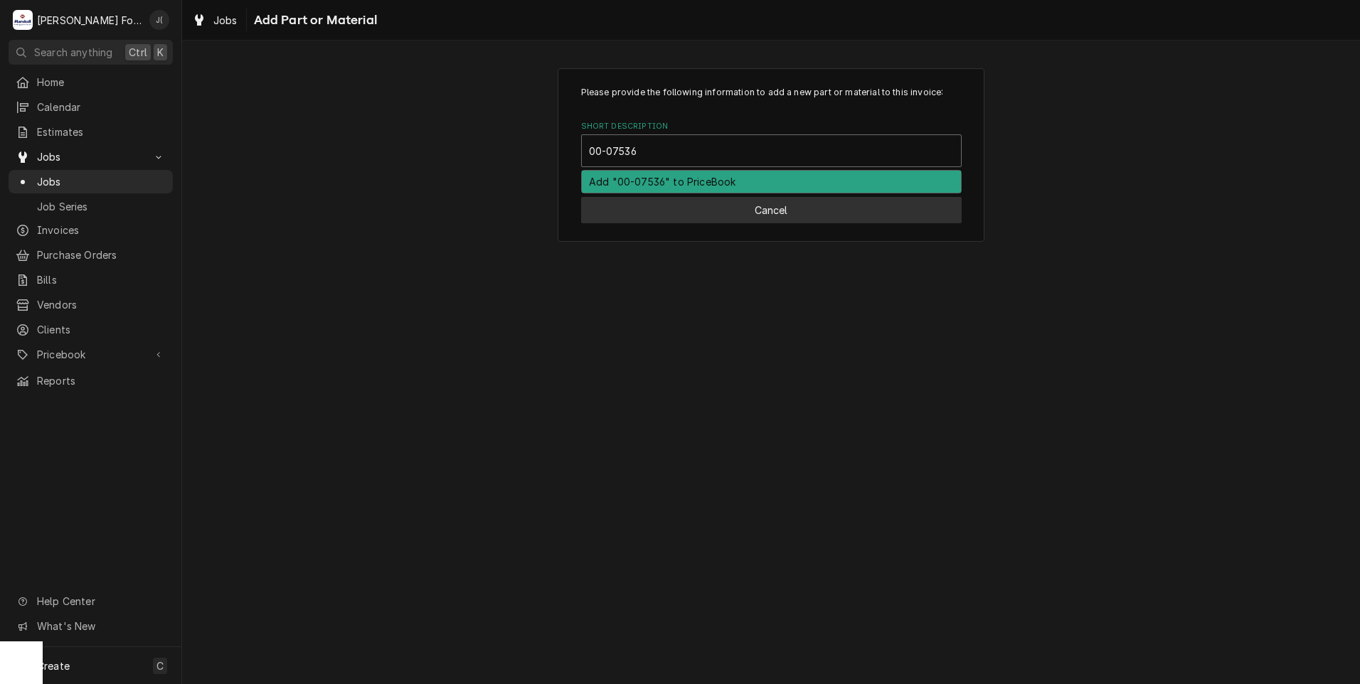
type input "00-07536"
click at [778, 208] on button "Cancel" at bounding box center [771, 210] width 381 height 26
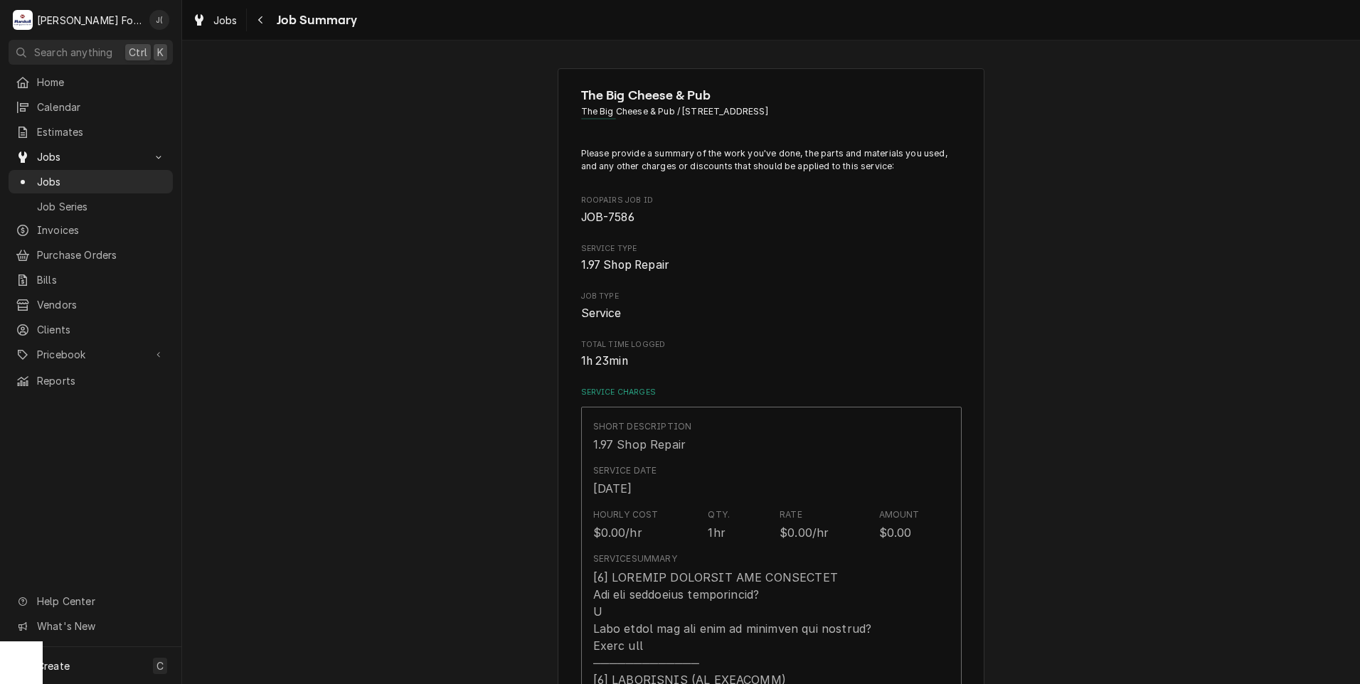
scroll to position [871, 0]
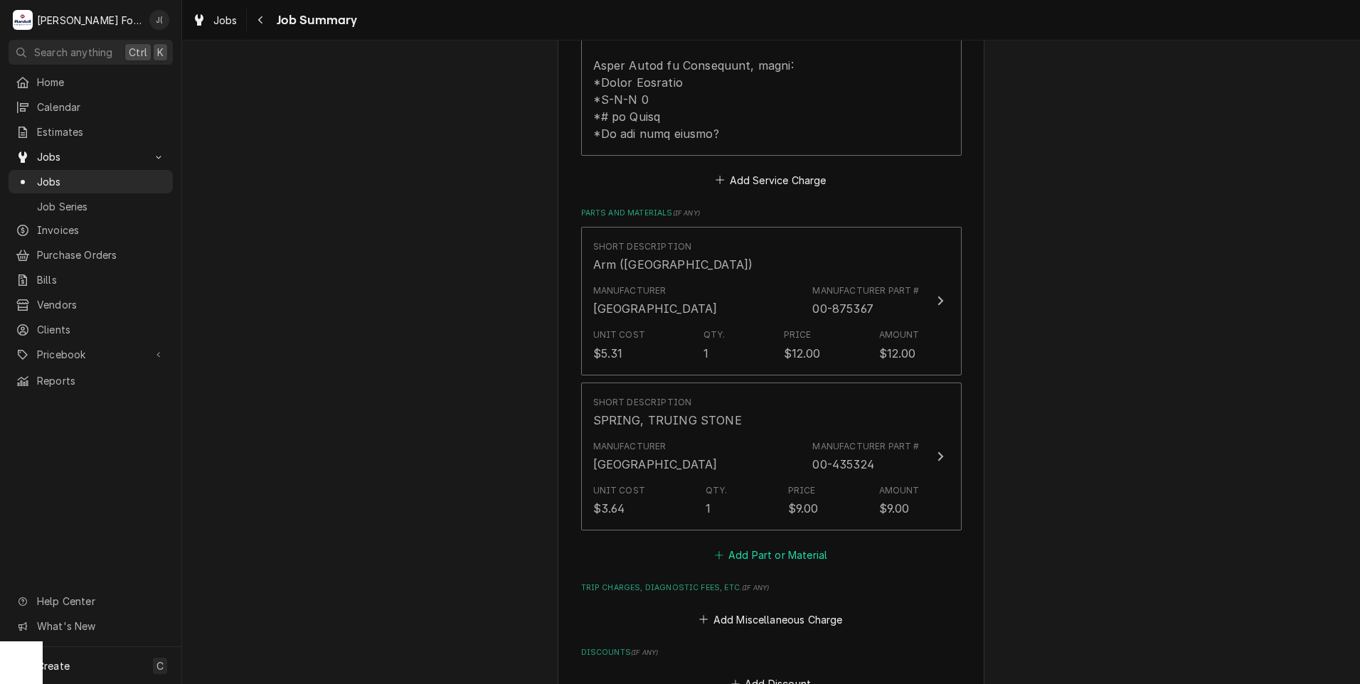
click at [767, 546] on button "Add Part or Material" at bounding box center [770, 556] width 117 height 20
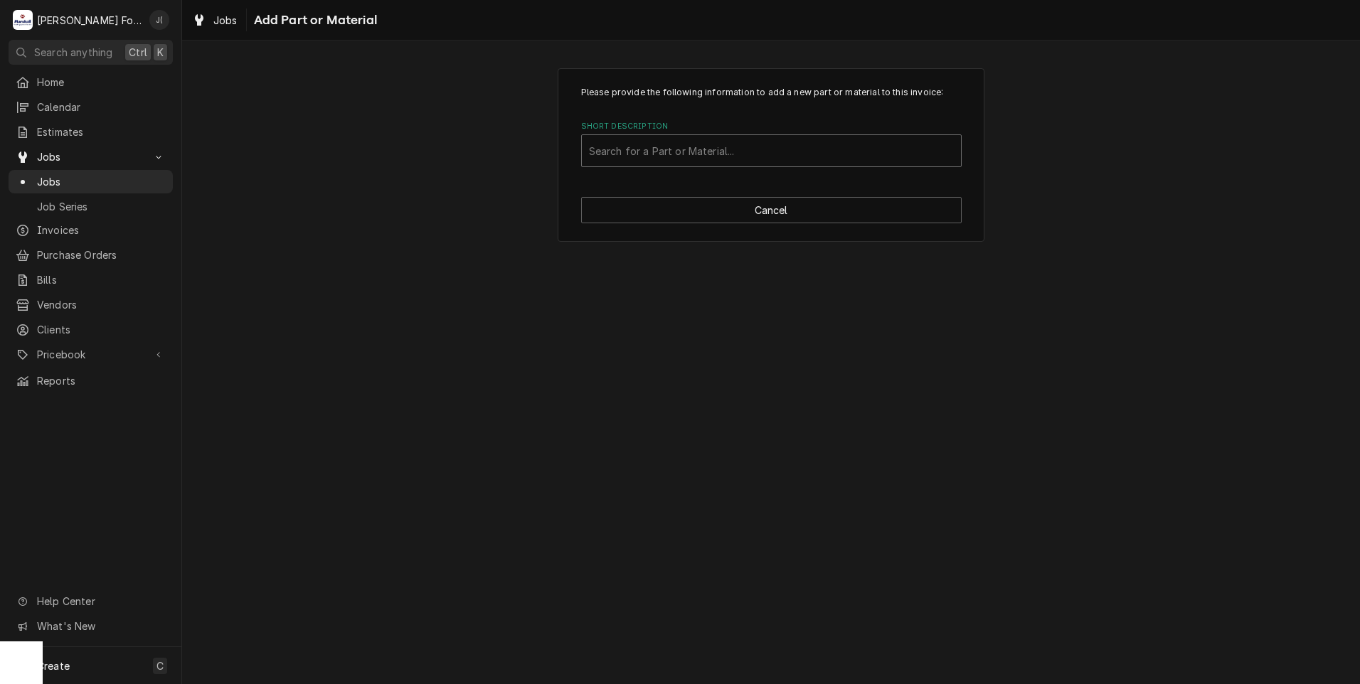
click at [780, 150] on div "Short Description" at bounding box center [771, 151] width 365 height 26
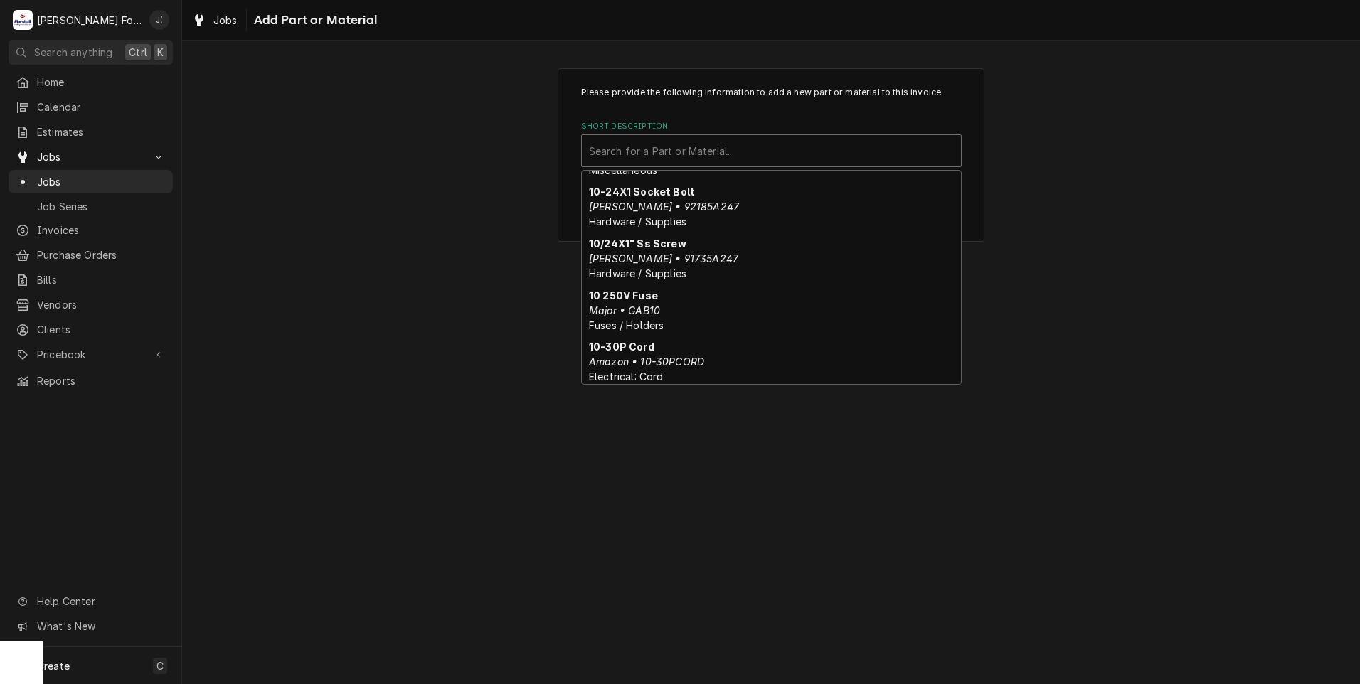
scroll to position [288, 0]
click at [640, 160] on div "Short Description" at bounding box center [771, 151] width 365 height 26
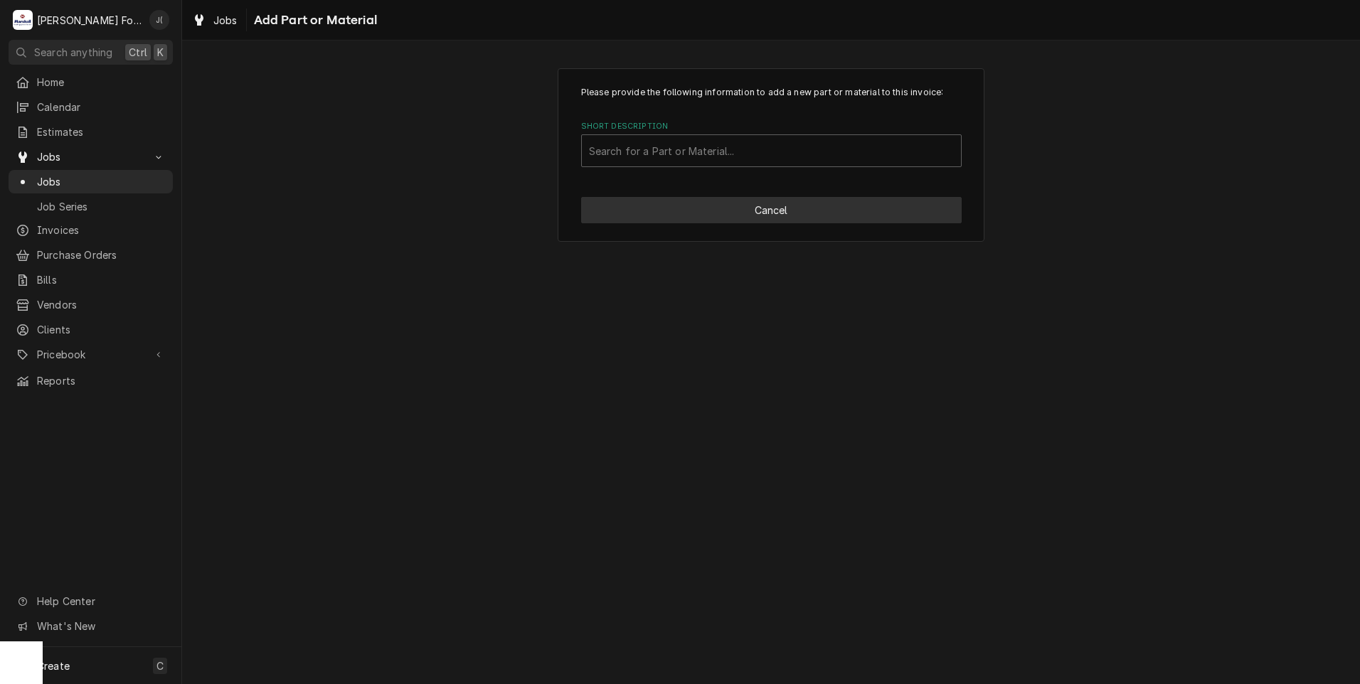
click at [753, 215] on button "Cancel" at bounding box center [771, 210] width 381 height 26
type textarea "x"
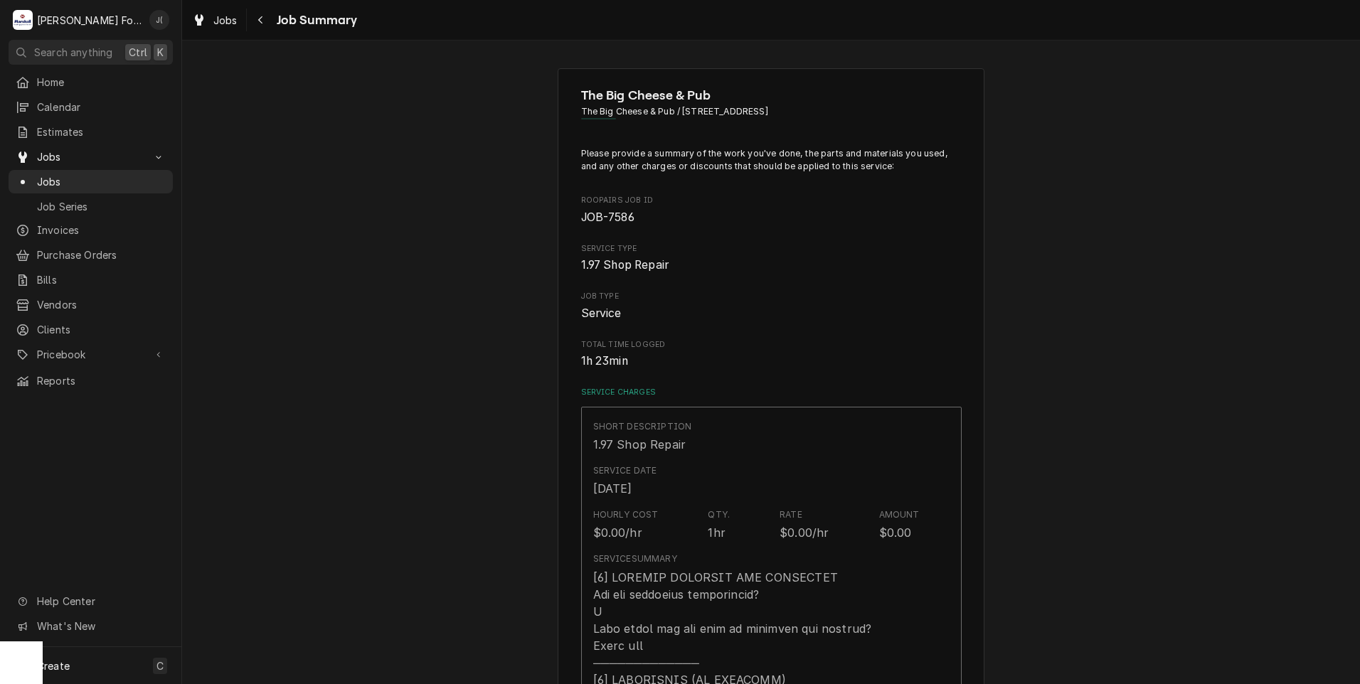
scroll to position [871, 0]
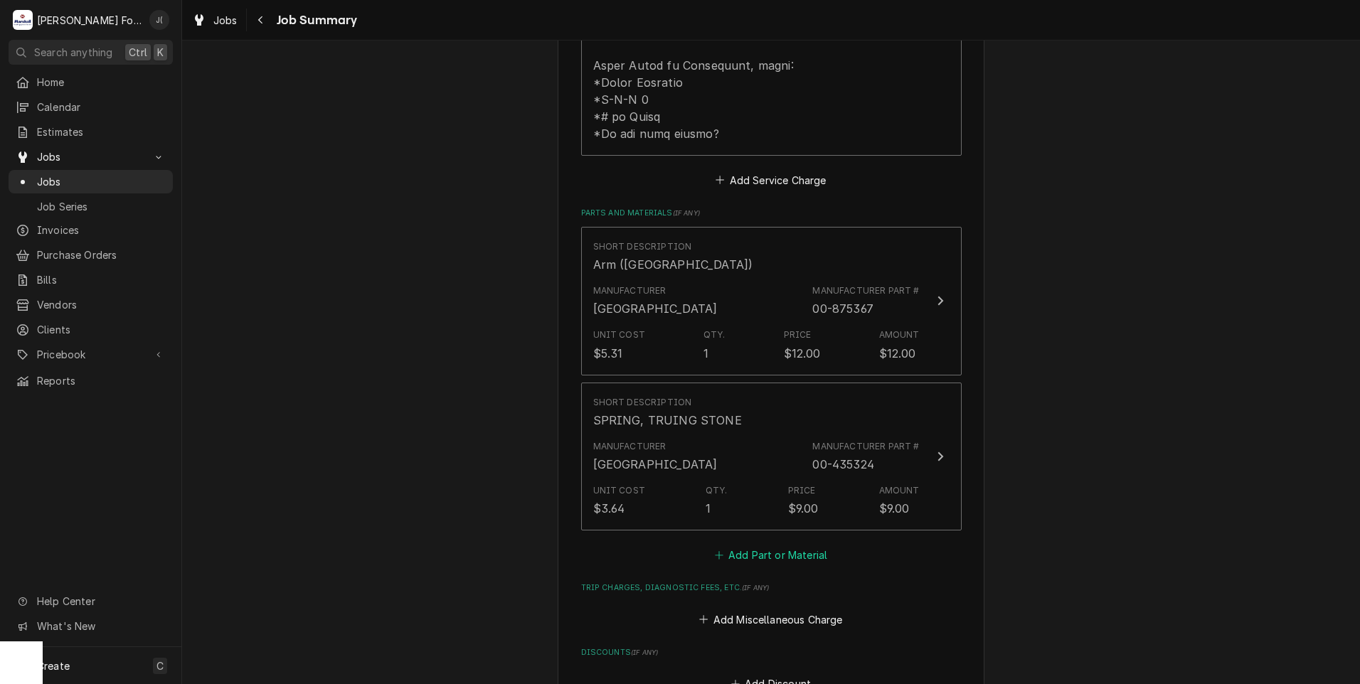
click at [753, 546] on button "Add Part or Material" at bounding box center [770, 556] width 117 height 20
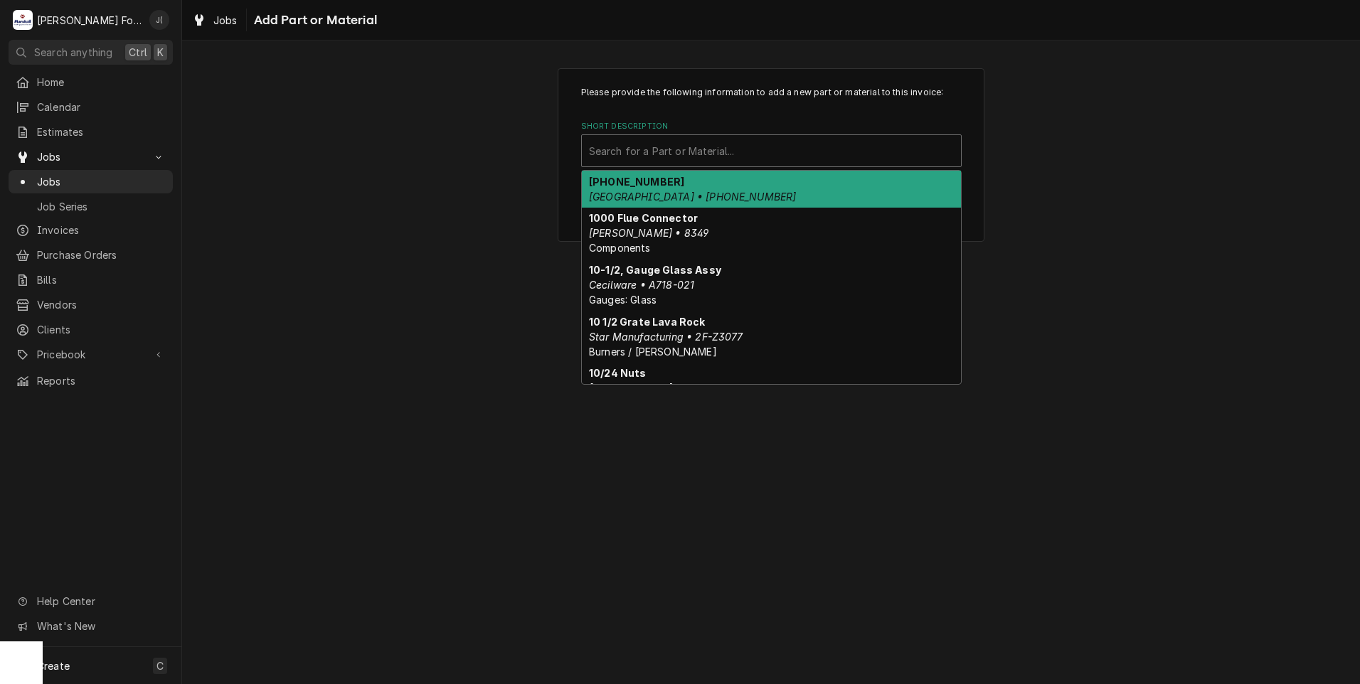
click at [683, 137] on div "Search for a Part or Material..." at bounding box center [771, 150] width 379 height 31
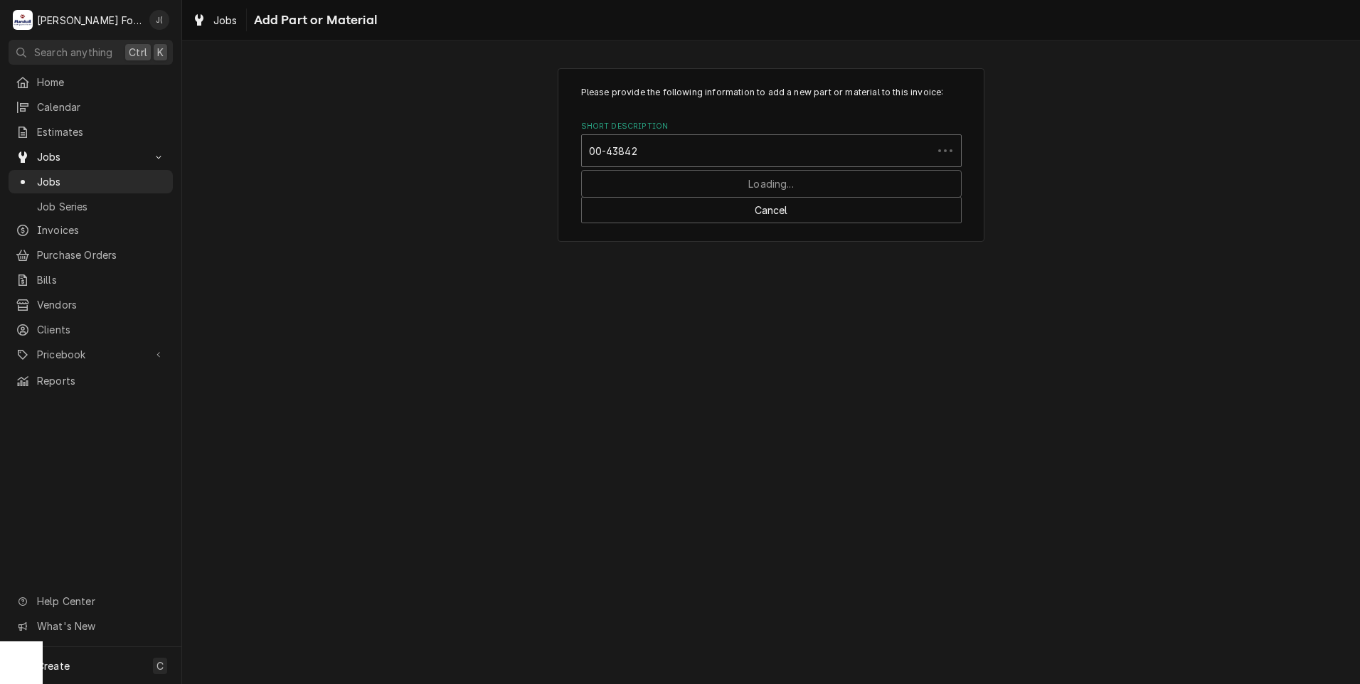
type input "00-438426"
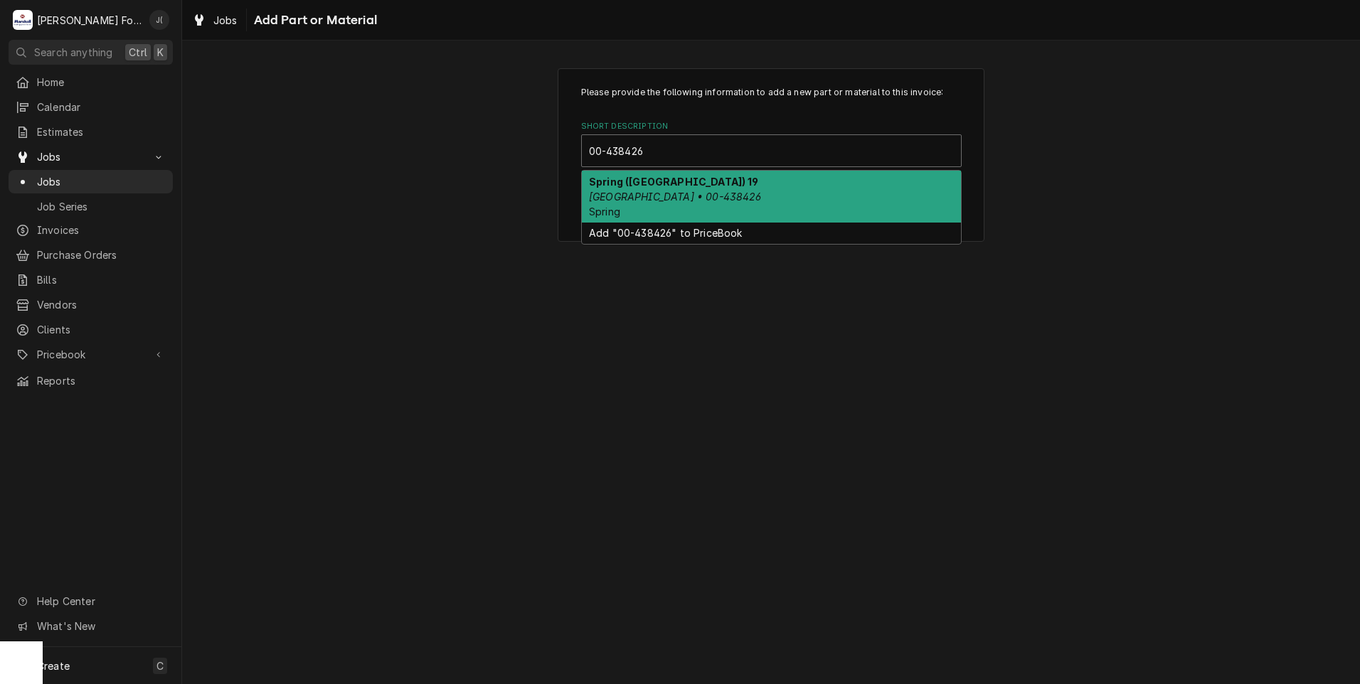
click at [664, 188] on div "Spring (HOBART) 19 Hobart • 00-438426 Spring" at bounding box center [771, 197] width 379 height 52
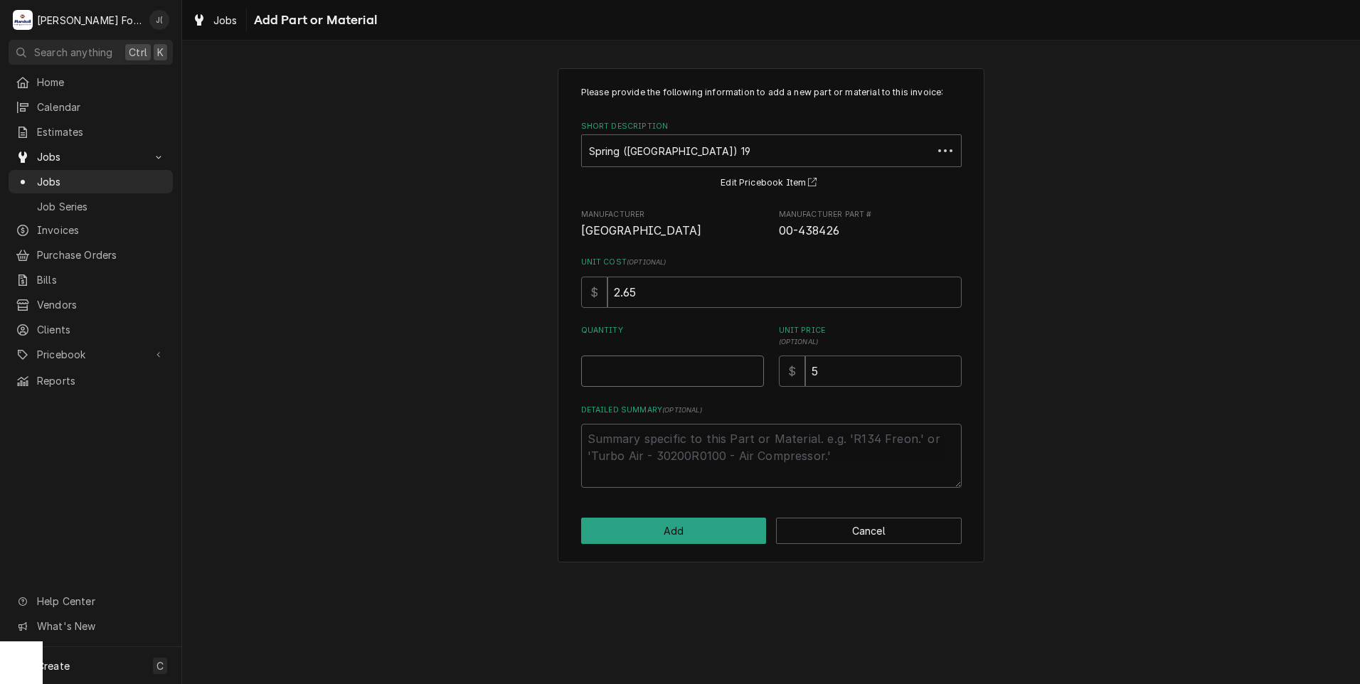
click at [724, 367] on input "Quantity" at bounding box center [672, 371] width 183 height 31
type textarea "x"
type input "1"
click at [845, 534] on button "Cancel" at bounding box center [869, 531] width 186 height 26
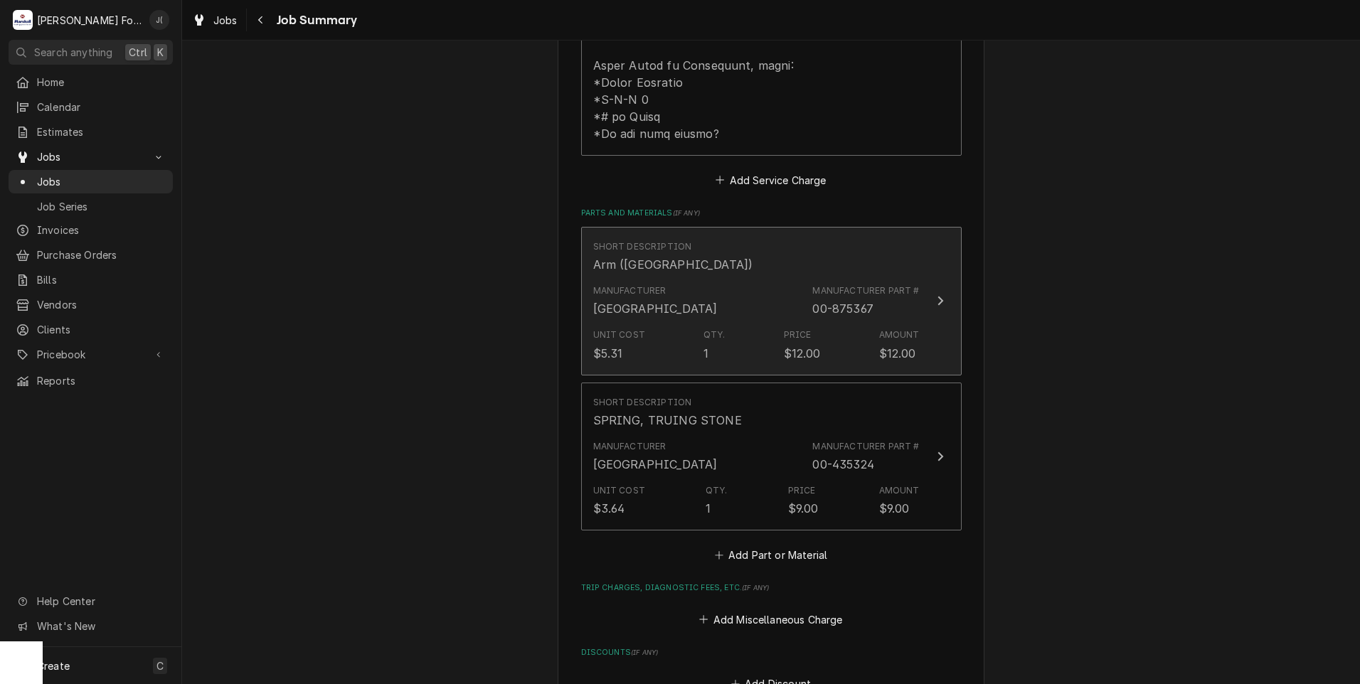
click at [650, 297] on div "Manufacturer Hobart" at bounding box center [655, 300] width 124 height 33
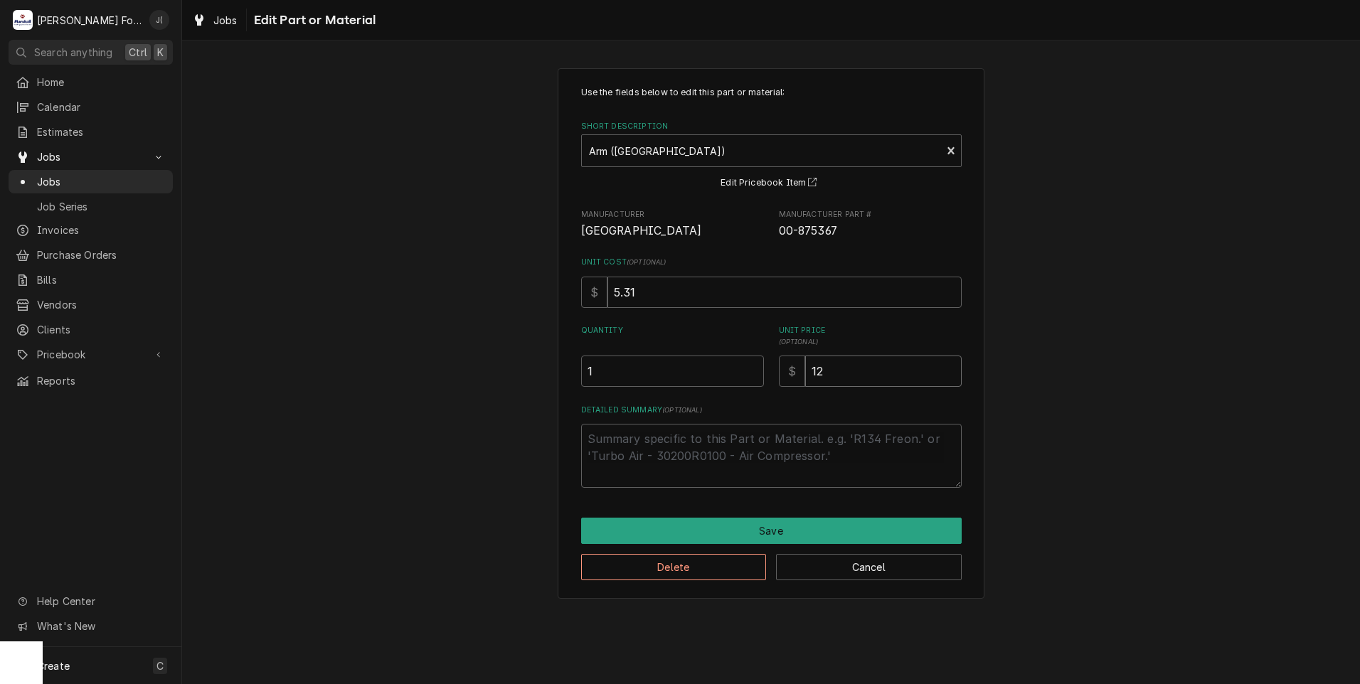
drag, startPoint x: 844, startPoint y: 366, endPoint x: 392, endPoint y: 304, distance: 455.9
click at [403, 304] on div "Use the fields below to edit this part or material: Short Description Arm (HOBA…" at bounding box center [771, 332] width 1178 height 555
type textarea "x"
type input "1"
type textarea "x"
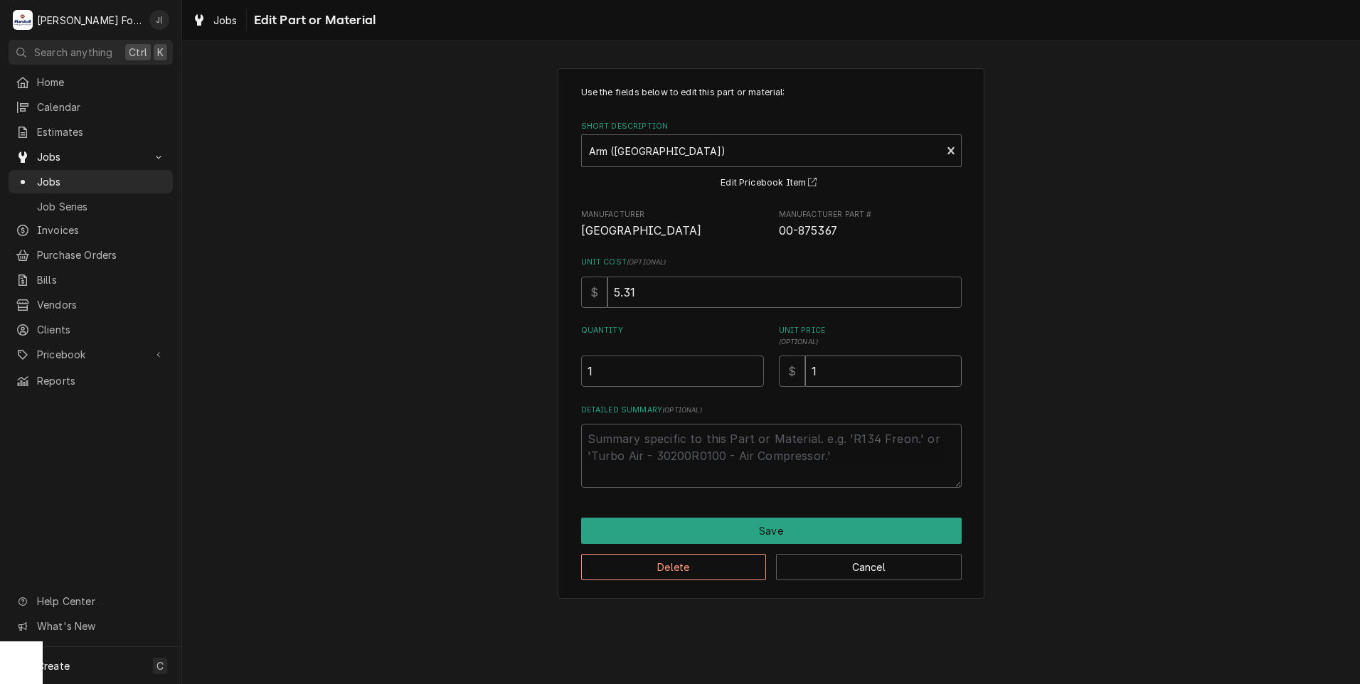
type input "19"
type textarea "x"
type input "19.0"
type textarea "x"
type input "19.00"
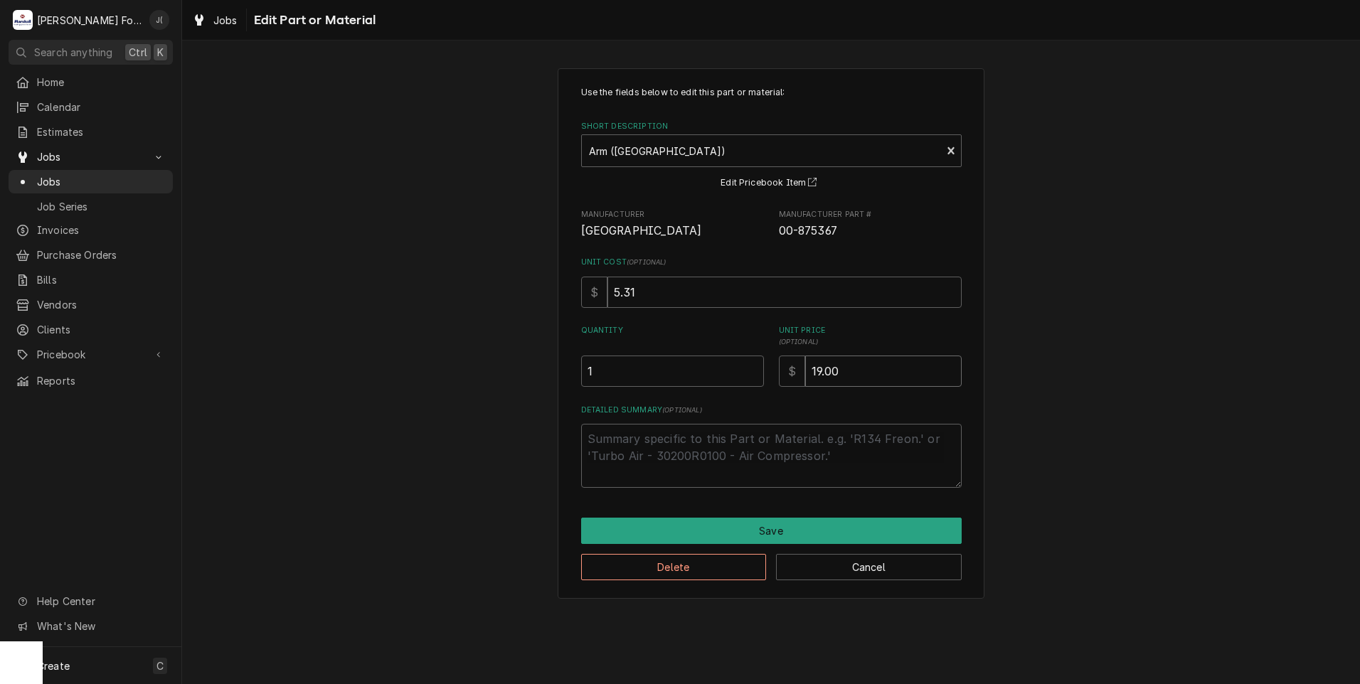
type textarea "x"
type input "19.000"
type textarea "x"
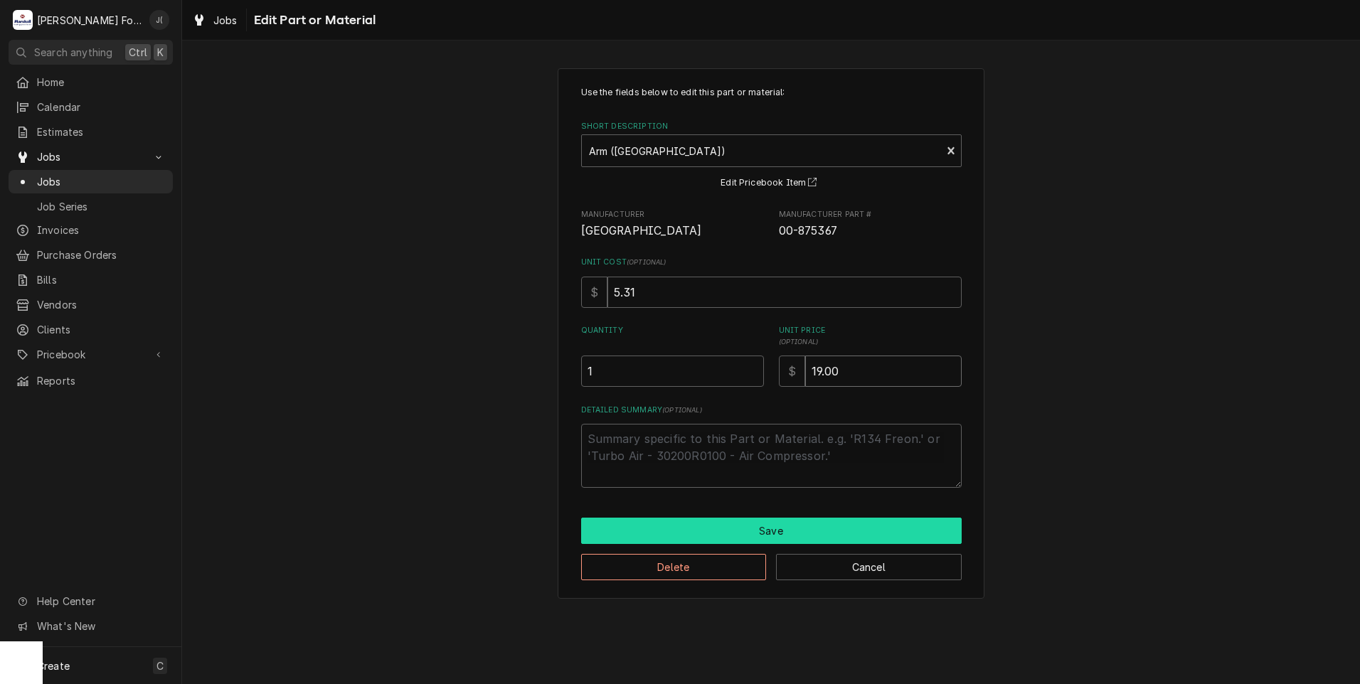
type input "19.00"
click at [811, 530] on button "Save" at bounding box center [771, 531] width 381 height 26
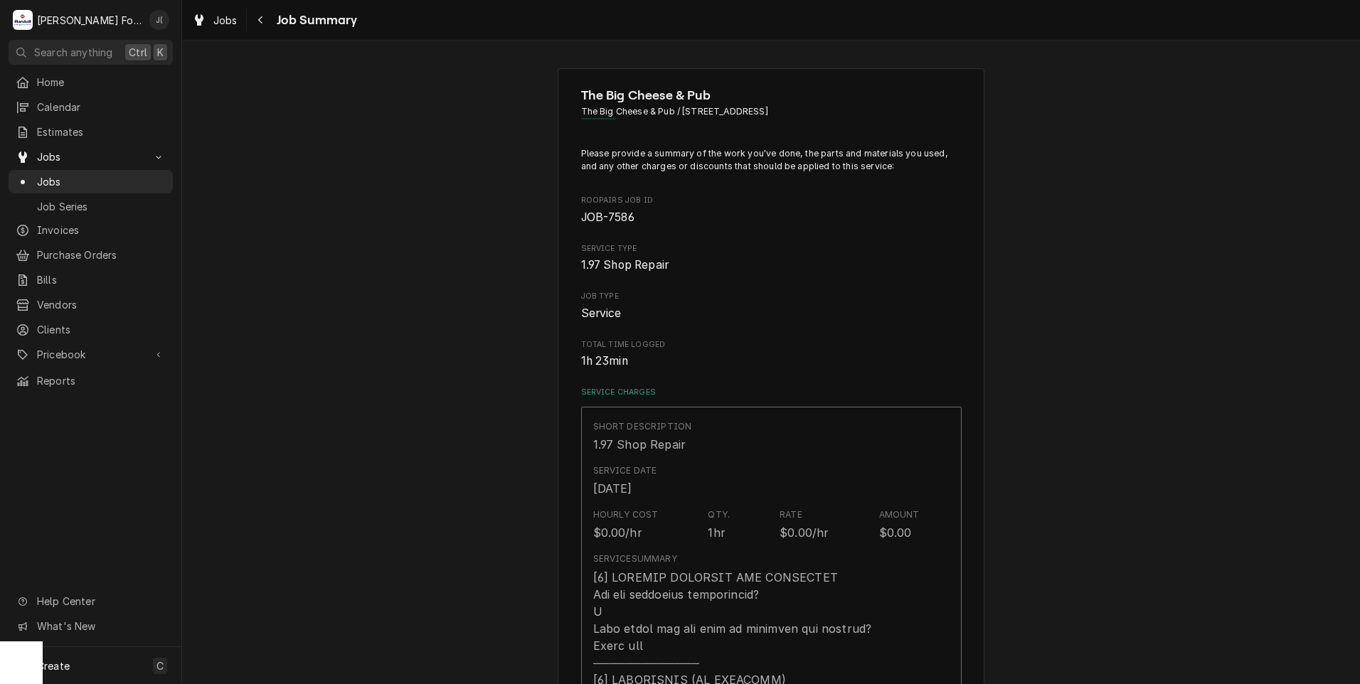
scroll to position [871, 0]
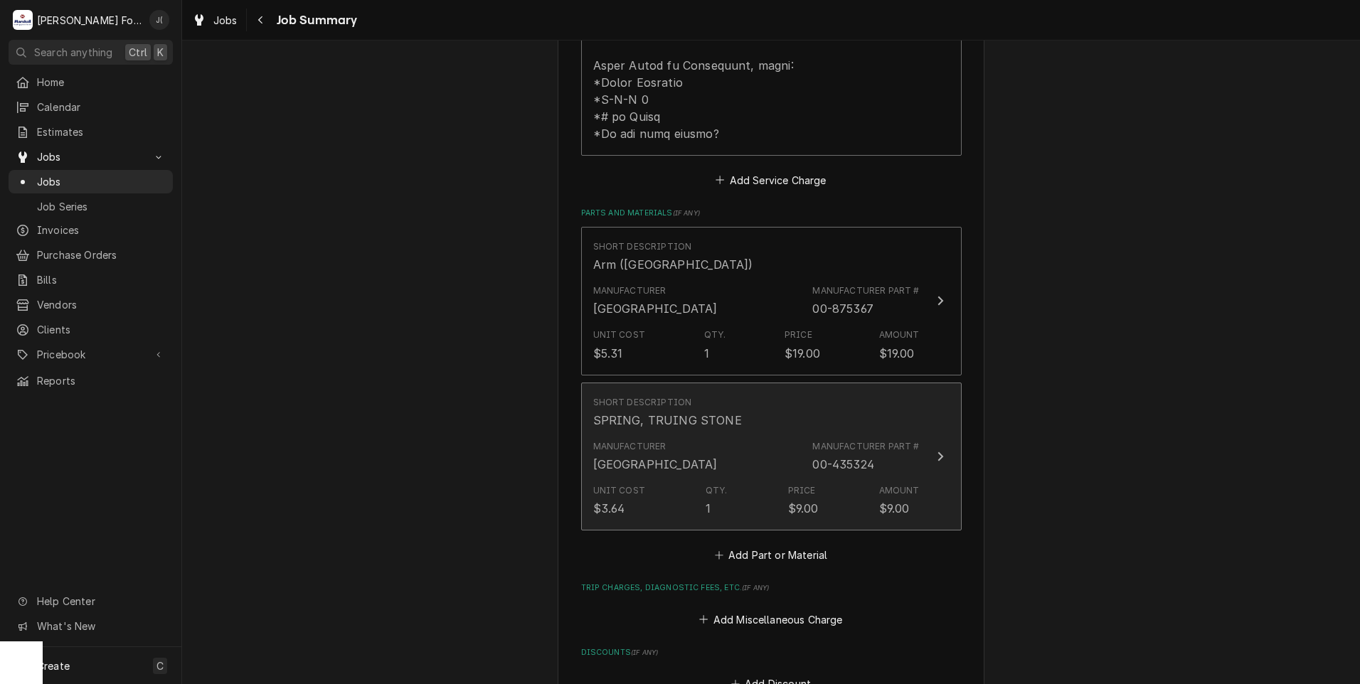
click at [748, 479] on div "Unit Cost $3.64 Qty. 1 Price $9.00 Amount $9.00" at bounding box center [756, 501] width 326 height 44
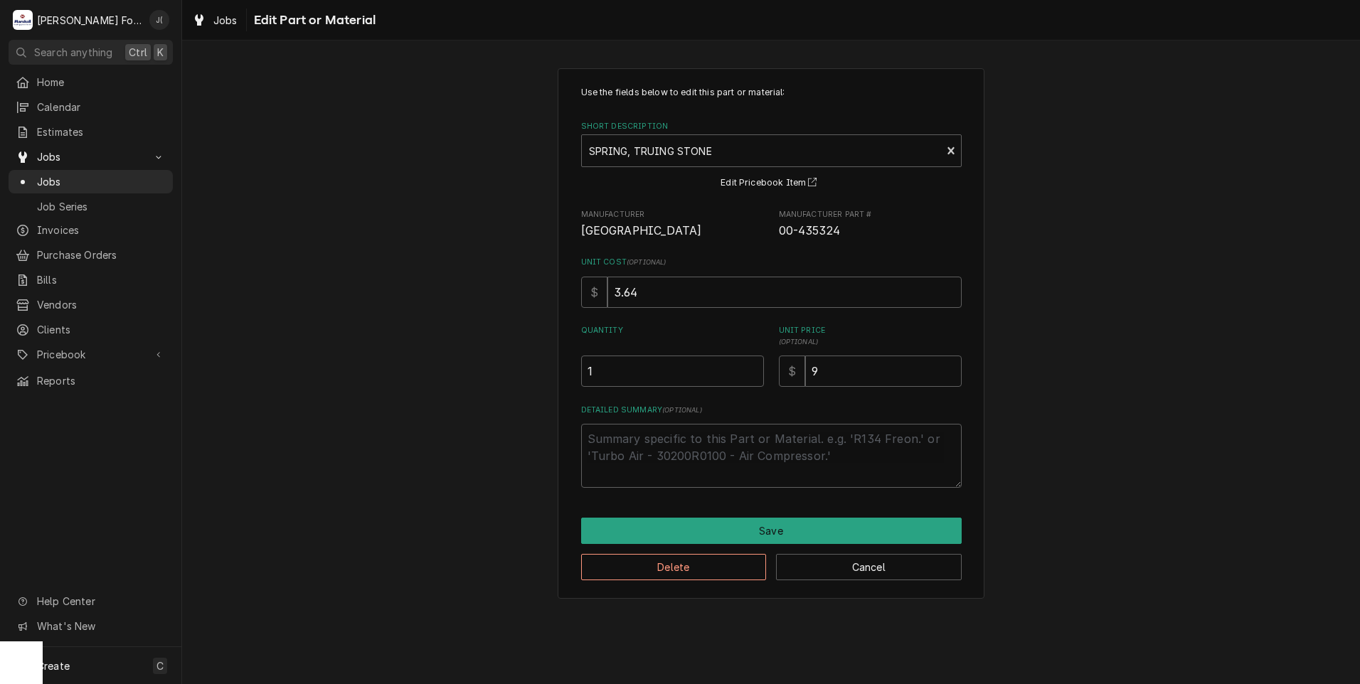
click at [500, 234] on div "Use the fields below to edit this part or material: Short Description SPRING, T…" at bounding box center [771, 332] width 1178 height 555
click at [883, 571] on button "Cancel" at bounding box center [869, 567] width 186 height 26
type textarea "x"
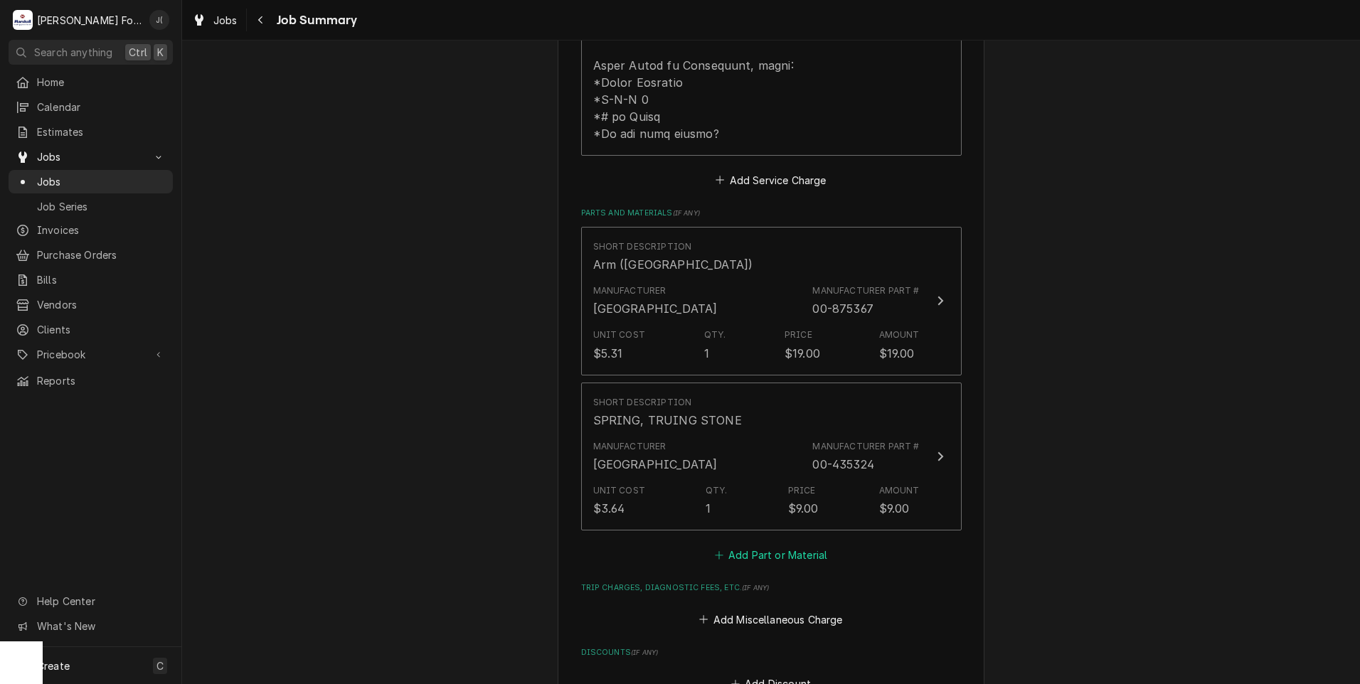
click at [794, 546] on button "Add Part or Material" at bounding box center [770, 556] width 117 height 20
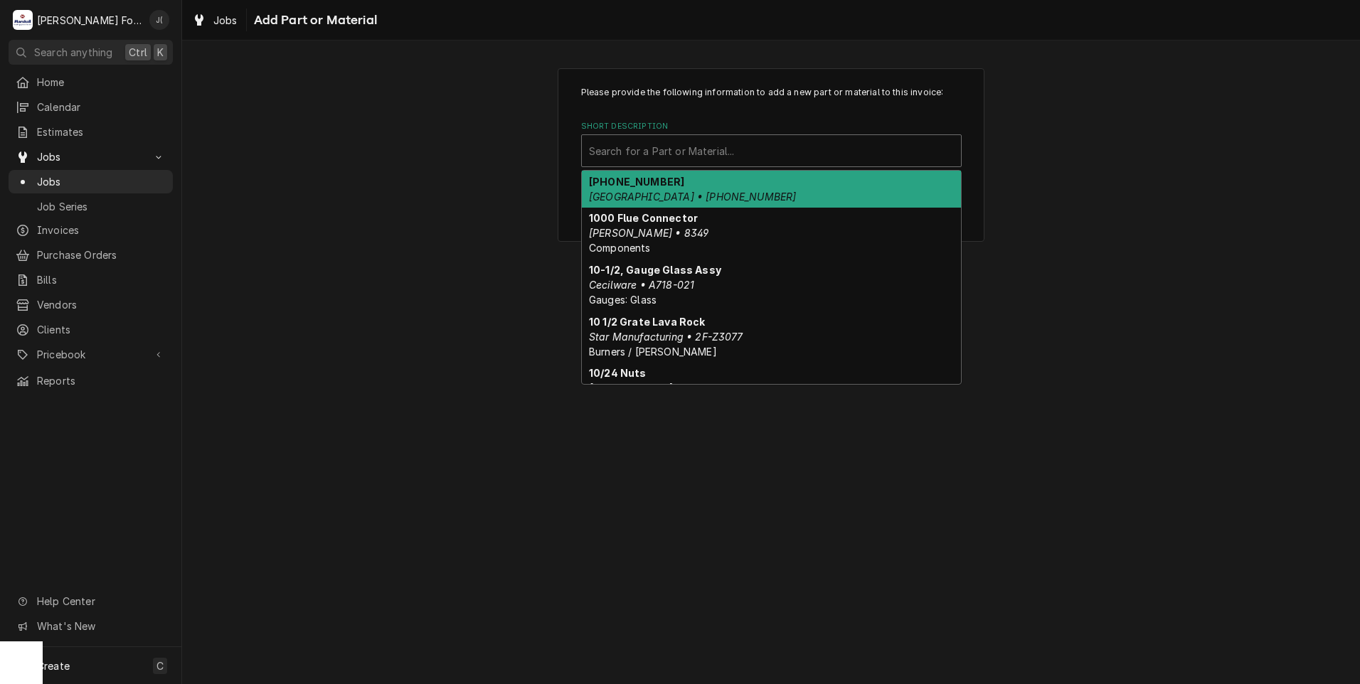
click at [697, 149] on div "Short Description" at bounding box center [771, 151] width 365 height 26
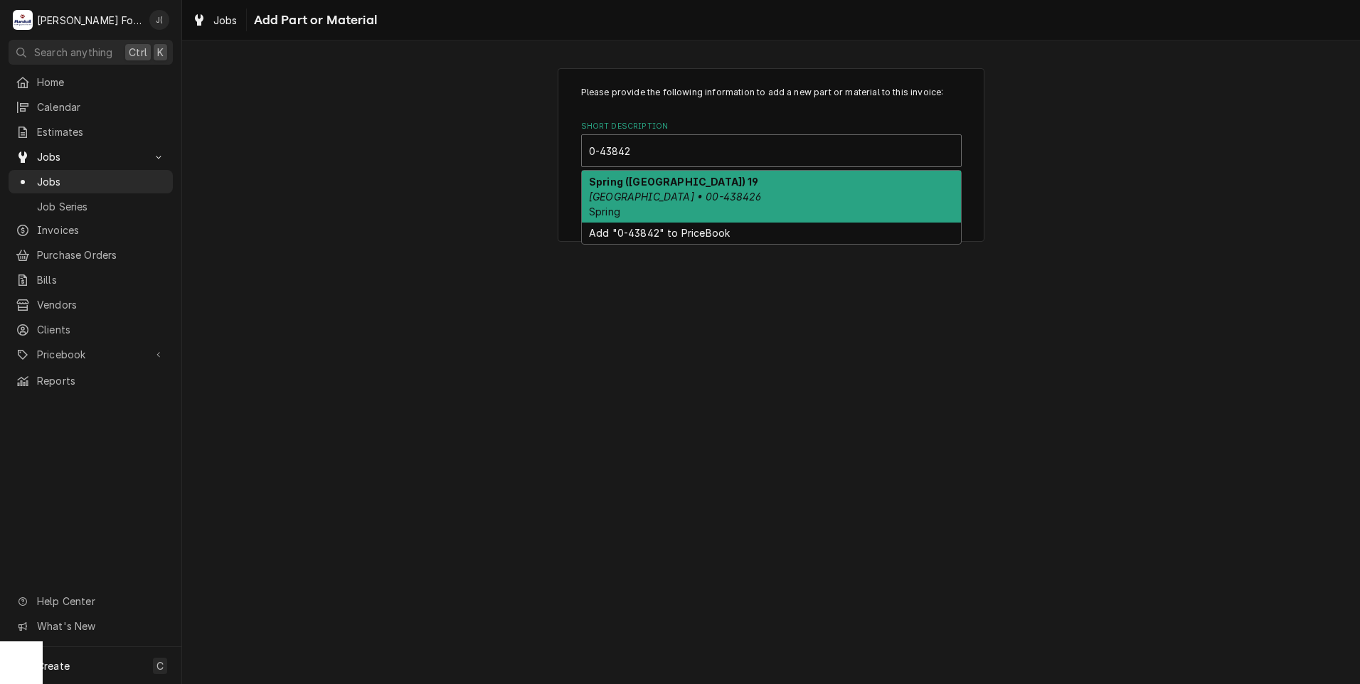
type input "0-438426"
click at [718, 189] on div "Spring (HOBART) 19 Hobart • 00-438426 Spring" at bounding box center [771, 197] width 379 height 52
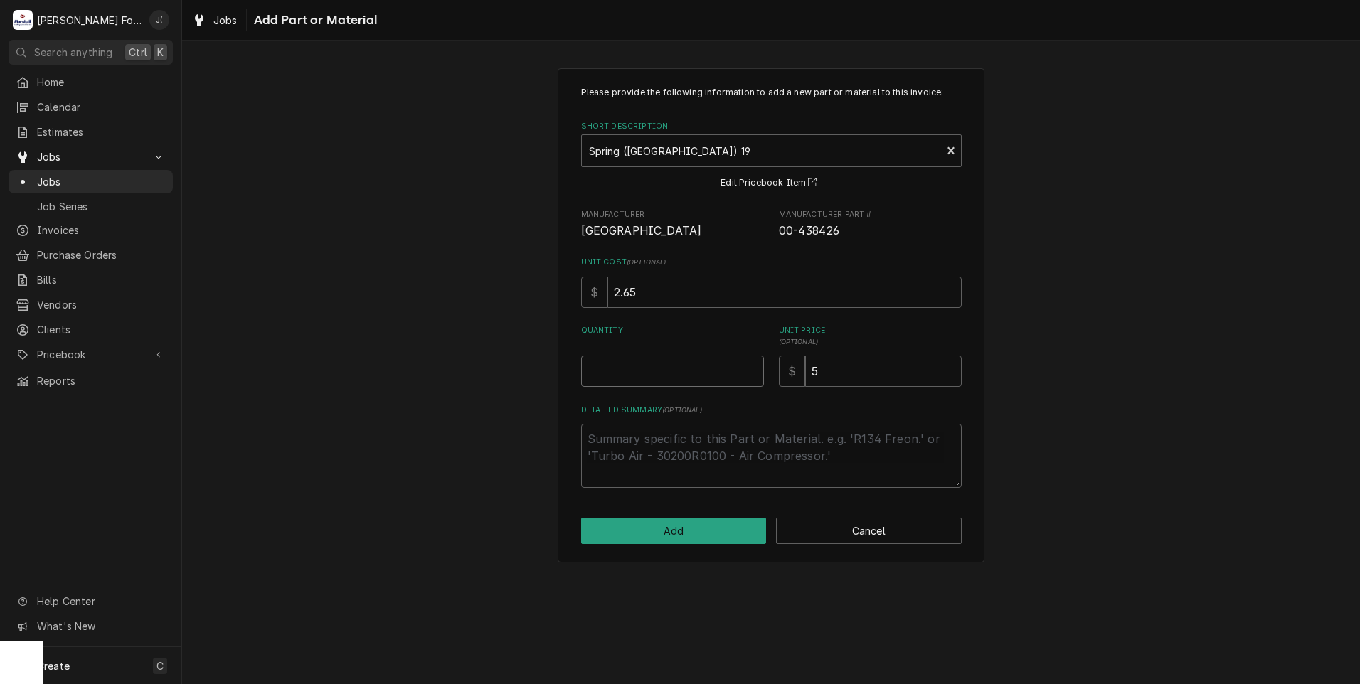
click at [698, 378] on input "Quantity" at bounding box center [672, 371] width 183 height 31
drag, startPoint x: 832, startPoint y: 229, endPoint x: 777, endPoint y: 230, distance: 54.8
click at [777, 230] on div "Manufacturer Hobart Manufacturer Part # 00-438426" at bounding box center [771, 224] width 381 height 31
drag, startPoint x: 777, startPoint y: 230, endPoint x: 785, endPoint y: 227, distance: 8.3
copy span "00-438426"
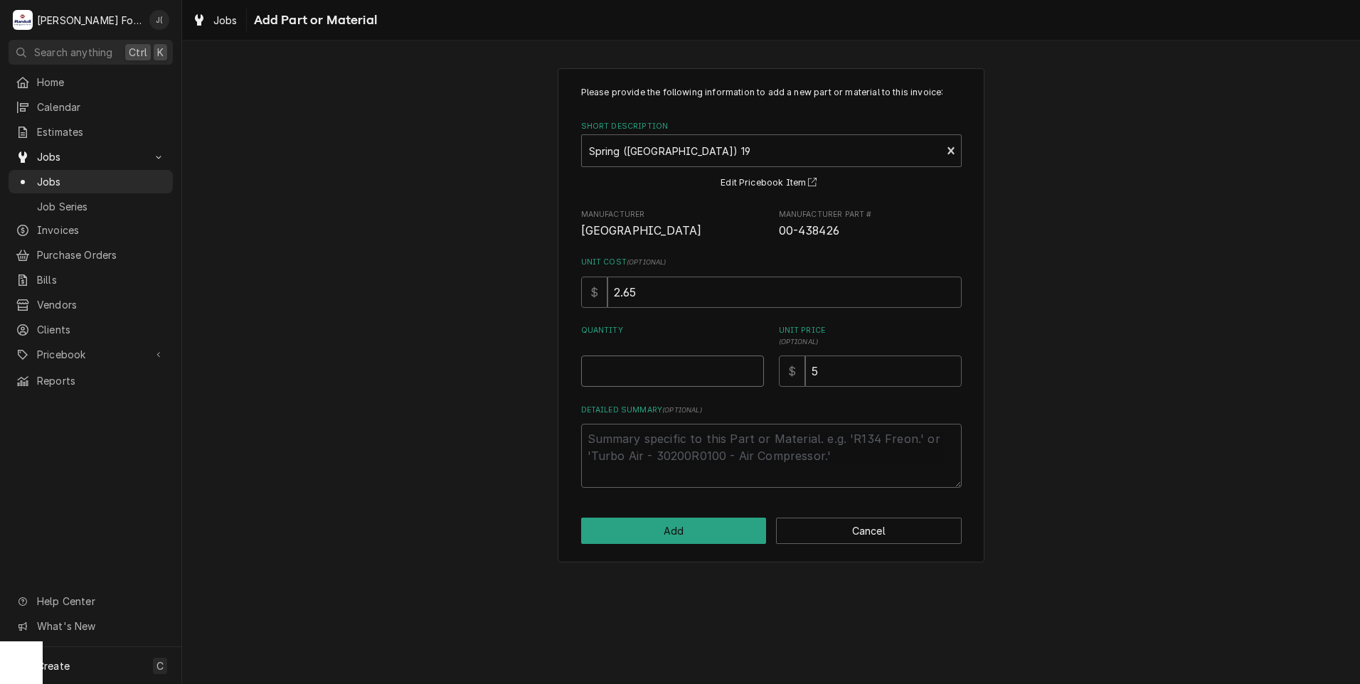
click at [675, 371] on input "Quantity" at bounding box center [672, 371] width 183 height 31
click at [901, 536] on button "Cancel" at bounding box center [869, 531] width 186 height 26
type textarea "x"
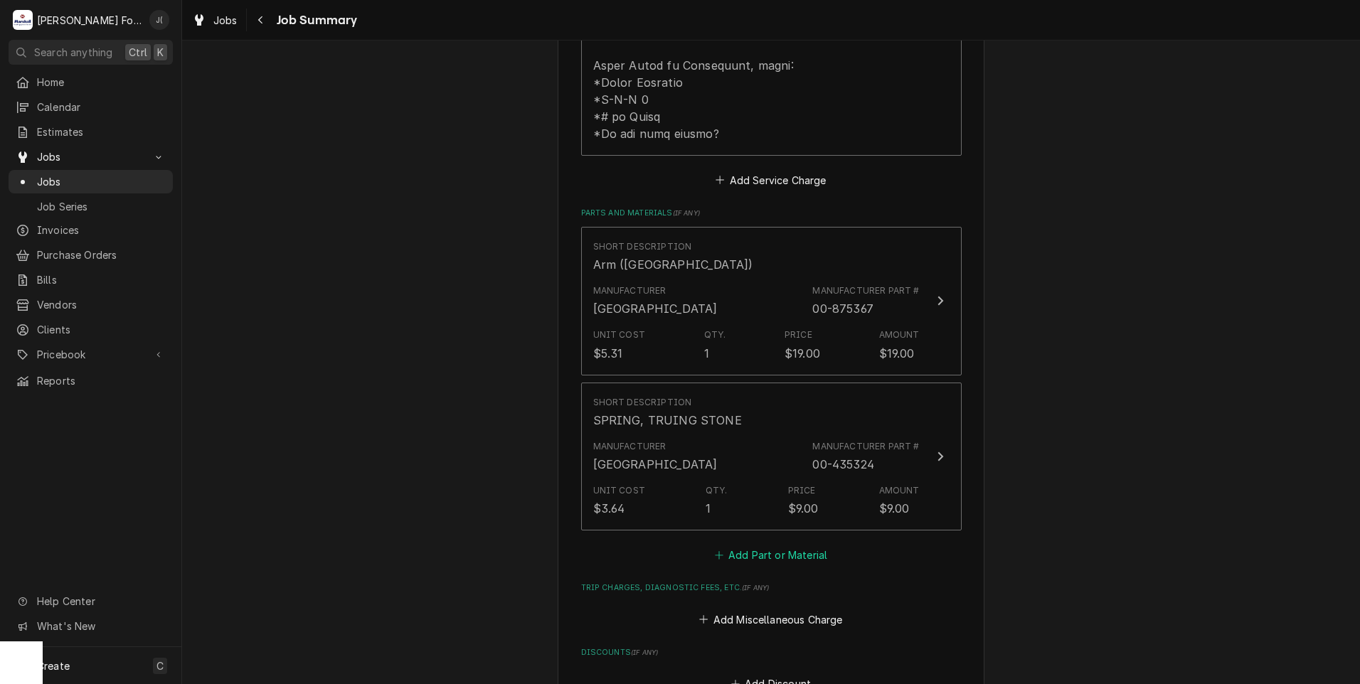
click at [780, 546] on button "Add Part or Material" at bounding box center [770, 556] width 117 height 20
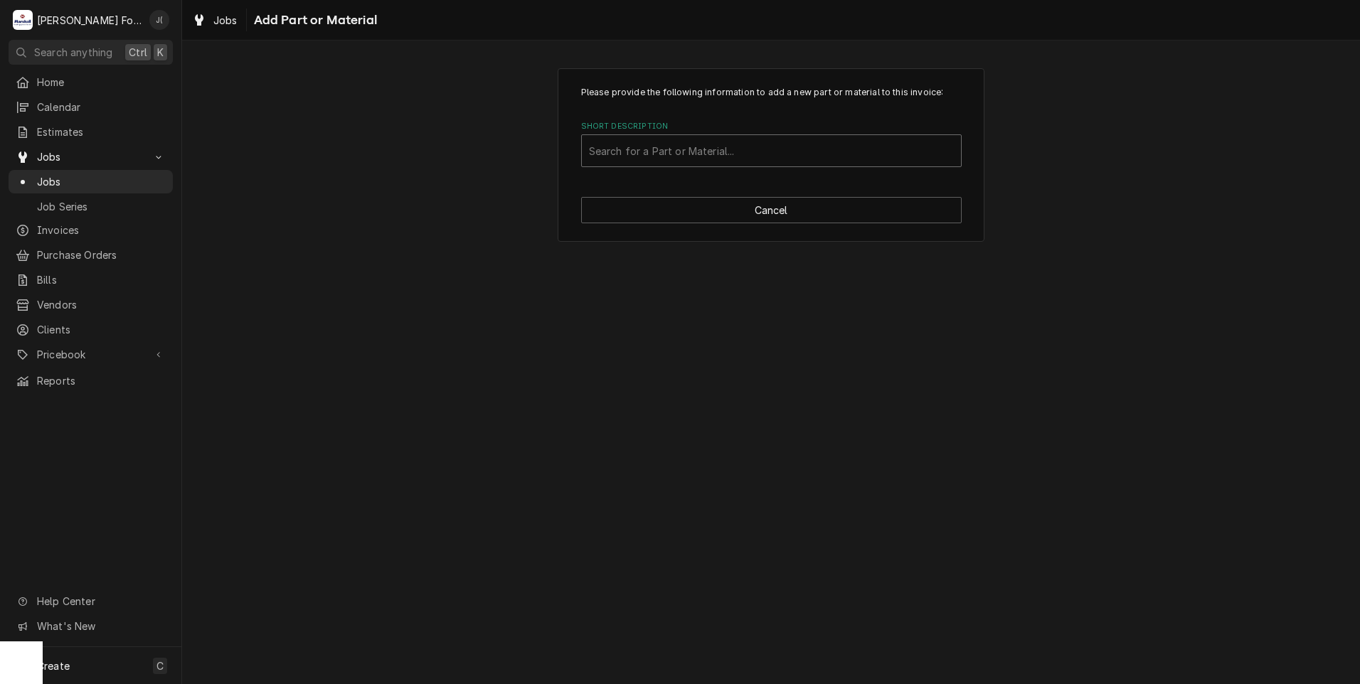
click at [638, 147] on div "Short Description" at bounding box center [771, 151] width 365 height 26
type input "00-438426"
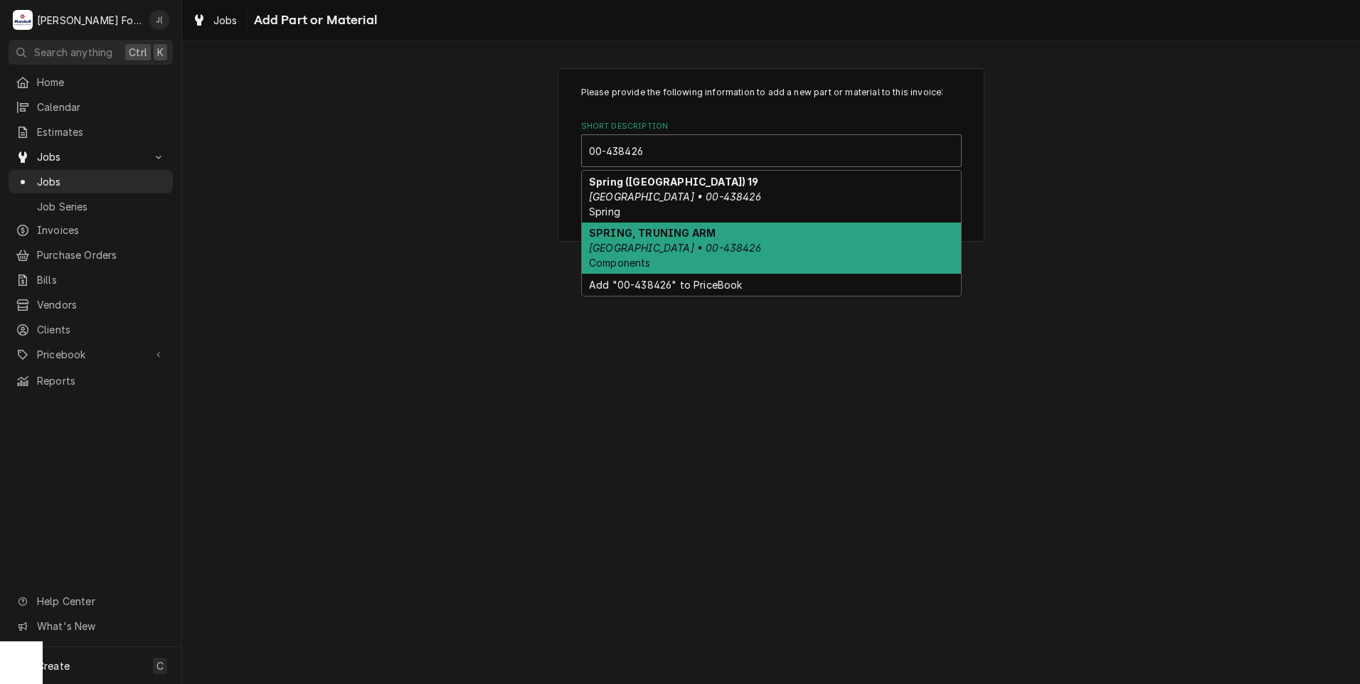
click at [722, 238] on div "SPRING, TRUNING ARM HOBART • 00-438426 Components" at bounding box center [771, 249] width 379 height 52
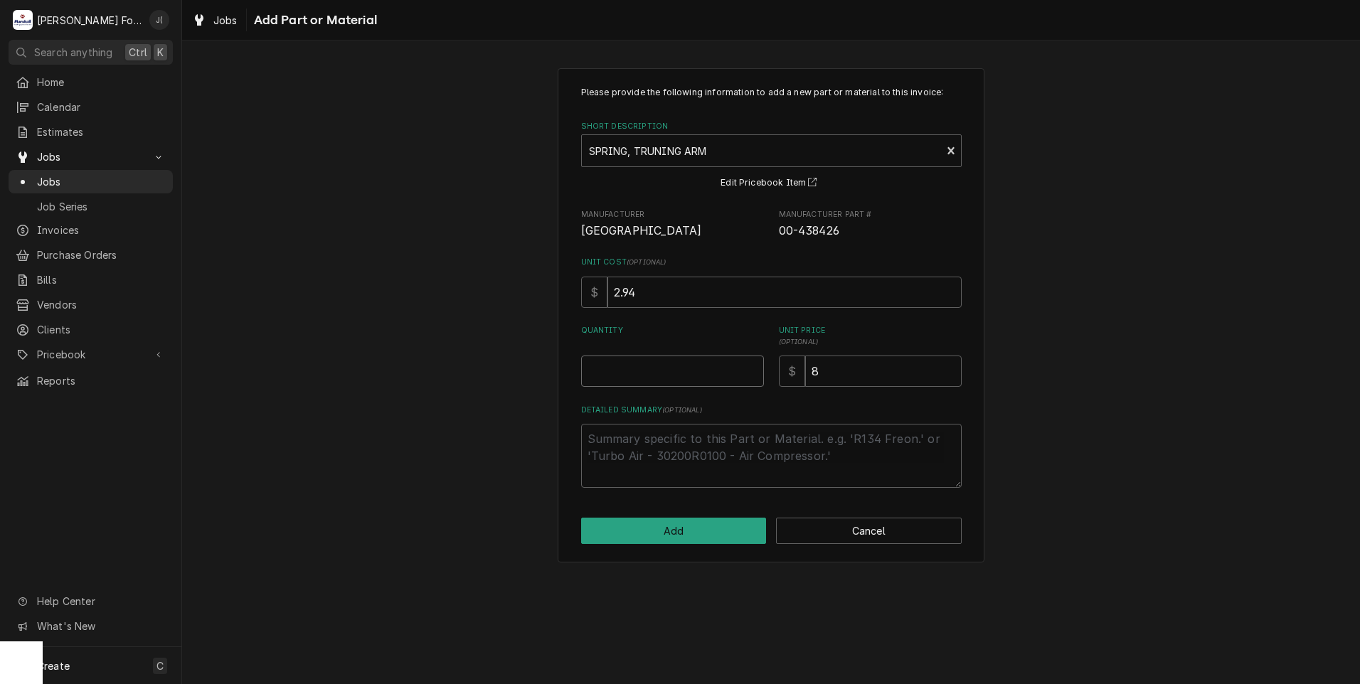
click at [723, 378] on input "Quantity" at bounding box center [672, 371] width 183 height 31
type textarea "x"
type input "1"
click at [696, 522] on button "Add" at bounding box center [674, 531] width 186 height 26
type textarea "x"
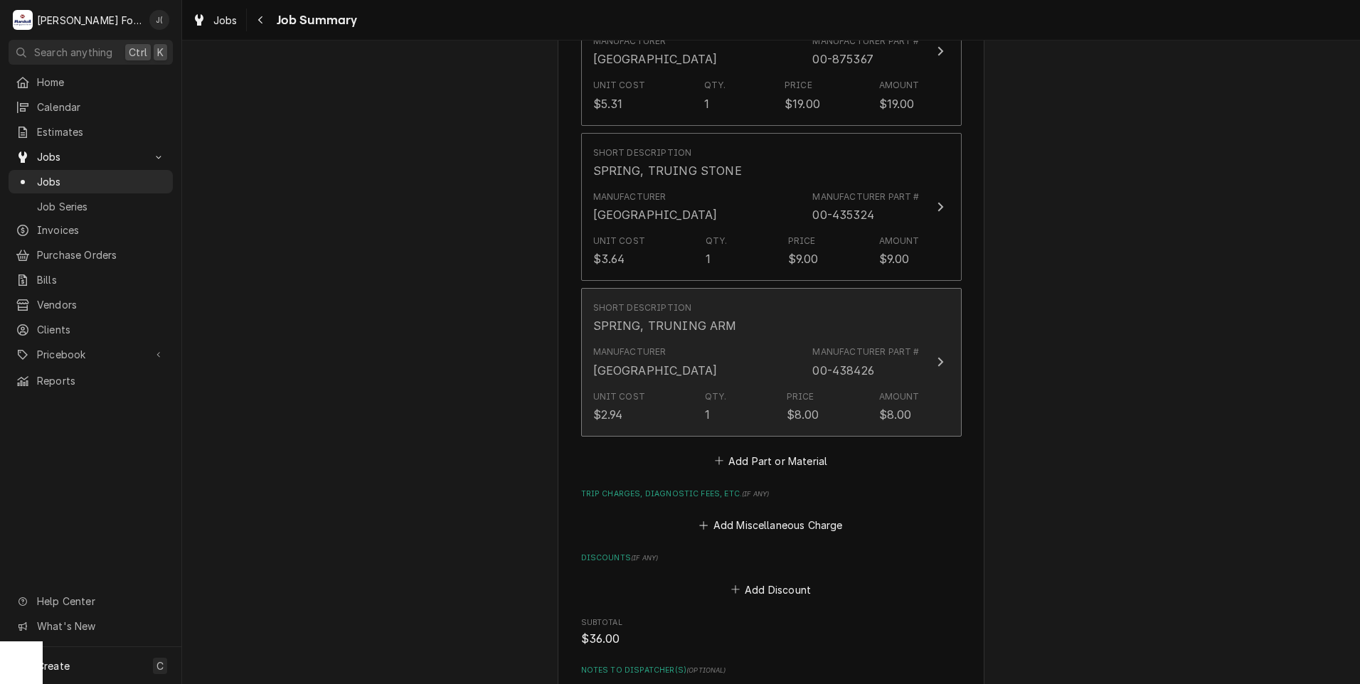
scroll to position [1155, 0]
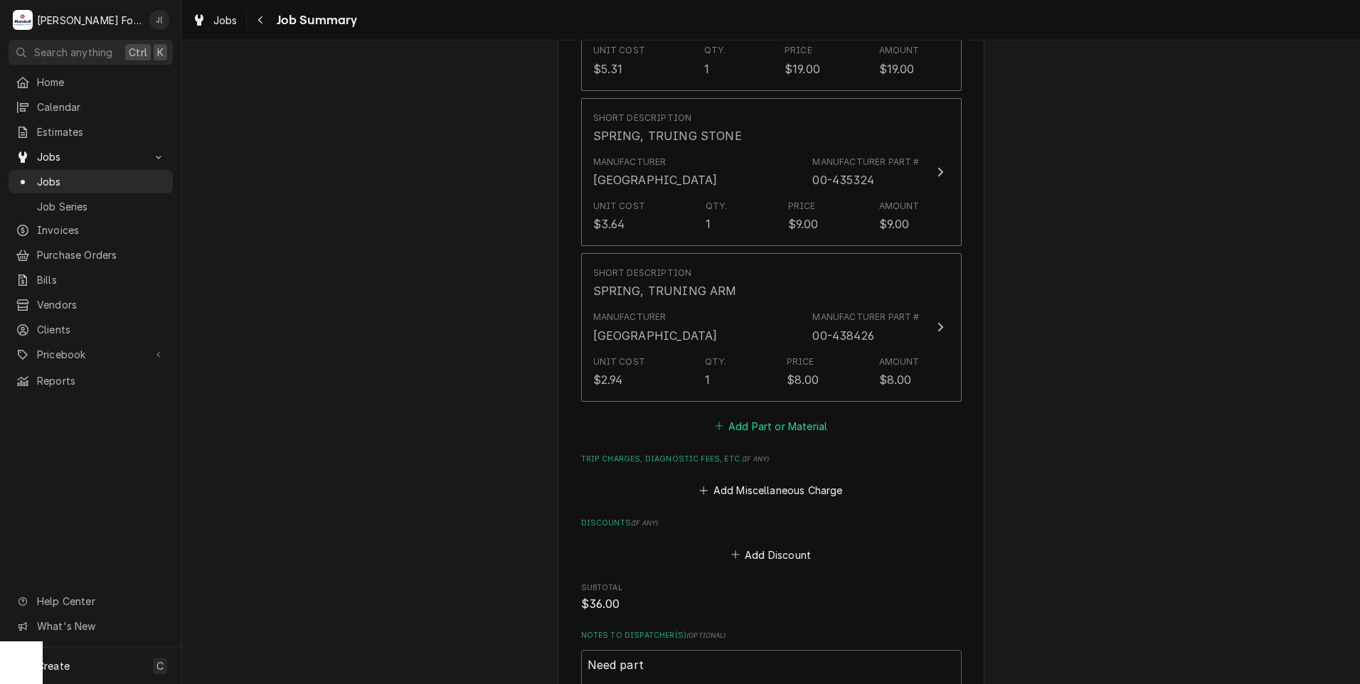
click at [731, 416] on button "Add Part or Material" at bounding box center [770, 426] width 117 height 20
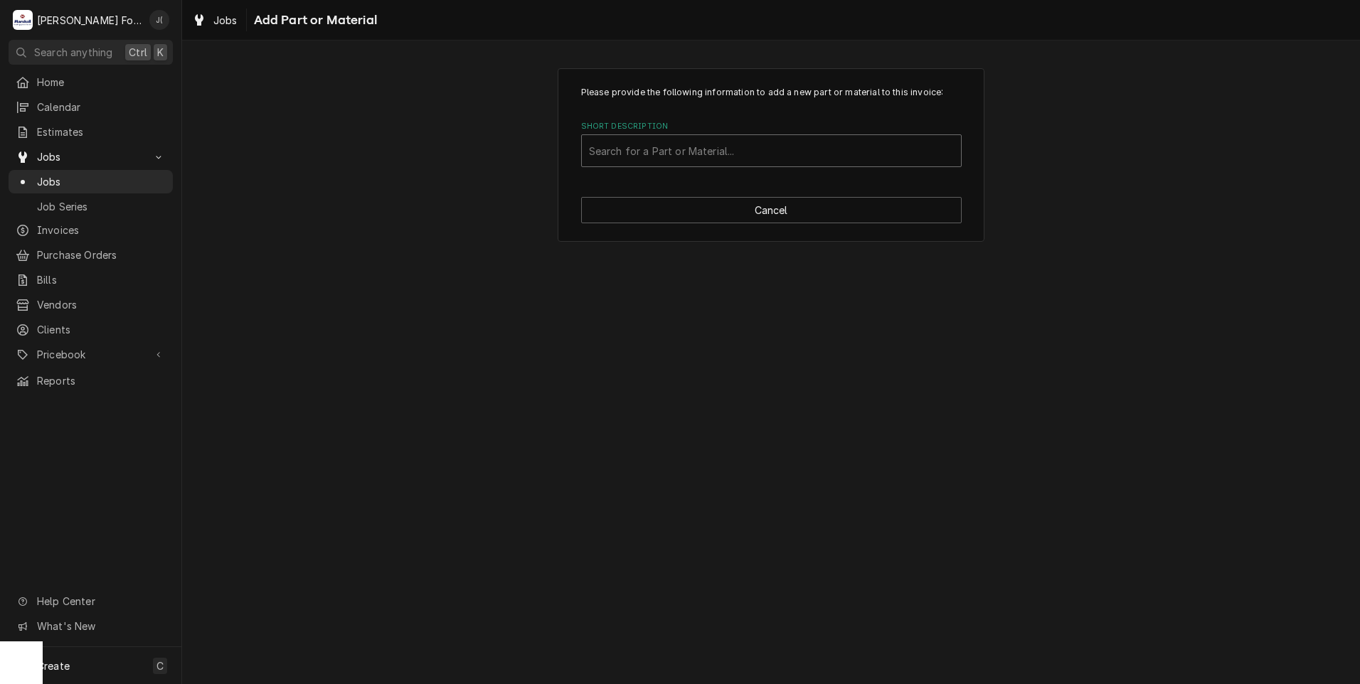
click at [628, 145] on div "Short Description" at bounding box center [771, 151] width 365 height 26
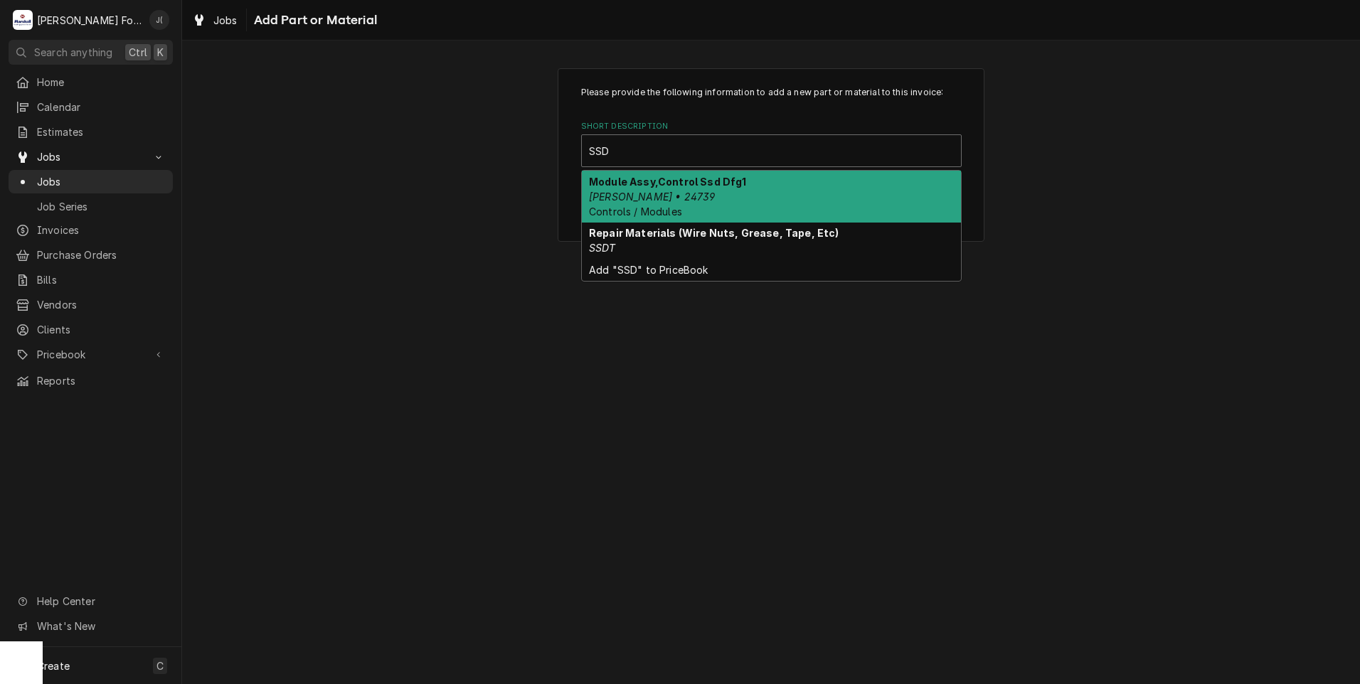
type input "SSDT"
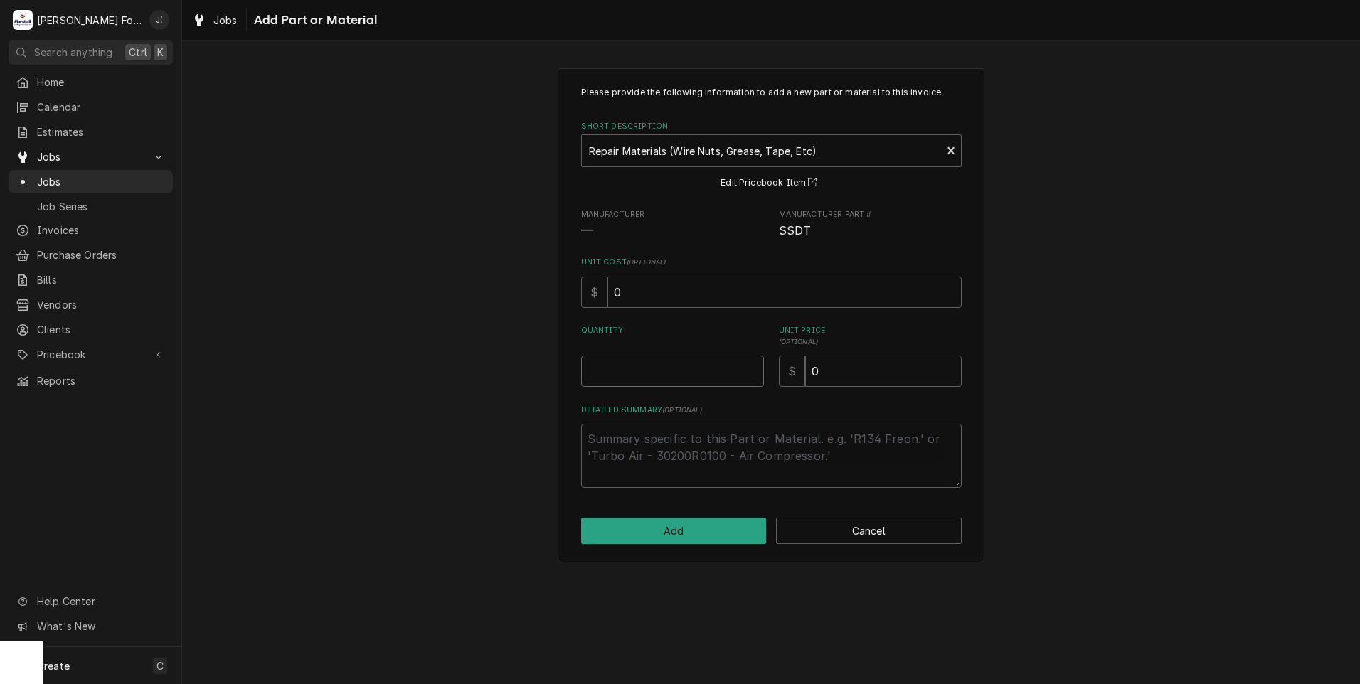
click at [632, 372] on input "Quantity" at bounding box center [672, 371] width 183 height 31
type textarea "x"
type input "2"
click at [689, 528] on button "Add" at bounding box center [674, 531] width 186 height 26
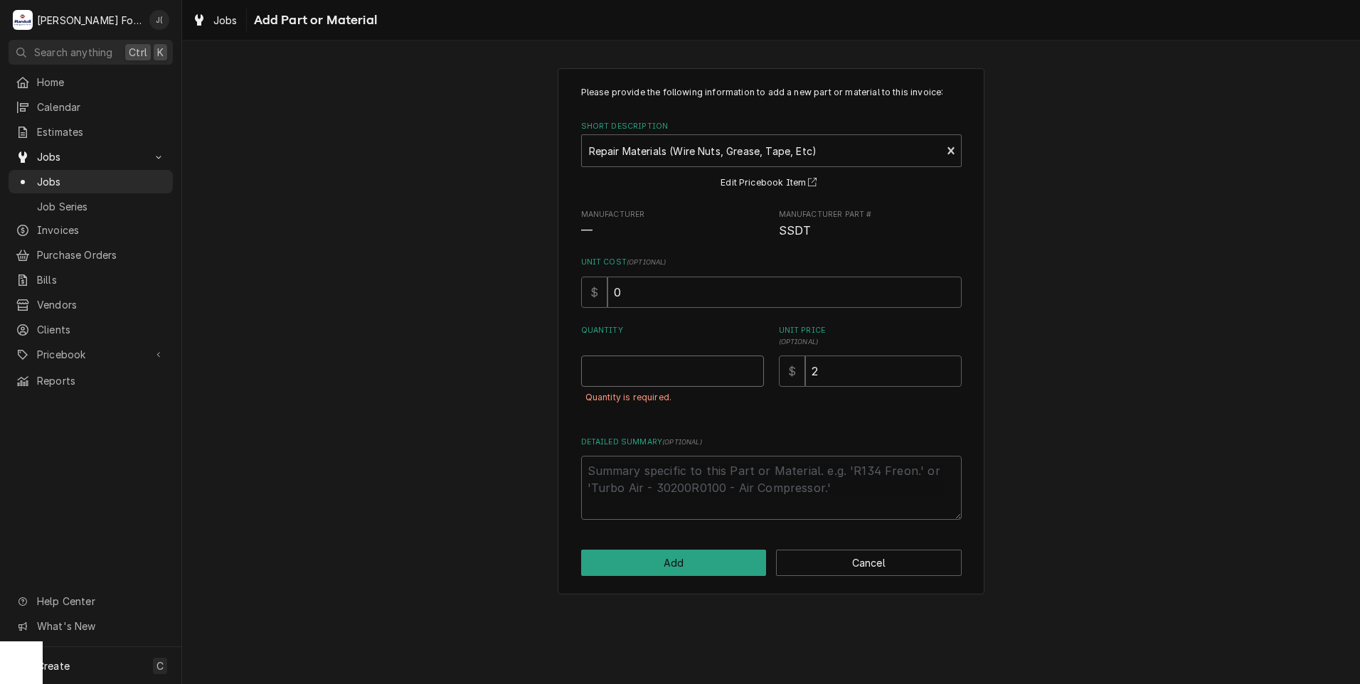
click at [696, 368] on input "Quantity" at bounding box center [672, 371] width 183 height 31
click at [856, 558] on button "Cancel" at bounding box center [869, 563] width 186 height 26
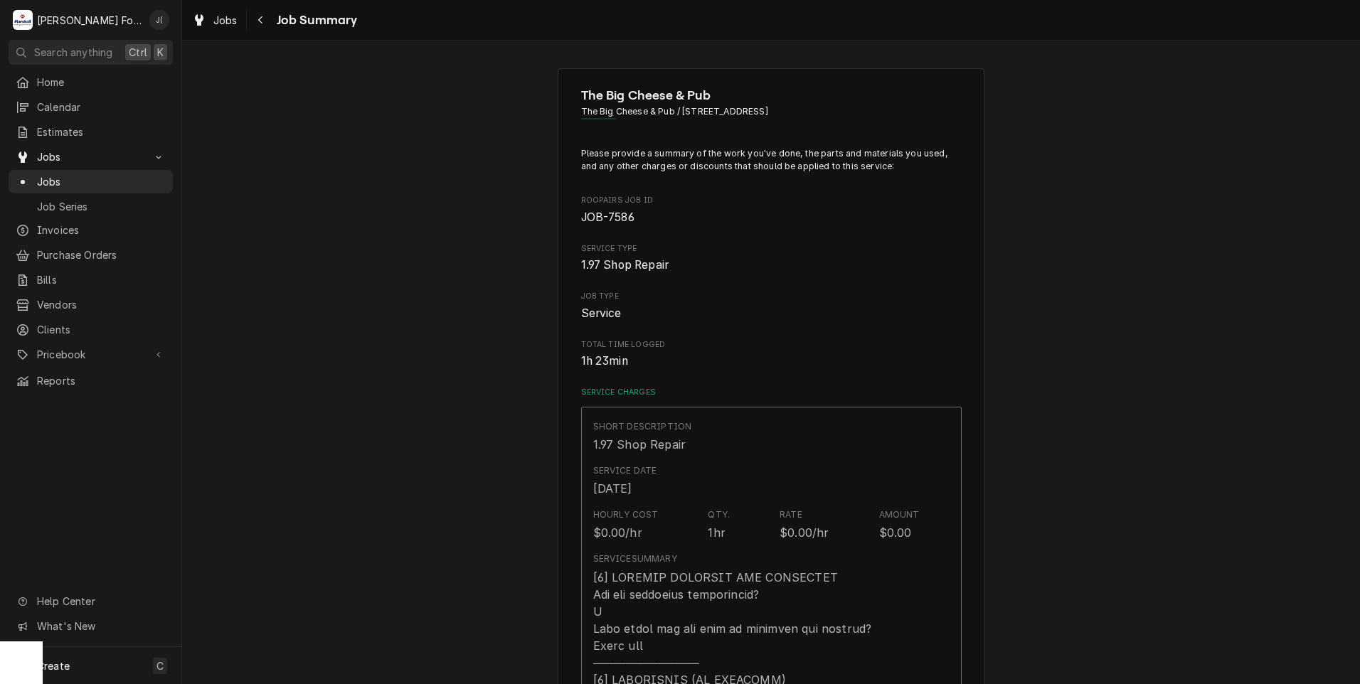
scroll to position [1172, 0]
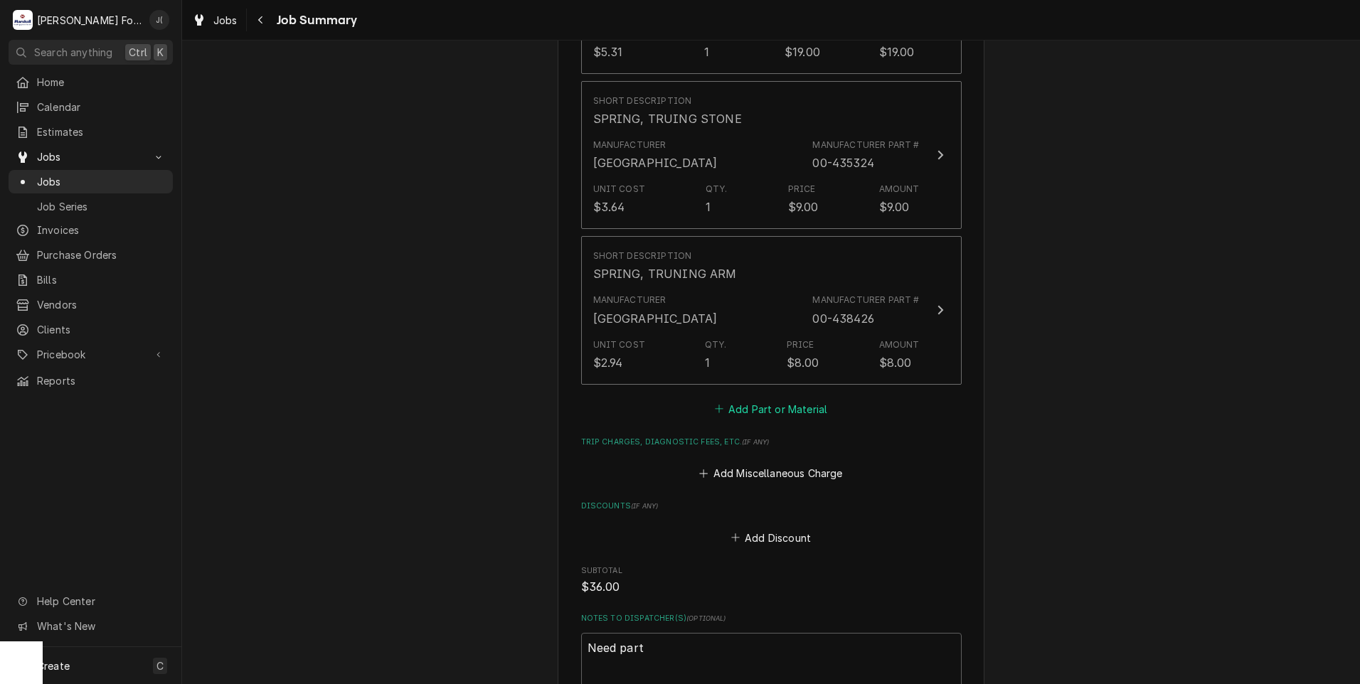
click at [738, 399] on button "Add Part or Material" at bounding box center [770, 409] width 117 height 20
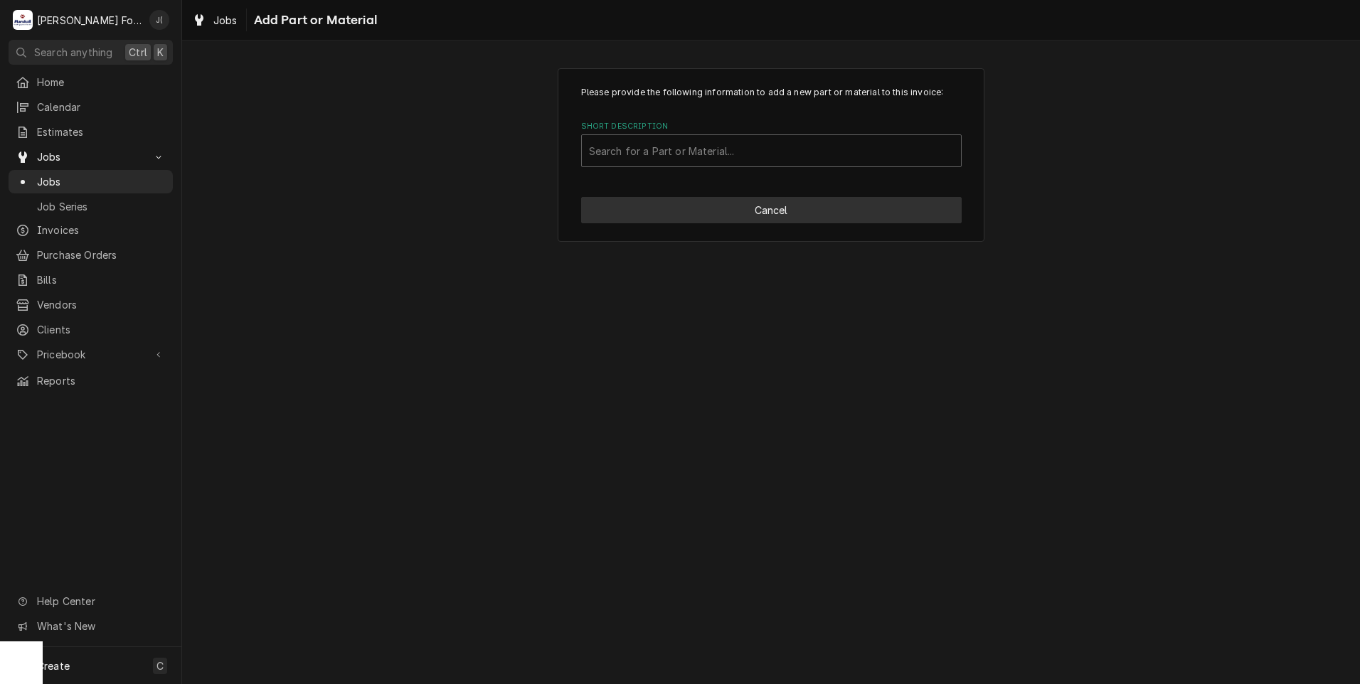
click at [664, 209] on button "Cancel" at bounding box center [771, 210] width 381 height 26
type textarea "x"
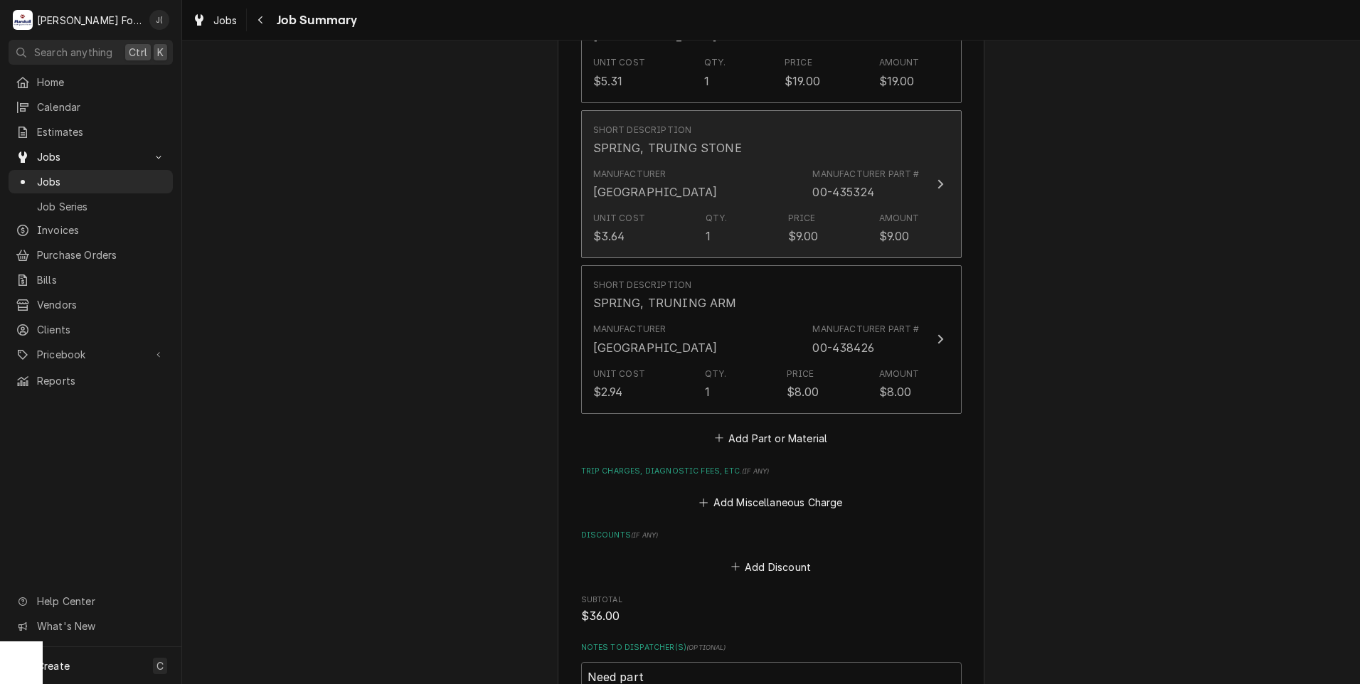
scroll to position [1047, 0]
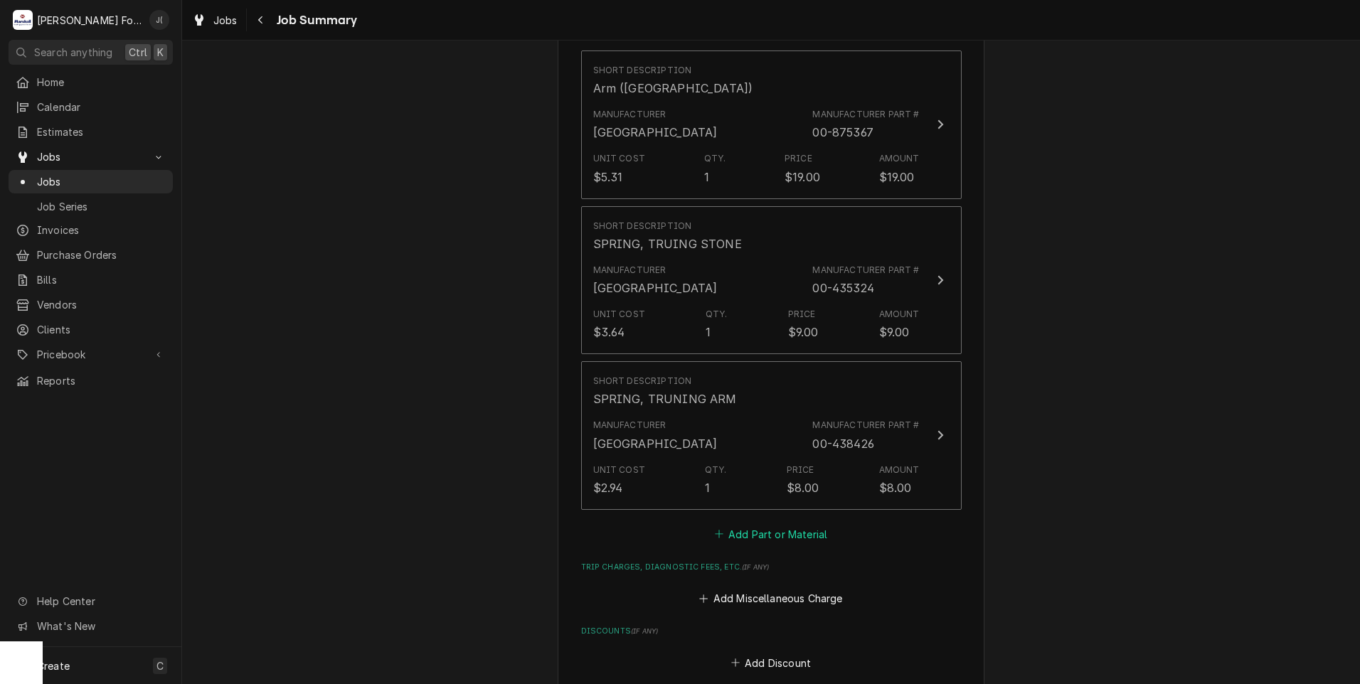
click at [750, 524] on button "Add Part or Material" at bounding box center [770, 534] width 117 height 20
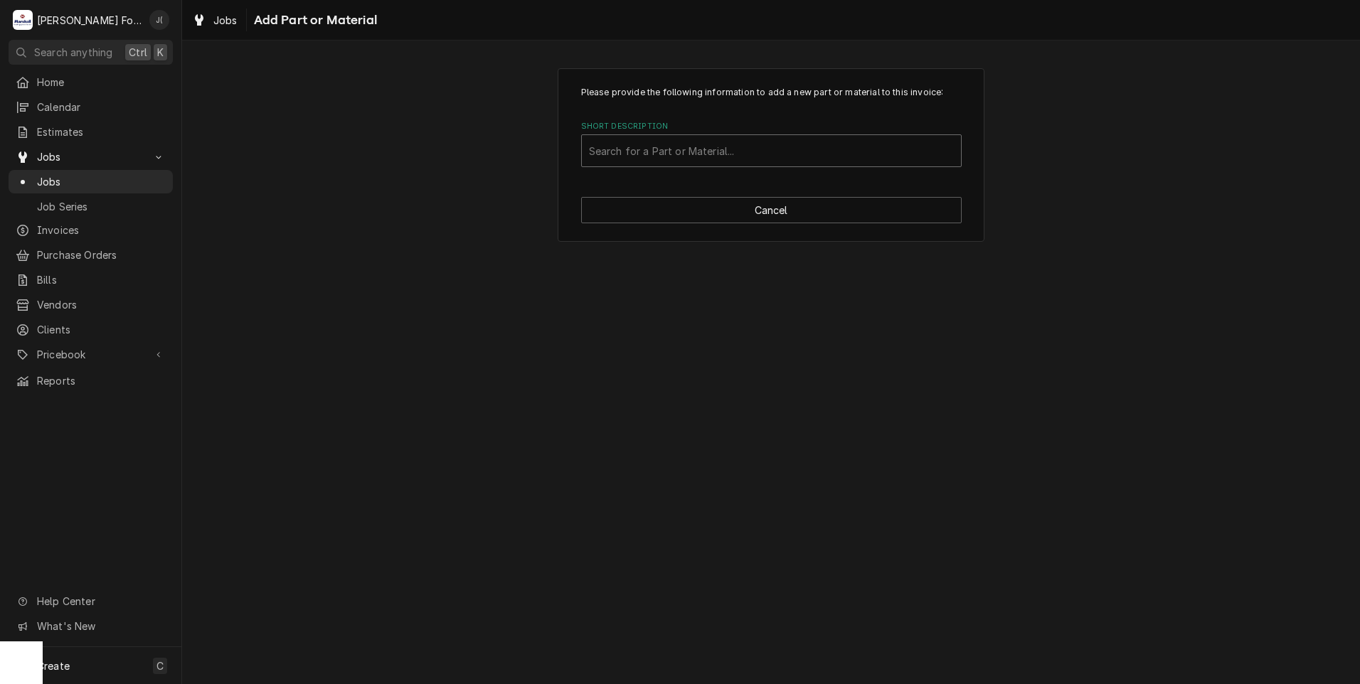
click at [696, 161] on div "Short Description" at bounding box center [771, 151] width 365 height 26
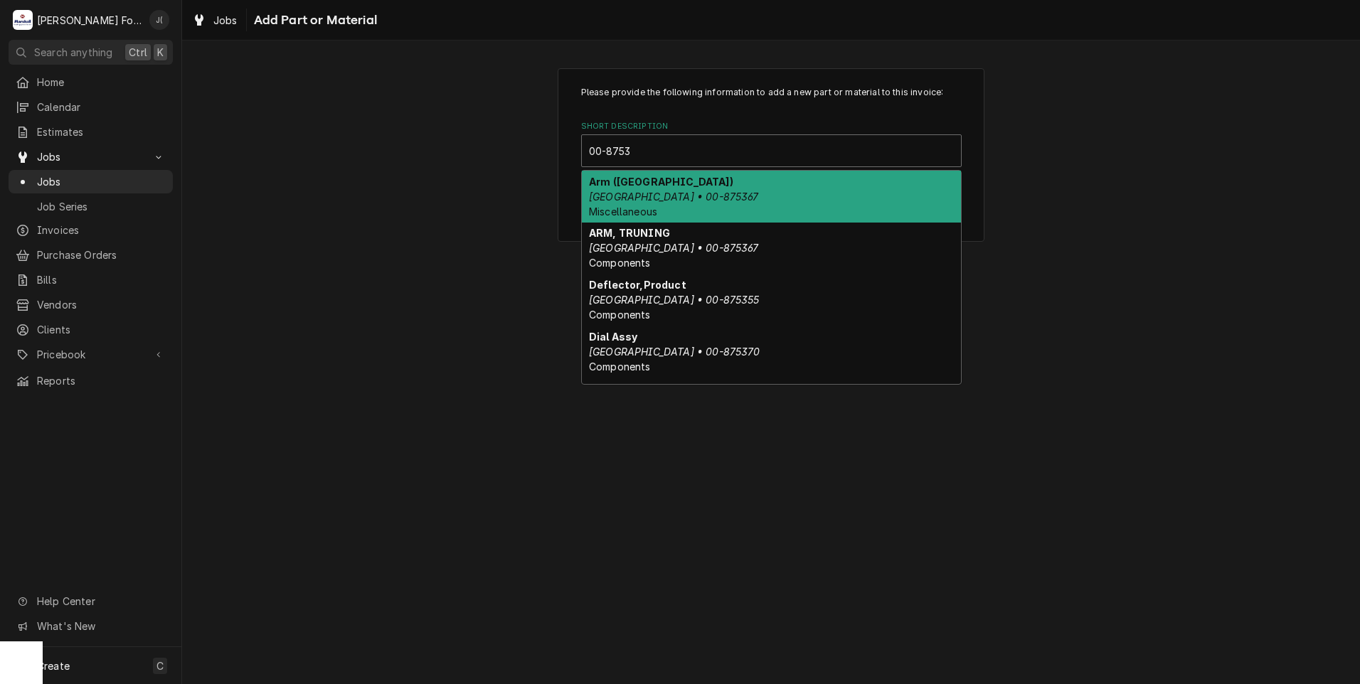
type input "00-87537"
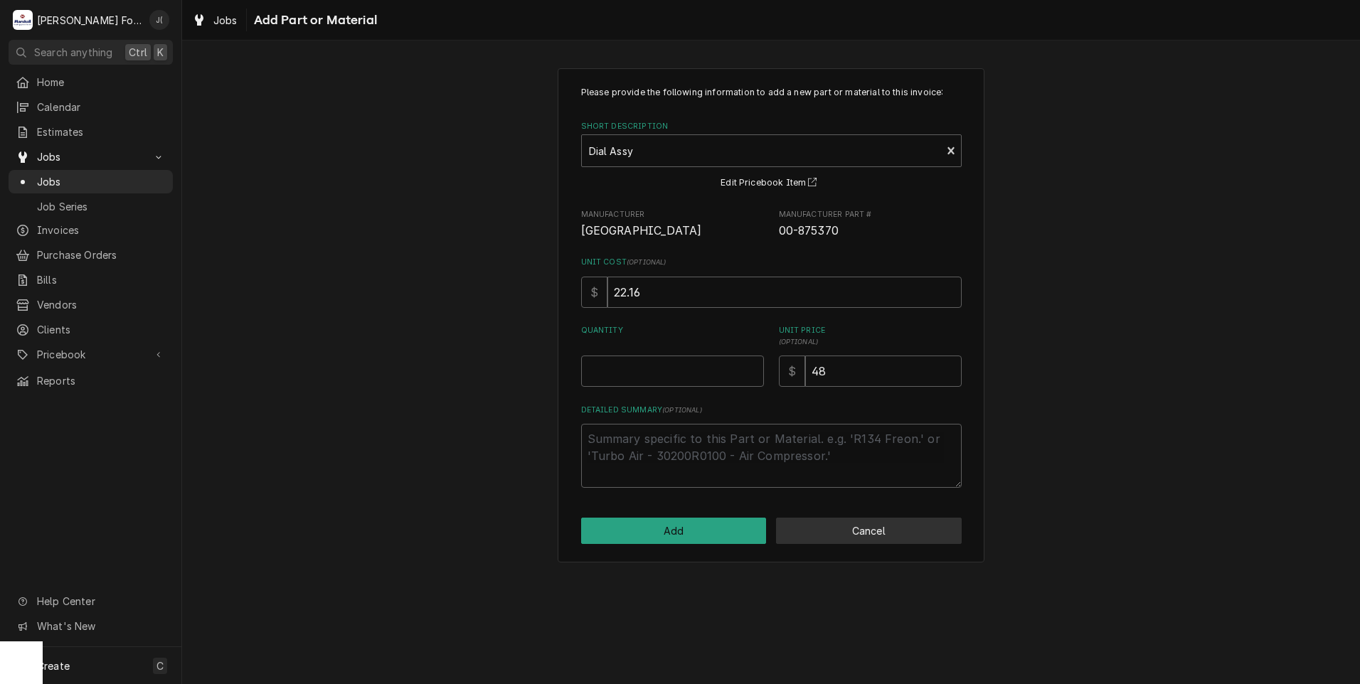
click at [804, 531] on button "Cancel" at bounding box center [869, 531] width 186 height 26
type textarea "x"
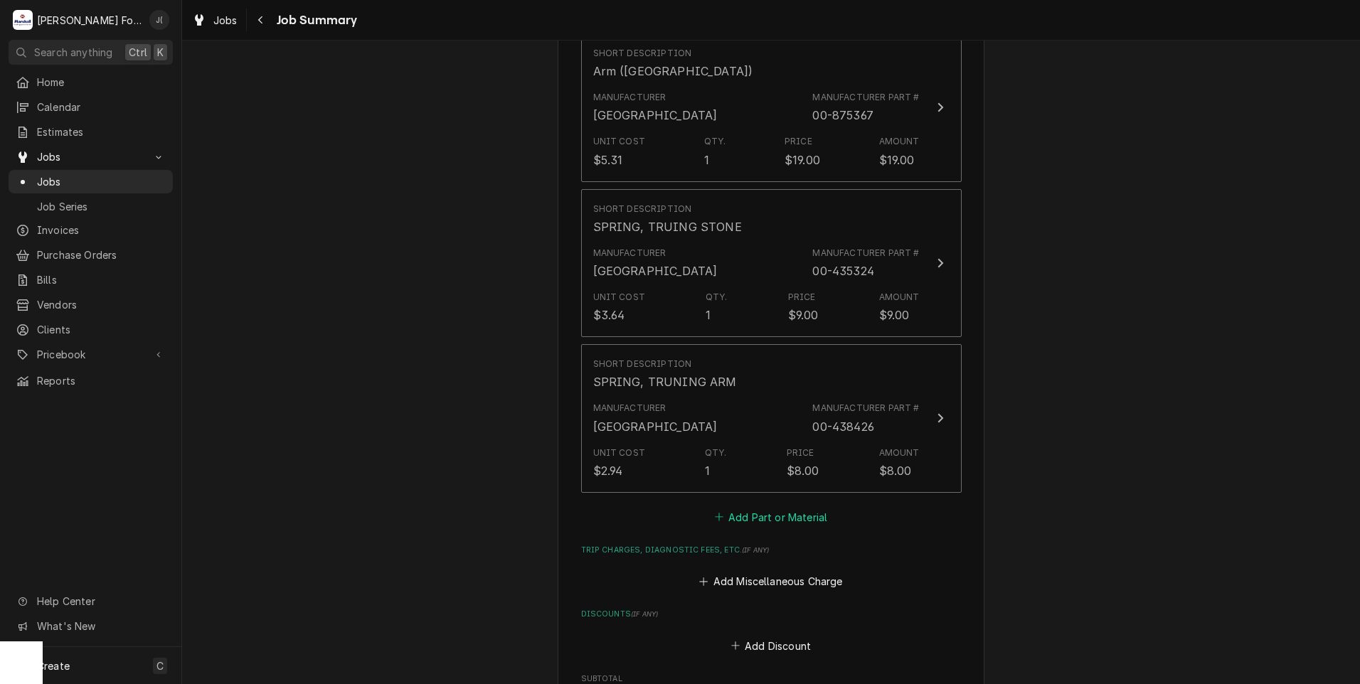
click at [735, 507] on button "Add Part or Material" at bounding box center [770, 517] width 117 height 20
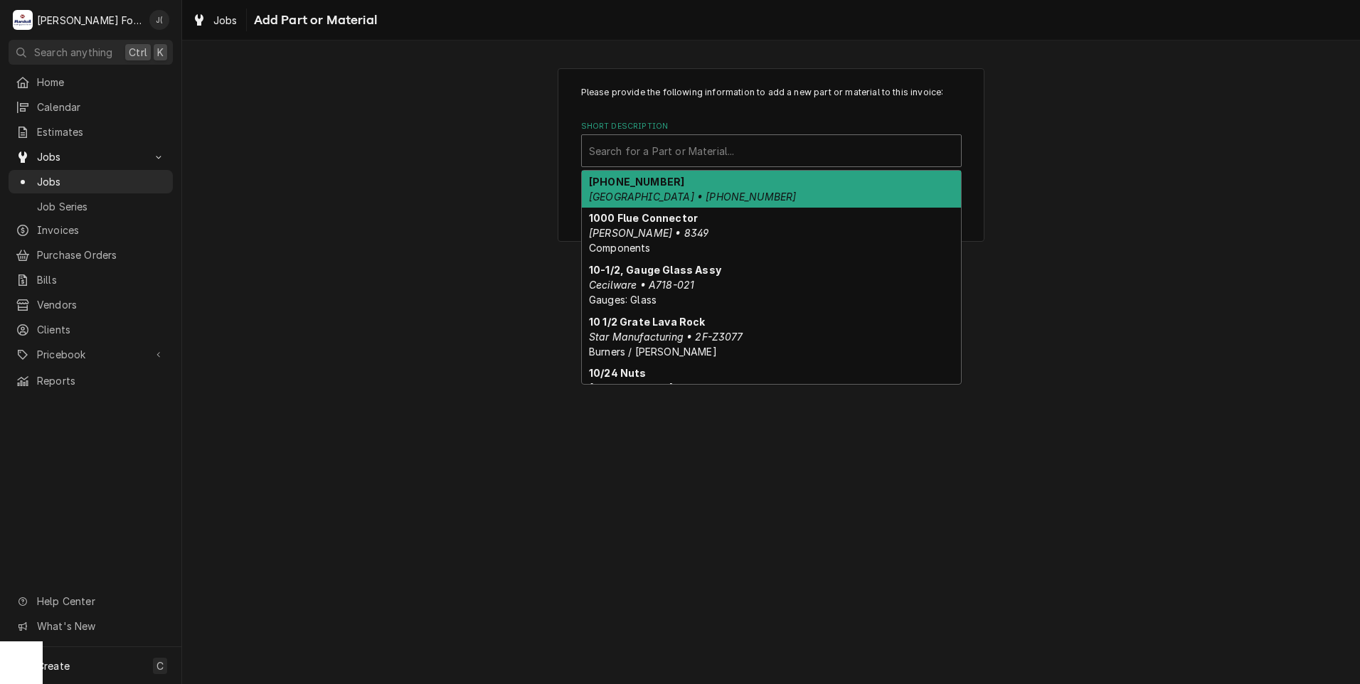
click at [717, 161] on div "Short Description" at bounding box center [771, 151] width 365 height 26
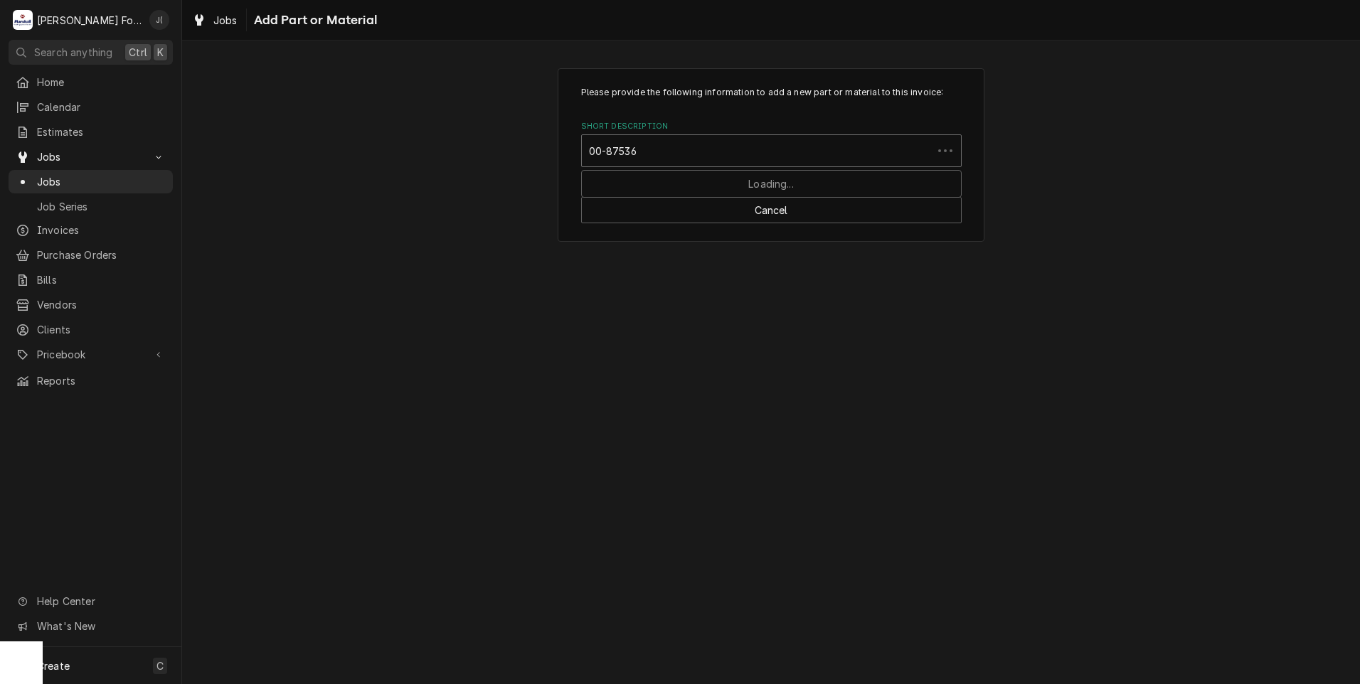
type input "00-875367"
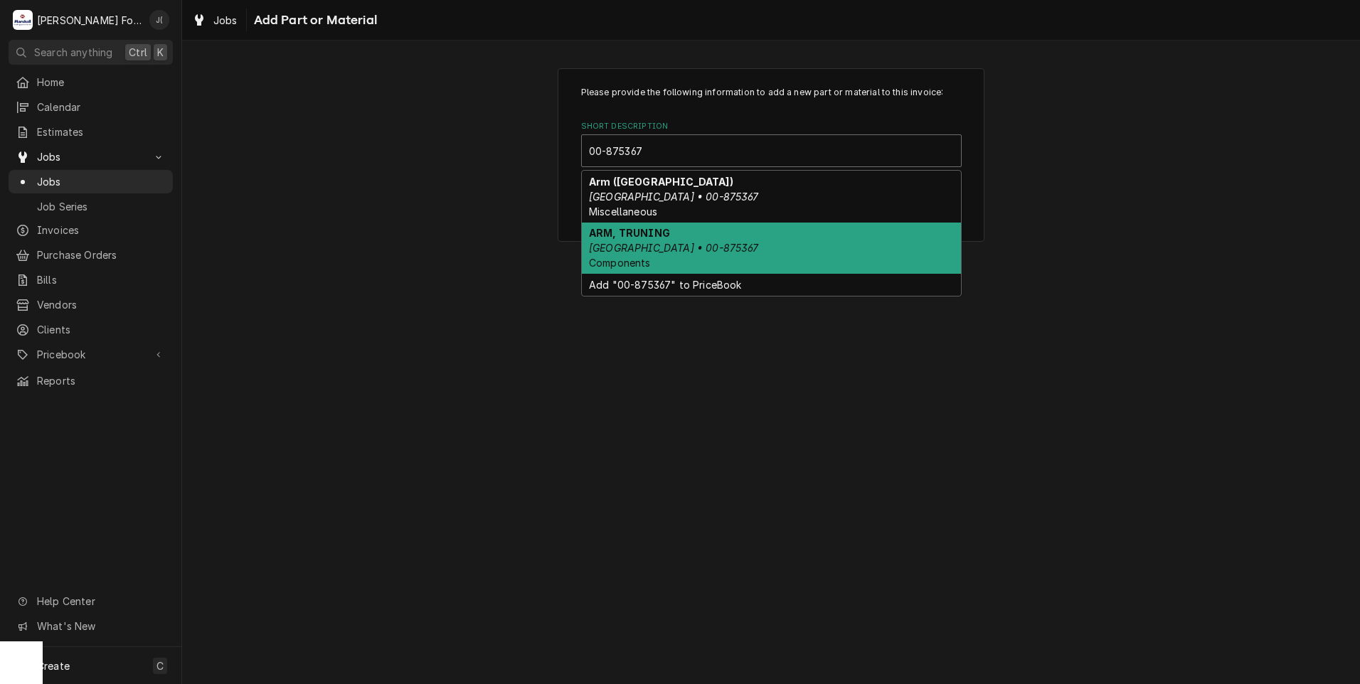
click at [672, 245] on em "HOBART • 00-875367" at bounding box center [674, 248] width 170 height 12
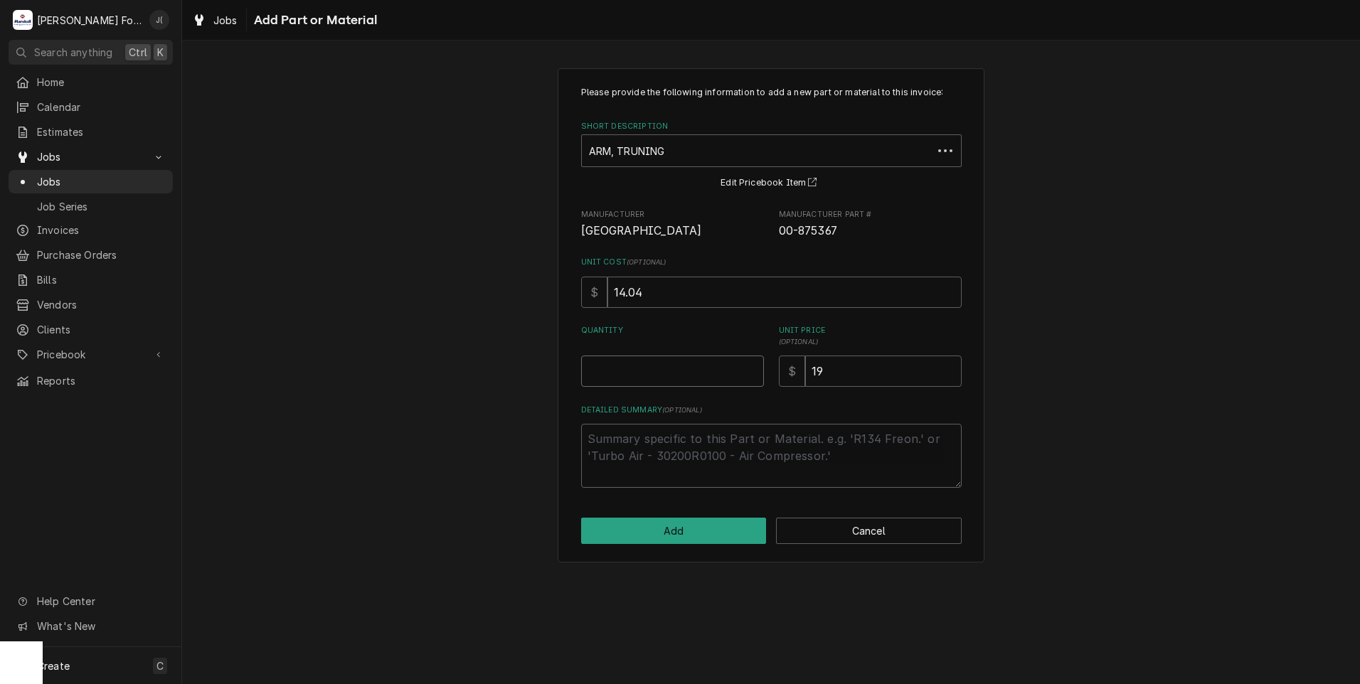
click at [706, 375] on input "Quantity" at bounding box center [672, 371] width 183 height 31
type textarea "x"
type input "1"
click at [715, 530] on button "Add" at bounding box center [674, 531] width 186 height 26
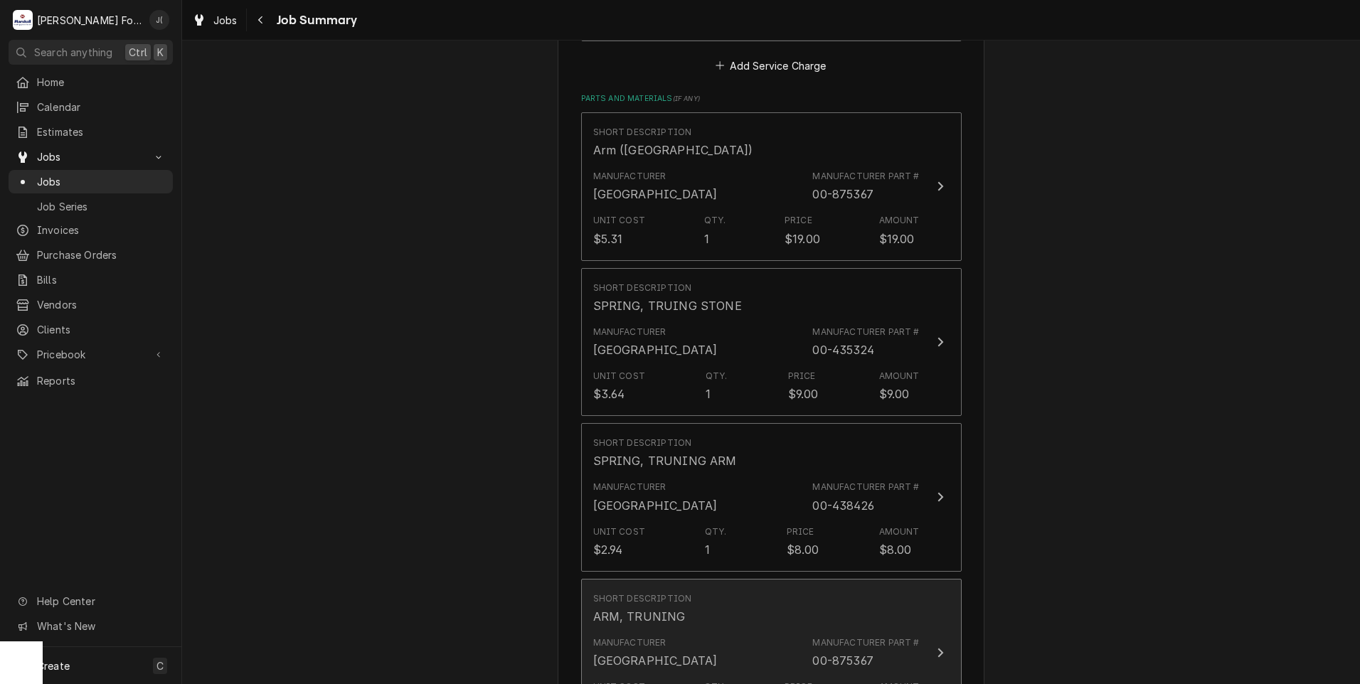
scroll to position [1010, 0]
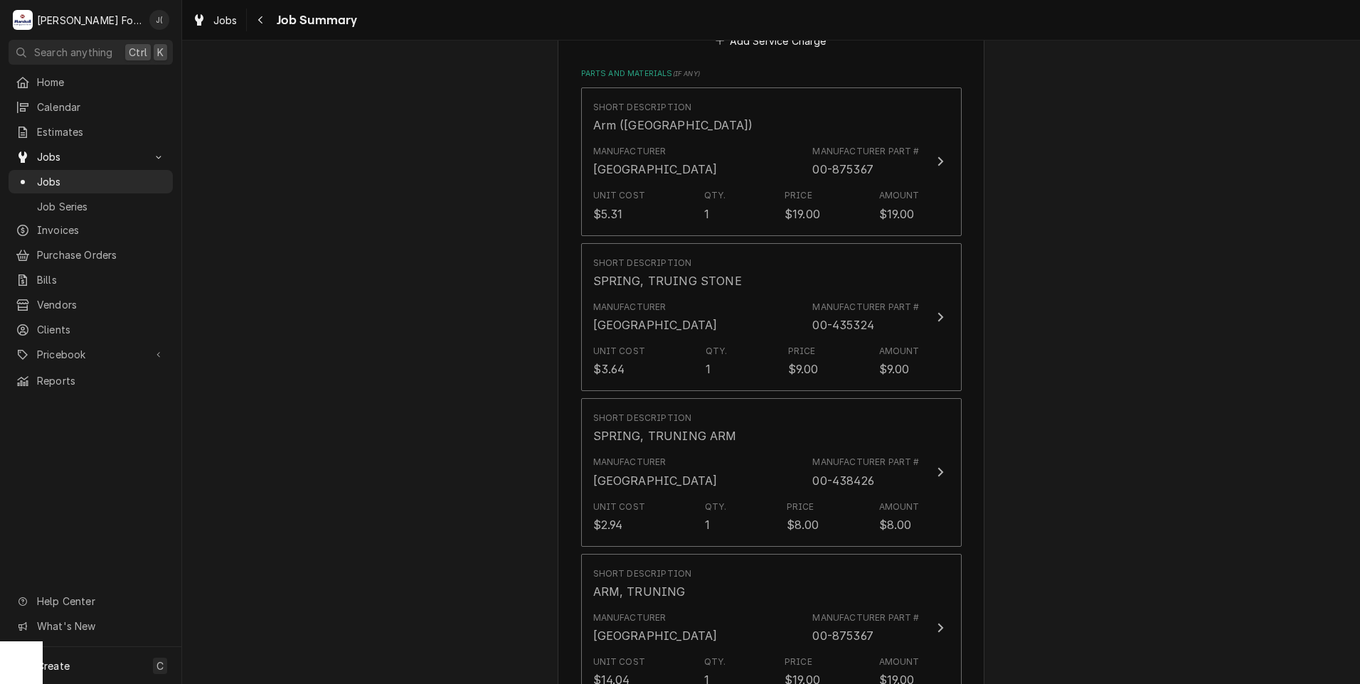
drag, startPoint x: 707, startPoint y: 594, endPoint x: 410, endPoint y: 434, distance: 337.6
click at [403, 431] on div "The Big Cheese & Pub The Big Cheese & Pub / 606 Resevior Ave, Cranston, RI 0291…" at bounding box center [771, 106] width 1178 height 2120
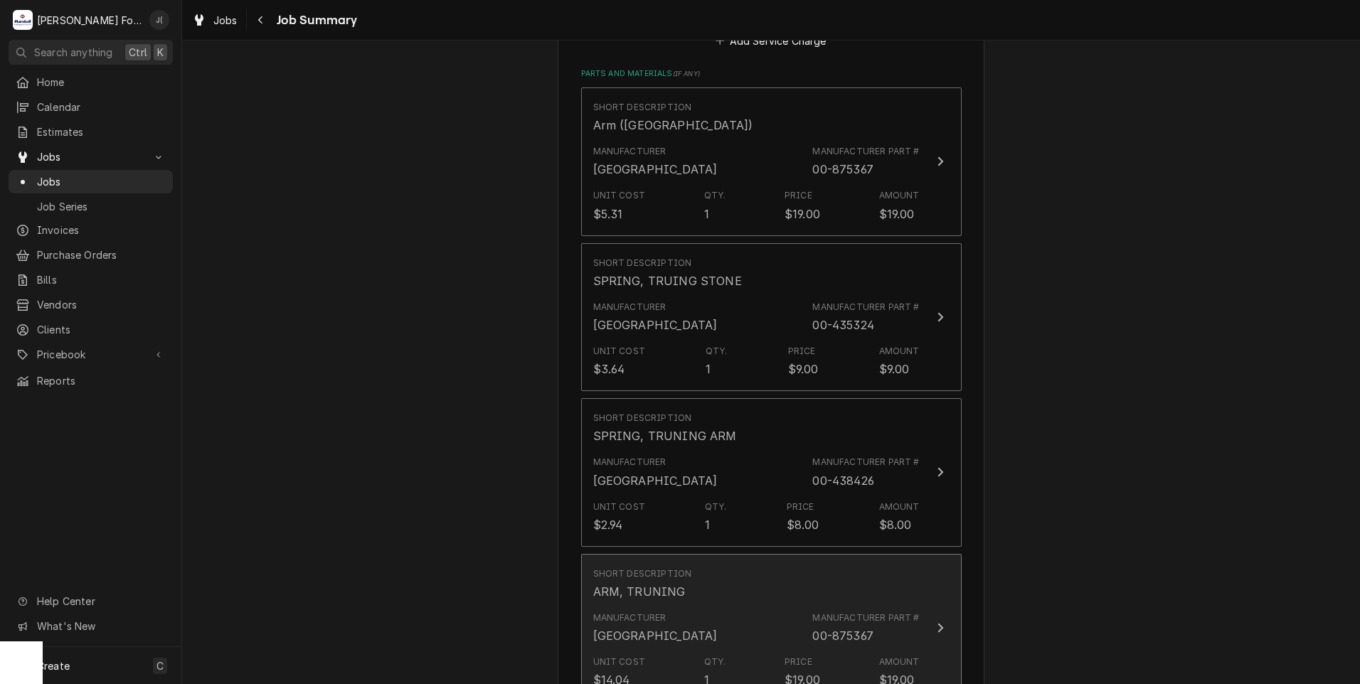
click at [677, 606] on div "Manufacturer HOBART Manufacturer Part # 00-875367" at bounding box center [756, 628] width 326 height 44
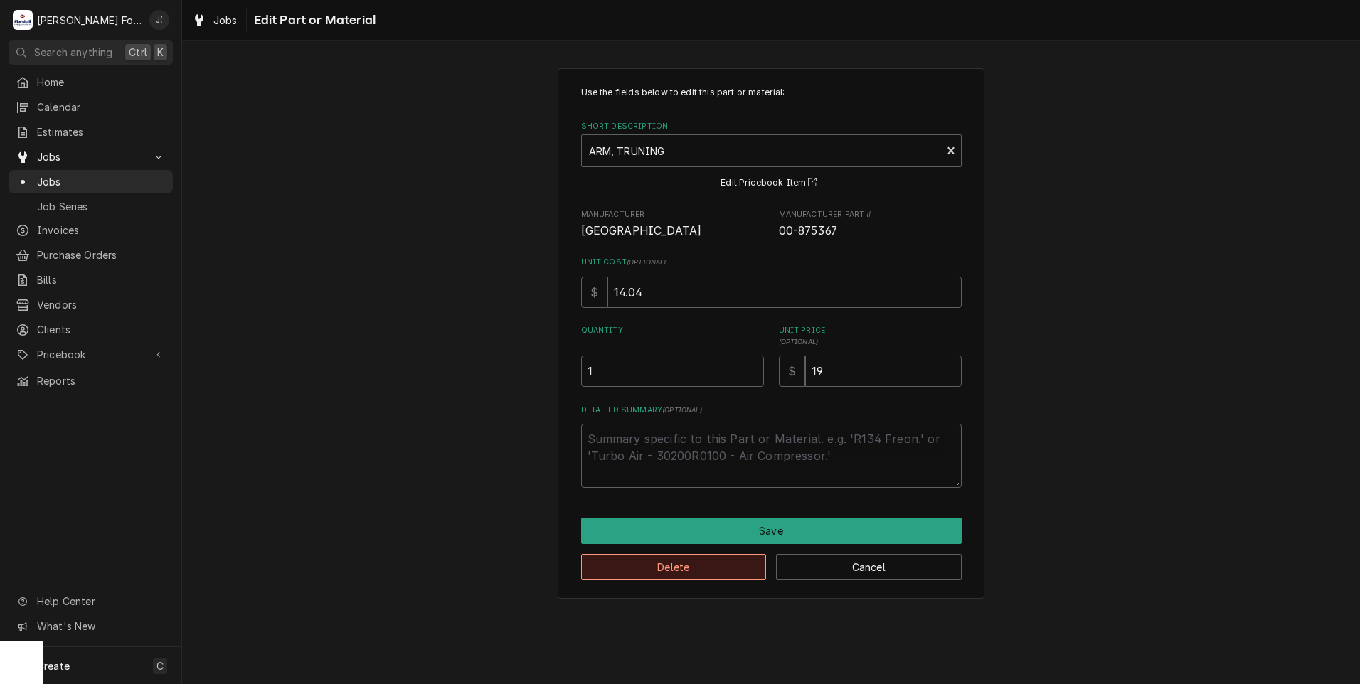
click at [675, 573] on button "Delete" at bounding box center [674, 567] width 186 height 26
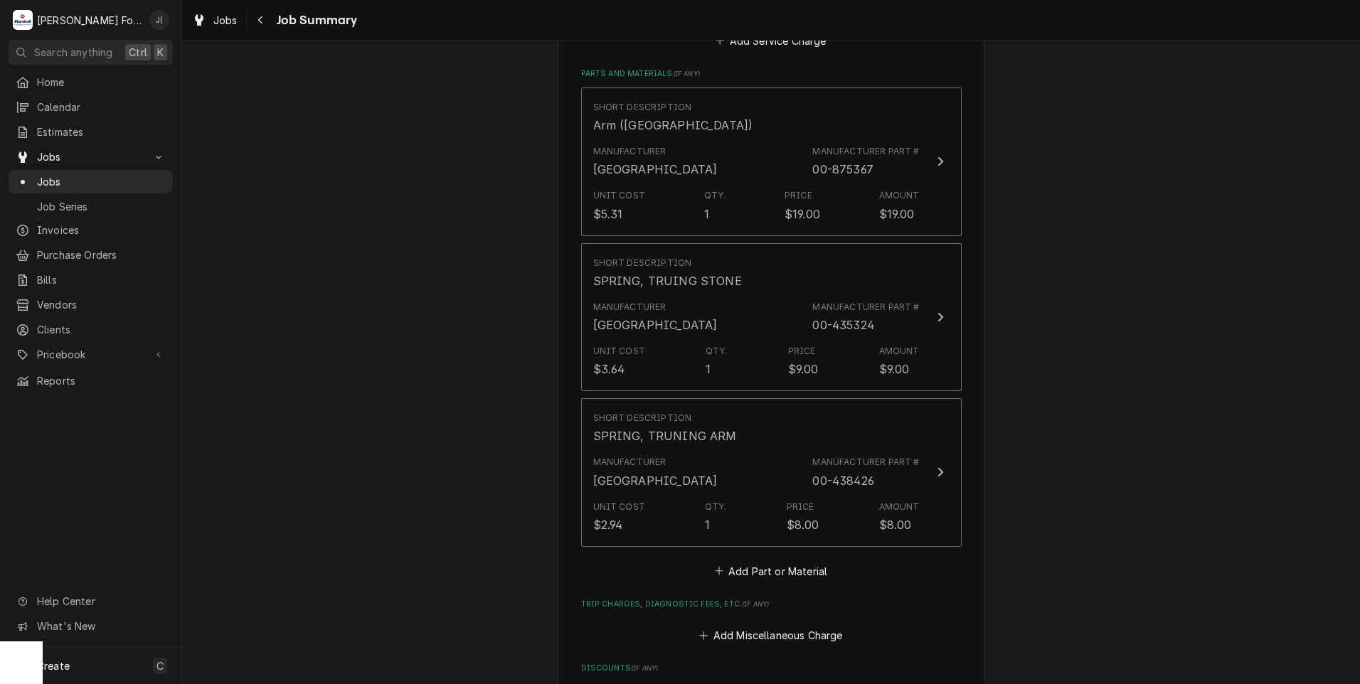
scroll to position [1098, 0]
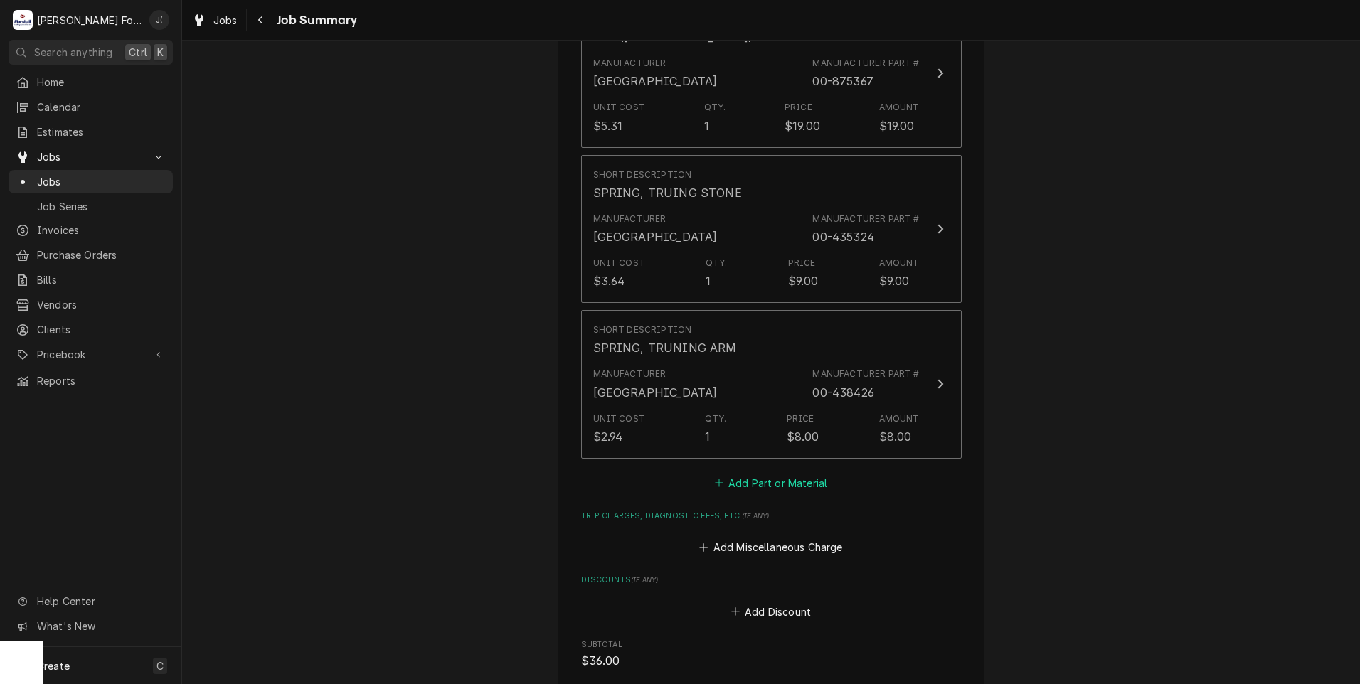
click at [741, 473] on button "Add Part or Material" at bounding box center [770, 483] width 117 height 20
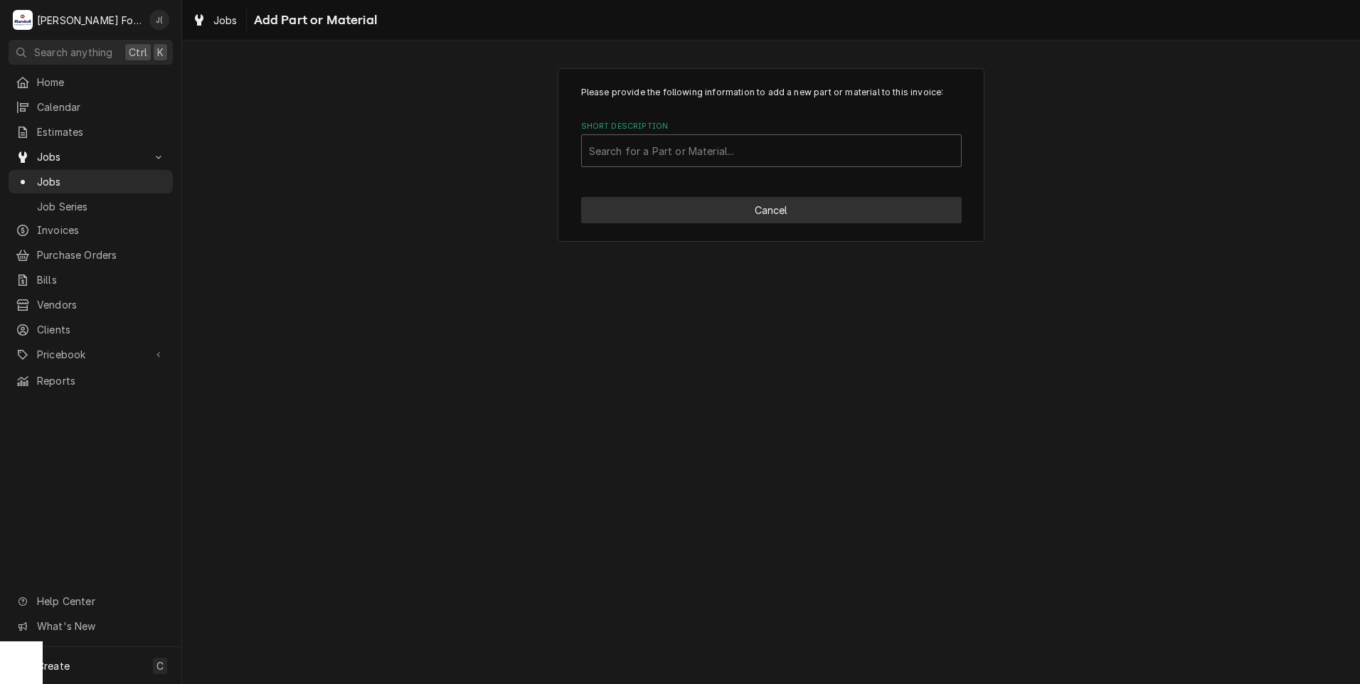
click at [775, 204] on button "Cancel" at bounding box center [771, 210] width 381 height 26
type textarea "x"
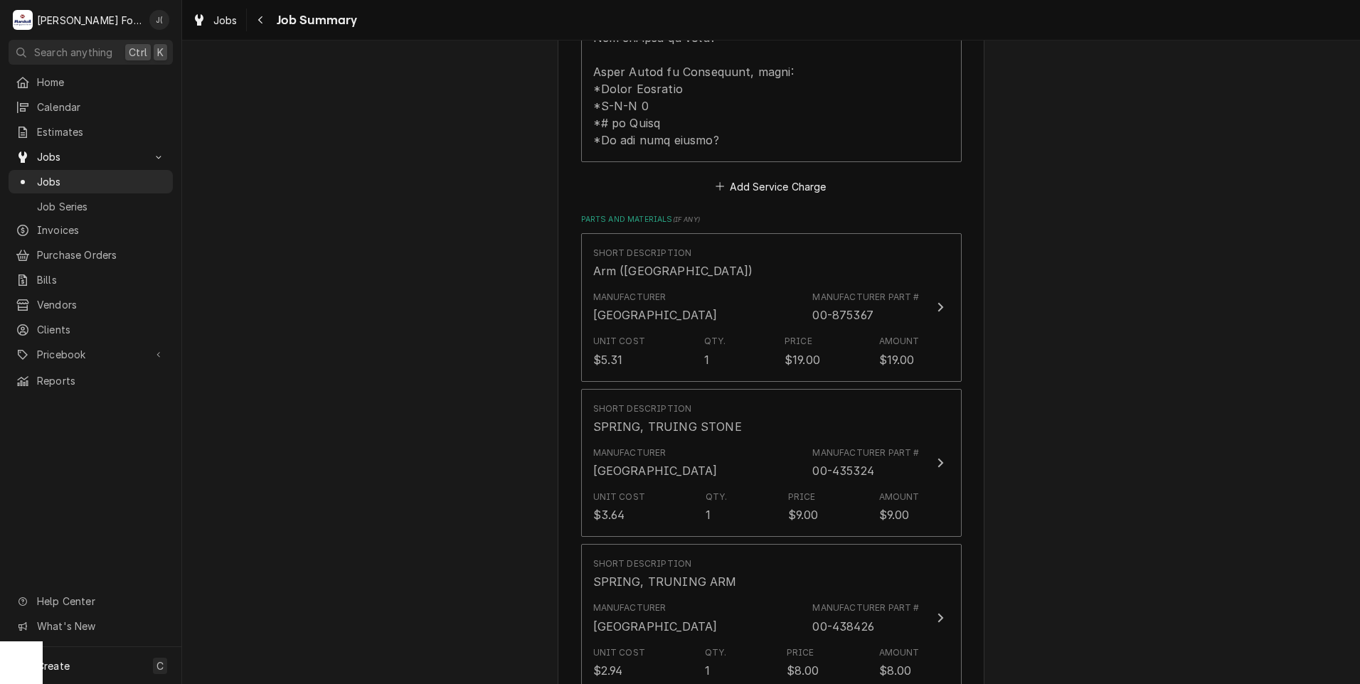
scroll to position [996, 0]
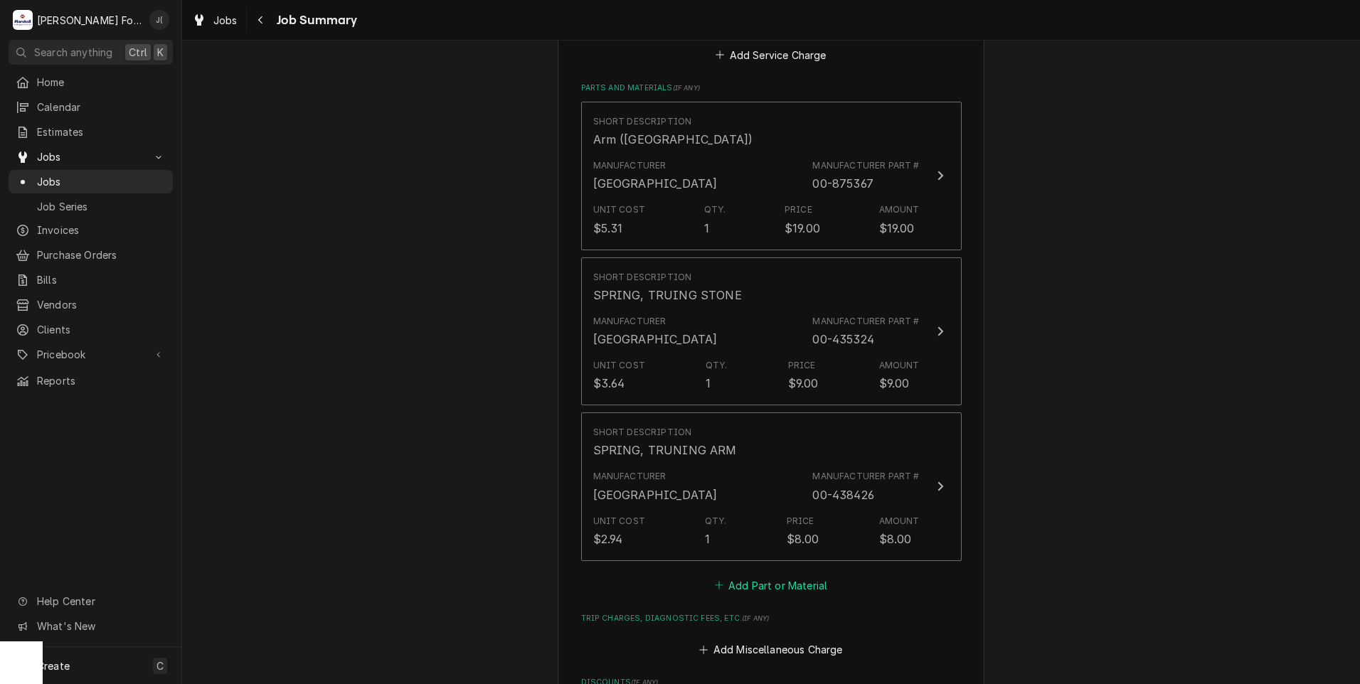
click at [755, 575] on button "Add Part or Material" at bounding box center [770, 585] width 117 height 20
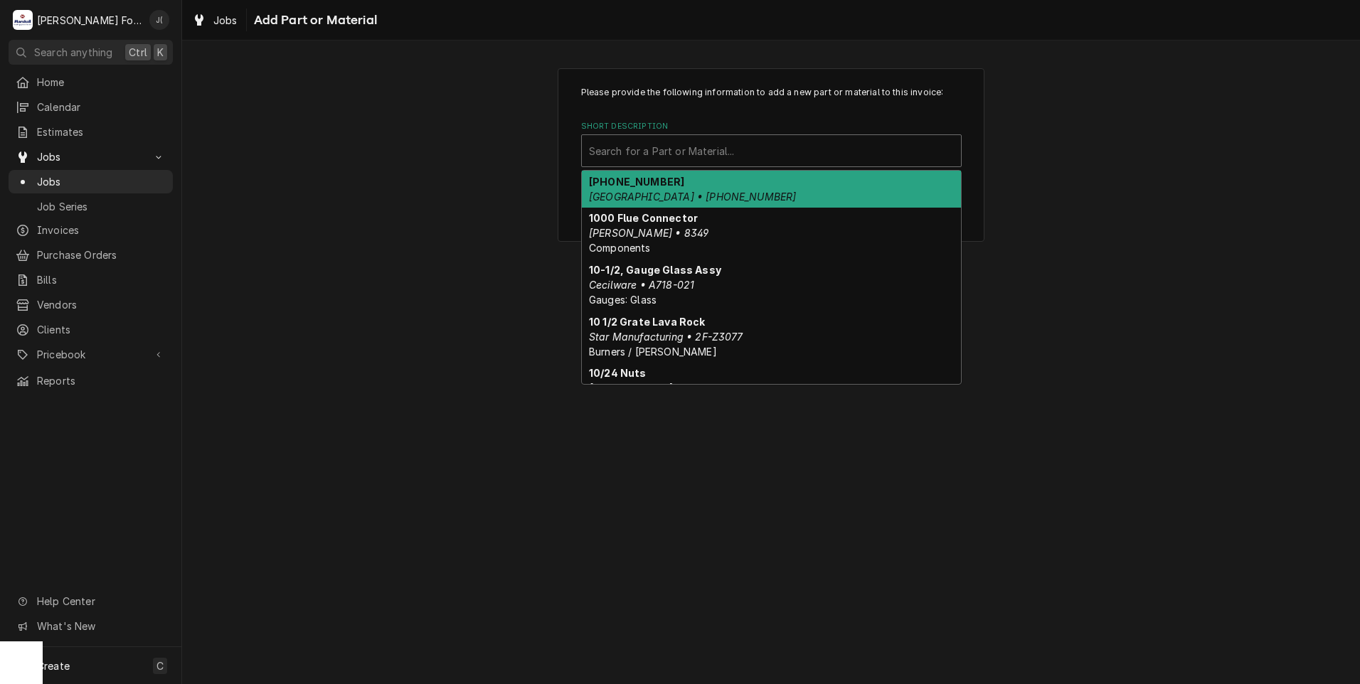
click at [718, 140] on div "Short Description" at bounding box center [771, 151] width 365 height 26
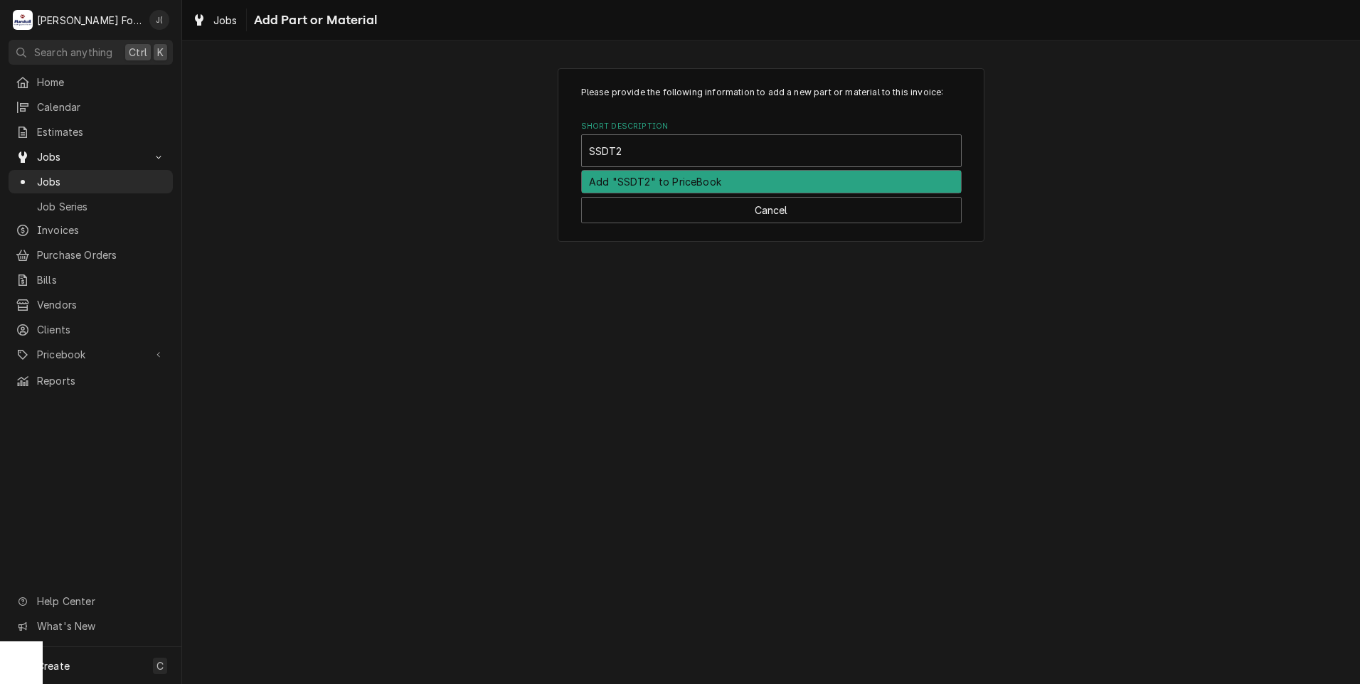
type input "SSDT"
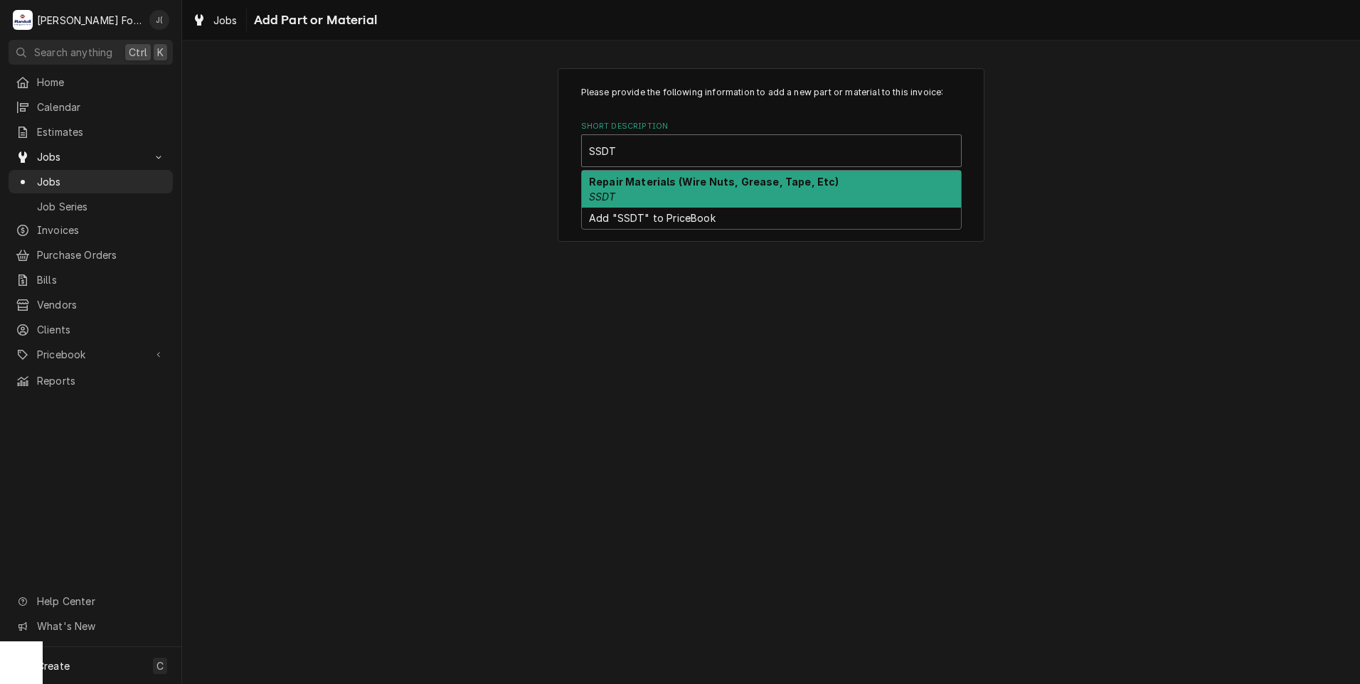
click at [688, 181] on strong "Repair Materials (Wire Nuts, Grease, Tape, Etc)" at bounding box center [714, 182] width 250 height 12
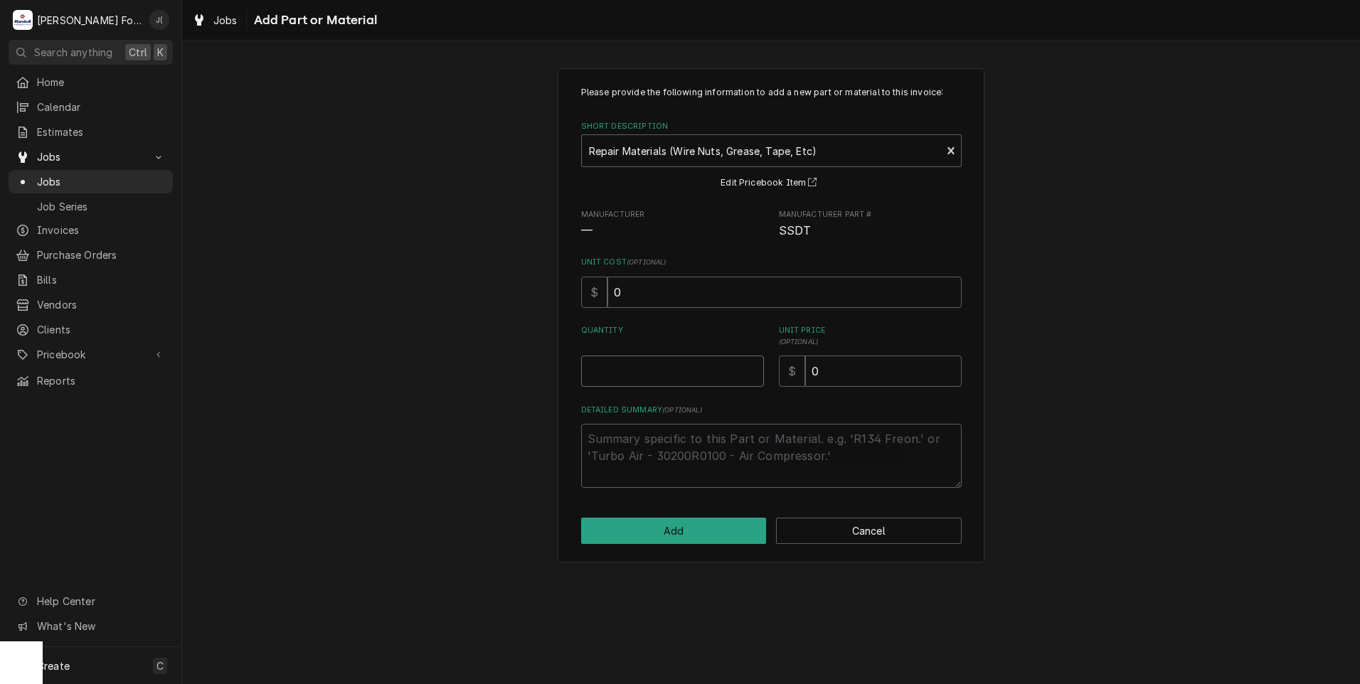
click at [673, 380] on input "Quantity" at bounding box center [672, 371] width 183 height 31
type textarea "x"
type input "1"
type textarea "x"
type input "2"
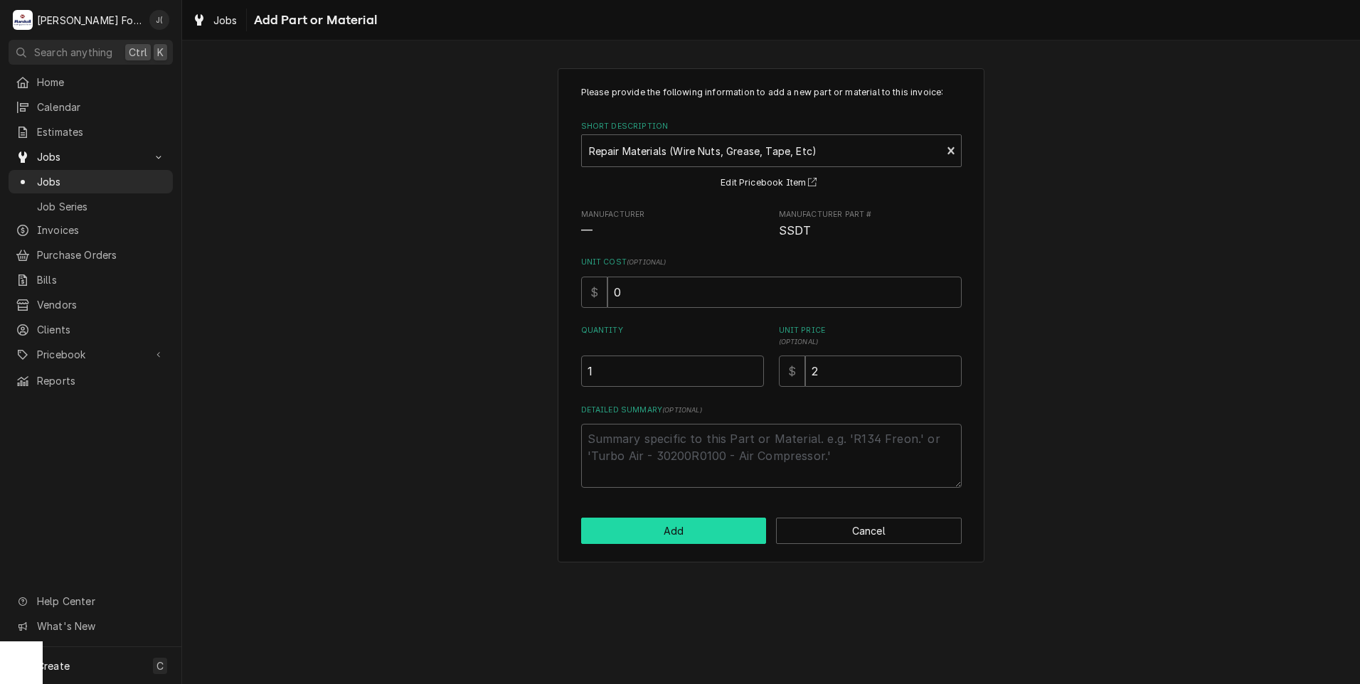
click at [632, 531] on button "Add" at bounding box center [674, 531] width 186 height 26
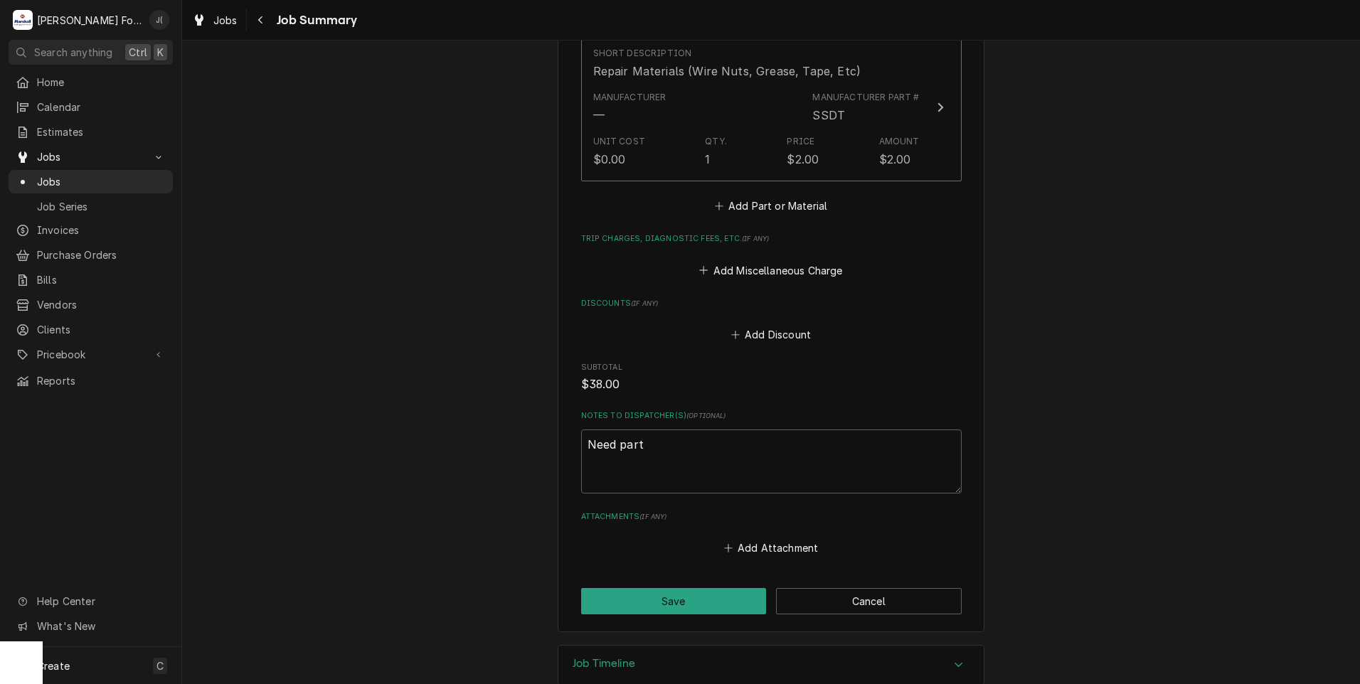
scroll to position [1541, 0]
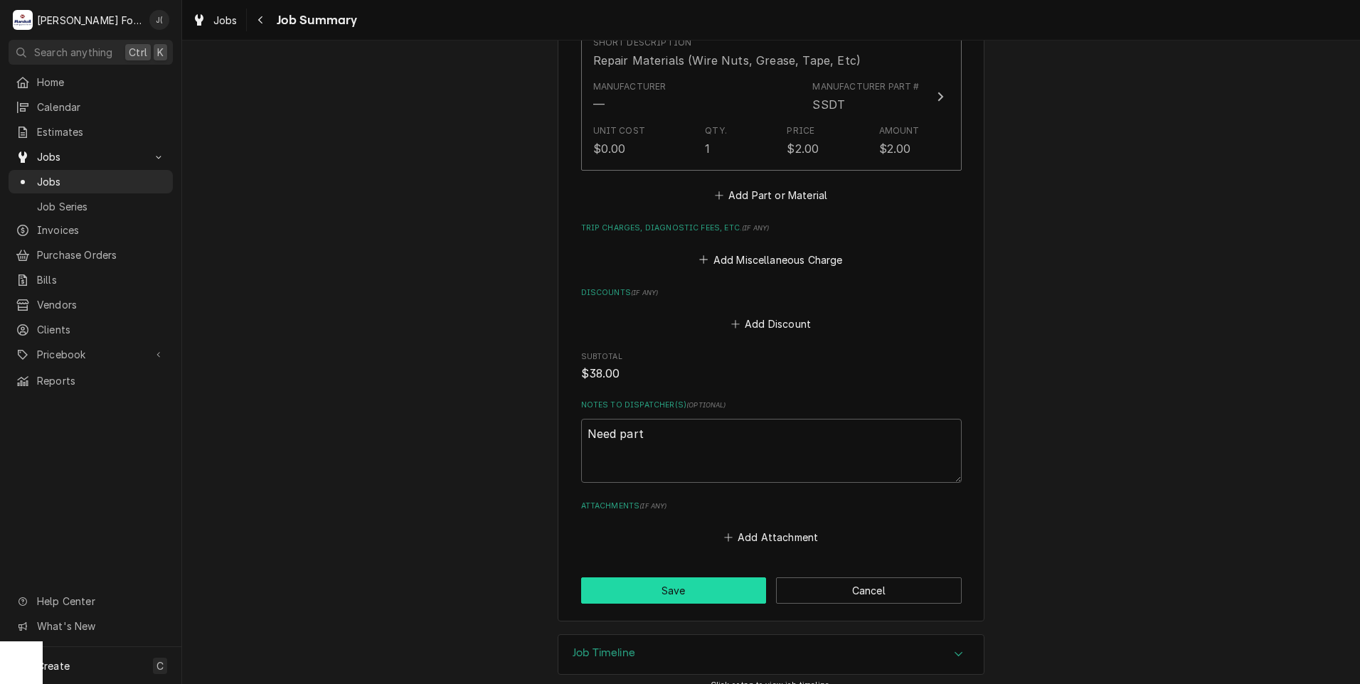
click at [668, 578] on button "Save" at bounding box center [674, 591] width 186 height 26
type textarea "x"
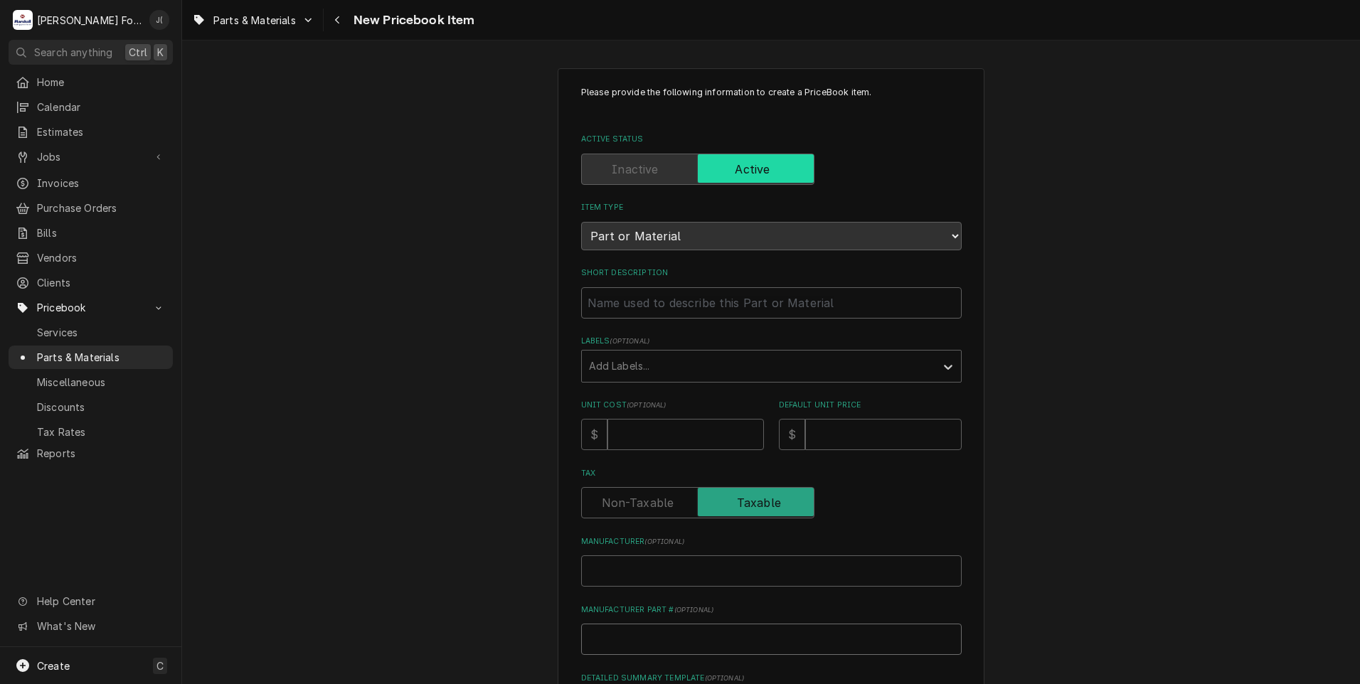
click at [718, 637] on input "Manufacturer Part # ( optional )" at bounding box center [771, 639] width 381 height 31
type textarea "x"
type input "S"
type textarea "x"
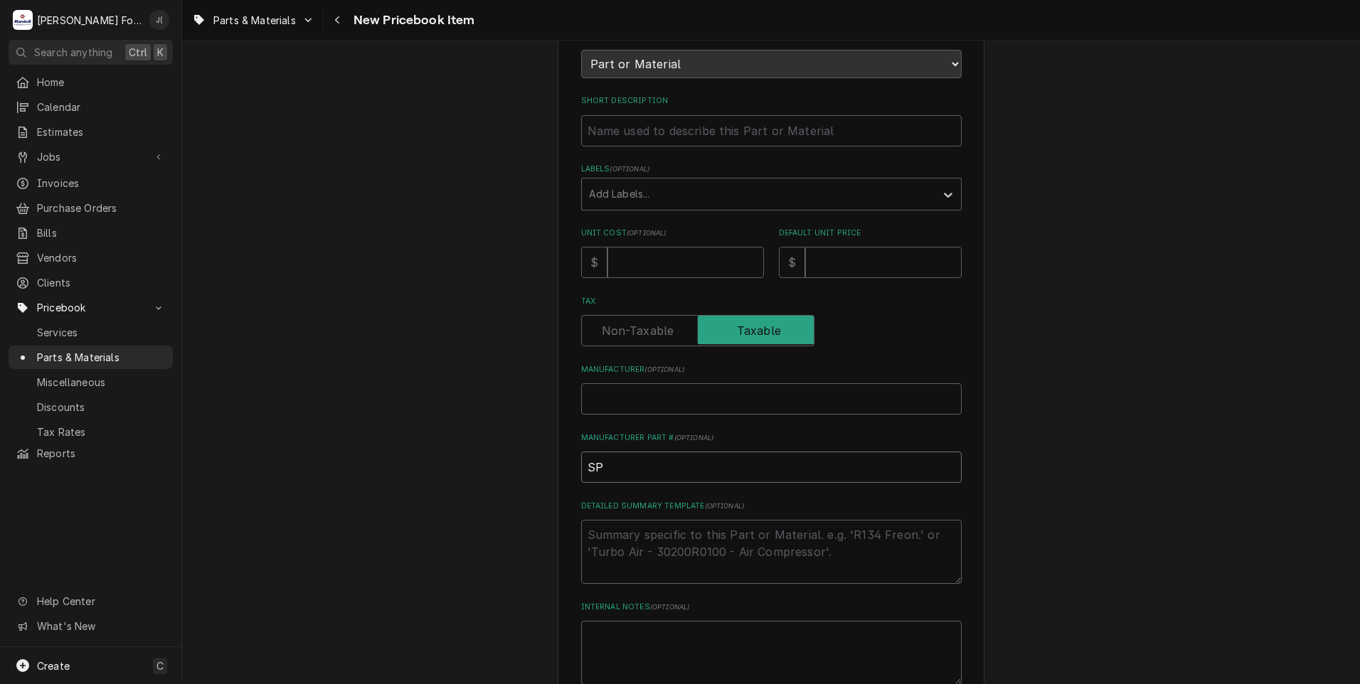
scroll to position [322, 0]
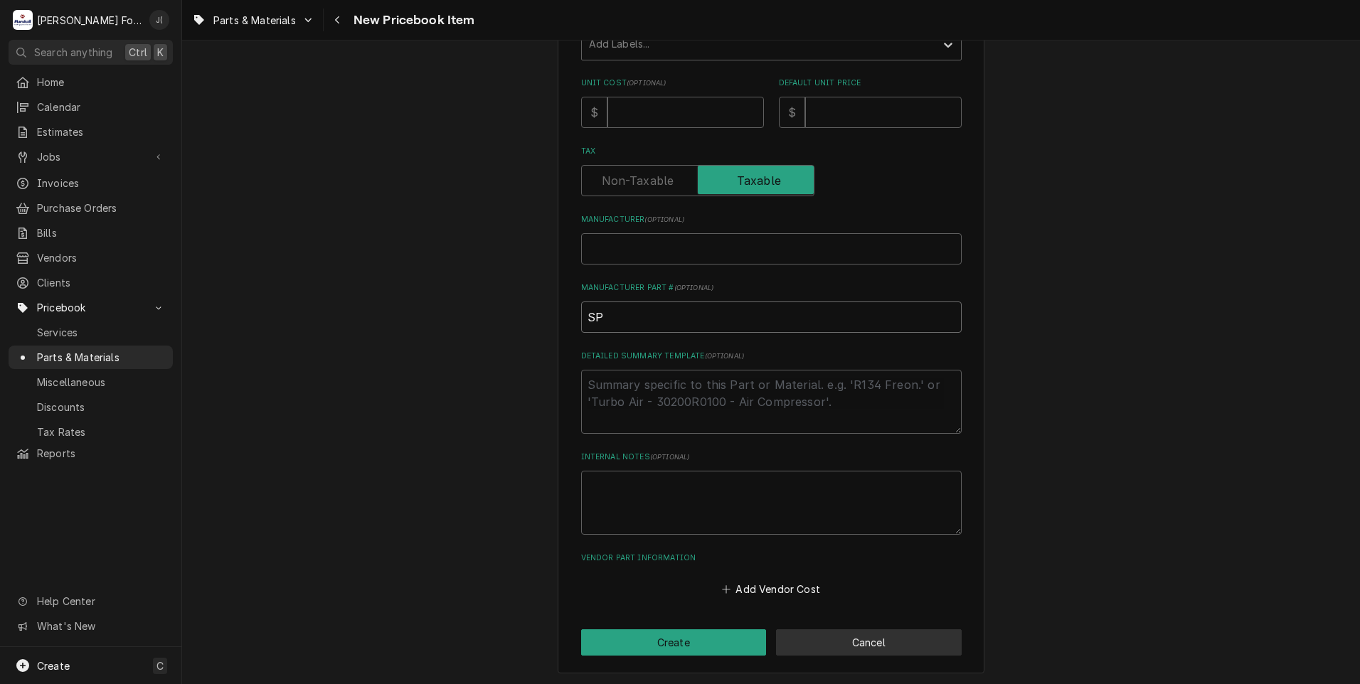
type input "SP"
click at [844, 643] on button "Cancel" at bounding box center [869, 642] width 186 height 26
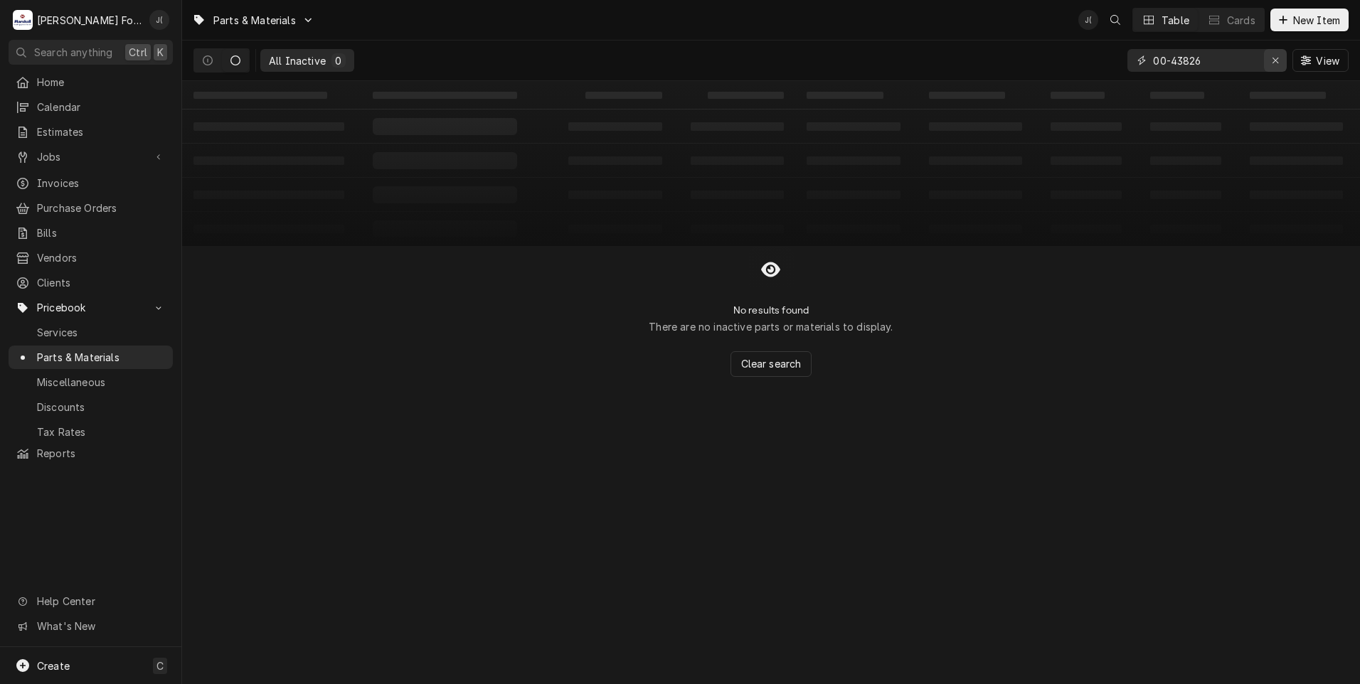
click at [1277, 63] on icon "Erase input" at bounding box center [1276, 60] width 8 height 10
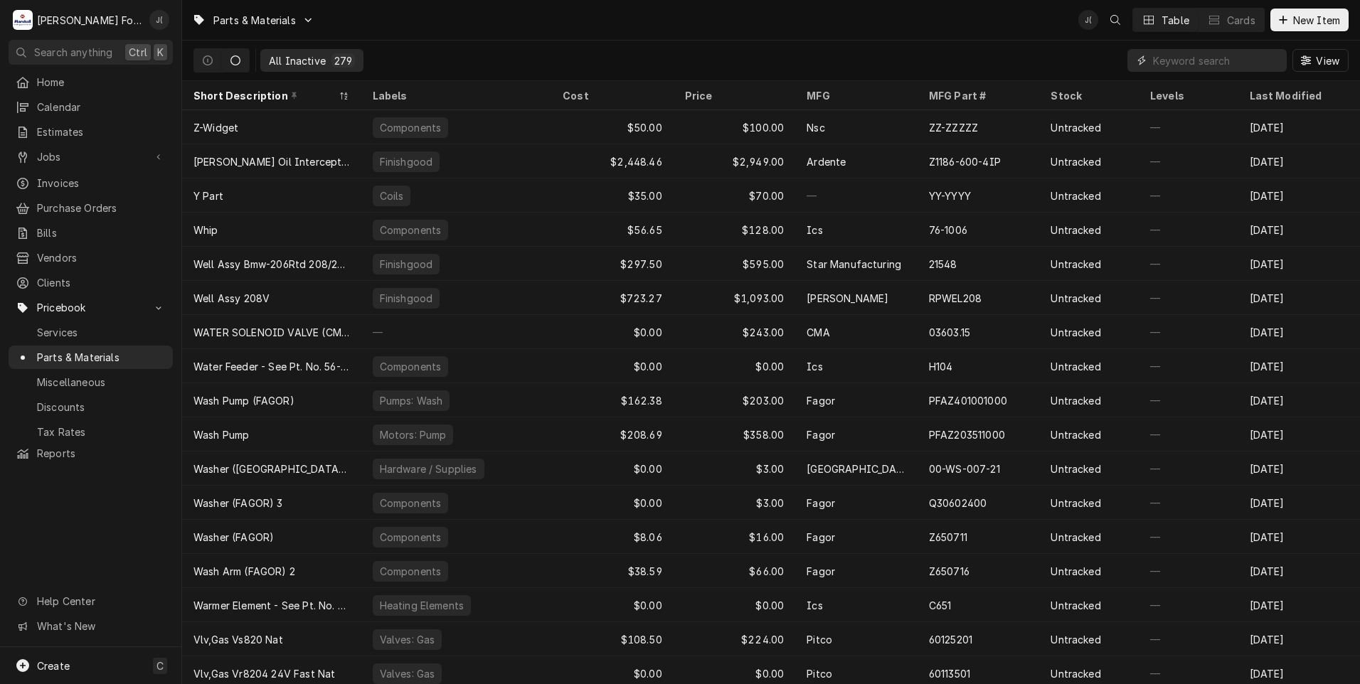
paste input "00-438426"
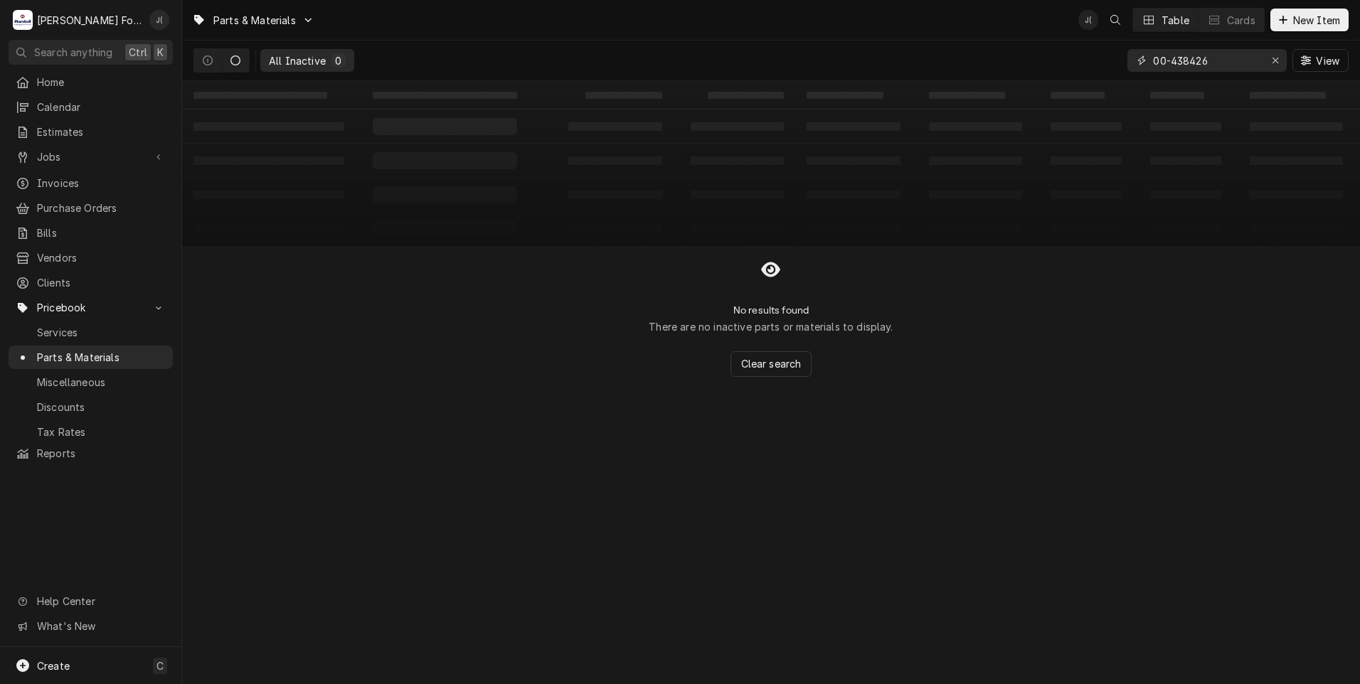
type input "00-438426"
click at [748, 67] on div "All Inactive 0 00-438426 View" at bounding box center [770, 61] width 1155 height 40
click at [750, 67] on div "All Inactive 0 00-438426 View" at bounding box center [770, 61] width 1155 height 40
click at [751, 66] on div "All Inactive 0 00-438426 View" at bounding box center [770, 61] width 1155 height 40
click at [238, 62] on icon "Dynamic Content Wrapper" at bounding box center [235, 60] width 10 height 10
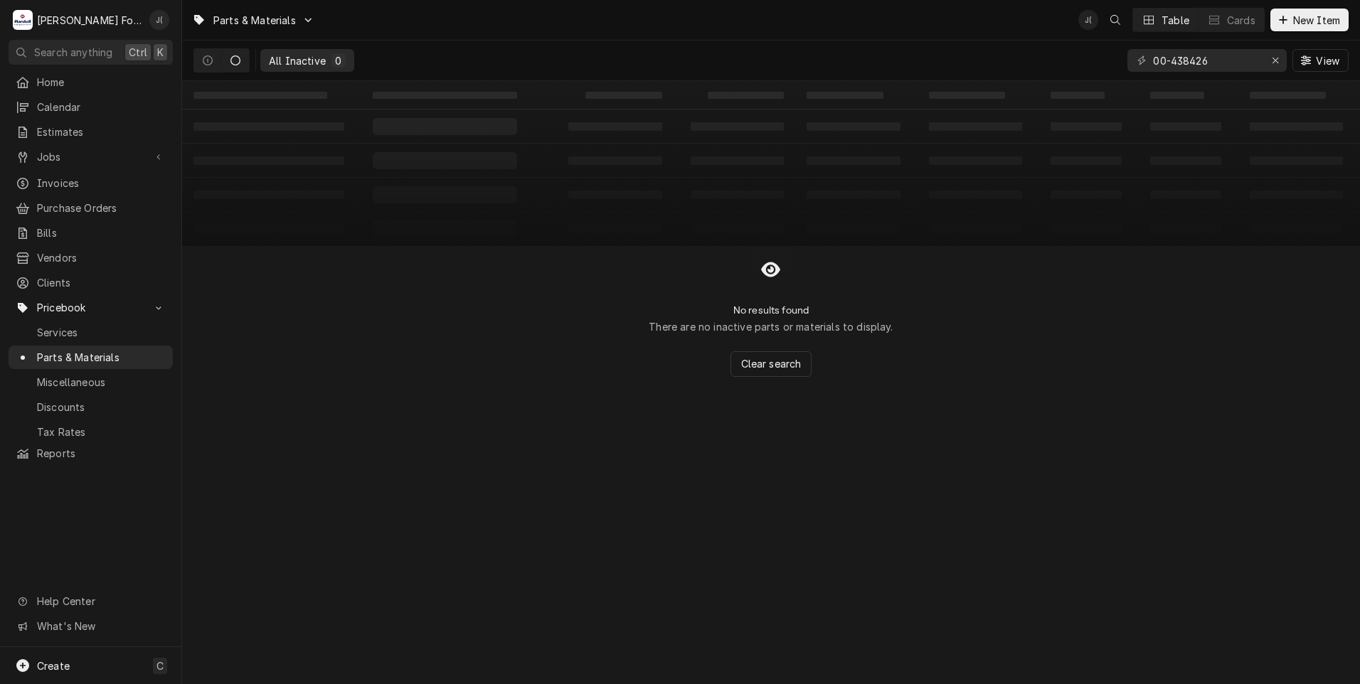
click at [288, 58] on div "All Inactive" at bounding box center [297, 60] width 57 height 15
click at [236, 58] on icon "Dynamic Content Wrapper" at bounding box center [235, 60] width 10 height 10
click at [1277, 63] on icon "Erase input" at bounding box center [1276, 60] width 8 height 10
click at [1233, 63] on input "Dynamic Content Wrapper" at bounding box center [1220, 60] width 134 height 23
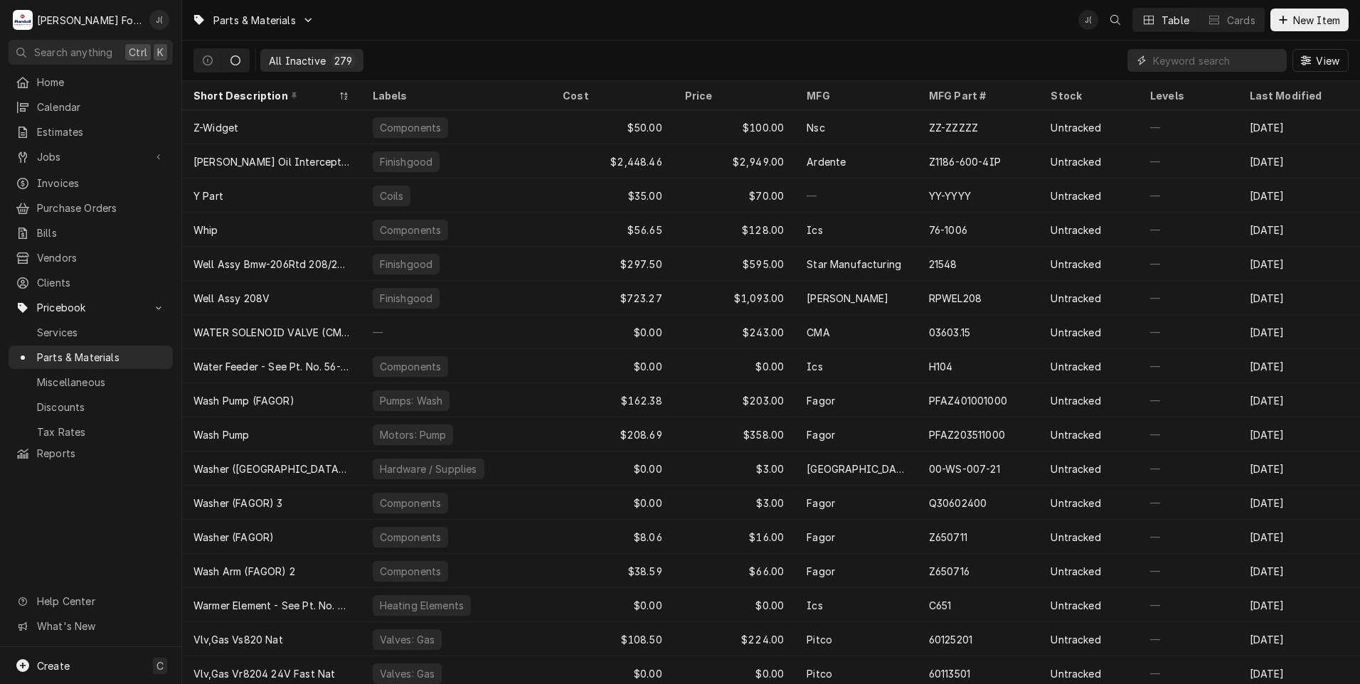
click at [1205, 60] on input "Dynamic Content Wrapper" at bounding box center [1216, 60] width 127 height 23
paste input "00-438426"
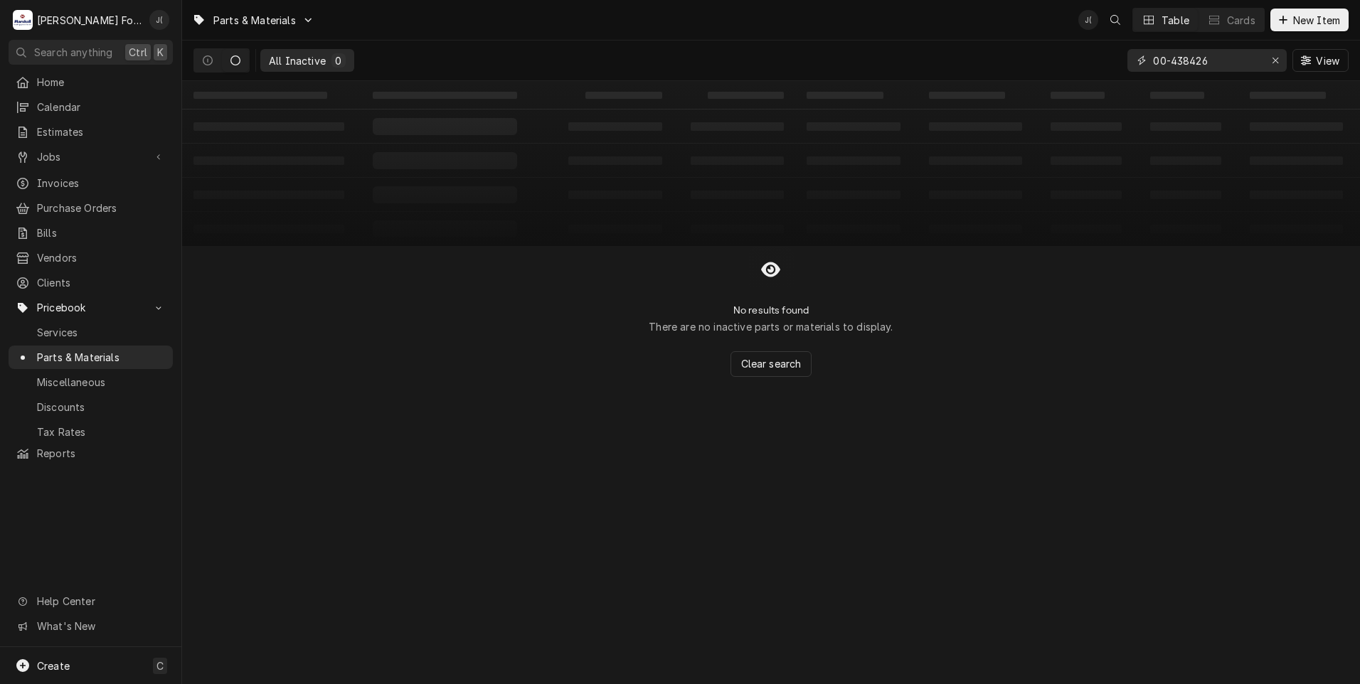
type input "00-438426"
click at [1153, 62] on div "00-438426" at bounding box center [1206, 60] width 159 height 23
click at [1165, 62] on input "00-438426" at bounding box center [1206, 60] width 107 height 23
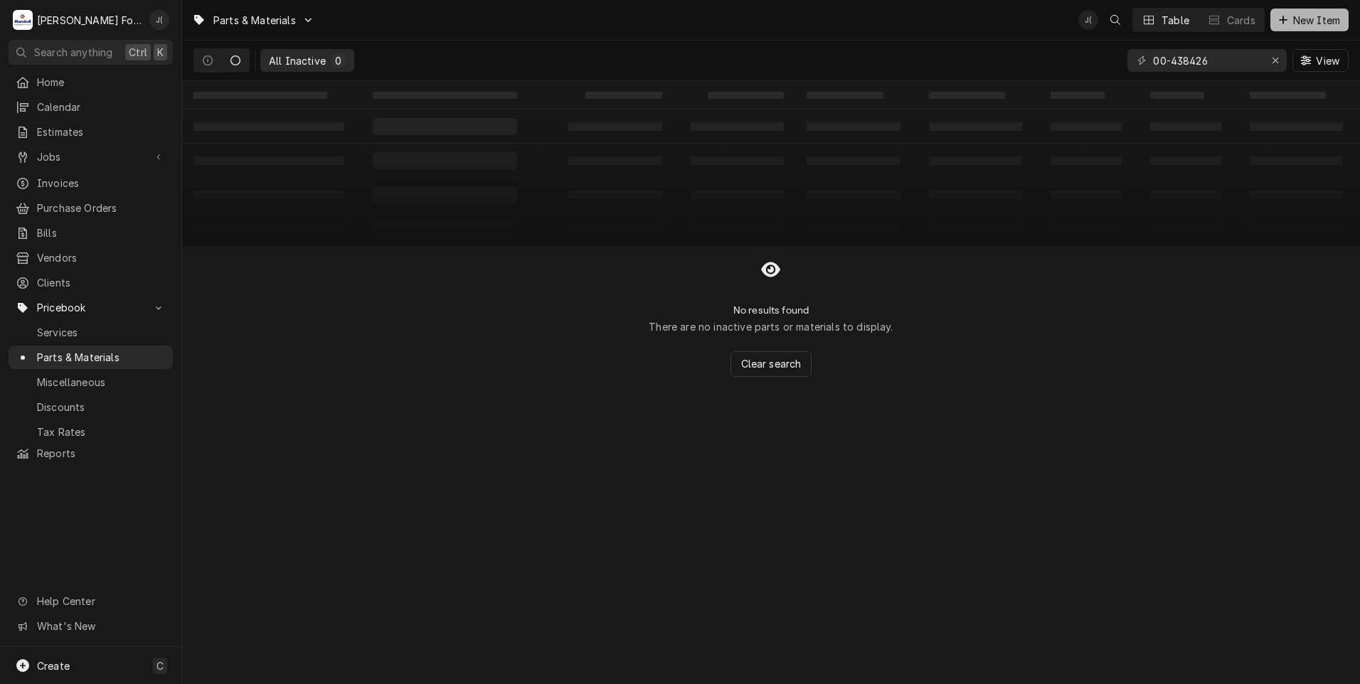
click at [1285, 28] on button "New Item" at bounding box center [1309, 20] width 78 height 23
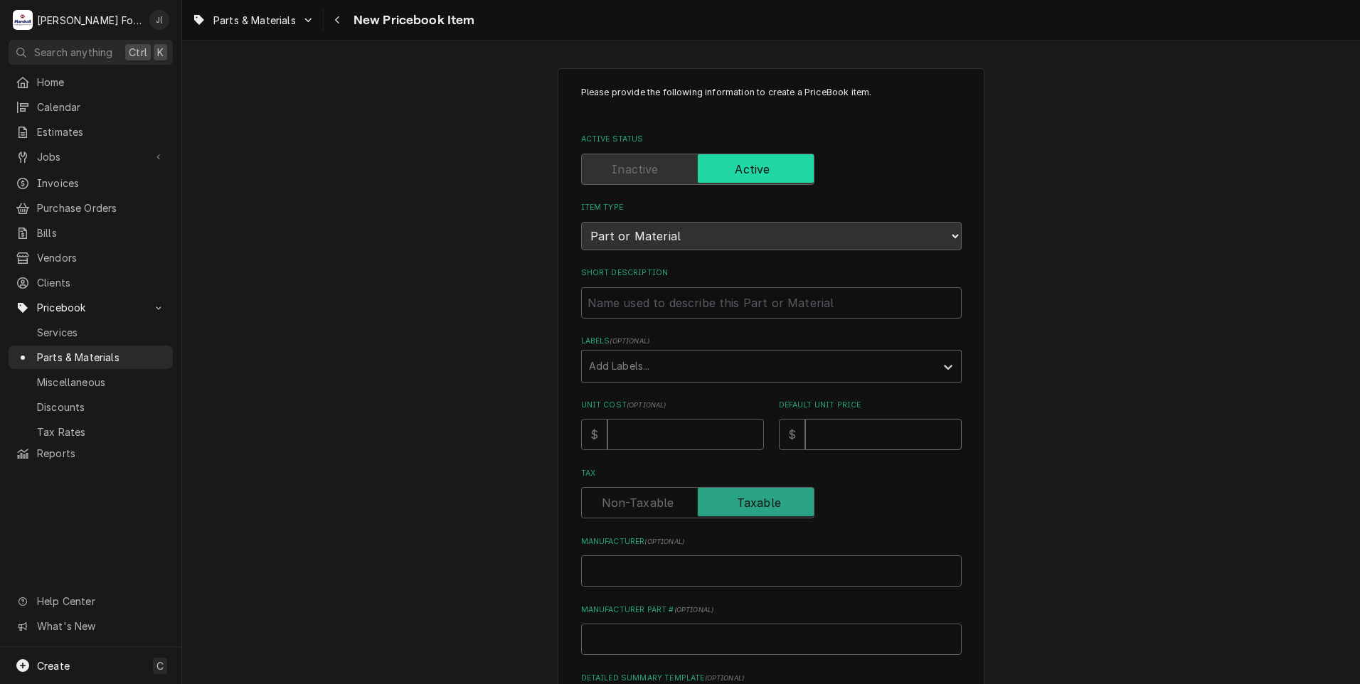
click at [836, 434] on input "Default Unit Price" at bounding box center [883, 434] width 156 height 31
type textarea "x"
type input "8"
type textarea "x"
type input "8.0"
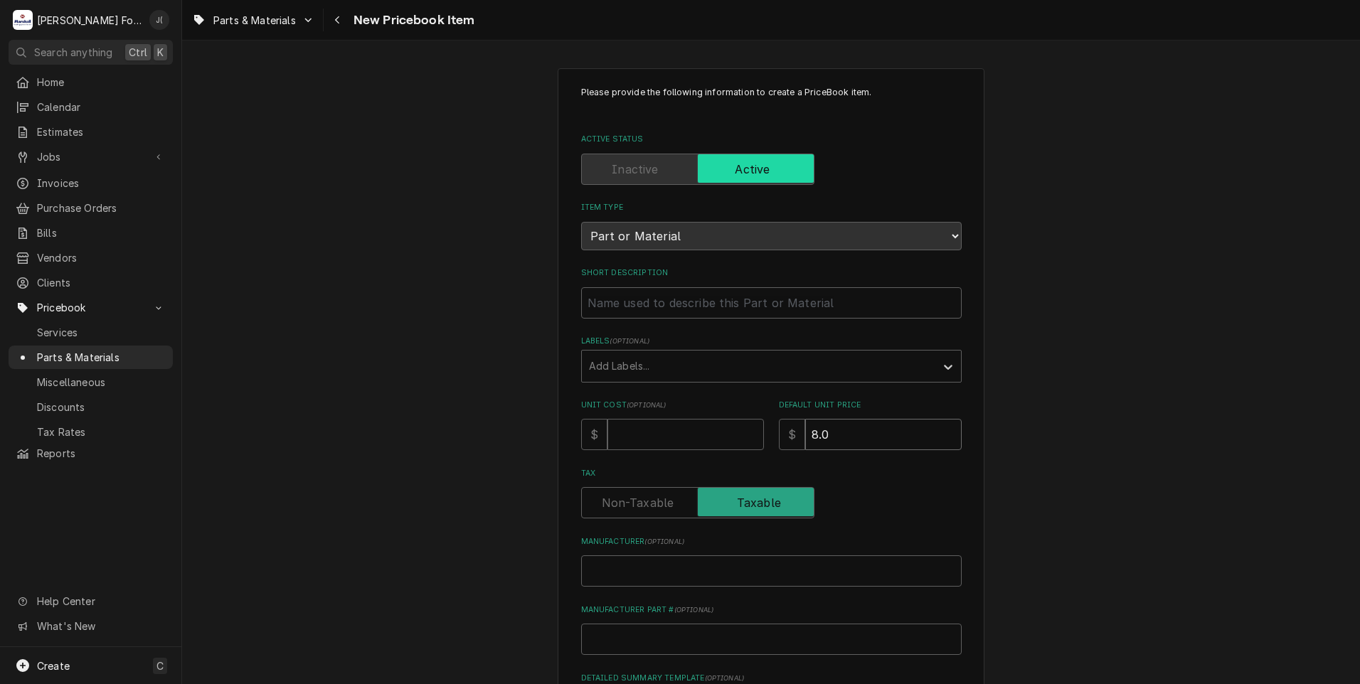
type textarea "x"
type input "8.00"
click at [627, 435] on input "Unit Cost ( optional )" at bounding box center [685, 434] width 156 height 31
type textarea "x"
type input "2"
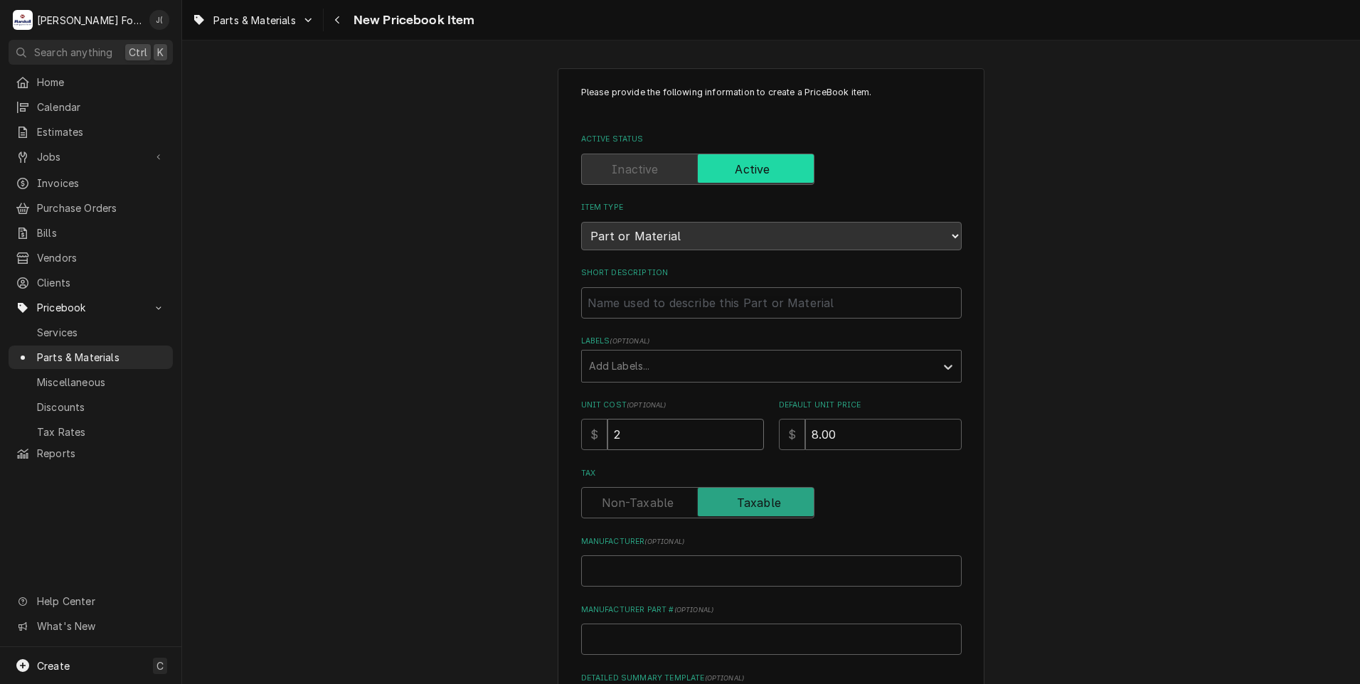
type textarea "x"
type input "2.9"
type textarea "x"
type input "2.94"
click at [587, 567] on input "Manufacturer ( optional )" at bounding box center [771, 570] width 381 height 31
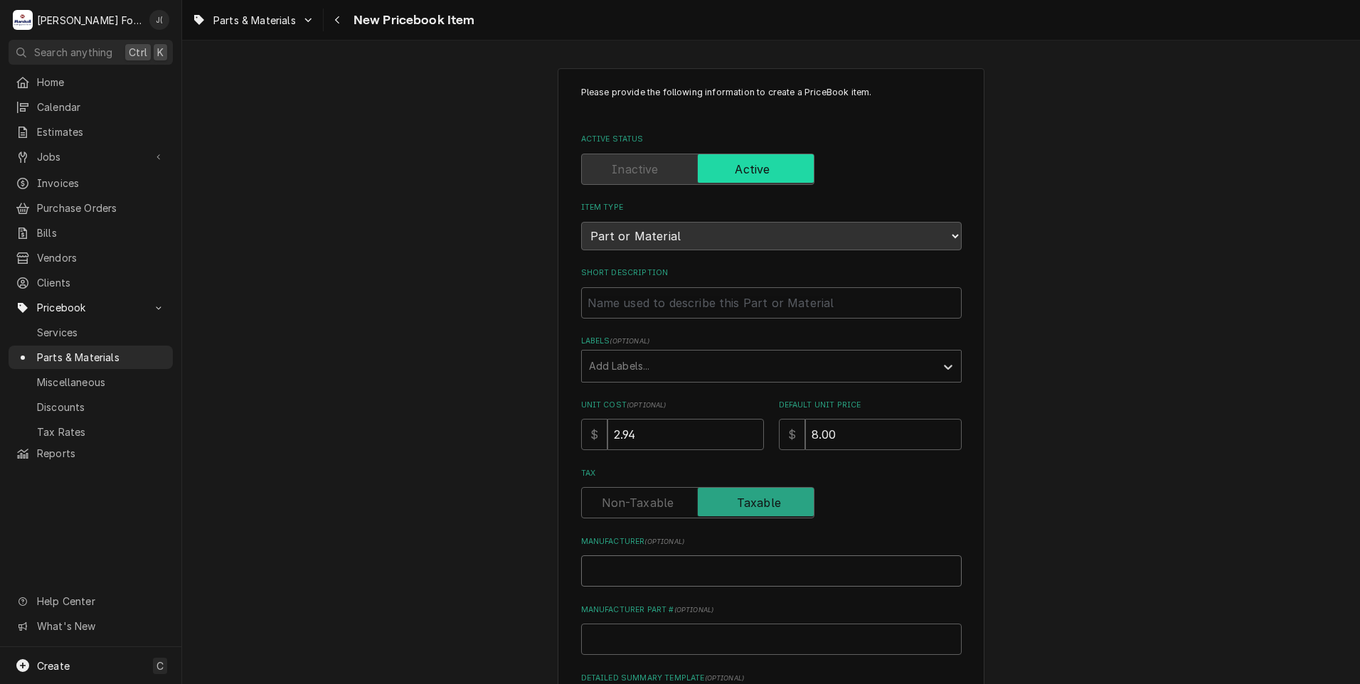
type textarea "x"
type input "H"
type textarea "x"
type input "HO"
type textarea "x"
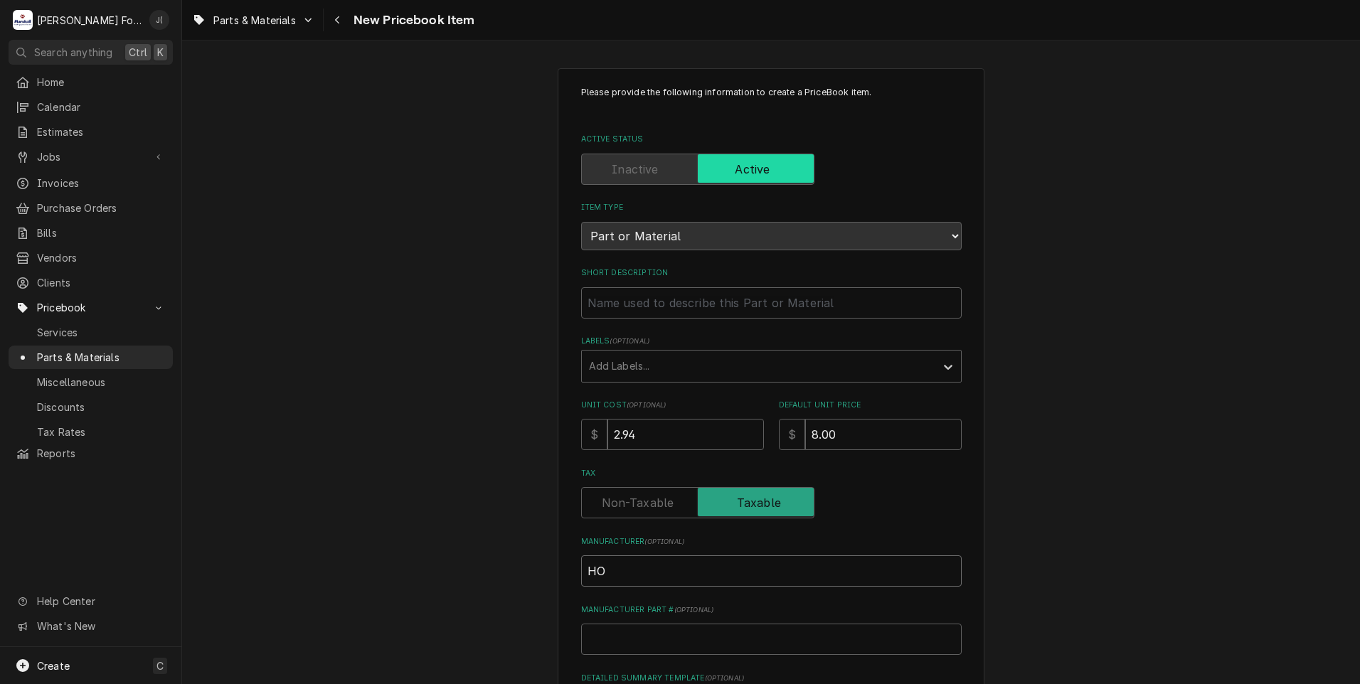
type input "HOB"
type textarea "x"
type input "HOBA"
type textarea "x"
type input "HOBAR"
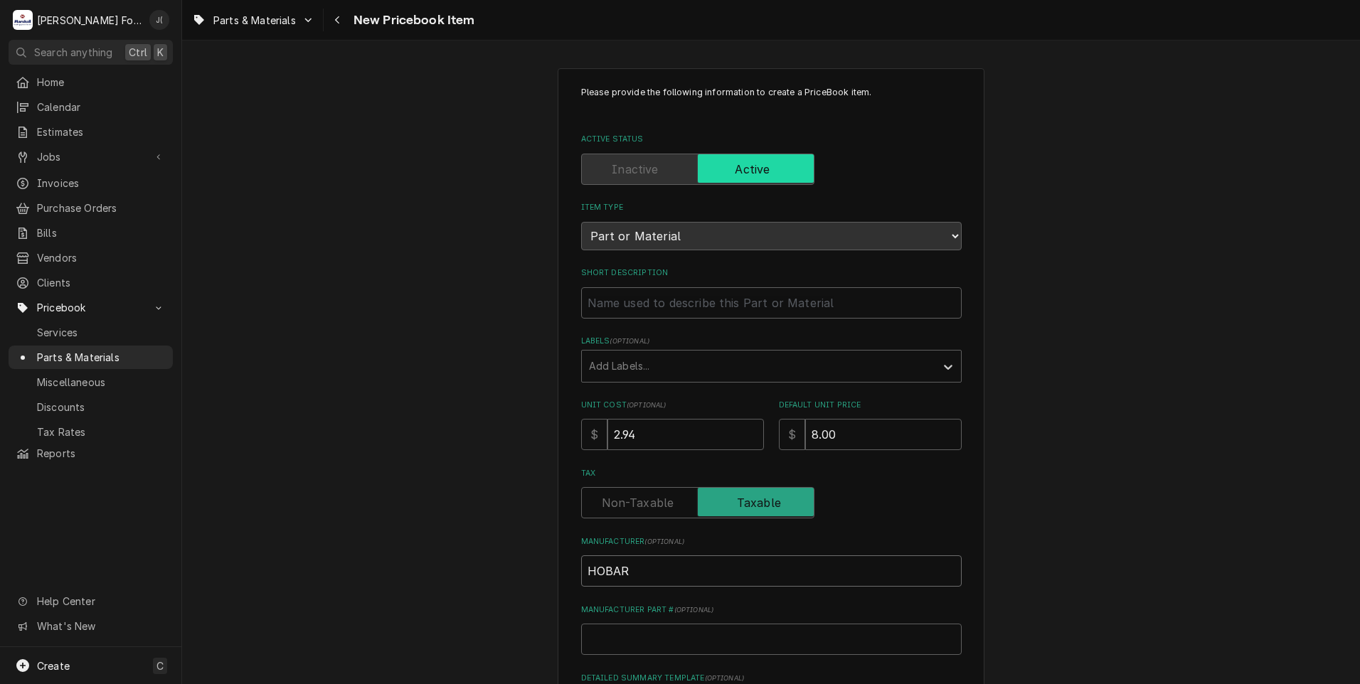
type textarea "x"
type input "[GEOGRAPHIC_DATA]"
type textarea "x"
type input "0"
type textarea "x"
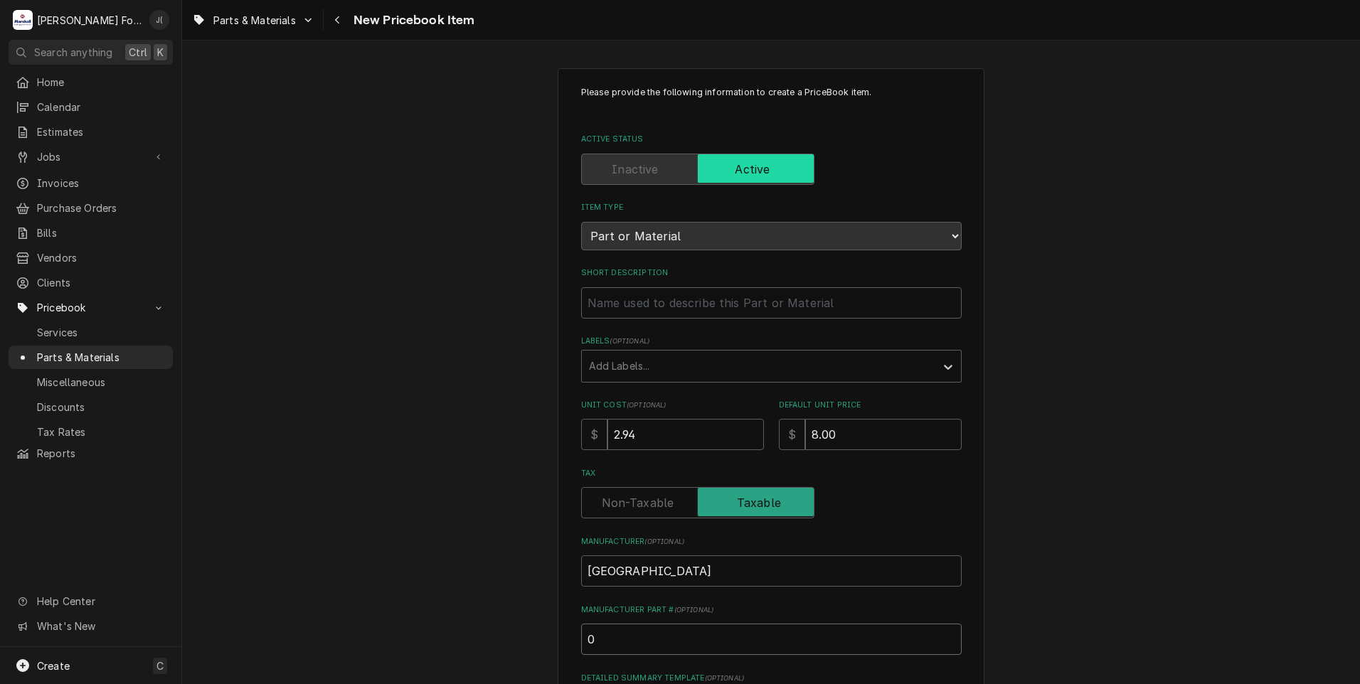
type input "00"
type textarea "x"
type input "00-"
type textarea "x"
type input "00-4"
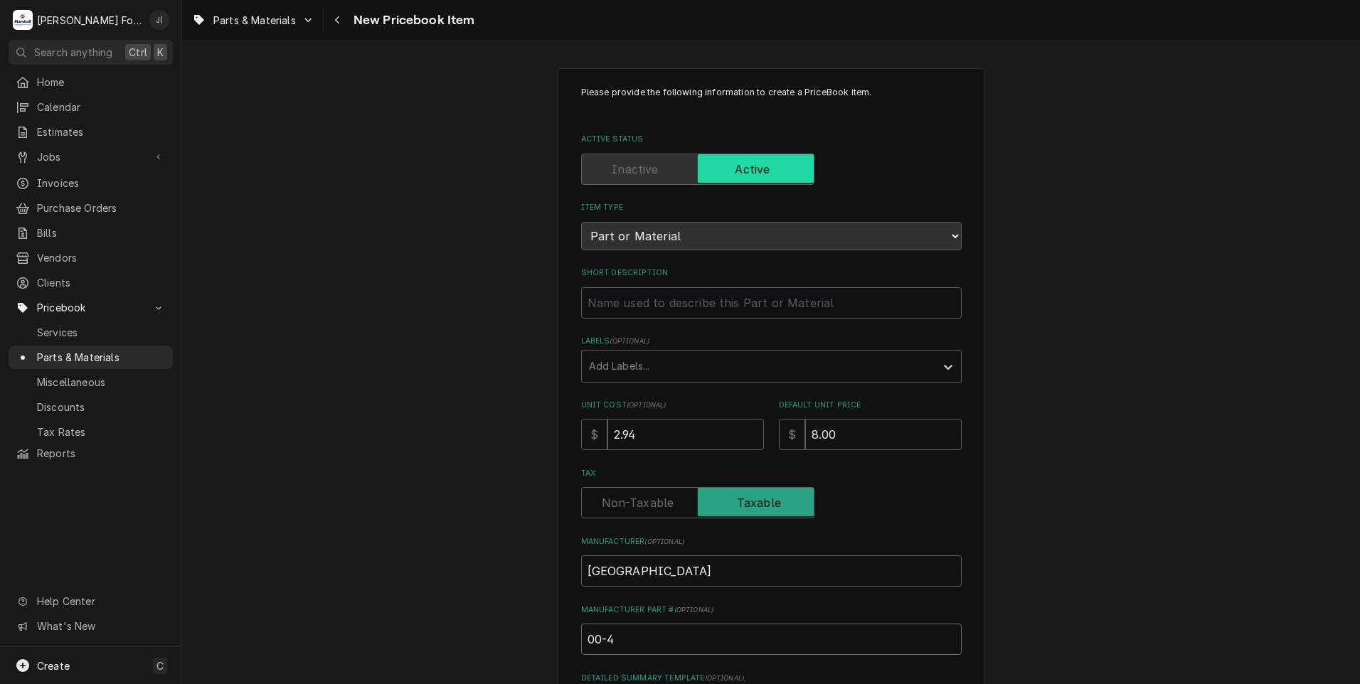
type textarea "x"
type input "00-43"
type textarea "x"
type input "00-438"
type textarea "x"
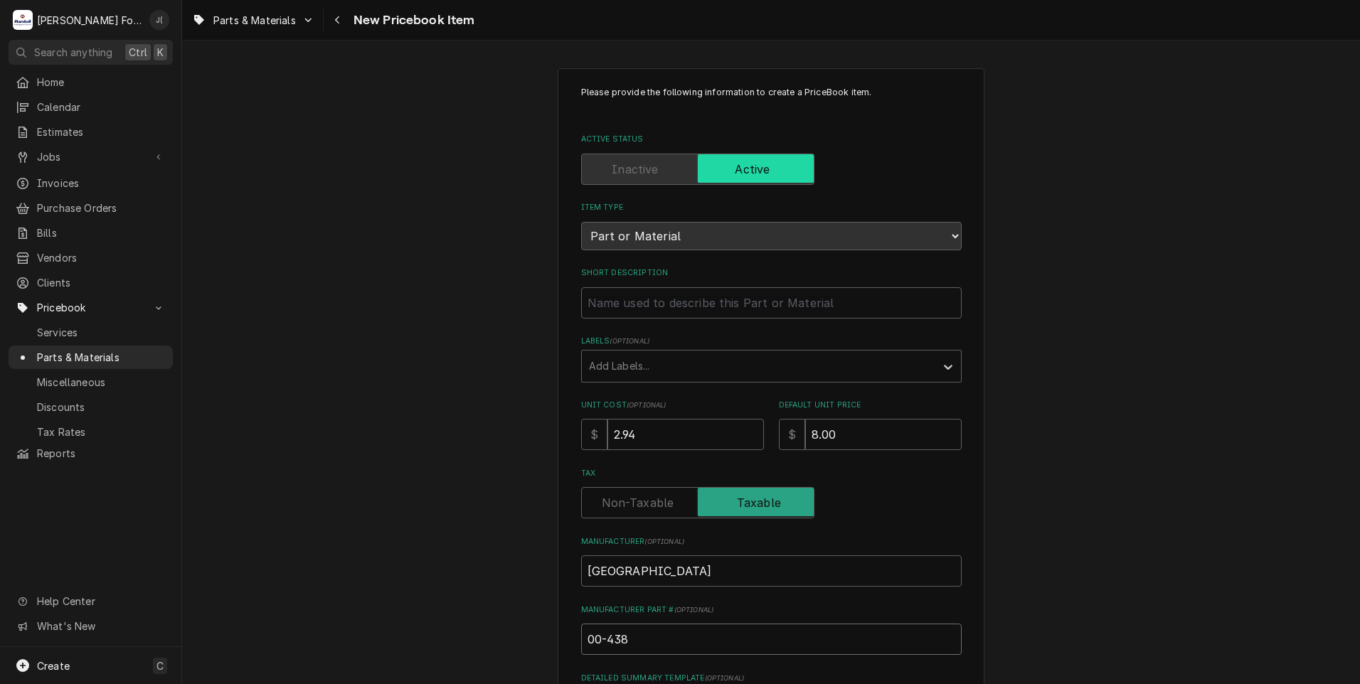
type input "00-4384"
type textarea "x"
type input "00-43842"
type textarea "x"
type input "00-438426"
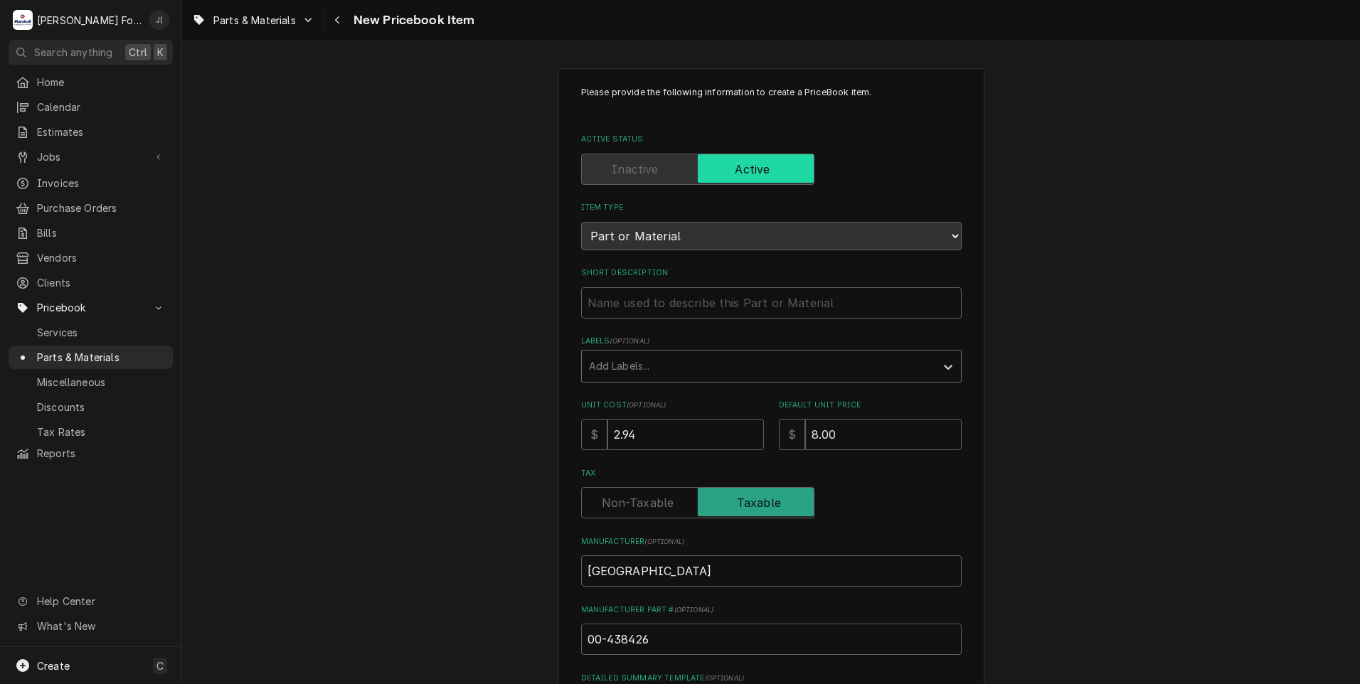
click at [648, 368] on div "Labels" at bounding box center [758, 366] width 339 height 26
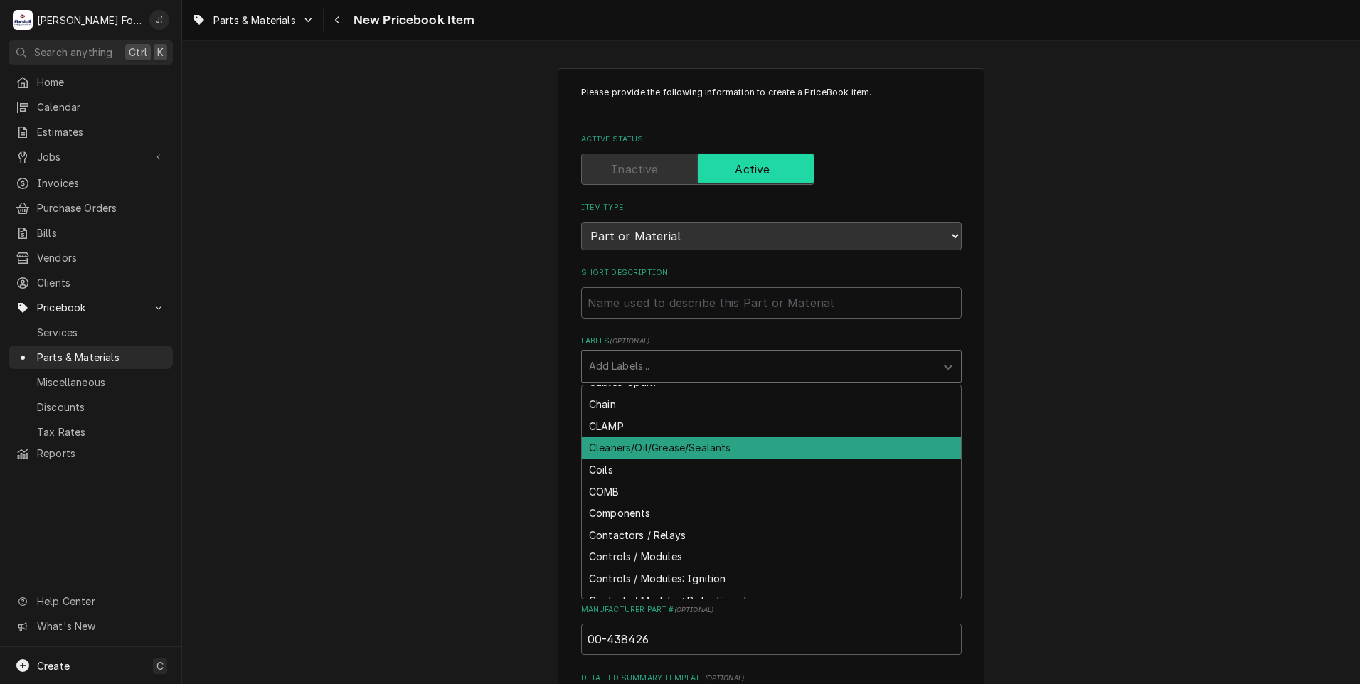
scroll to position [1067, 0]
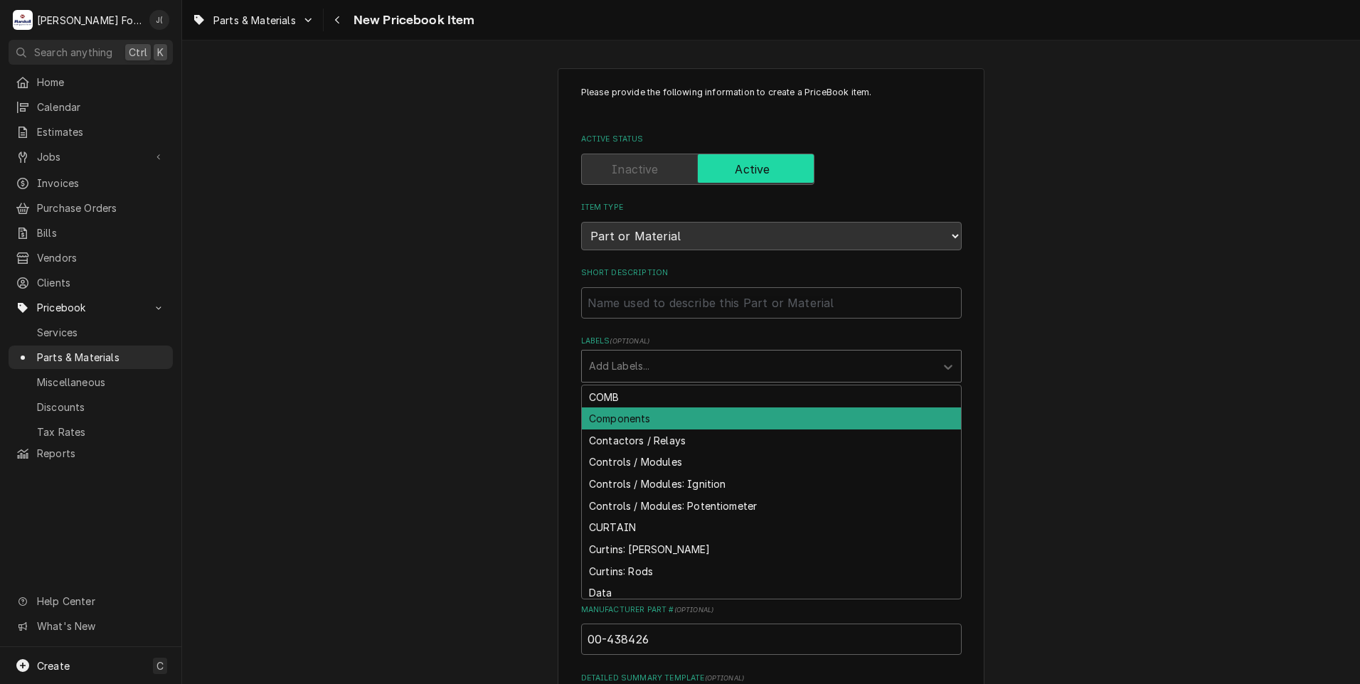
click at [651, 408] on div "Components" at bounding box center [771, 419] width 379 height 22
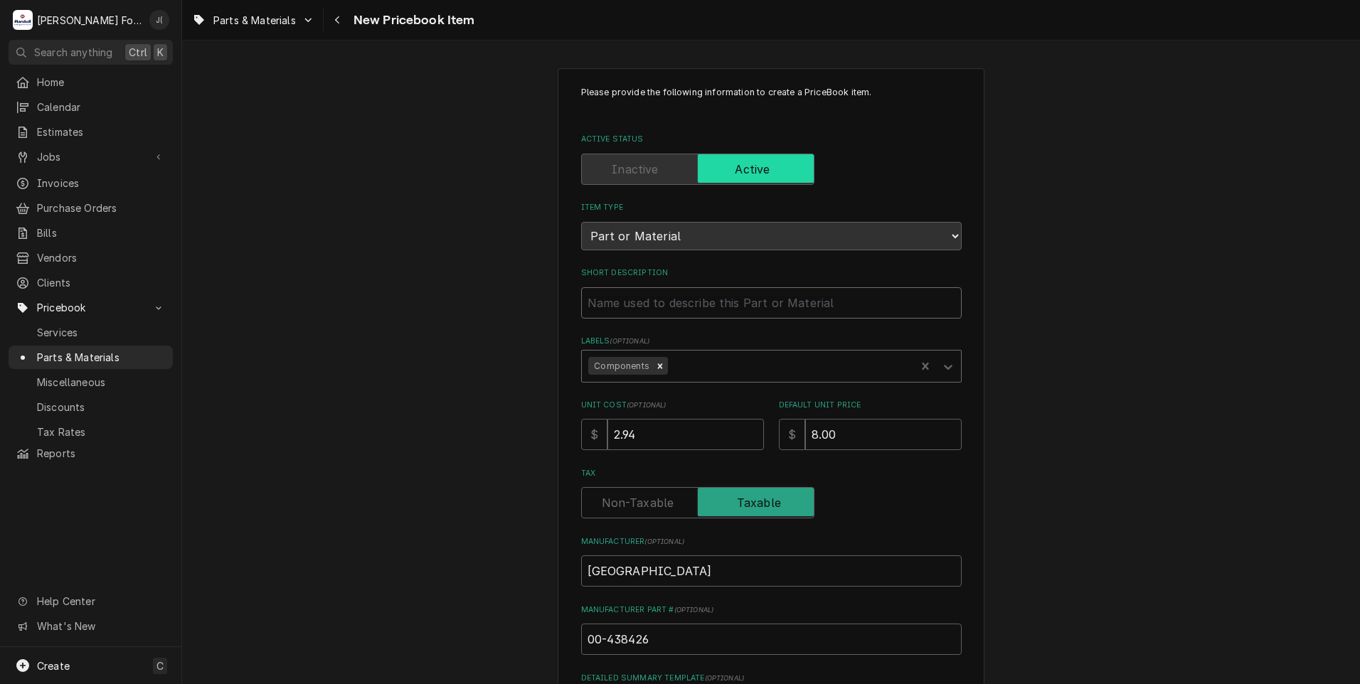
click at [634, 302] on input "Short Description" at bounding box center [771, 302] width 381 height 31
type textarea "x"
type input "S"
type textarea "x"
type input "SP"
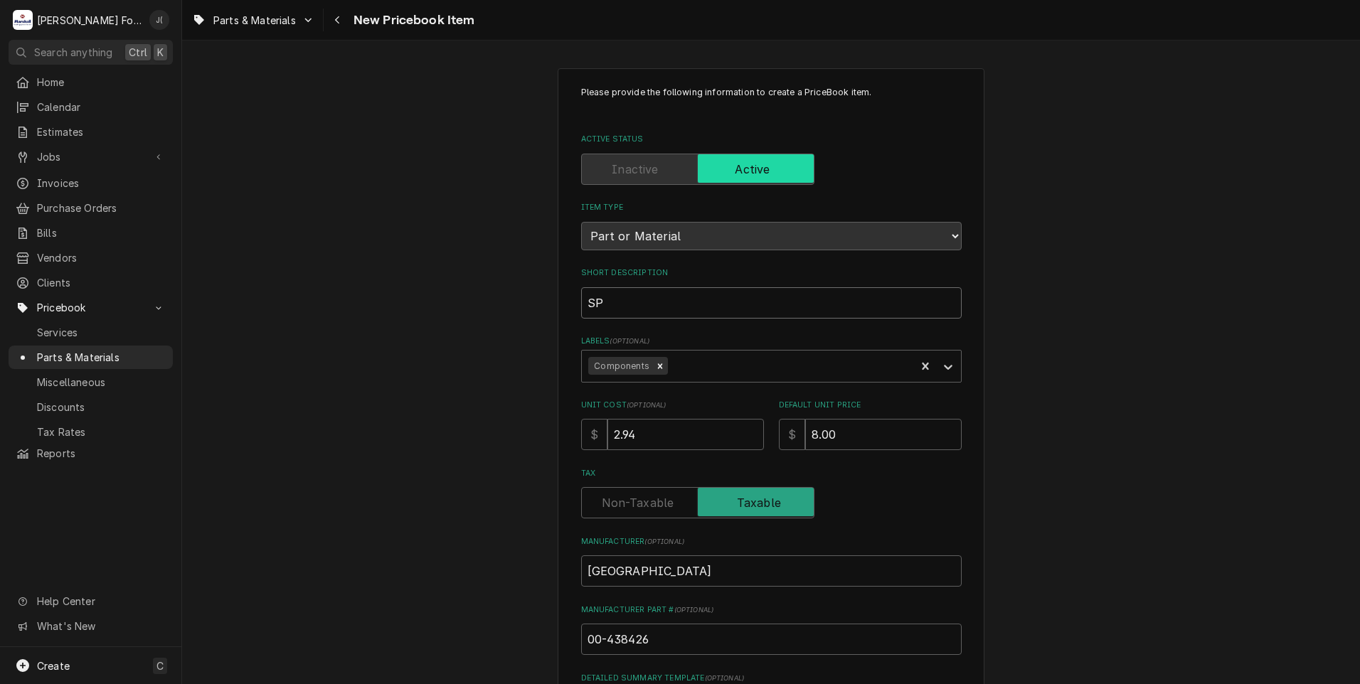
type textarea "x"
type input "SPR"
type textarea "x"
type input "SPRI"
type textarea "x"
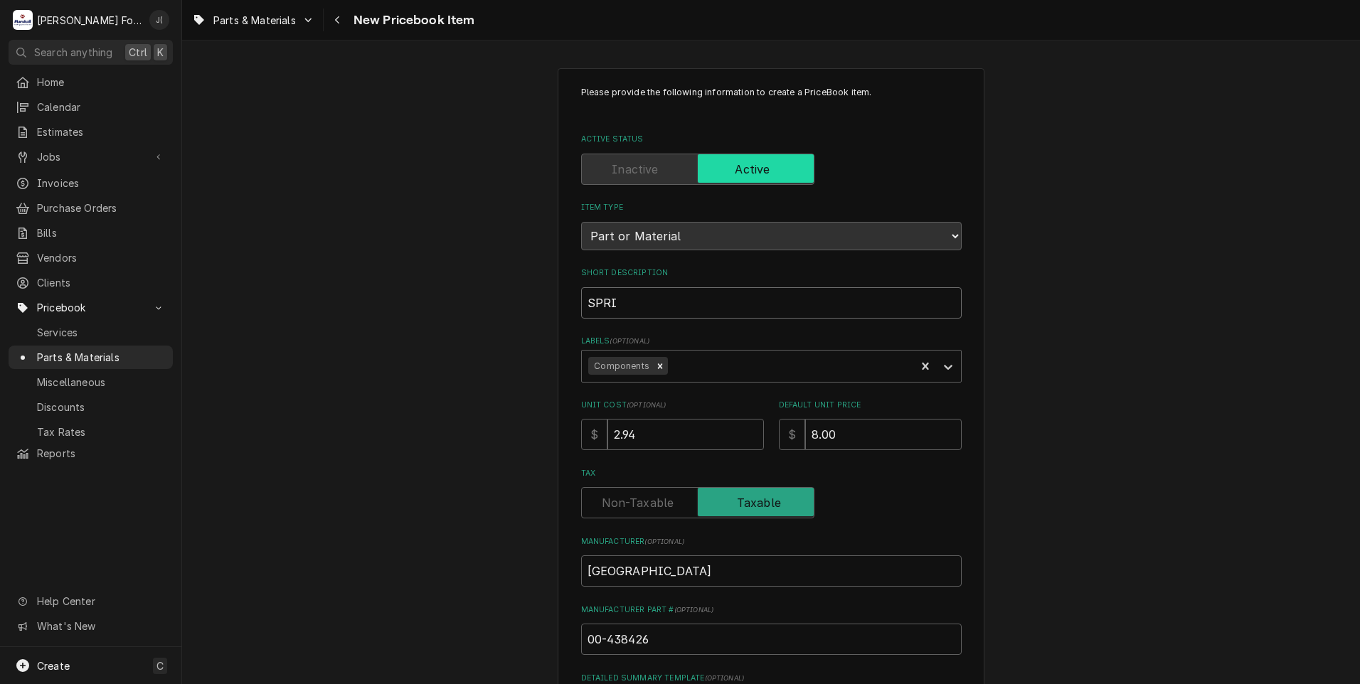
type input "SPRIN"
type textarea "x"
type input "SPRING"
type textarea "x"
type input "SPRING,"
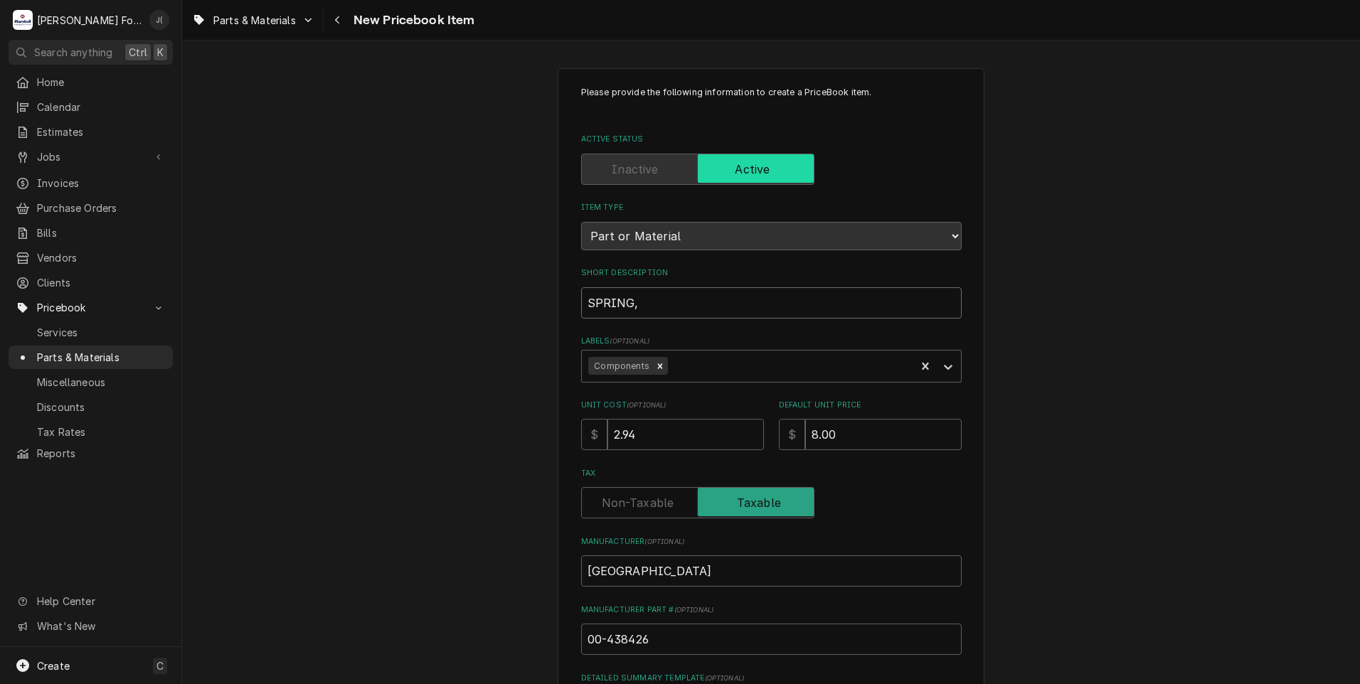
type textarea "x"
type input "SPRING,"
type textarea "x"
type input "SPRING, T"
type textarea "x"
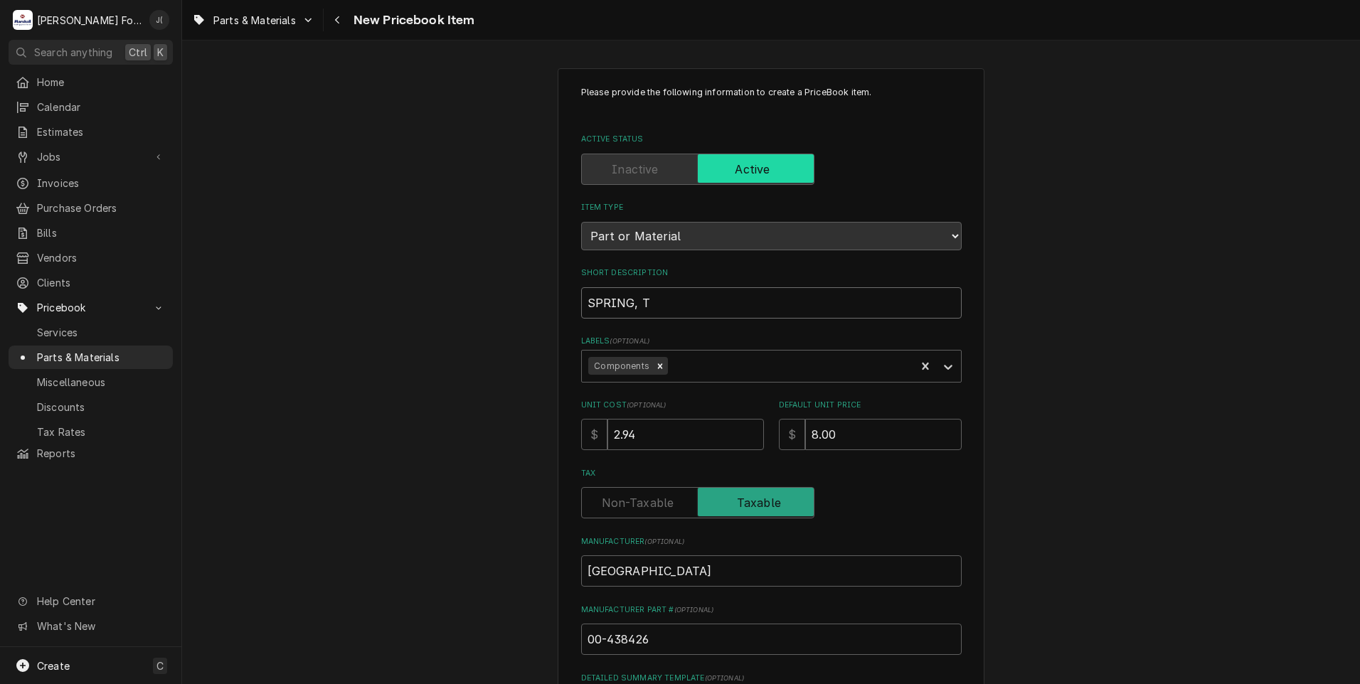
type input "SPRING, TR"
type textarea "x"
type input "SPRING, TRU"
type textarea "x"
type input "SPRING, TRUN"
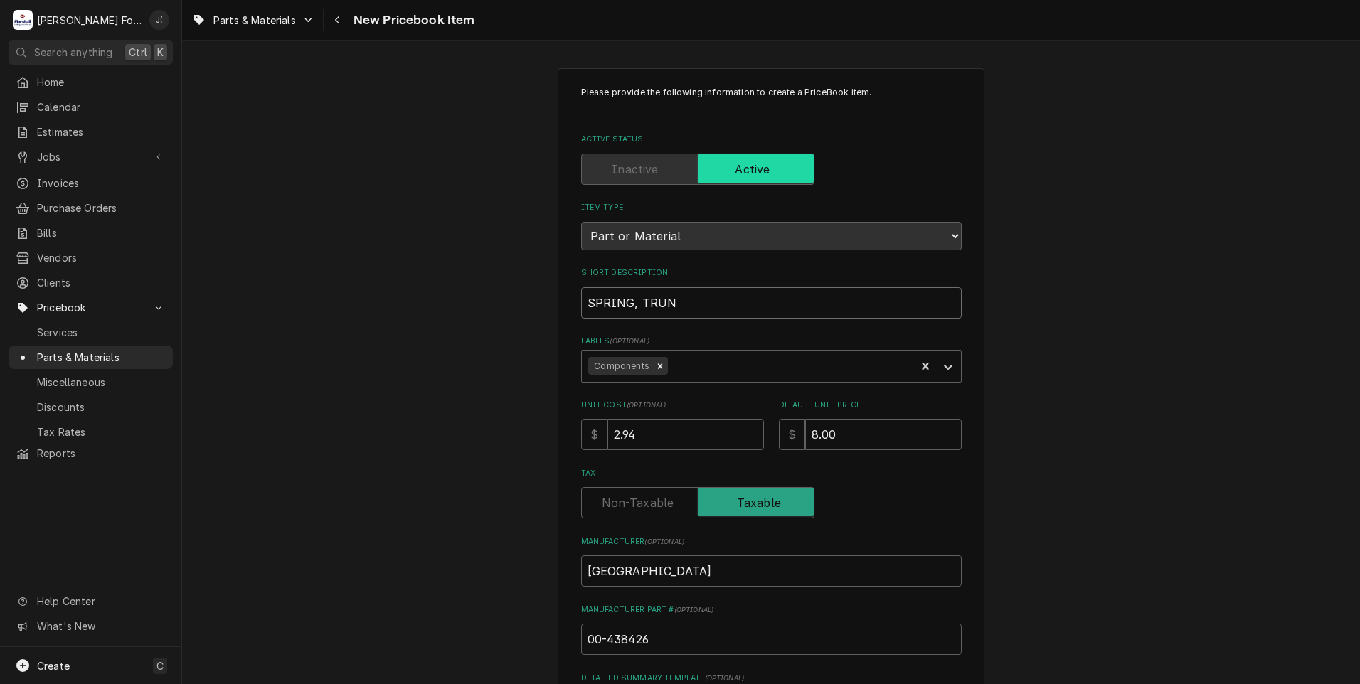
type textarea "x"
type input "SPRING, TRUNI"
type textarea "x"
type input "SPRING, TRUNIN"
type textarea "x"
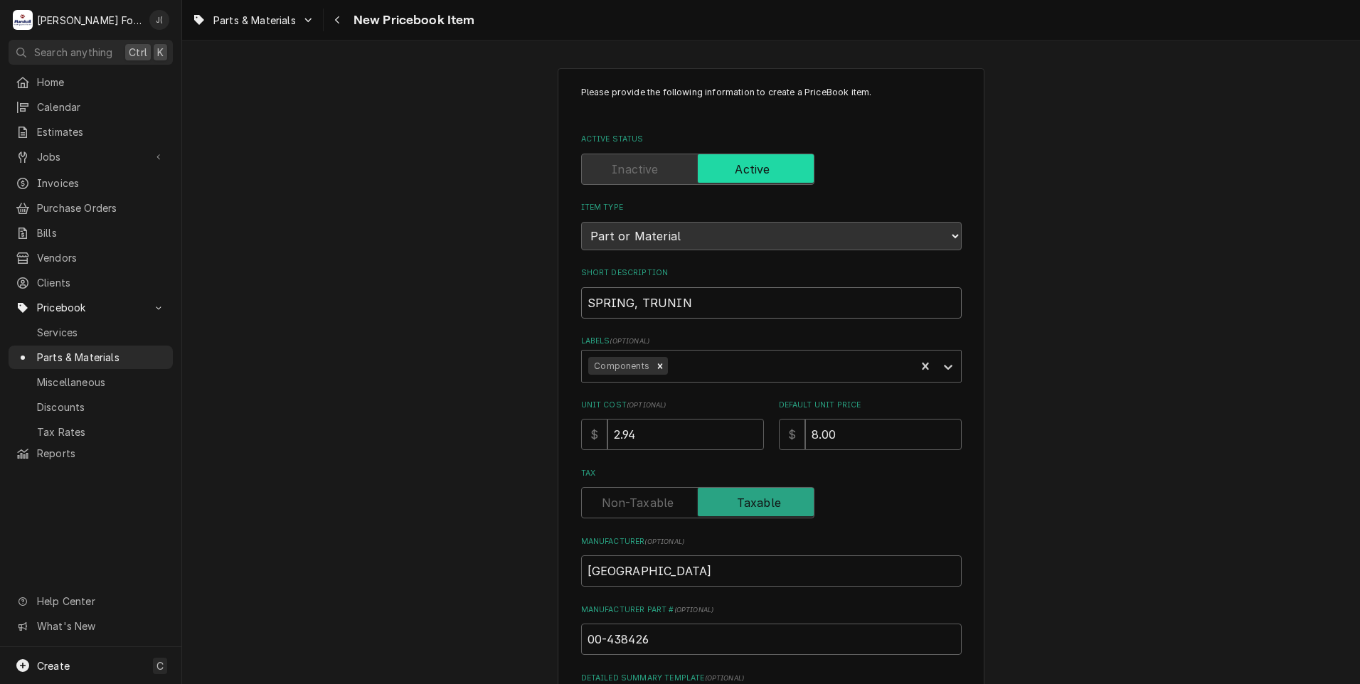
type input "SPRING, TRUNING"
type textarea "x"
type input "SPRING, TRUNING"
type textarea "x"
type input "SPRING, TRUNING A"
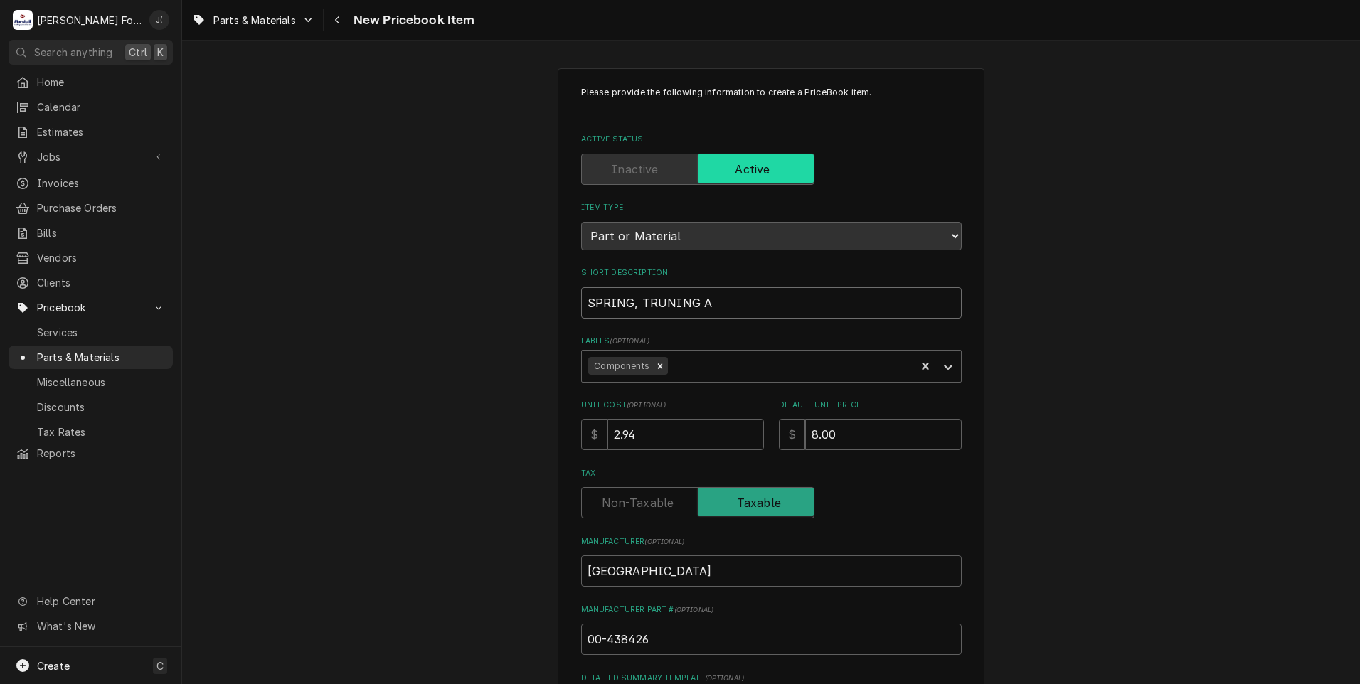
type textarea "x"
type input "SPRING, TRUNING AR"
type textarea "x"
type input "SPRING, TRUNING AR,"
type textarea "x"
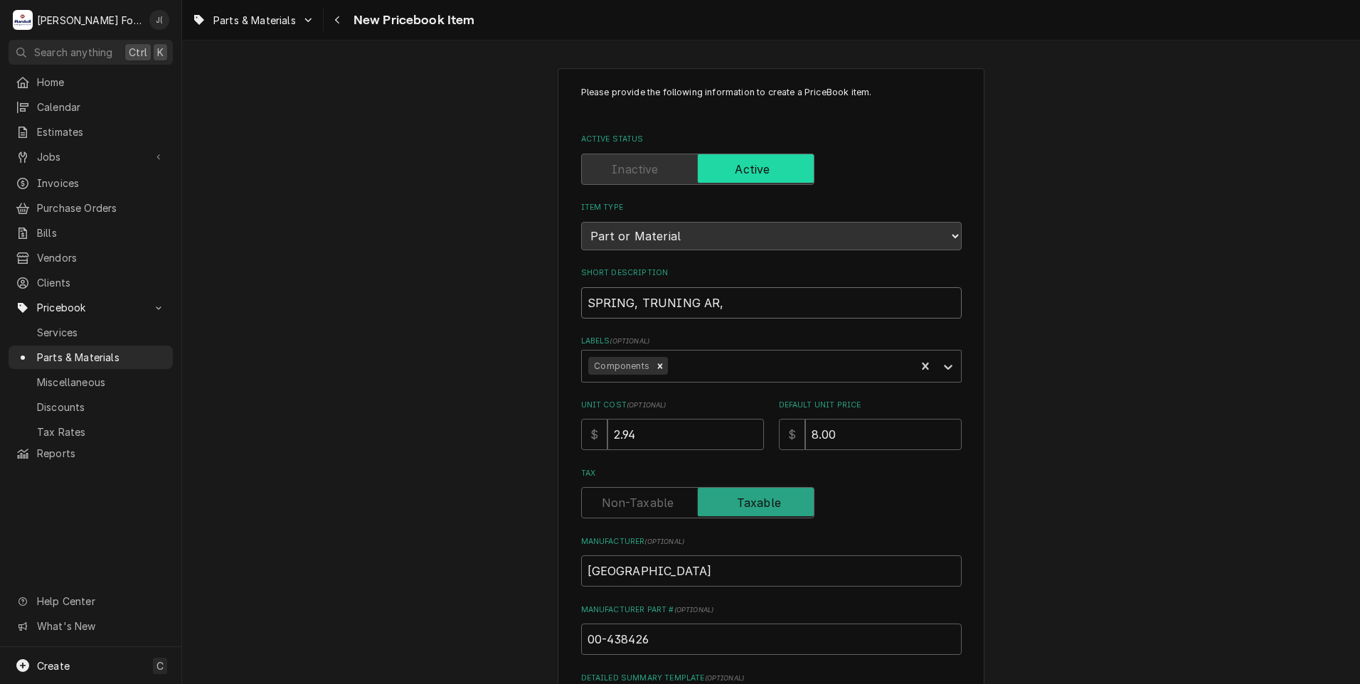
type input "SPRING, TRUNING AR"
type textarea "x"
type input "SPRING, TRUNING A"
type textarea "x"
type input "SPRING, TRUNING AR"
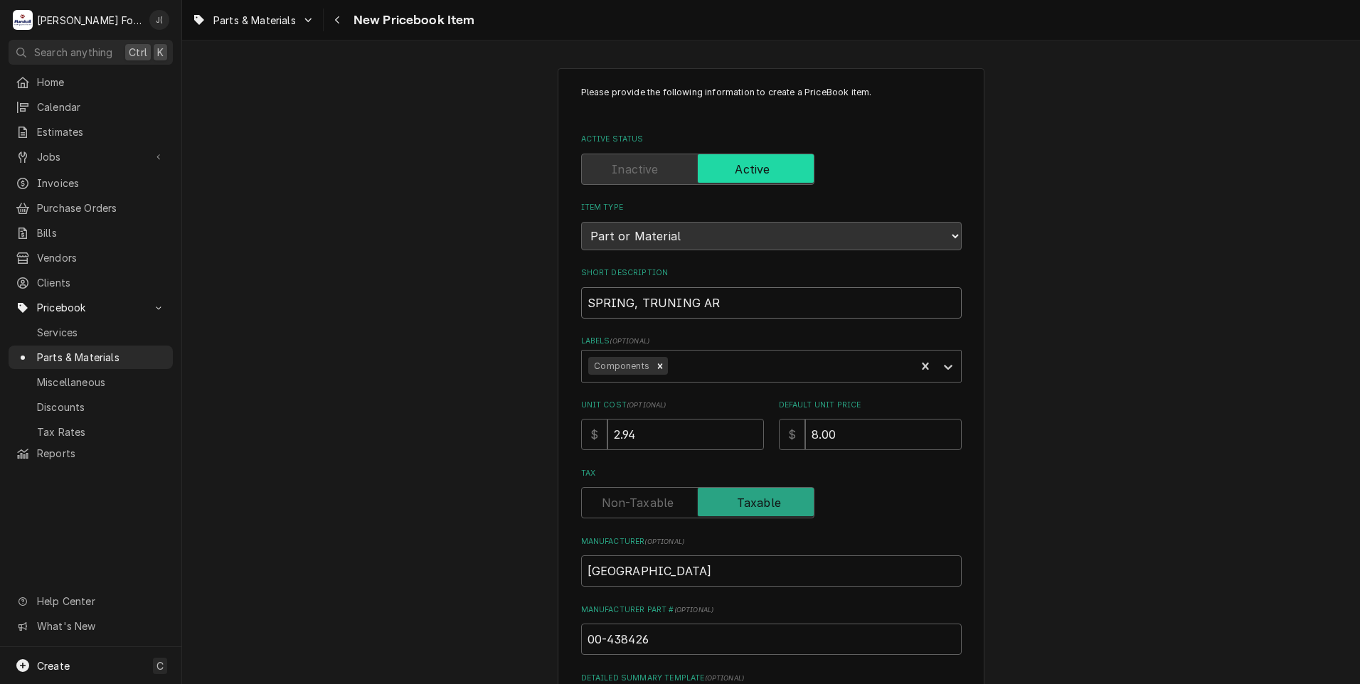
type textarea "x"
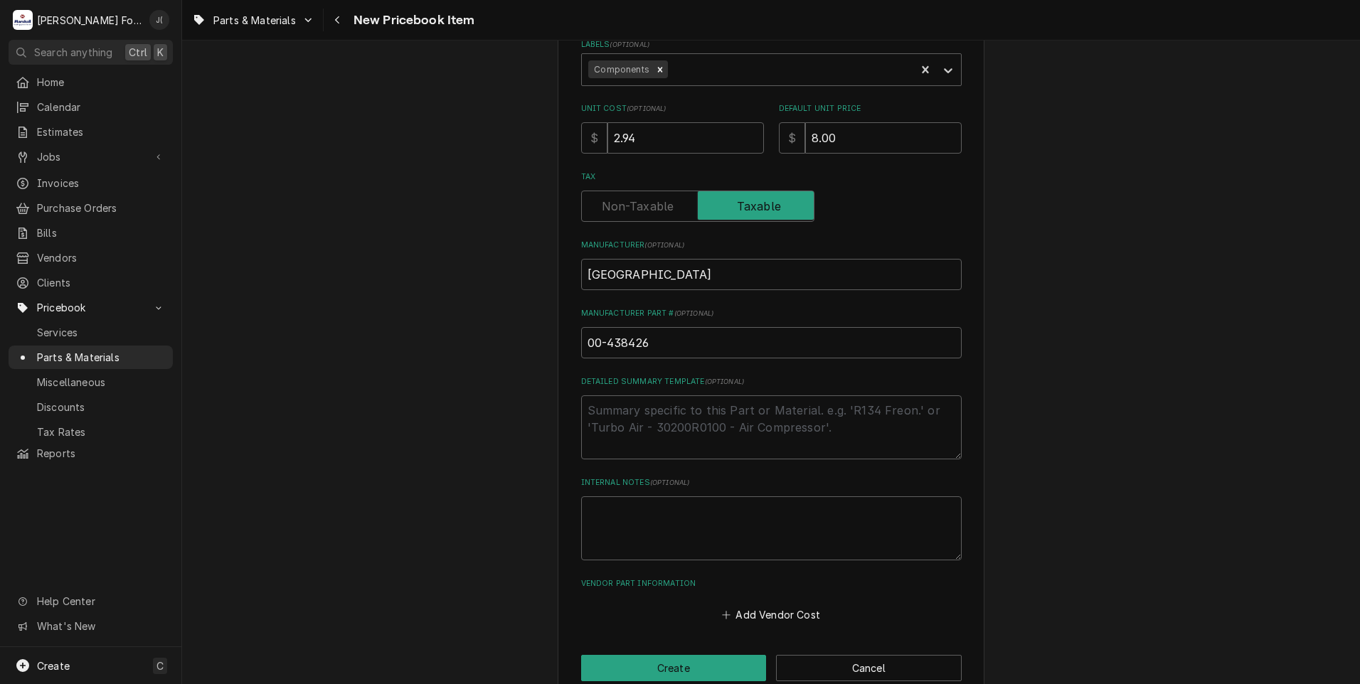
scroll to position [322, 0]
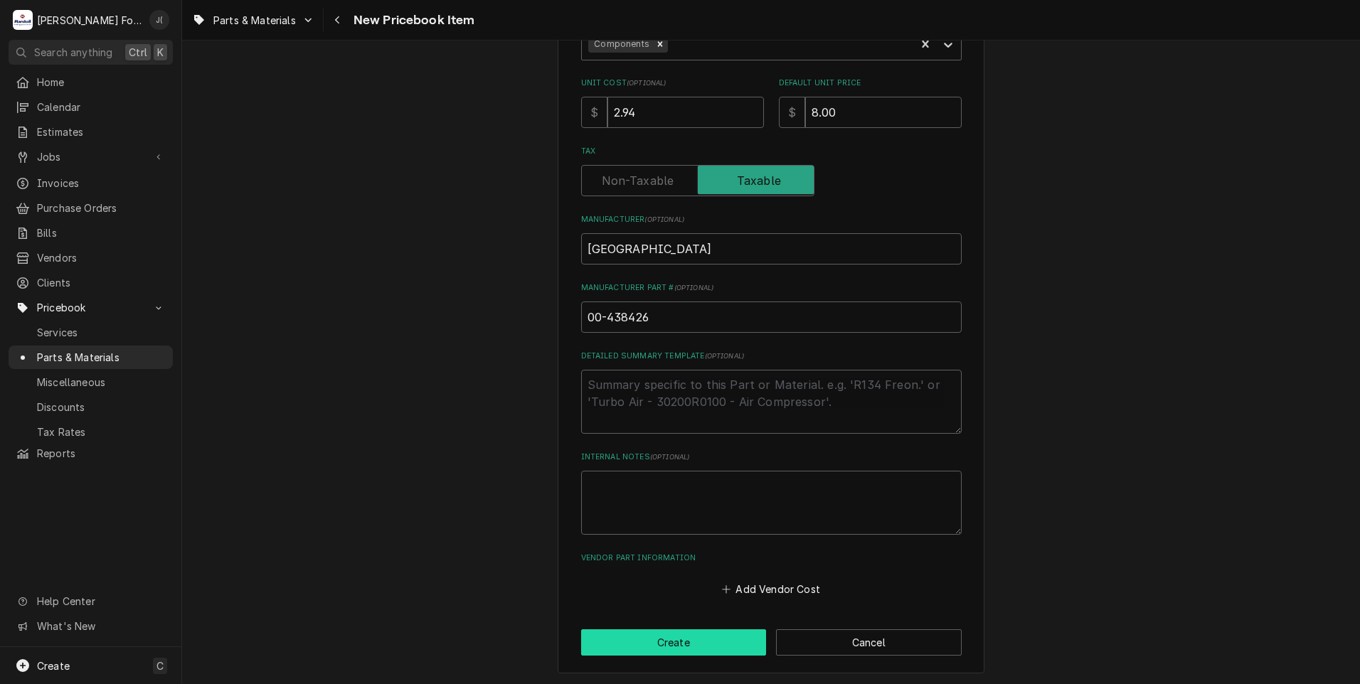
type input "SPRING, TRUNING ARM"
click at [691, 653] on button "Create" at bounding box center [674, 642] width 186 height 26
type textarea "x"
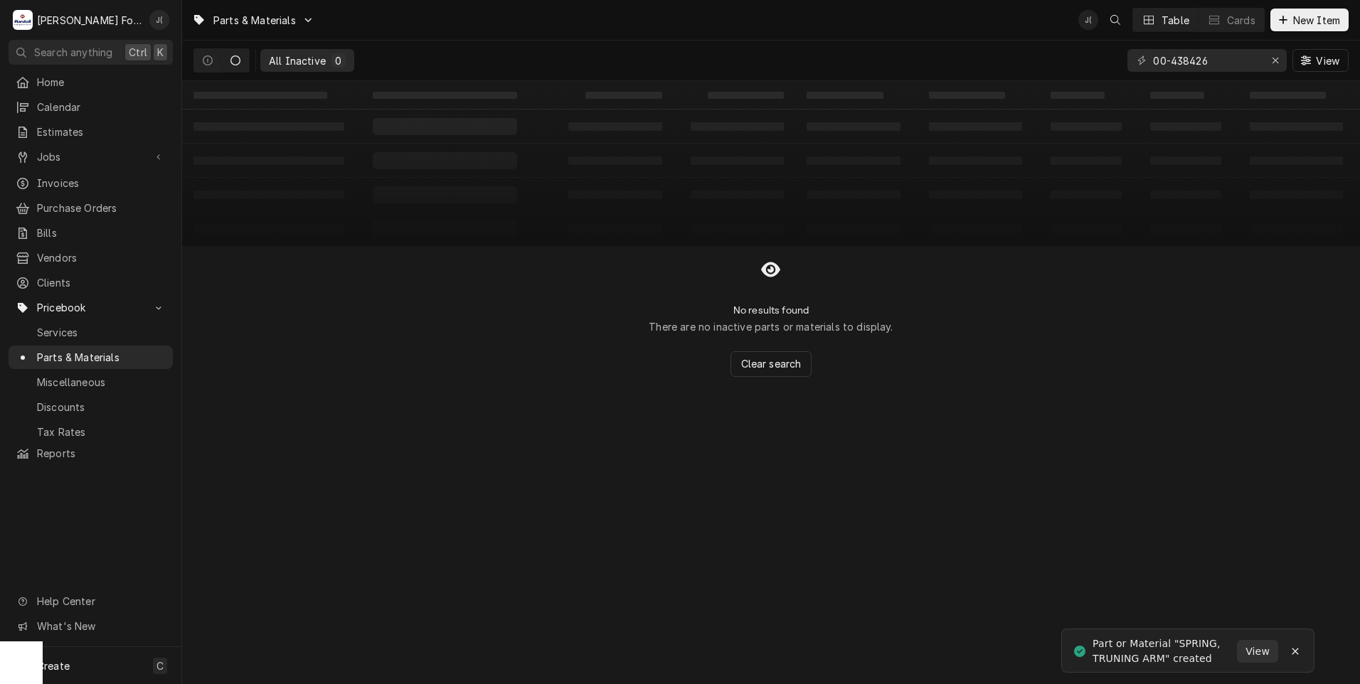
click at [1130, 656] on div "Part or Material "SPRING, TRUNING ARM" created" at bounding box center [1164, 652] width 144 height 30
click at [304, 63] on div "All Inactive" at bounding box center [297, 60] width 57 height 15
click at [242, 58] on button "Dynamic Content Wrapper" at bounding box center [235, 60] width 27 height 23
click at [233, 58] on icon "Dynamic Content Wrapper" at bounding box center [235, 60] width 10 height 10
click at [211, 58] on icon "Dynamic Content Wrapper" at bounding box center [208, 60] width 10 height 10
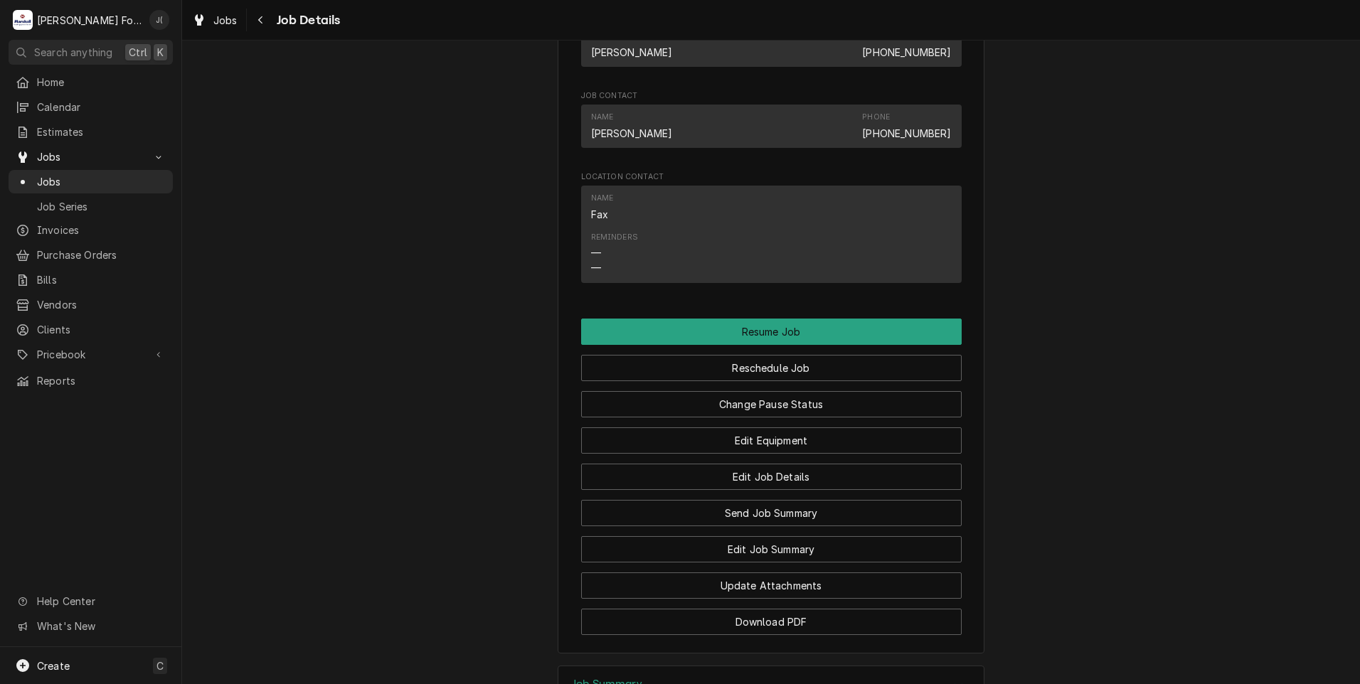
scroll to position [1472, 0]
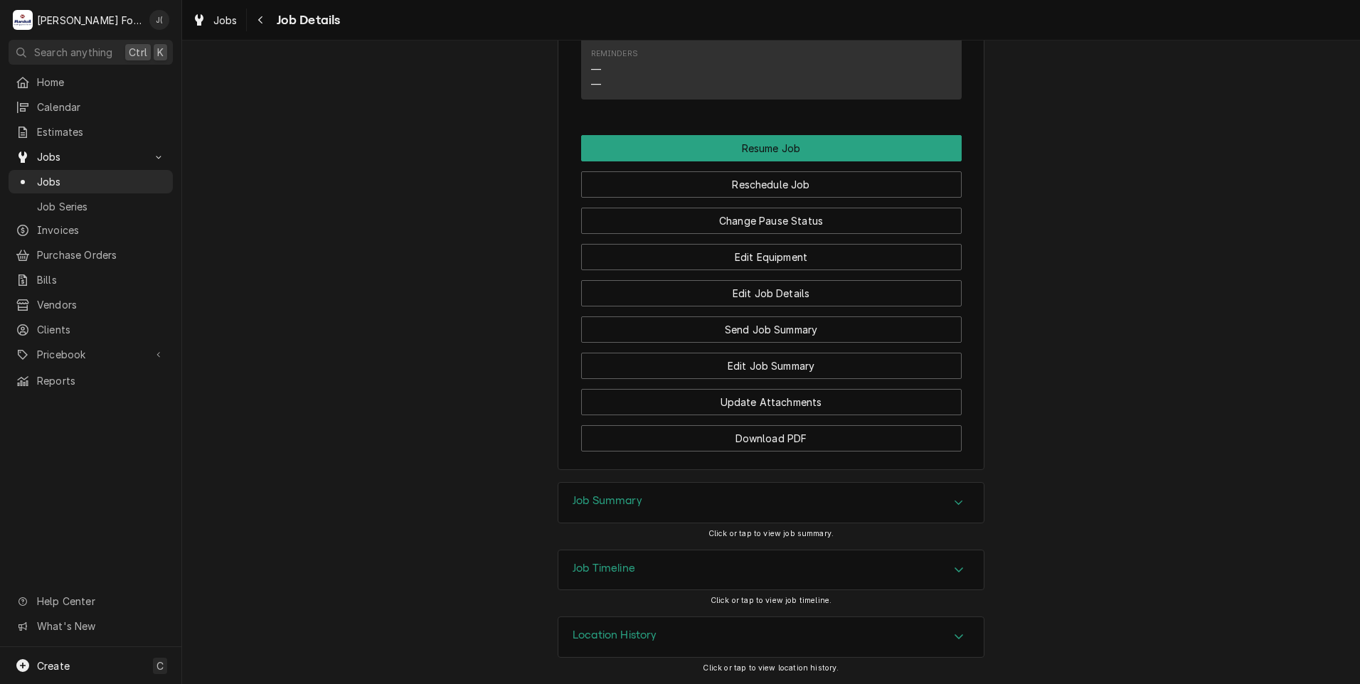
click at [598, 577] on div "Job Timeline" at bounding box center [604, 570] width 63 height 17
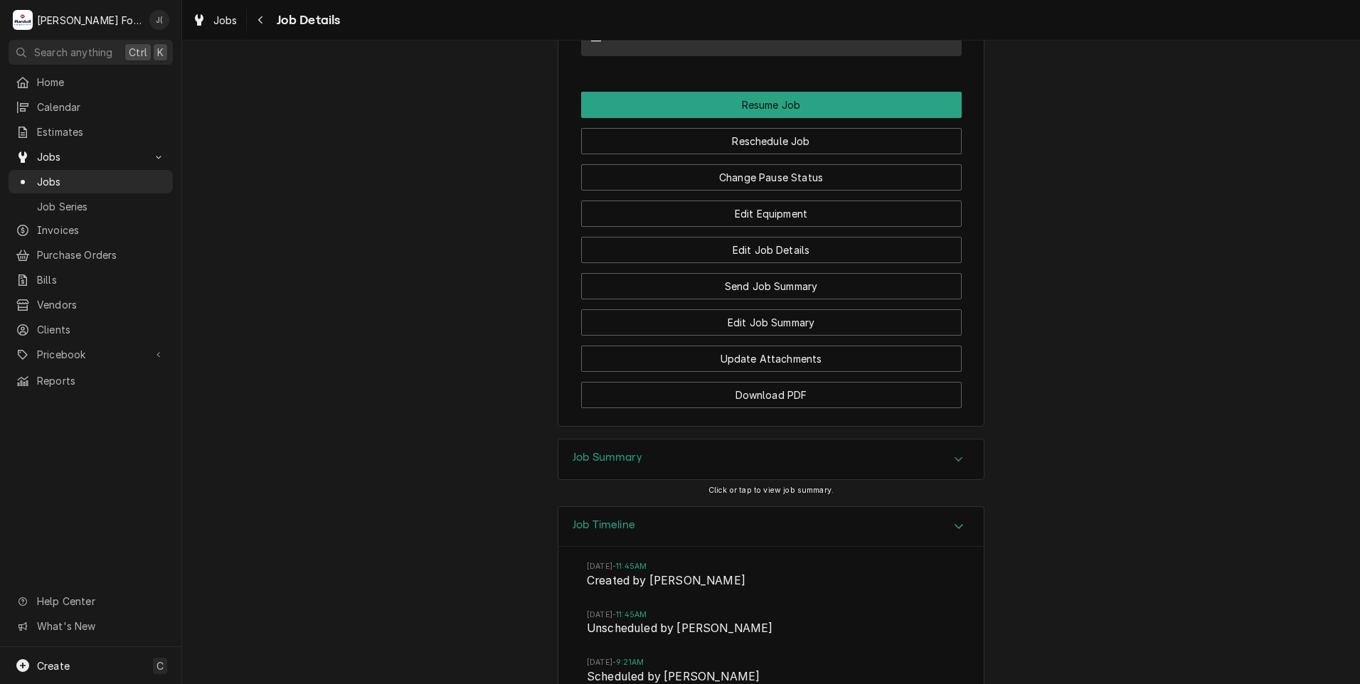
scroll to position [1603, 0]
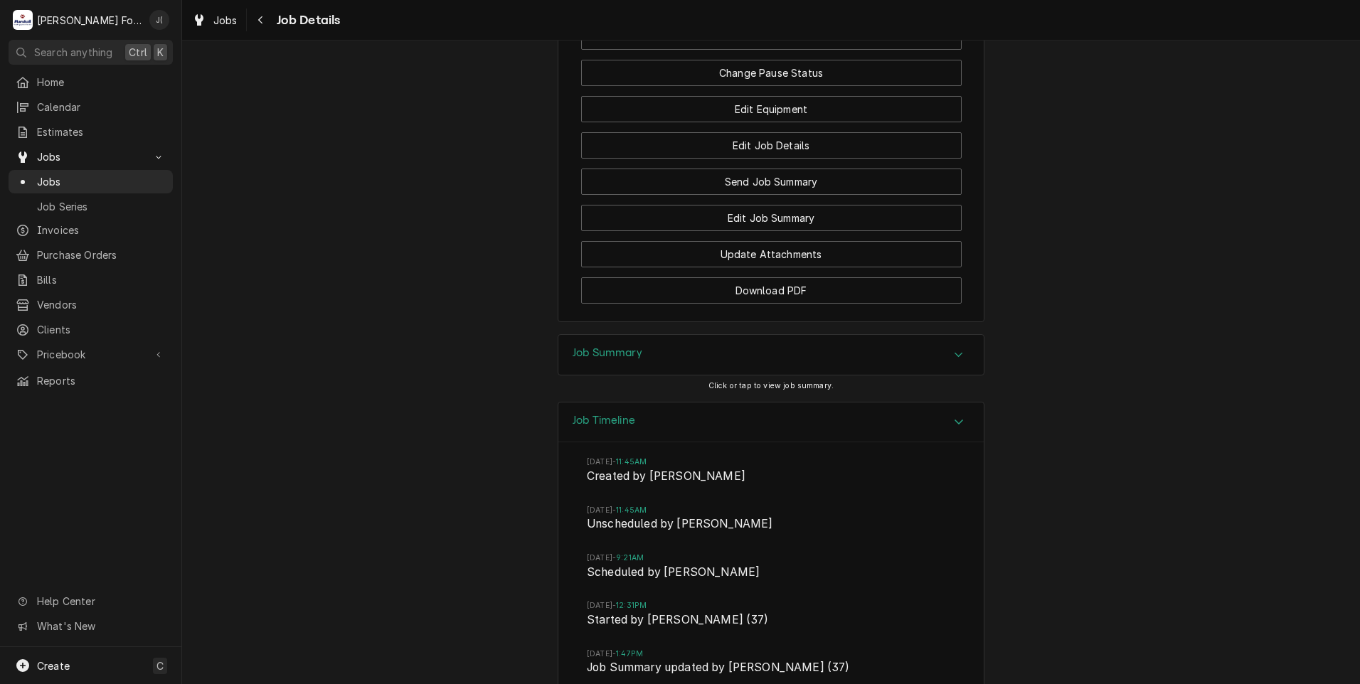
click at [617, 359] on div "Job Summary" at bounding box center [770, 355] width 425 height 40
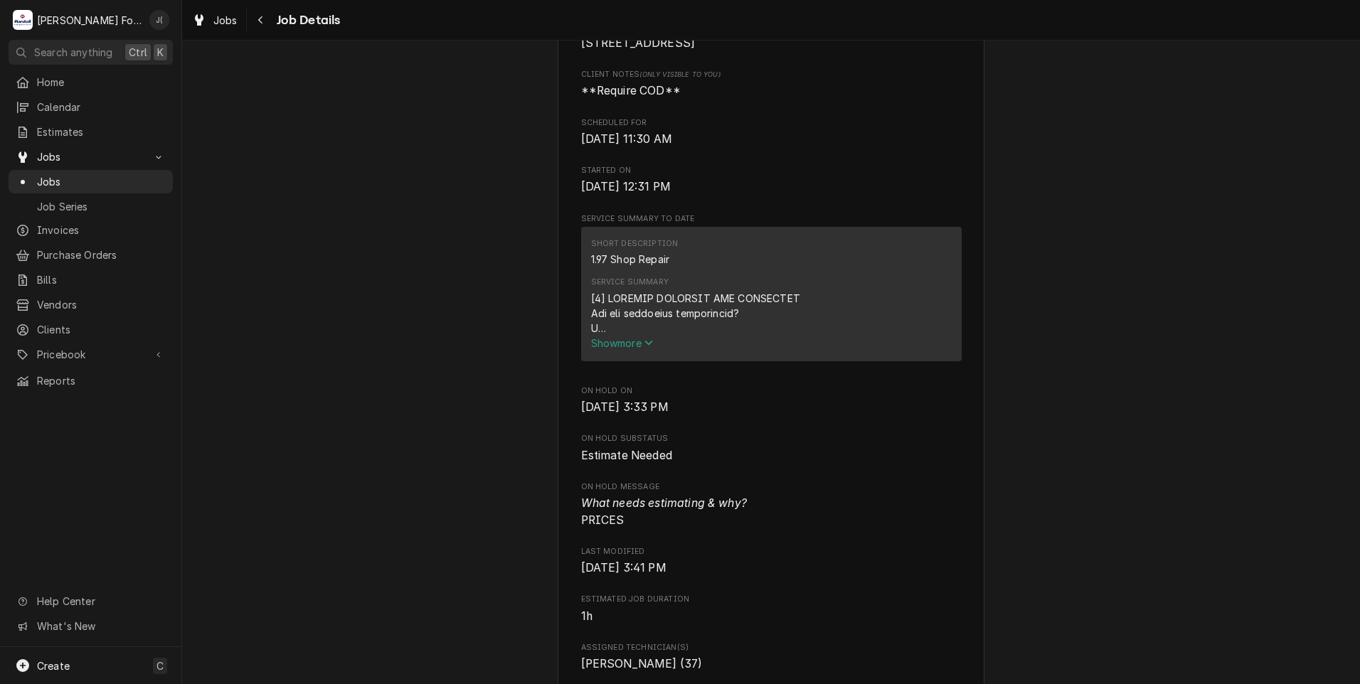
scroll to position [181, 0]
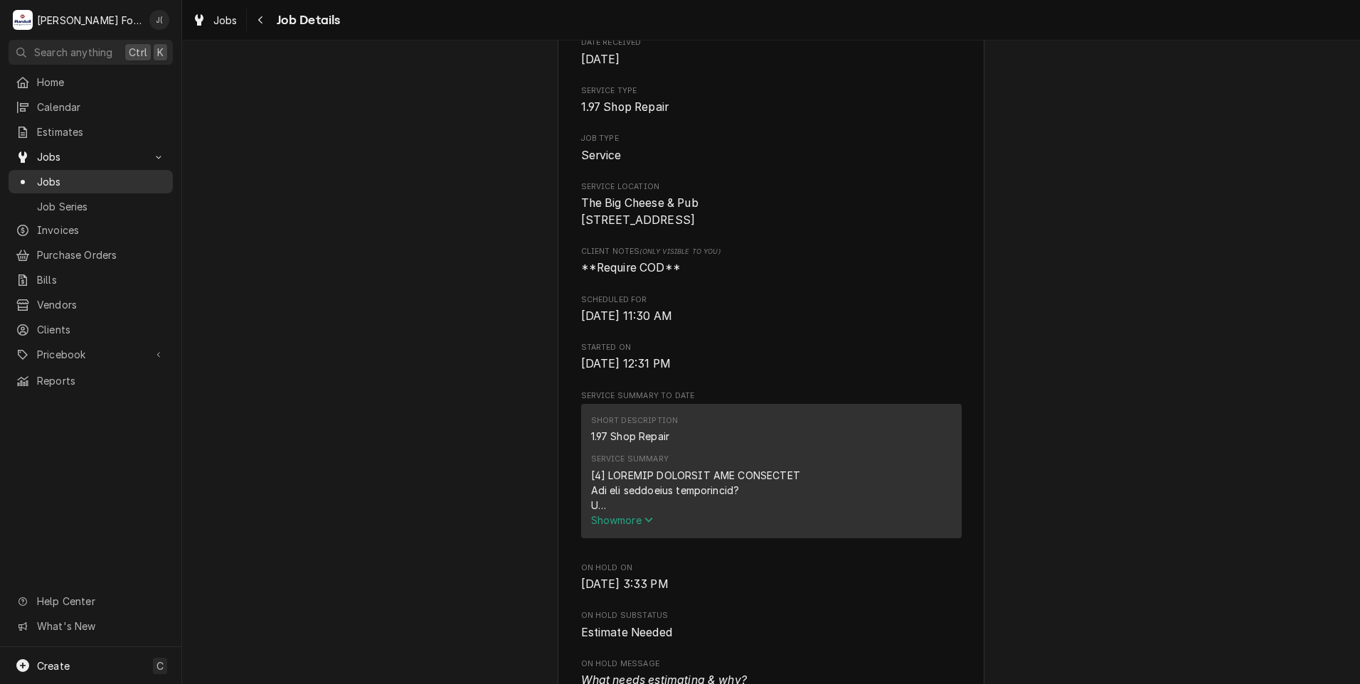
click at [67, 179] on span "Jobs" at bounding box center [101, 181] width 129 height 15
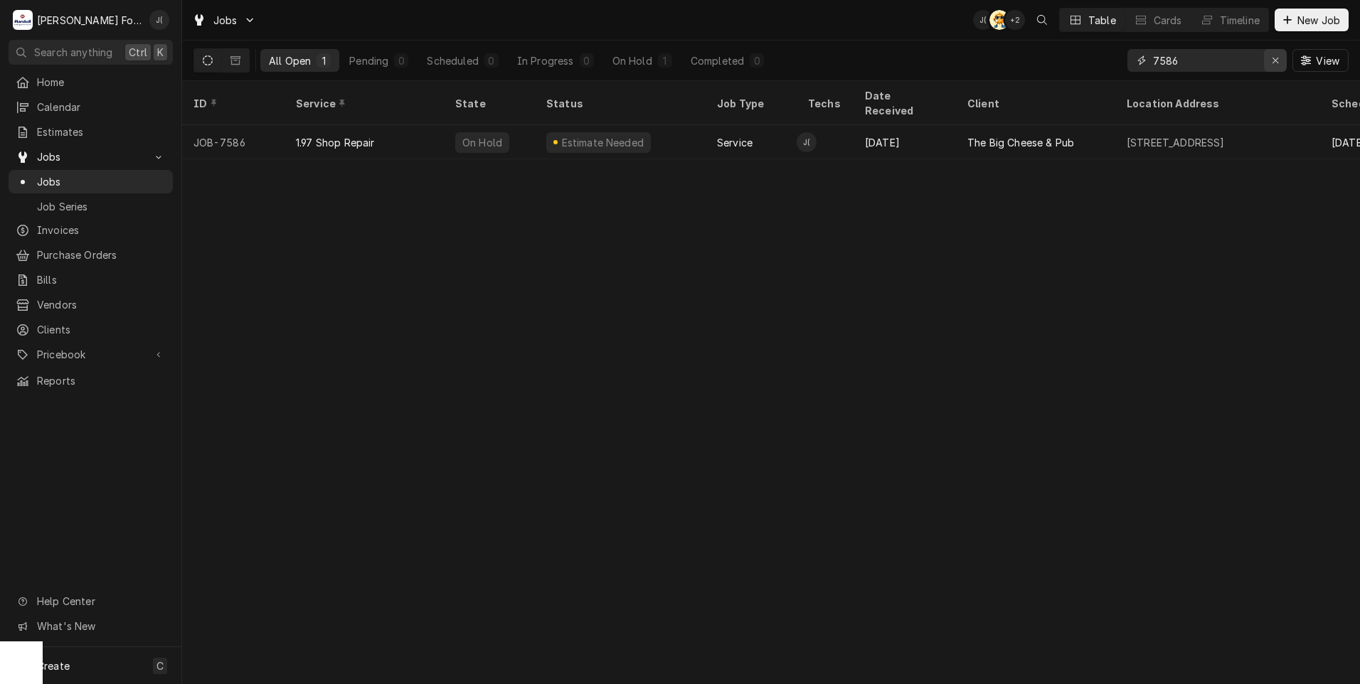
click at [1279, 58] on icon "Erase input" at bounding box center [1276, 60] width 8 height 10
click at [1213, 60] on input "Dynamic Content Wrapper" at bounding box center [1220, 60] width 134 height 23
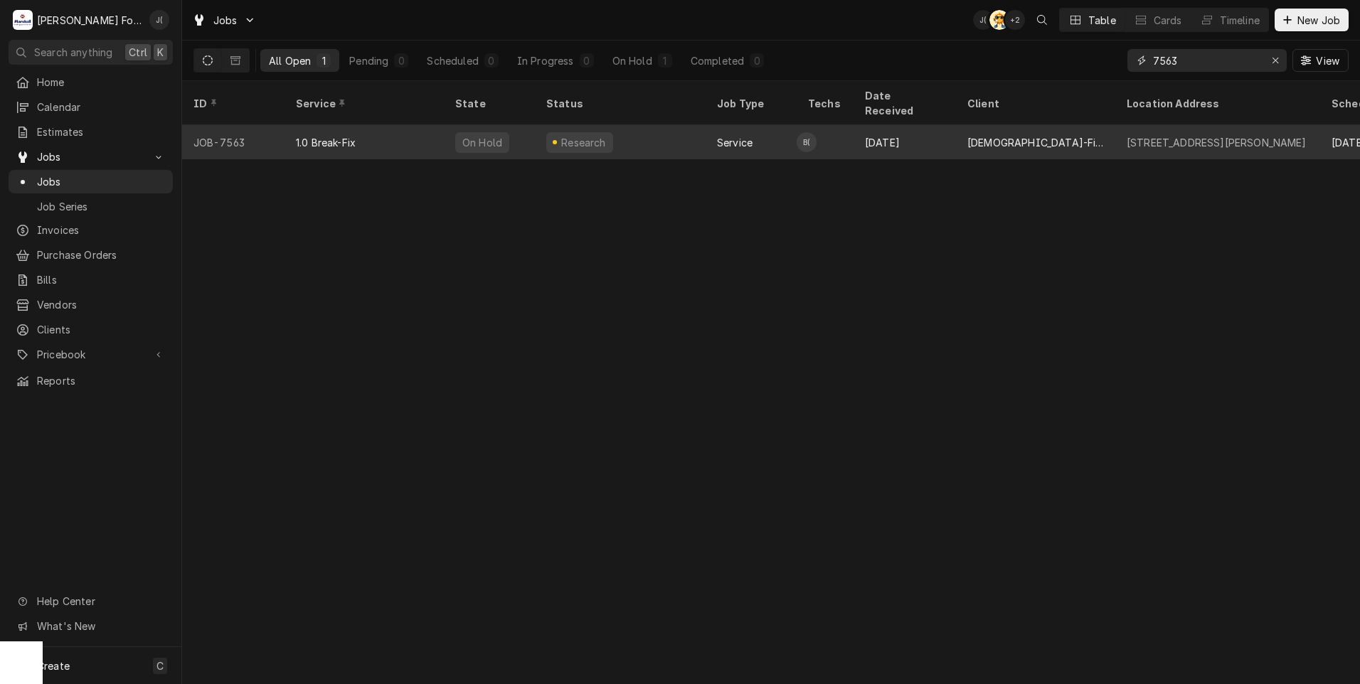
type input "7563"
click at [411, 127] on div "1.0 Break-Fix" at bounding box center [363, 142] width 159 height 34
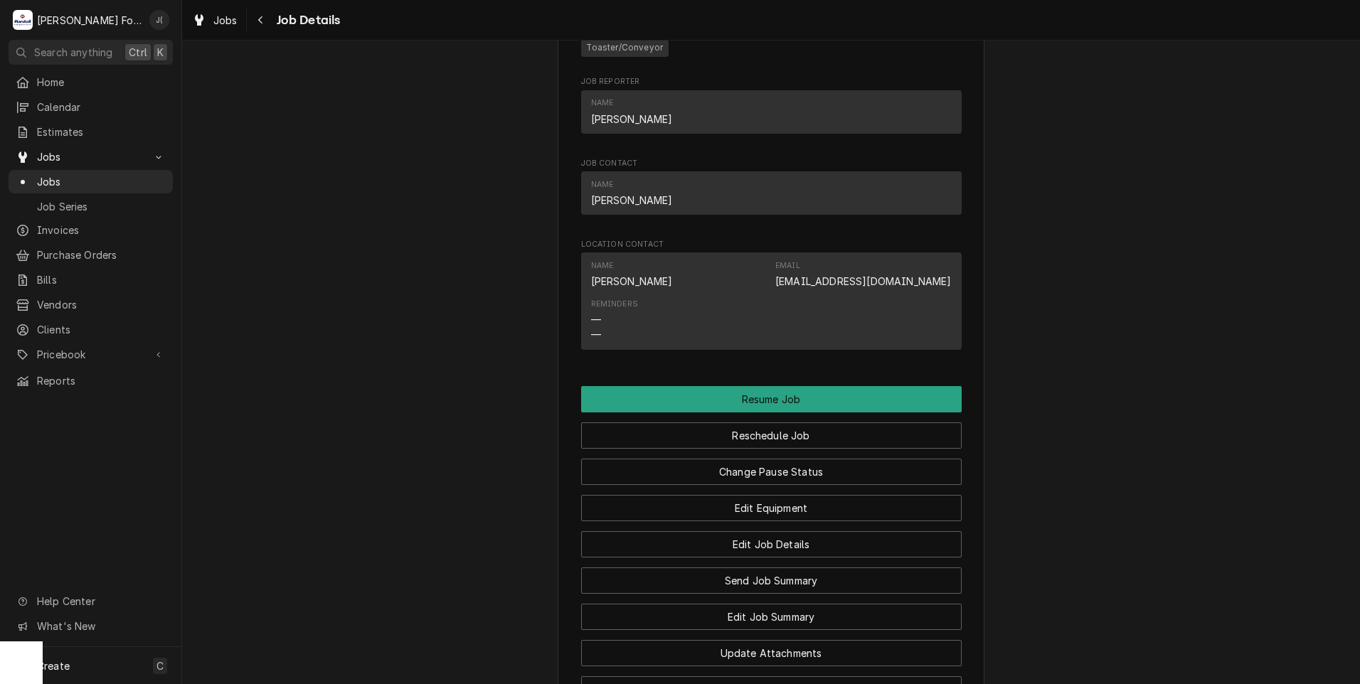
scroll to position [1486, 0]
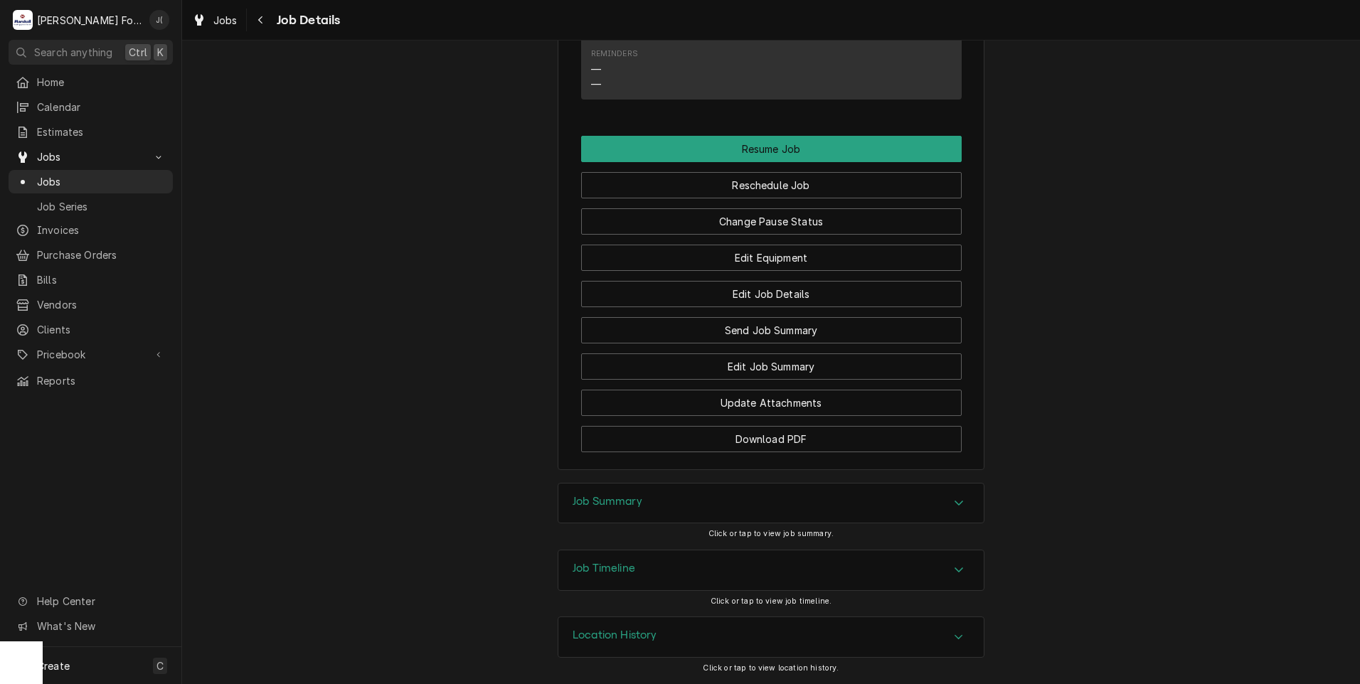
click at [598, 504] on h3 "Job Summary" at bounding box center [608, 502] width 70 height 14
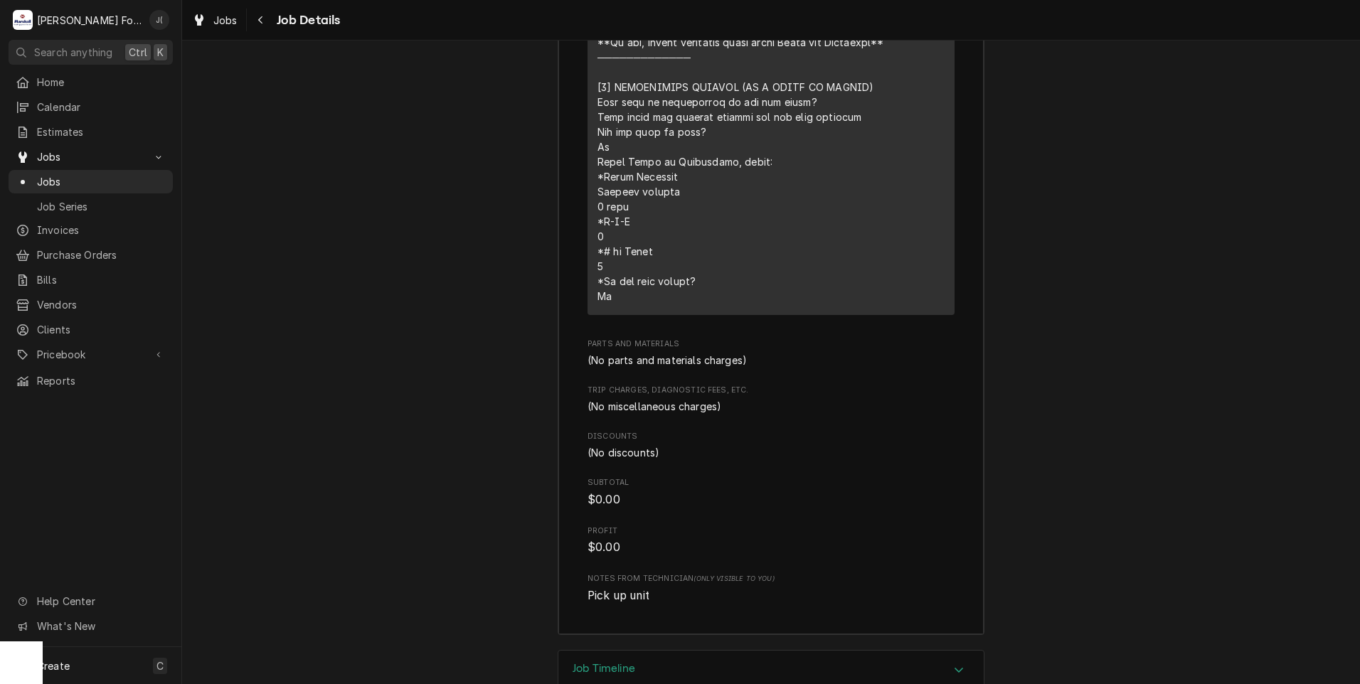
scroll to position [2602, 0]
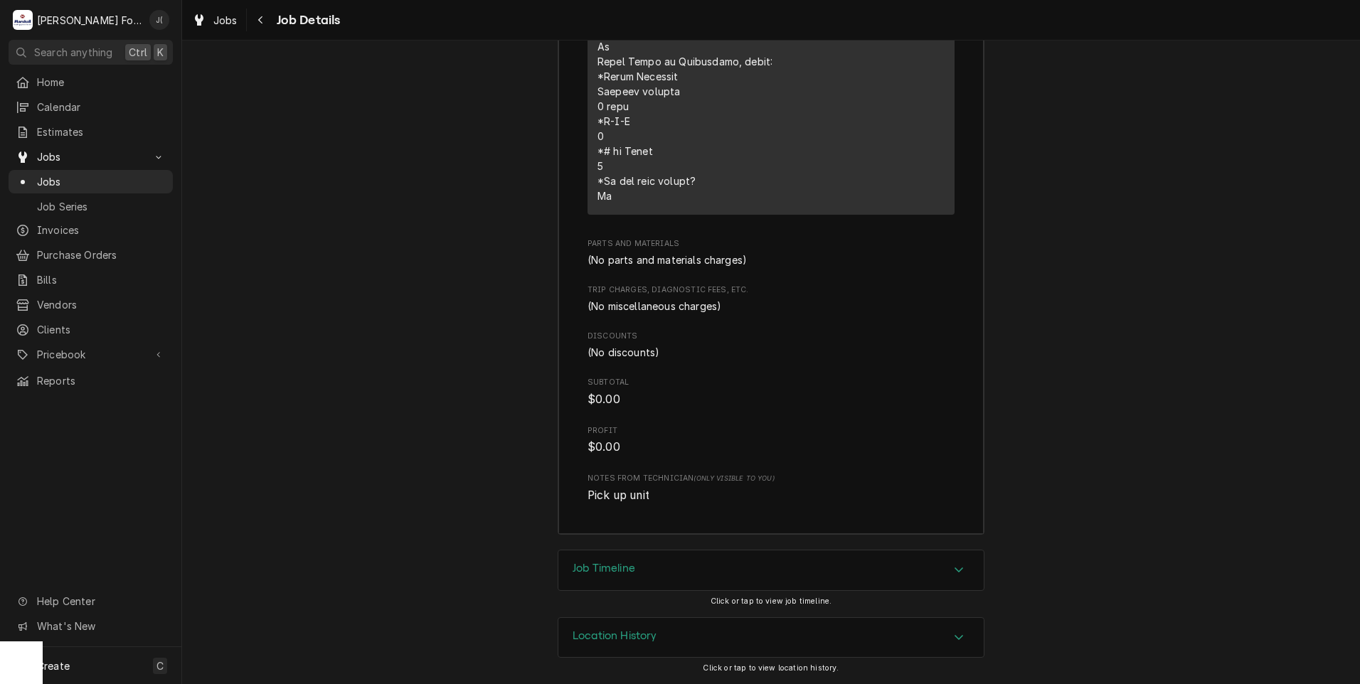
click at [656, 587] on div "Job Timeline" at bounding box center [770, 570] width 425 height 40
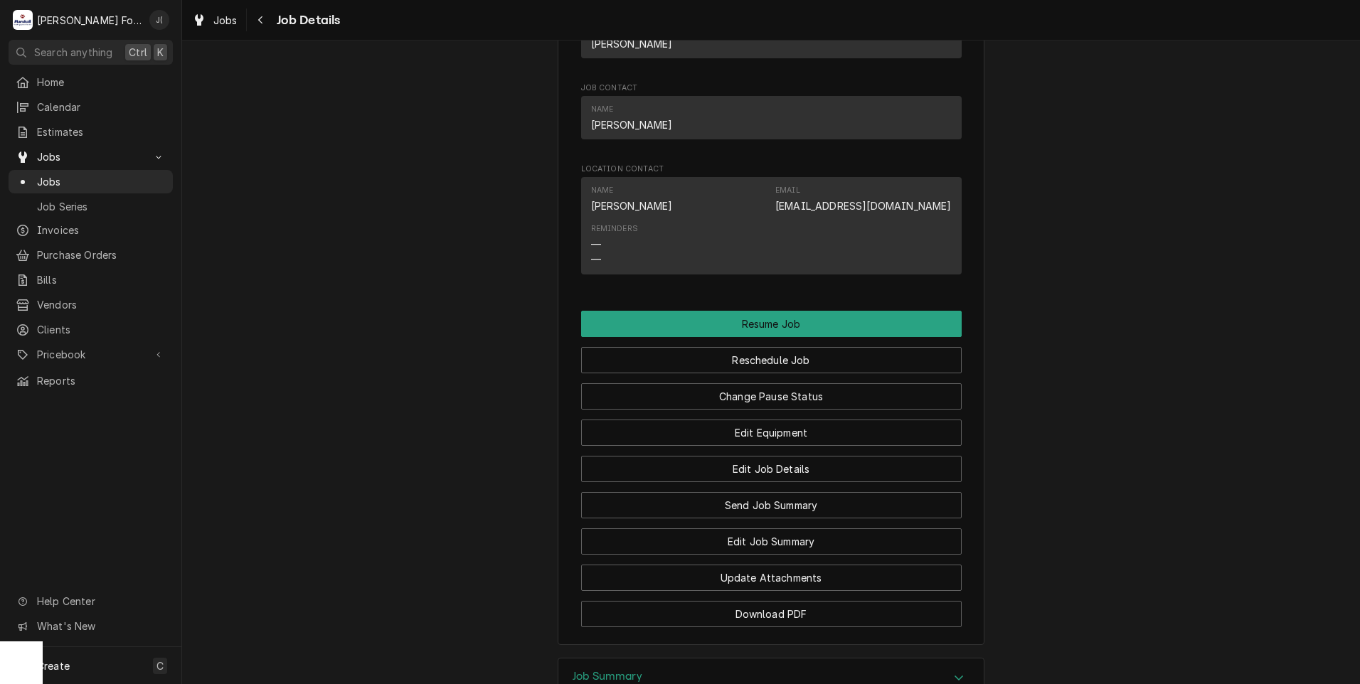
scroll to position [1494, 0]
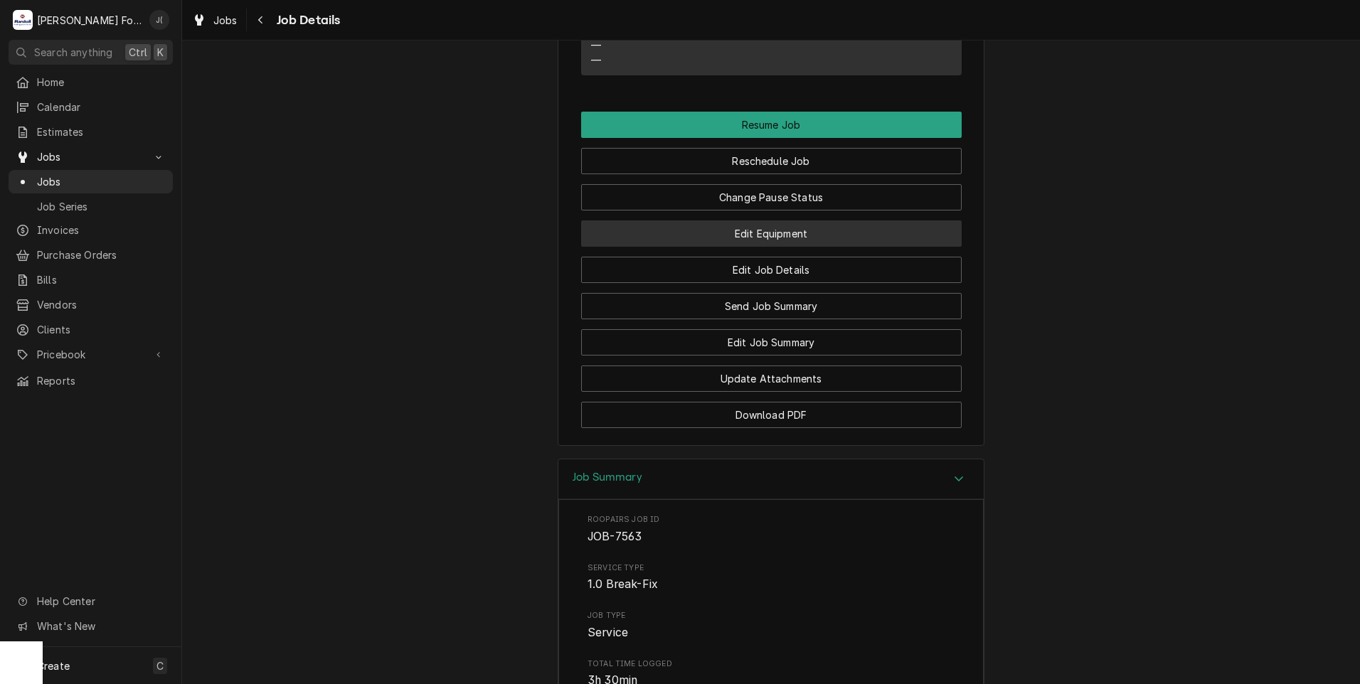
click at [807, 247] on button "Edit Equipment" at bounding box center [771, 233] width 381 height 26
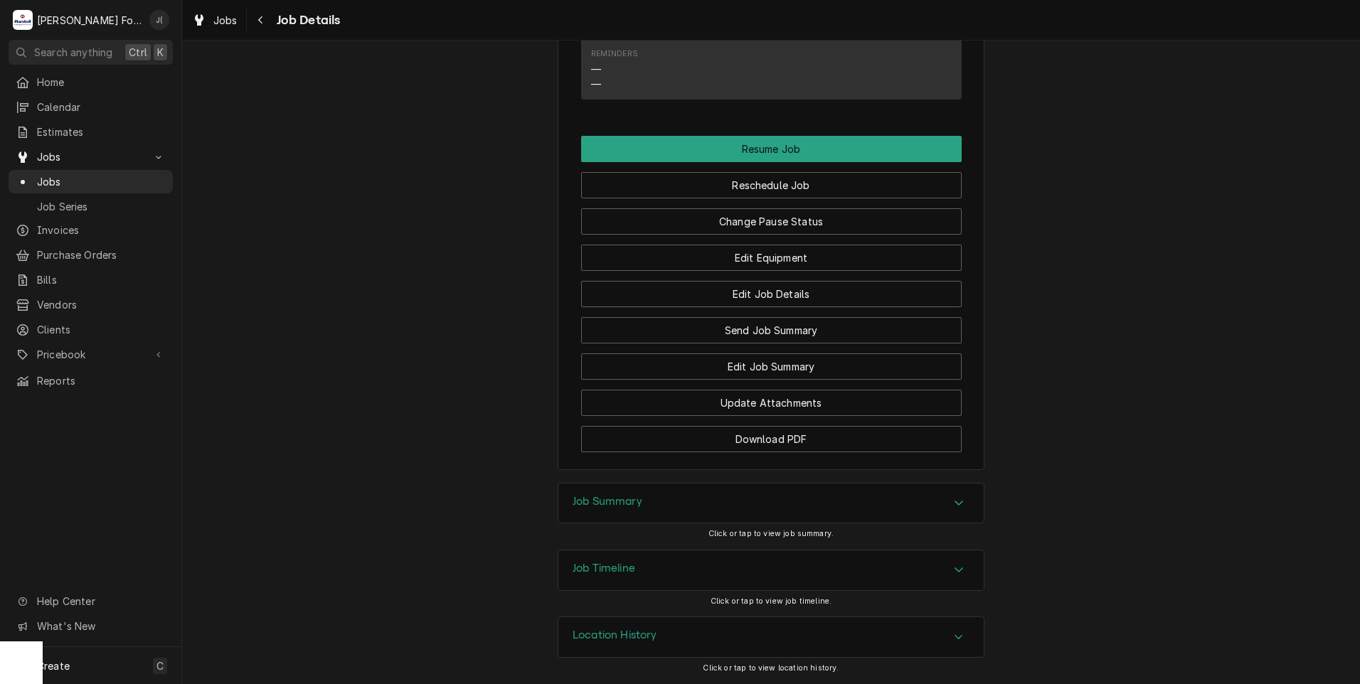
scroll to position [1486, 0]
click at [573, 495] on h3 "Job Summary" at bounding box center [608, 502] width 70 height 14
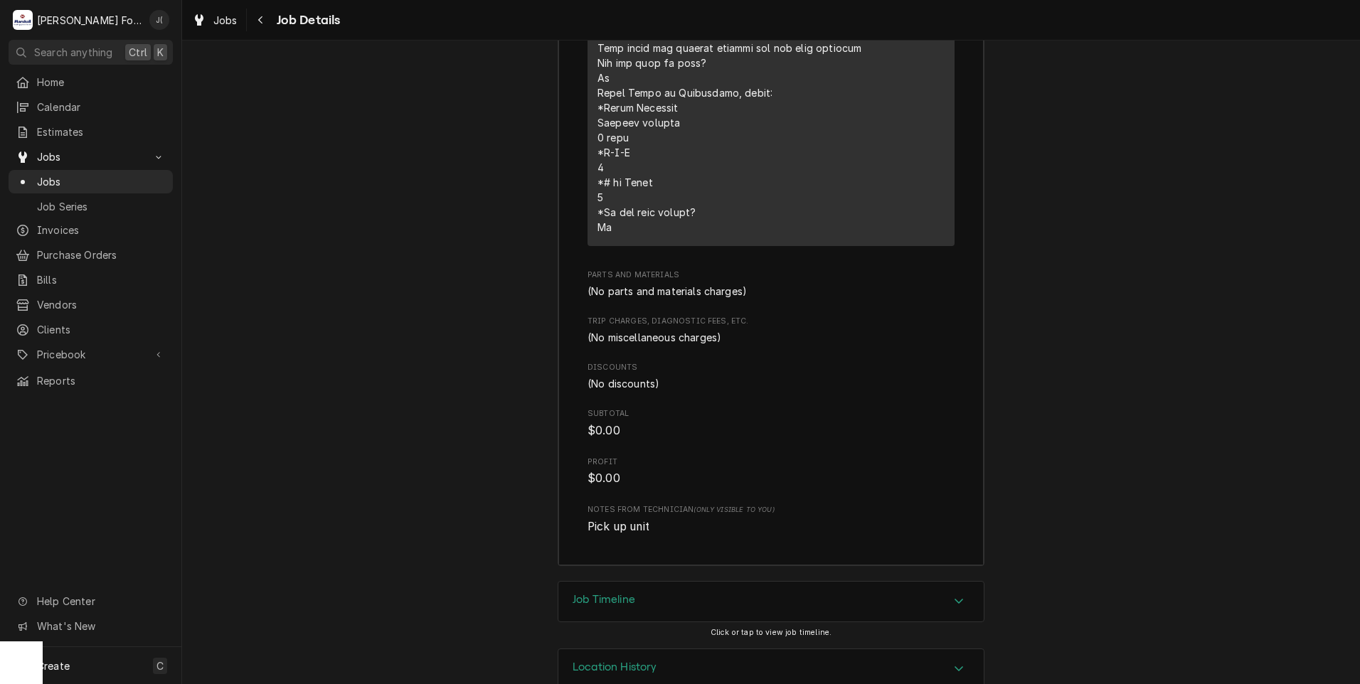
scroll to position [2602, 0]
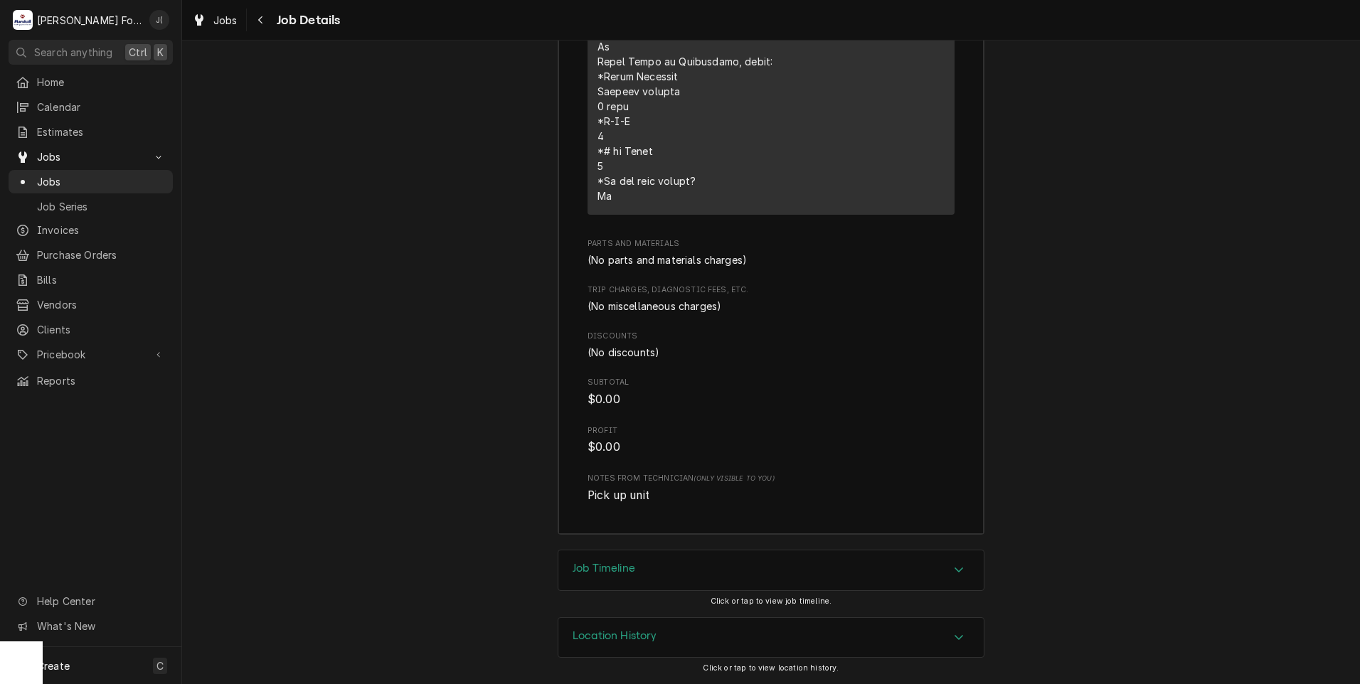
click at [626, 561] on div "Job Timeline" at bounding box center [770, 570] width 425 height 40
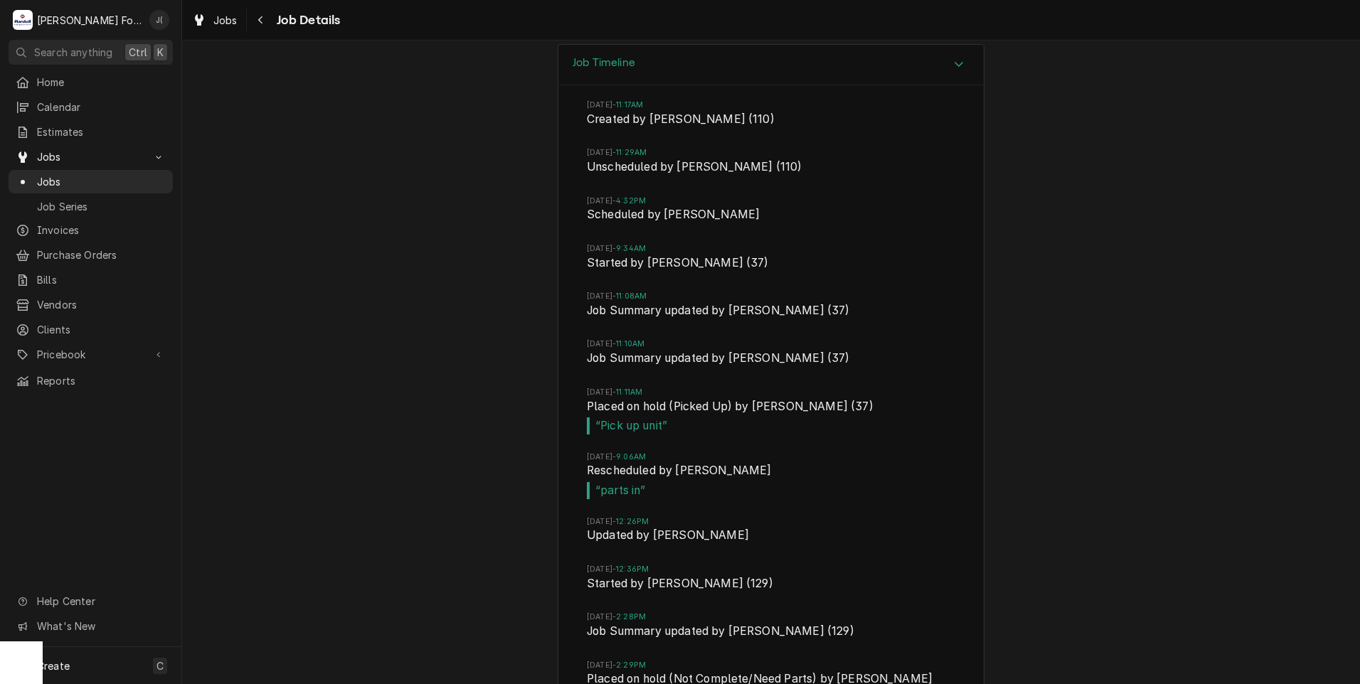
scroll to position [2735, 0]
